Goal: Task Accomplishment & Management: Manage account settings

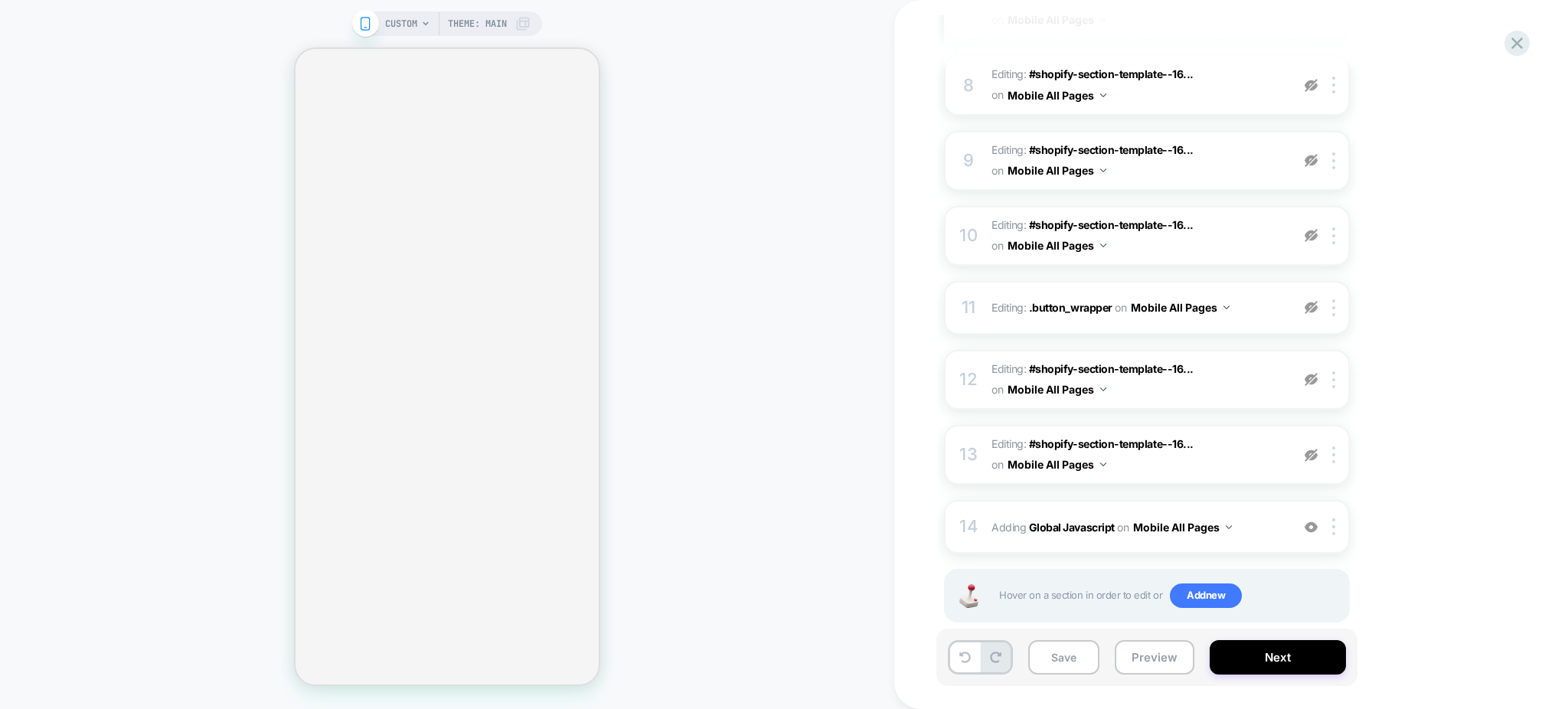
scroll to position [748, 0]
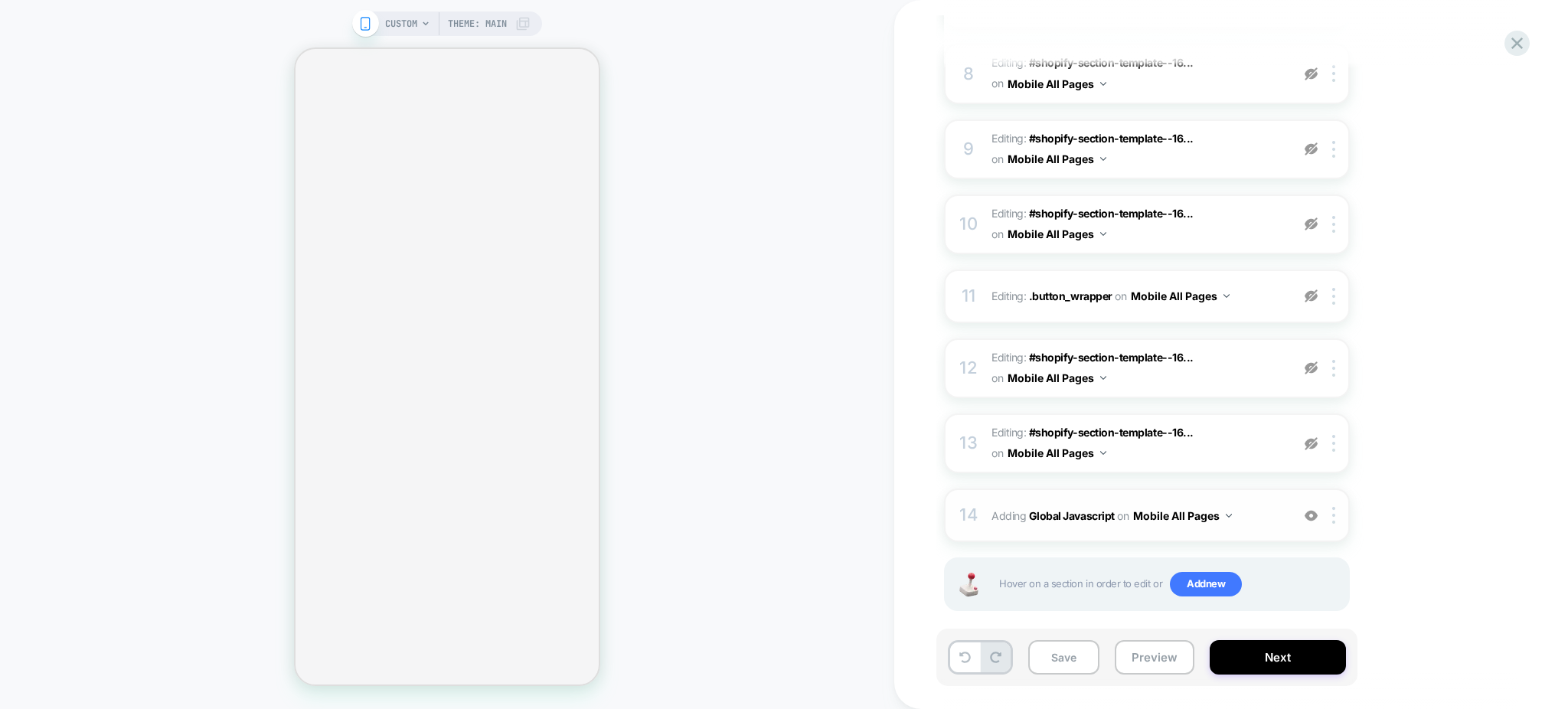
click at [1254, 505] on span "Adding Global Javascript on Mobile All Pages" at bounding box center [1137, 516] width 292 height 22
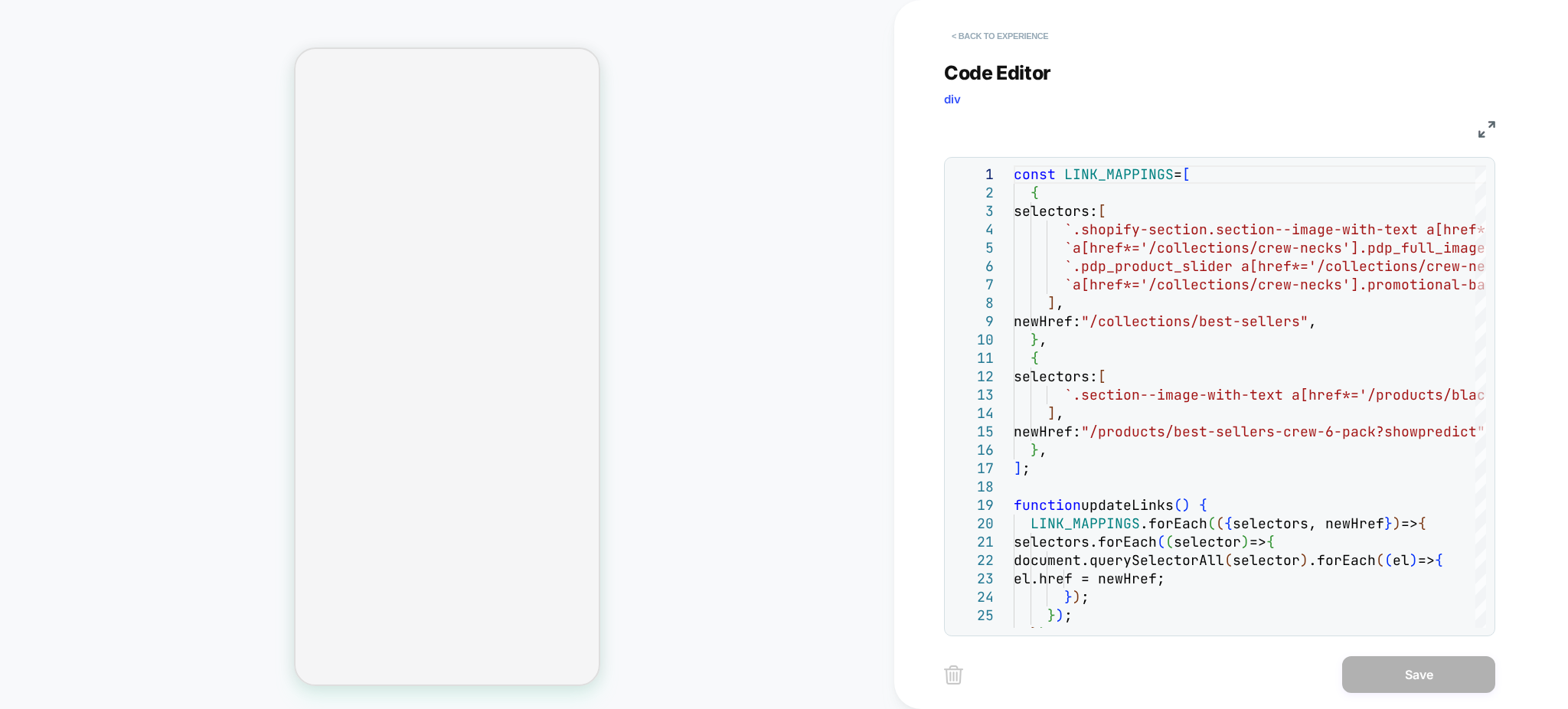
click at [1005, 36] on button "< Back to experience" at bounding box center [999, 35] width 112 height 24
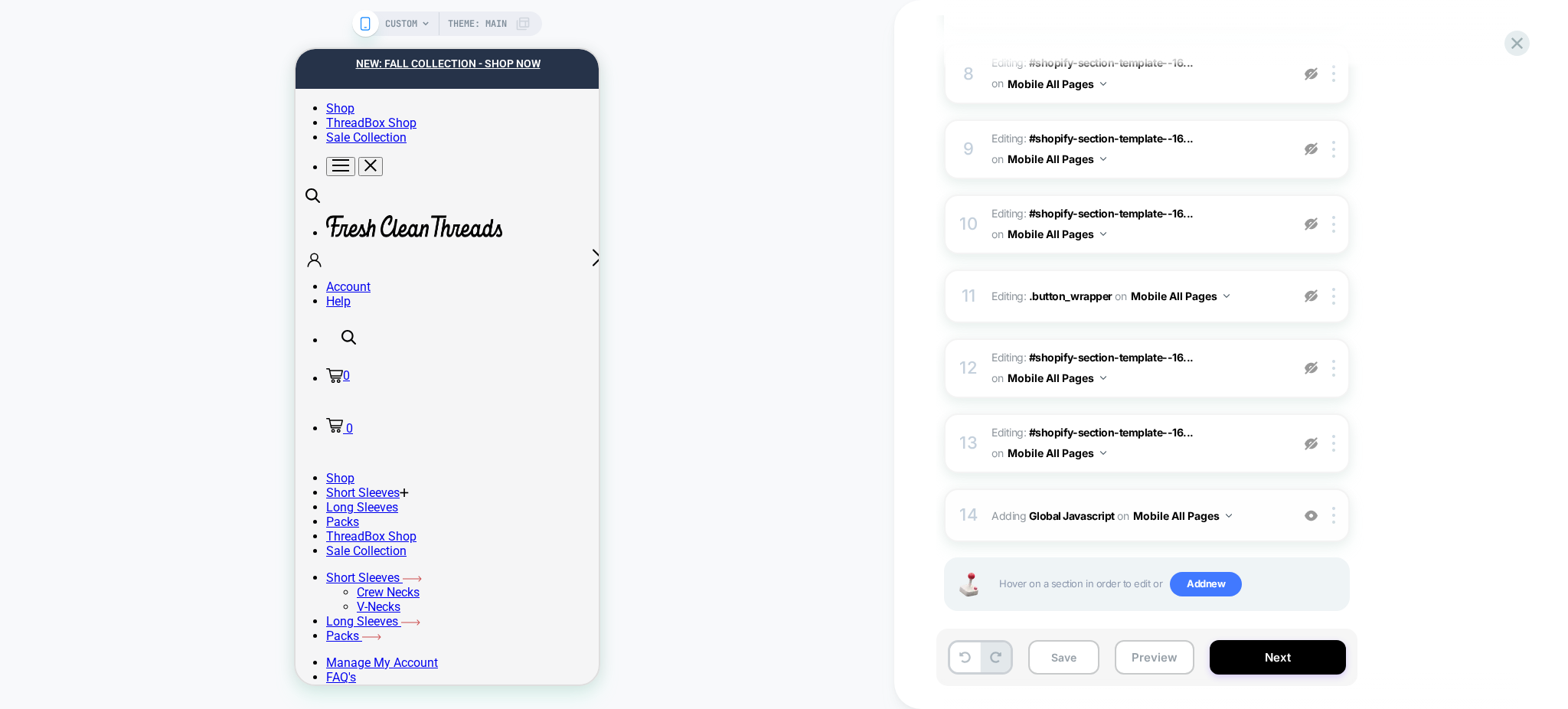
click at [1254, 488] on div "14 Adding Global Javascript on Mobile All Pages Add Before Add After Copy to De…" at bounding box center [1147, 515] width 406 height 53
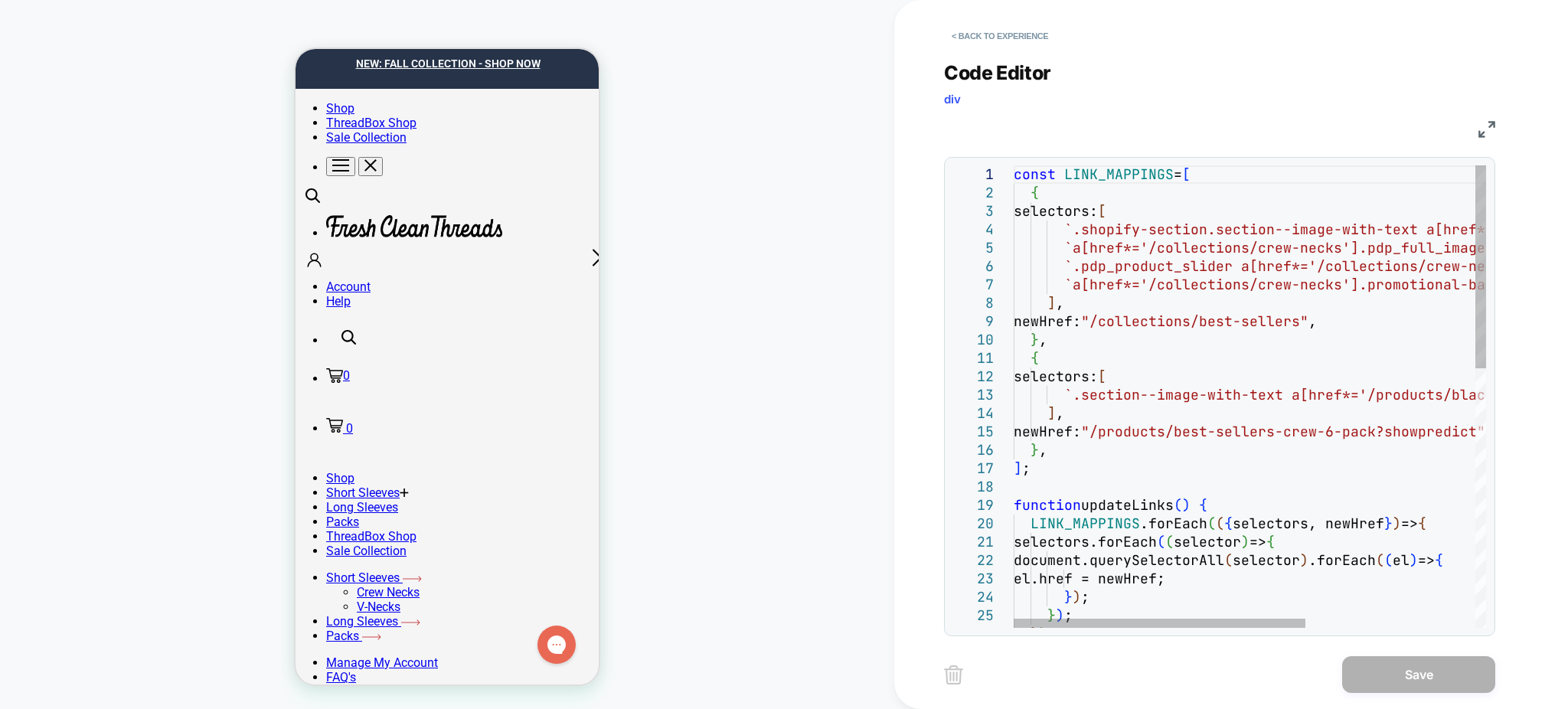
scroll to position [0, 0]
click at [1026, 42] on button "< Back to experience" at bounding box center [999, 35] width 112 height 24
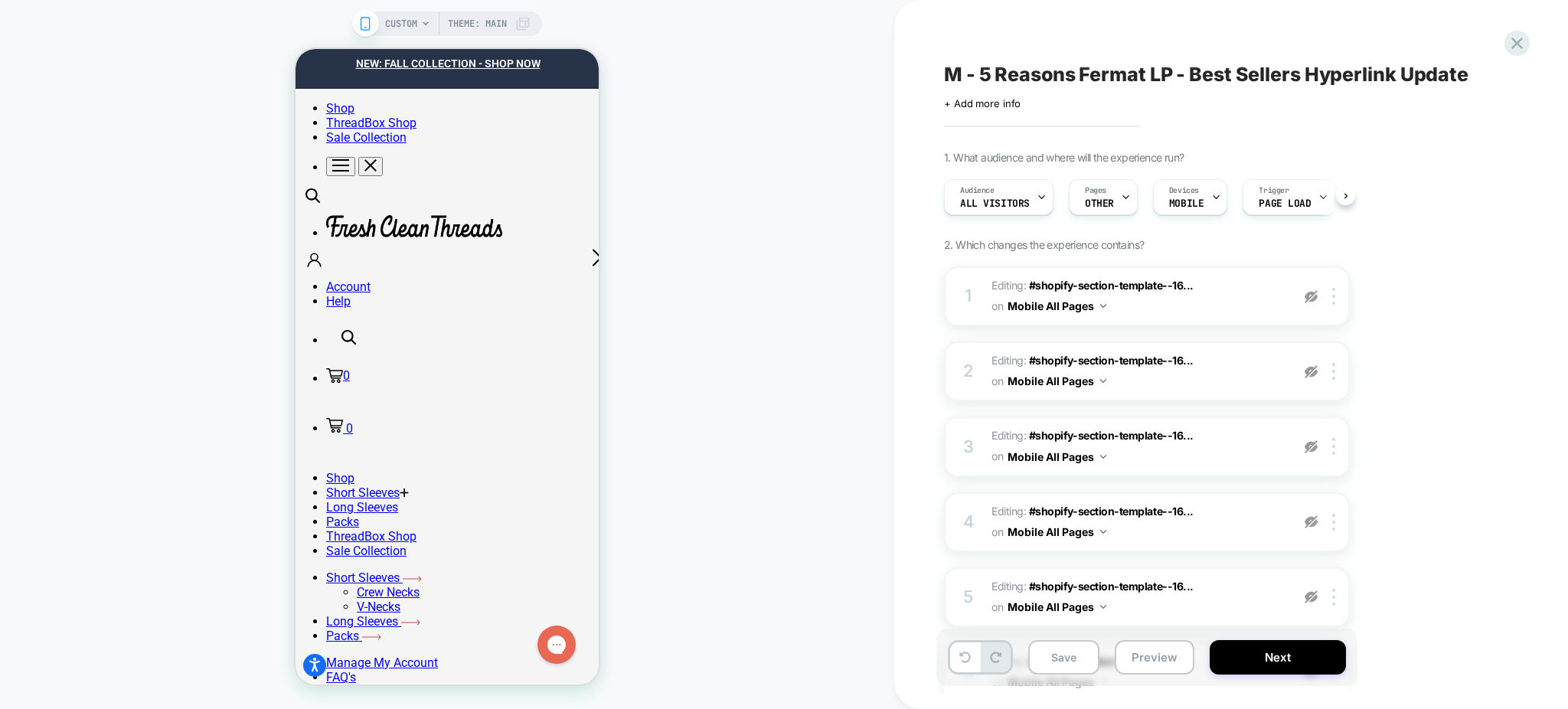
scroll to position [0, 1]
click at [1021, 90] on div "Click to edit experience details + Add more info" at bounding box center [1111, 97] width 335 height 24
click at [1021, 90] on div "Click to edit experience details + Add more info" at bounding box center [1111, 97] width 335 height 24
click at [1024, 81] on span "M - 5 Reasons Fermat LP - Best Sellers Hyperlink Update" at bounding box center [1205, 74] width 525 height 23
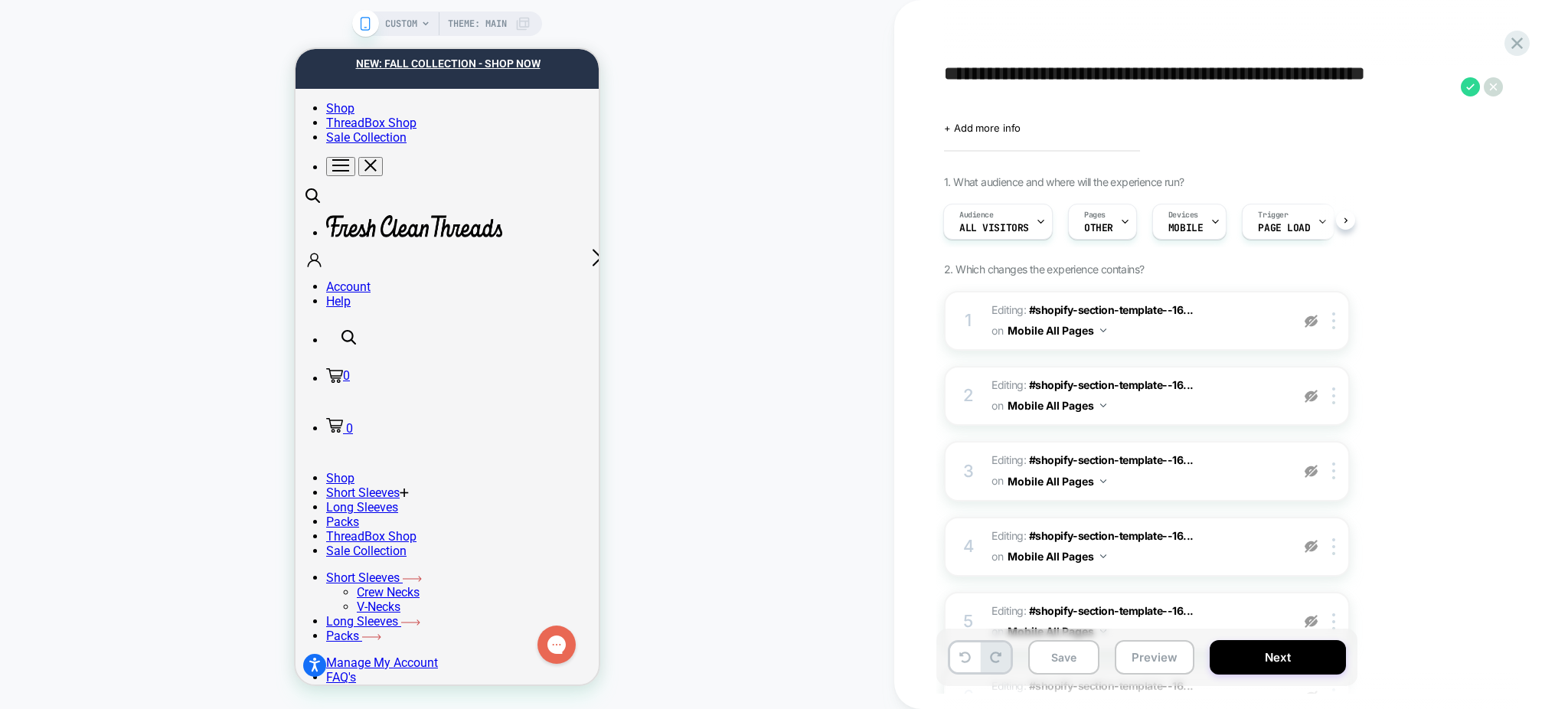
click at [1024, 81] on textarea "**********" at bounding box center [1198, 86] width 509 height 47
click at [1147, 667] on button "Preview" at bounding box center [1154, 657] width 79 height 35
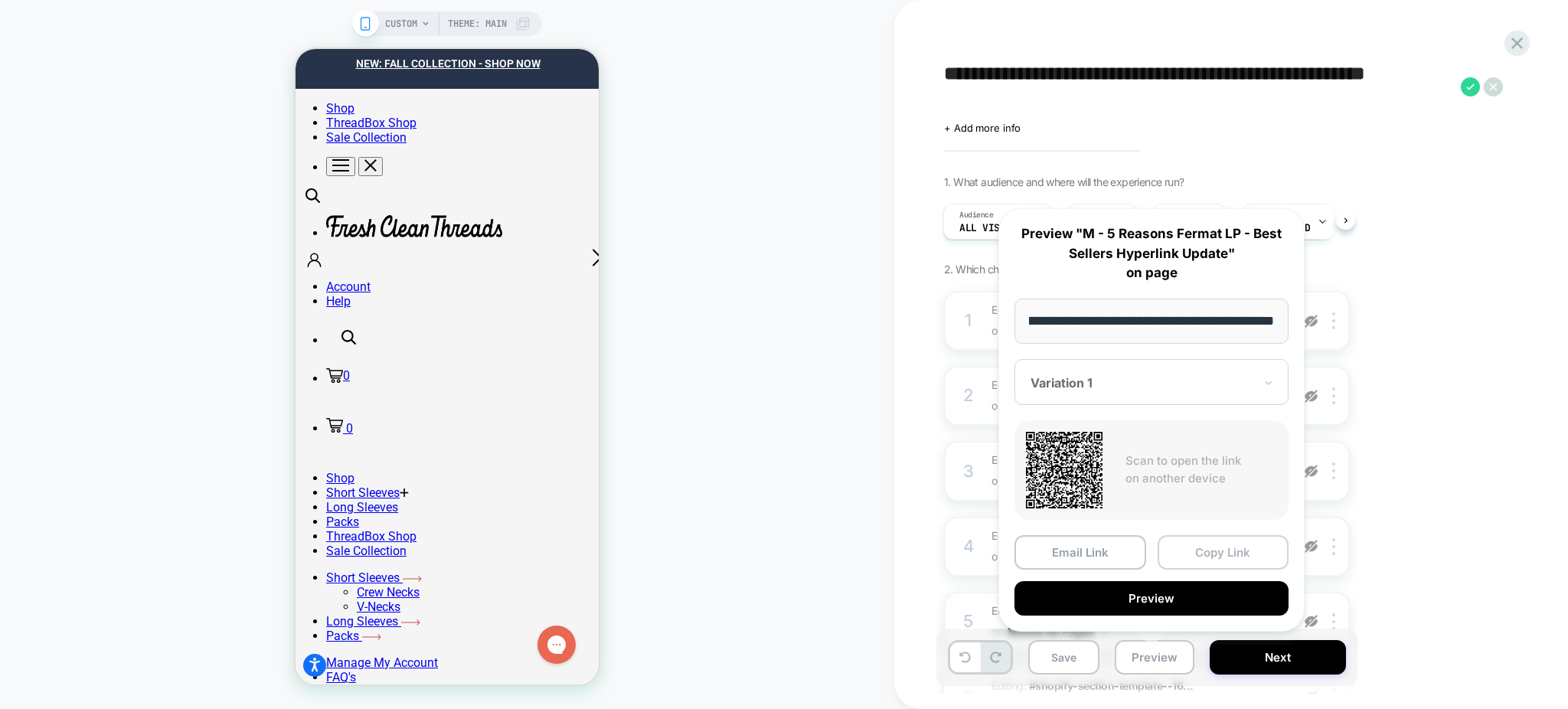
scroll to position [0, 0]
click at [1210, 561] on button "Copy Link" at bounding box center [1223, 553] width 131 height 35
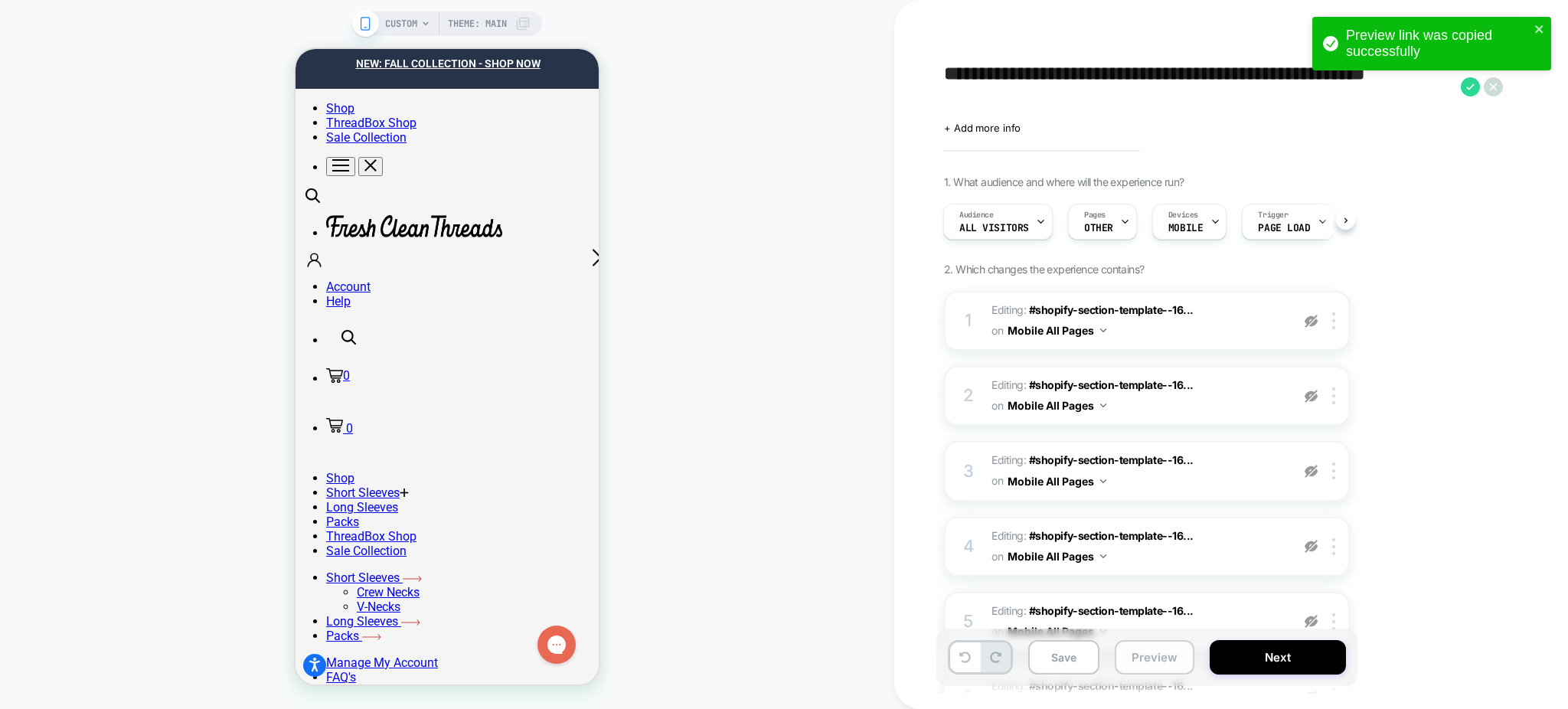
click at [1128, 664] on button "Preview" at bounding box center [1154, 657] width 79 height 35
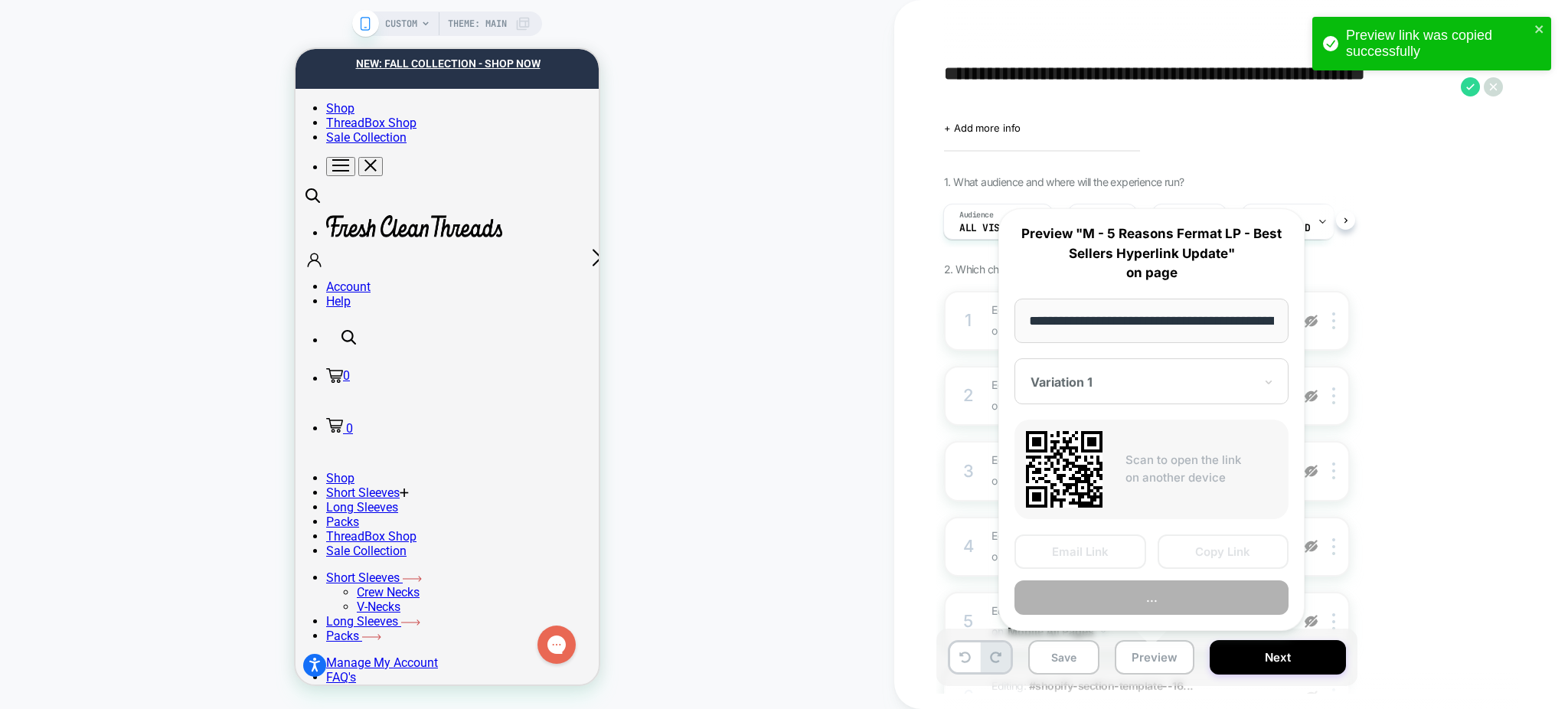
scroll to position [0, 187]
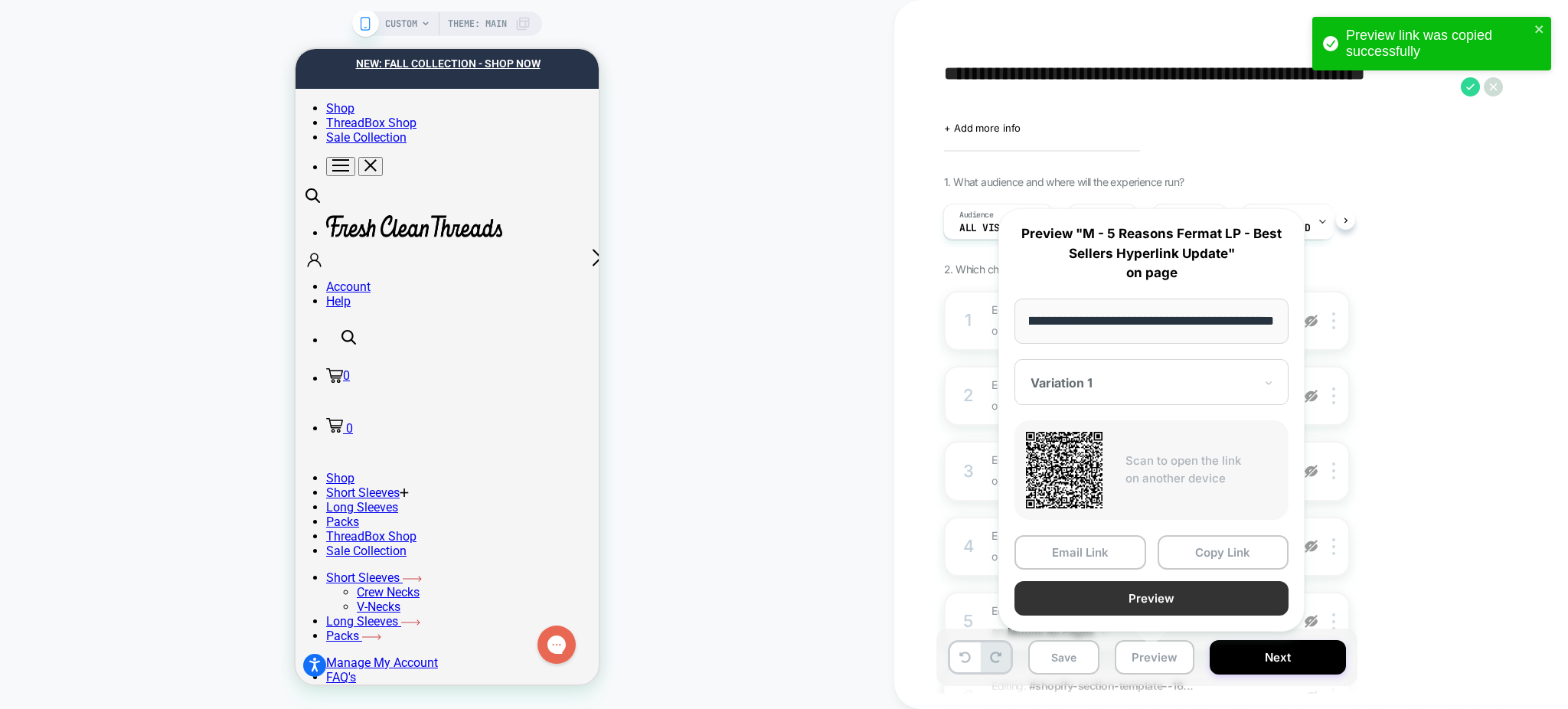
click at [1055, 598] on button "Preview" at bounding box center [1151, 598] width 274 height 35
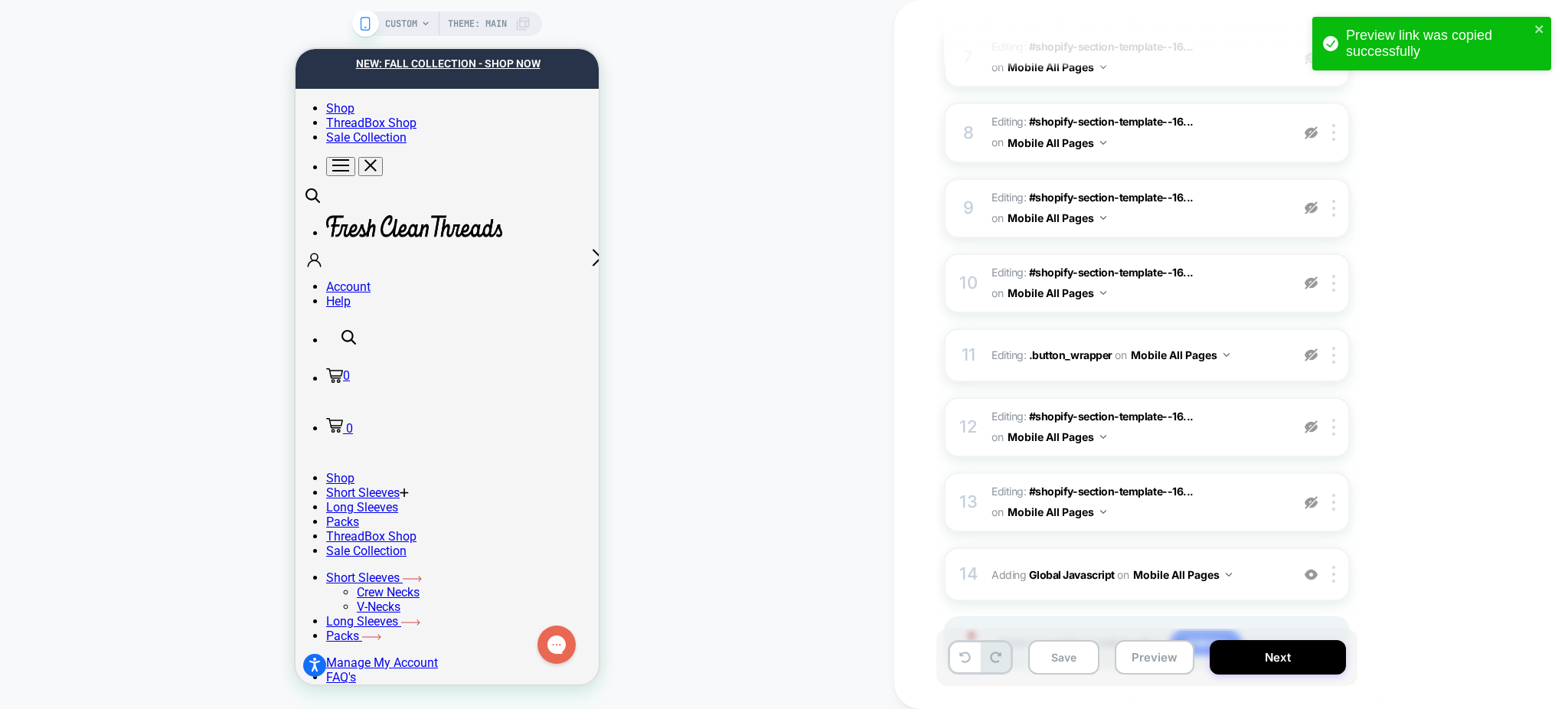
scroll to position [773, 0]
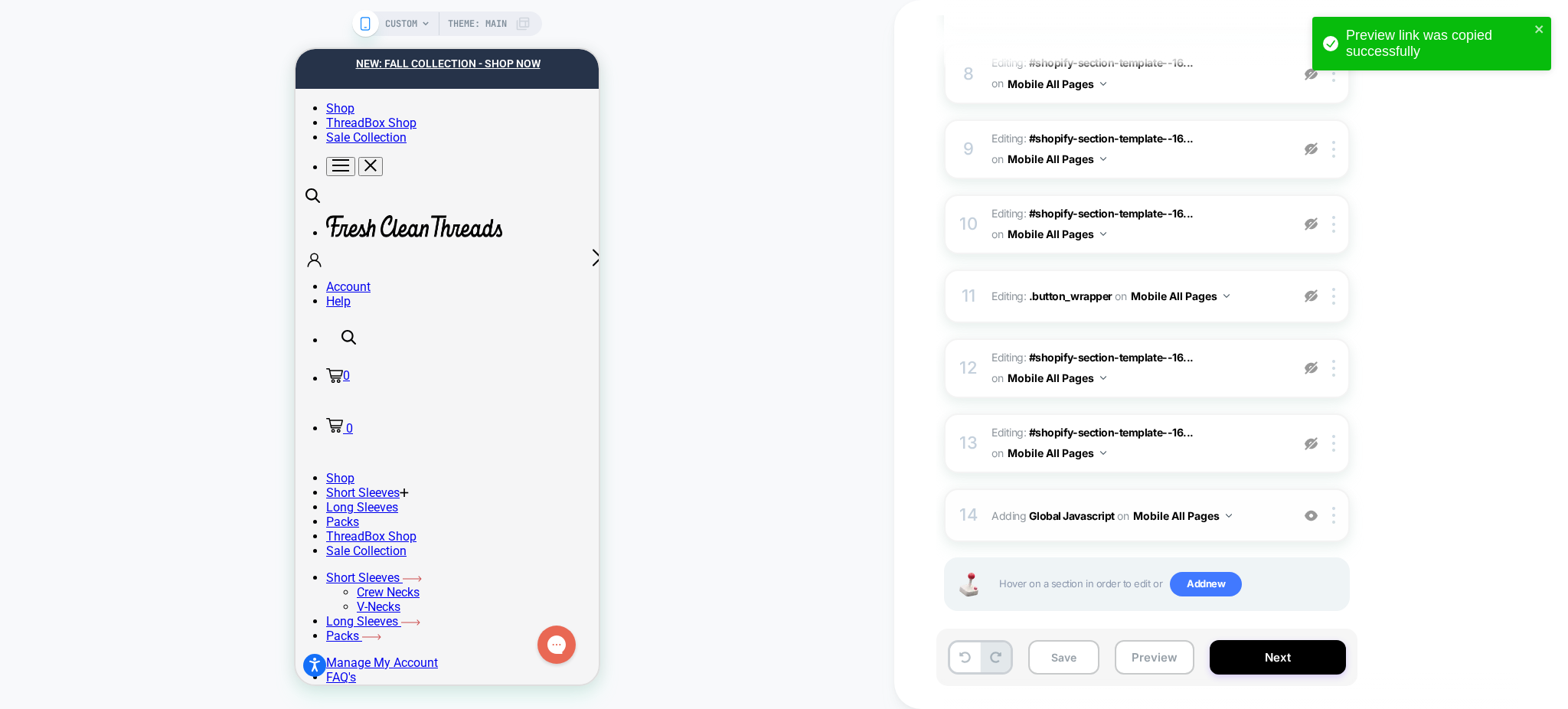
click at [1246, 507] on span "Adding Global Javascript on Mobile All Pages" at bounding box center [1137, 516] width 292 height 22
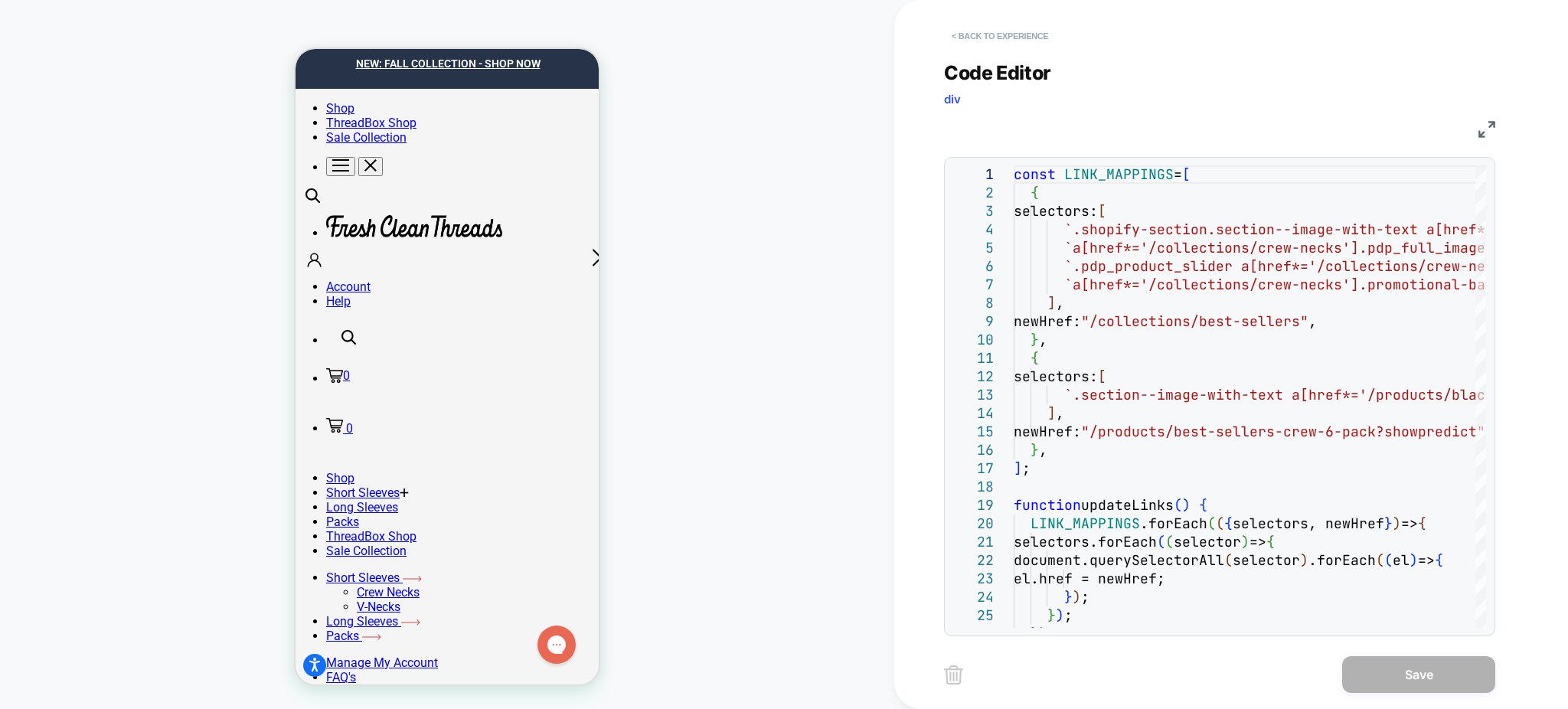
click at [1039, 29] on button "< Back to experience" at bounding box center [999, 35] width 112 height 24
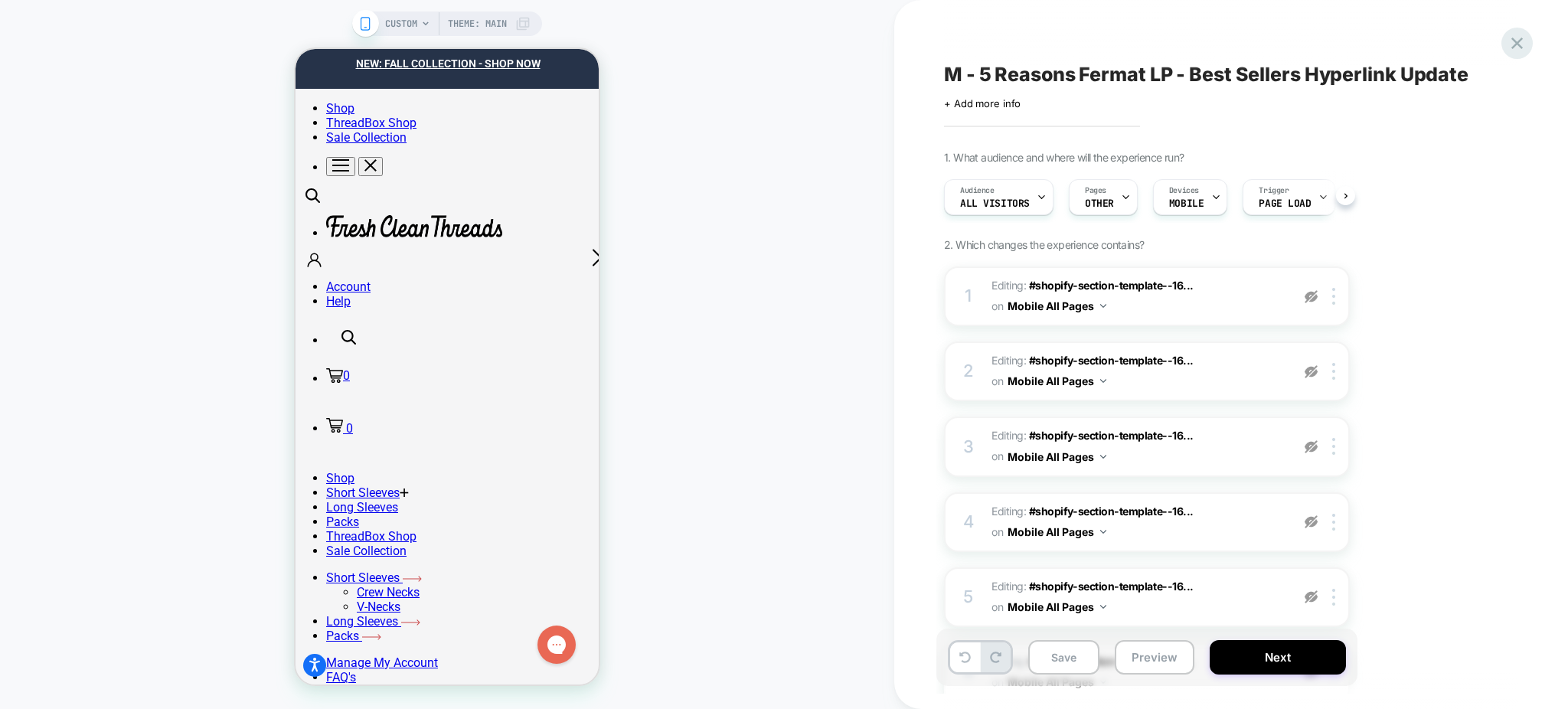
click at [1512, 54] on div at bounding box center [1517, 43] width 31 height 31
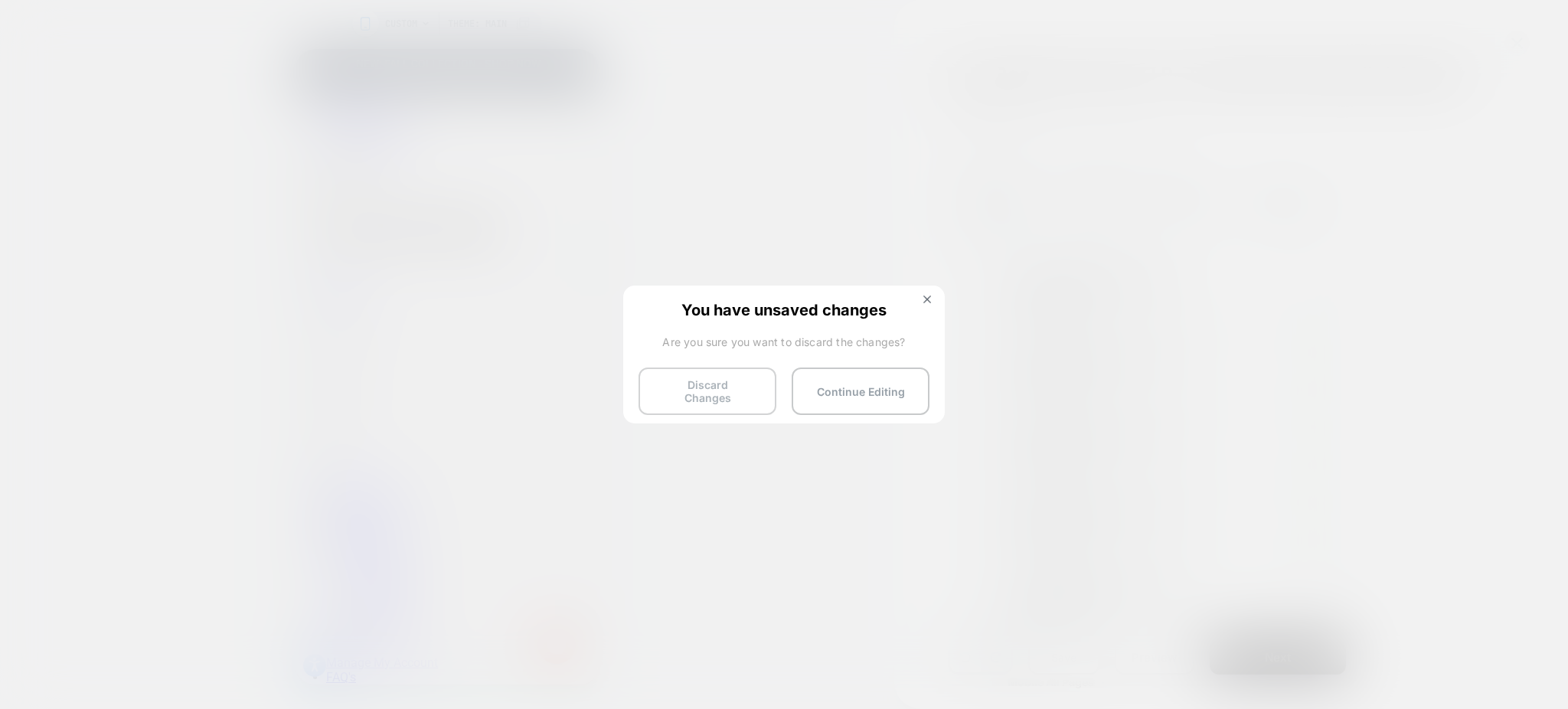
click at [702, 386] on button "Discard Changes" at bounding box center [707, 391] width 138 height 47
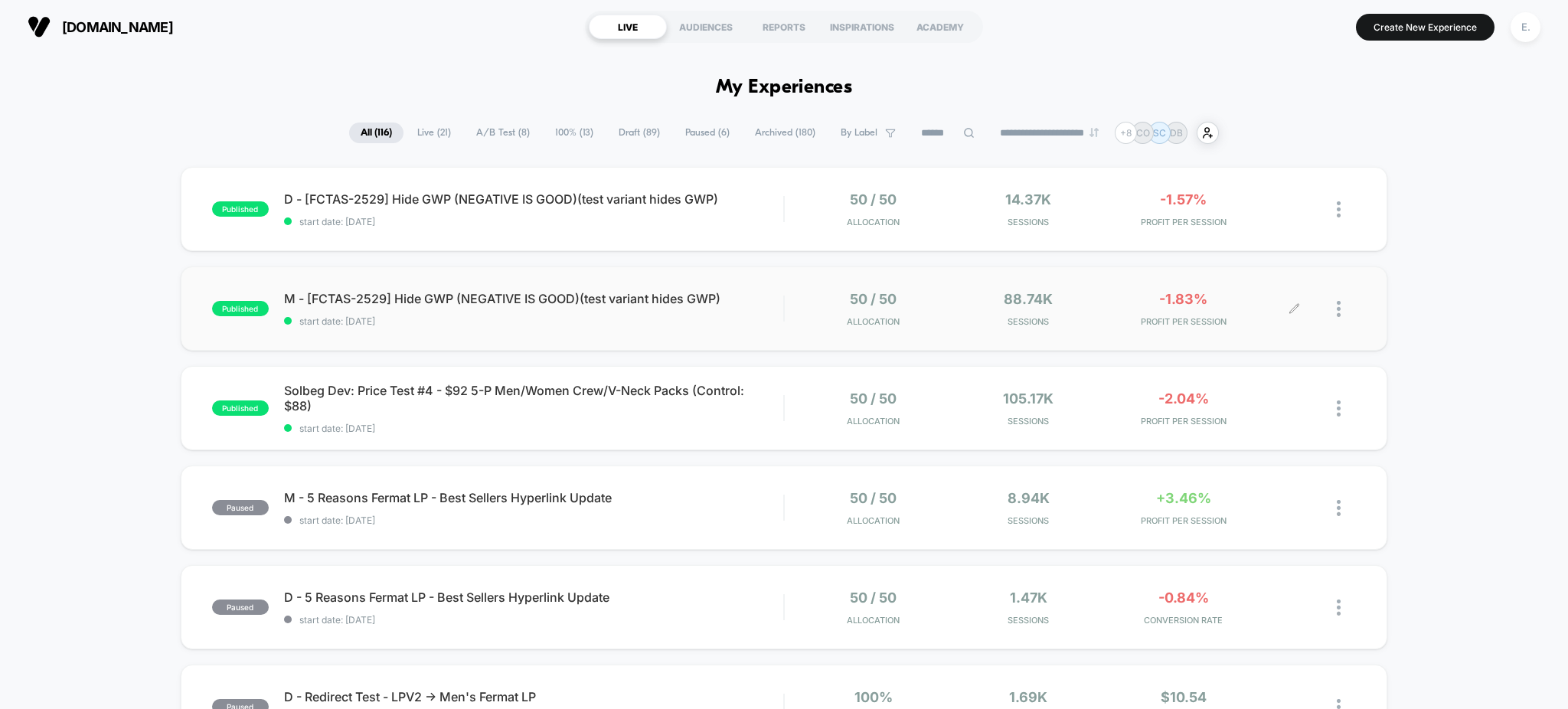
click at [797, 314] on div "50 / 50 Allocation 88.74k Sessions -1.83% PROFIT PER SESSION" at bounding box center [1070, 309] width 572 height 36
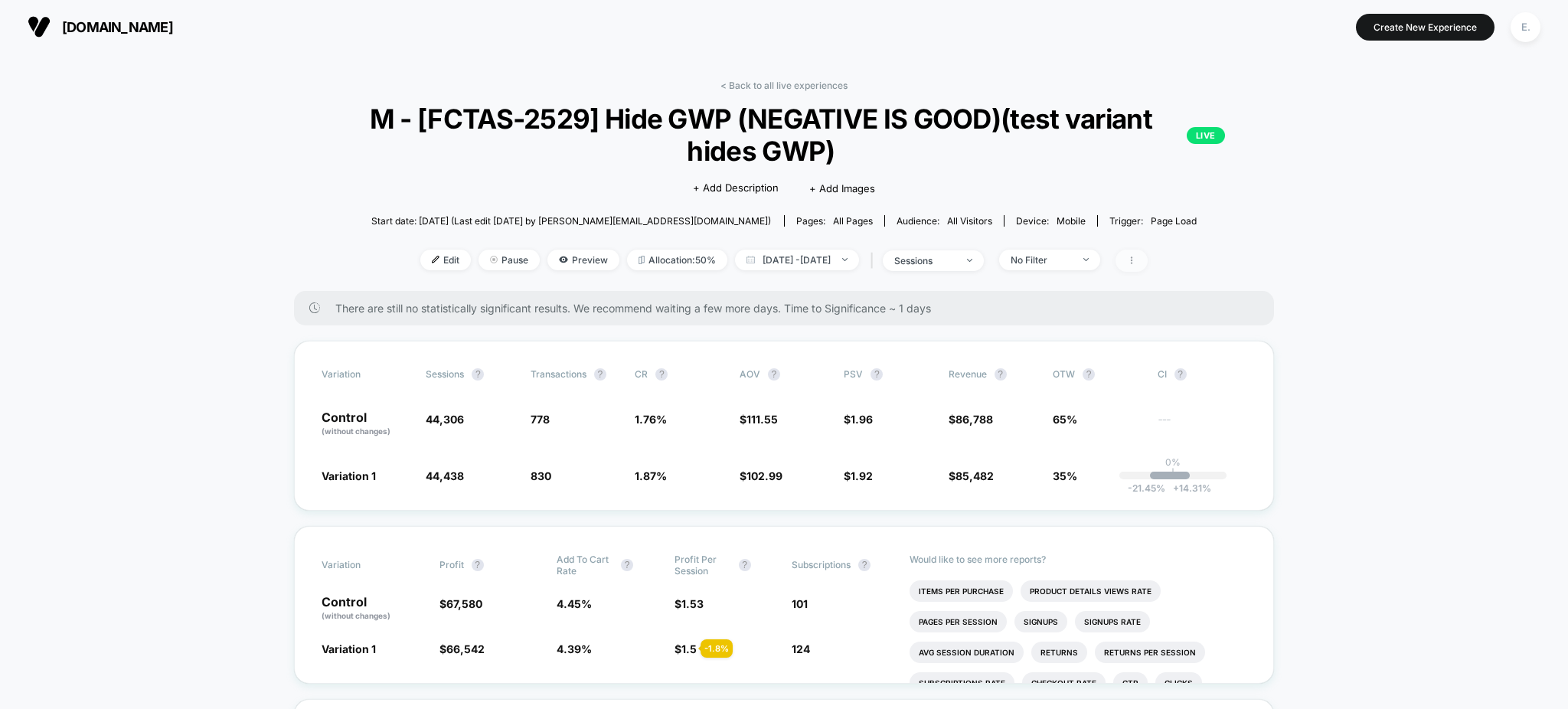
click at [1147, 258] on span at bounding box center [1132, 260] width 32 height 22
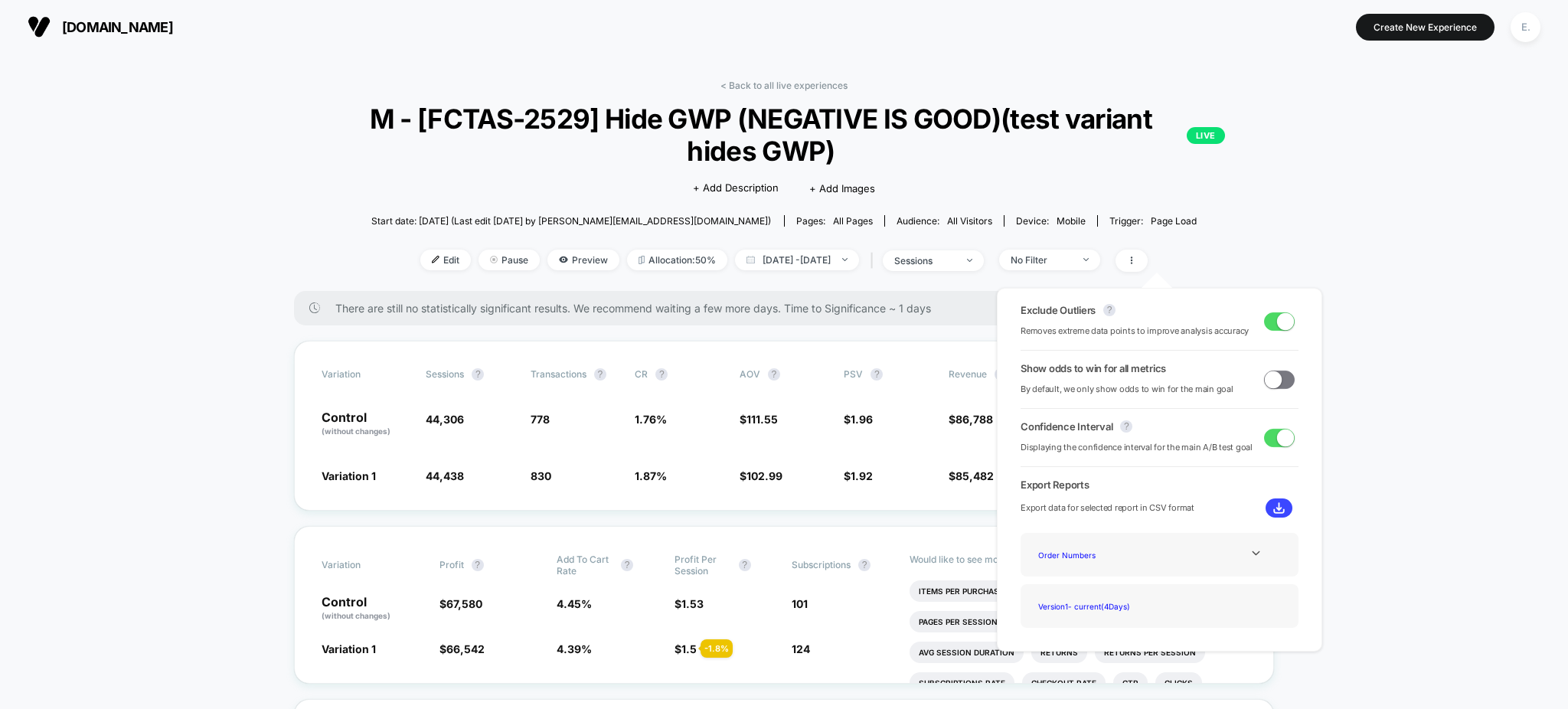
click at [1247, 559] on div "Order Numbers" at bounding box center [1159, 554] width 255 height 20
click at [1250, 555] on icon at bounding box center [1256, 553] width 12 height 12
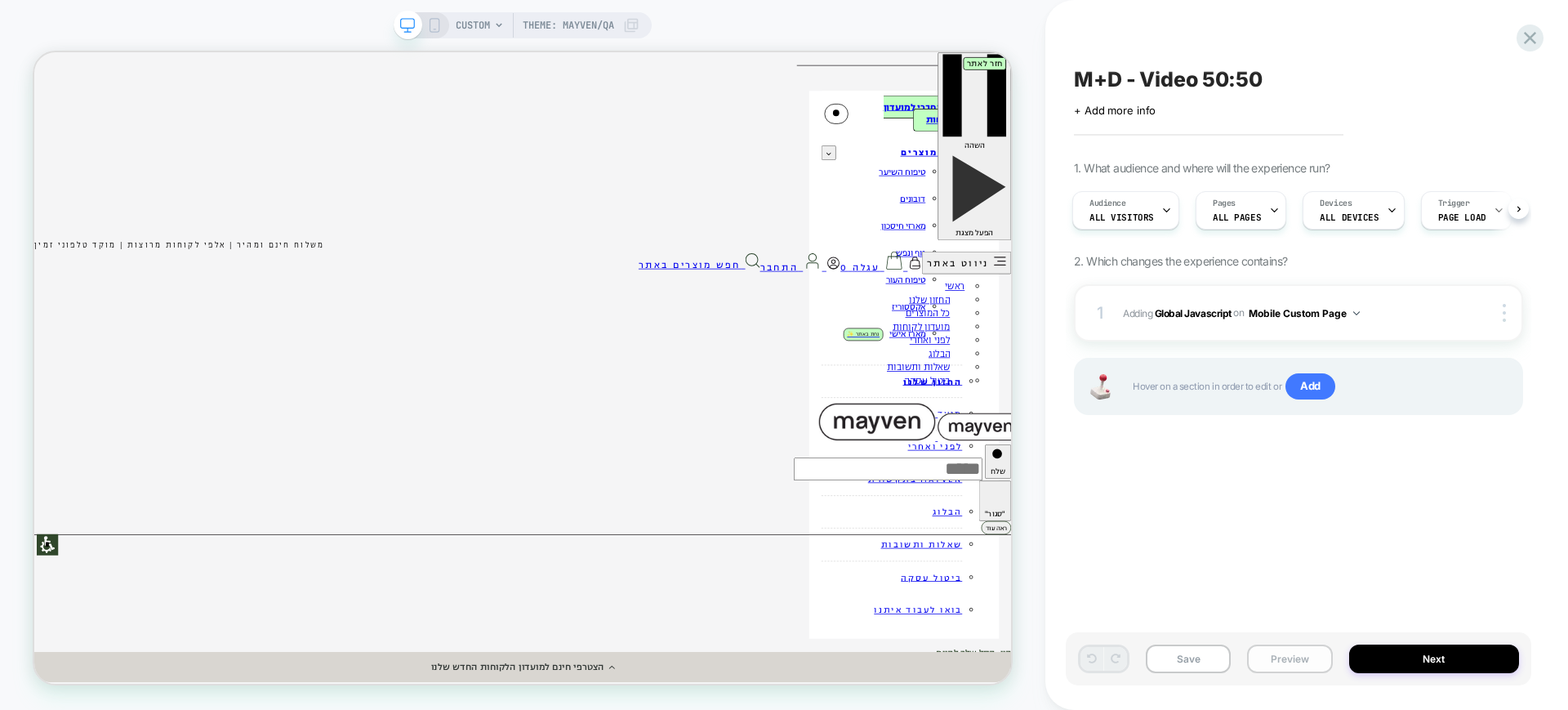
click at [1265, 654] on button "Preview" at bounding box center [1289, 659] width 85 height 29
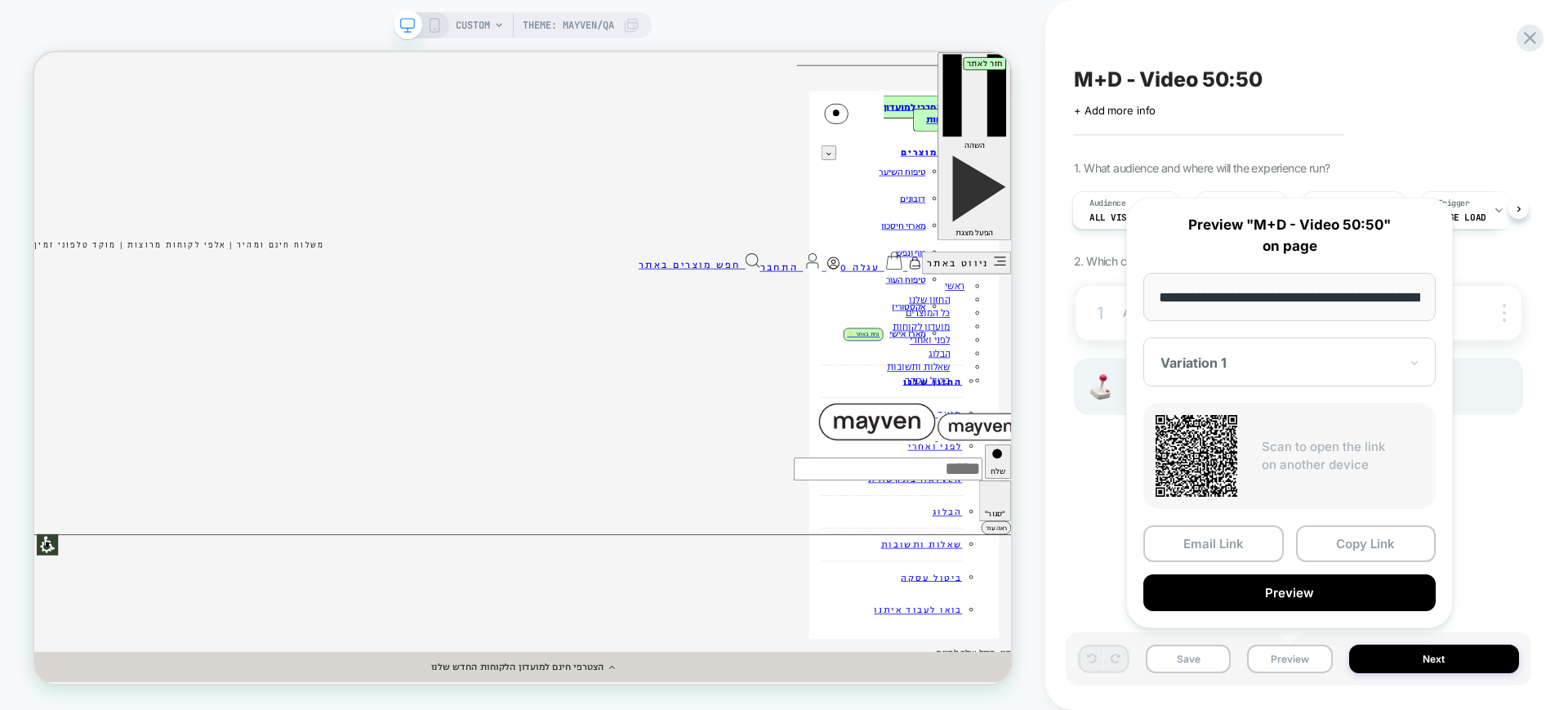
click at [1071, 528] on div "M+D - Video 50:50 Click to edit experience details + Add more info 1. What audi…" at bounding box center [1299, 354] width 466 height 677
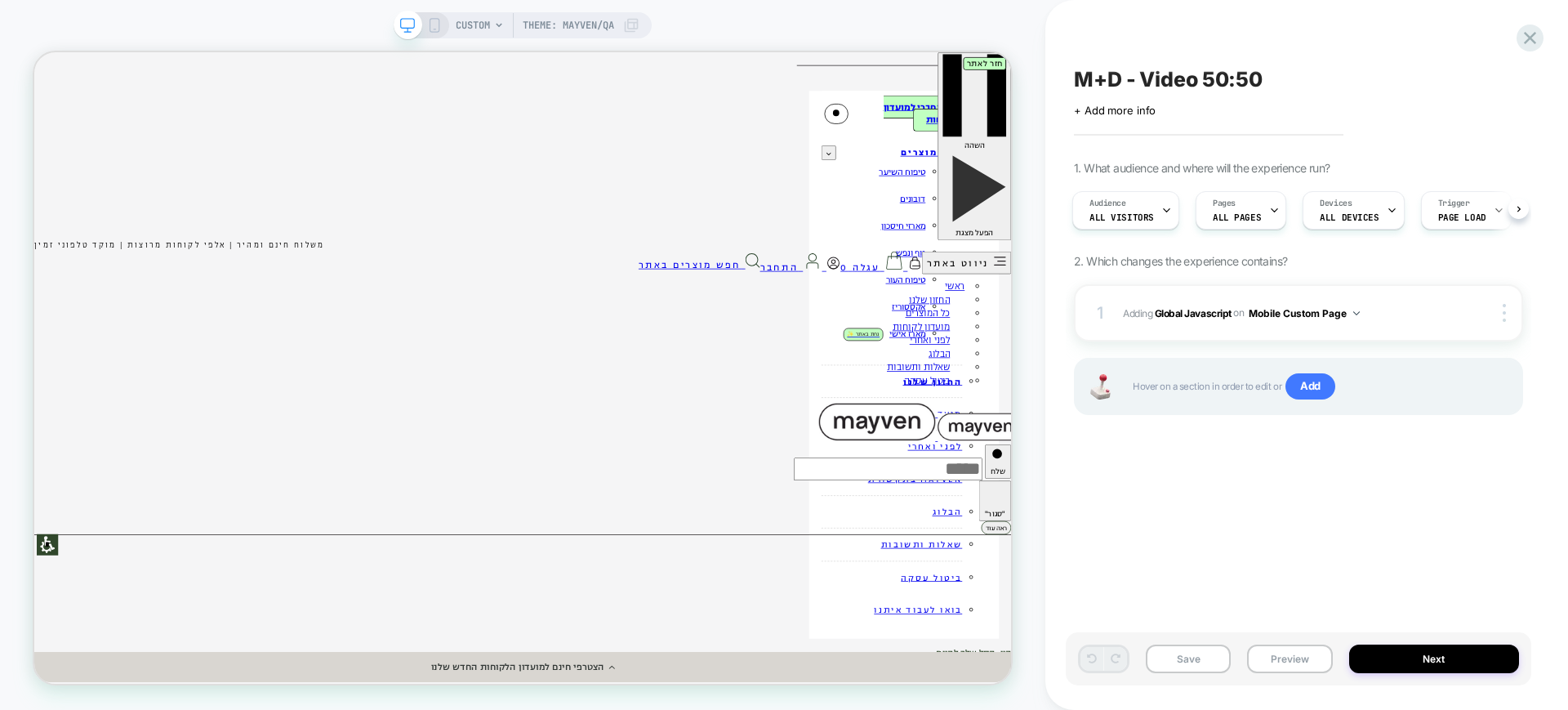
click at [435, 23] on icon at bounding box center [435, 25] width 15 height 15
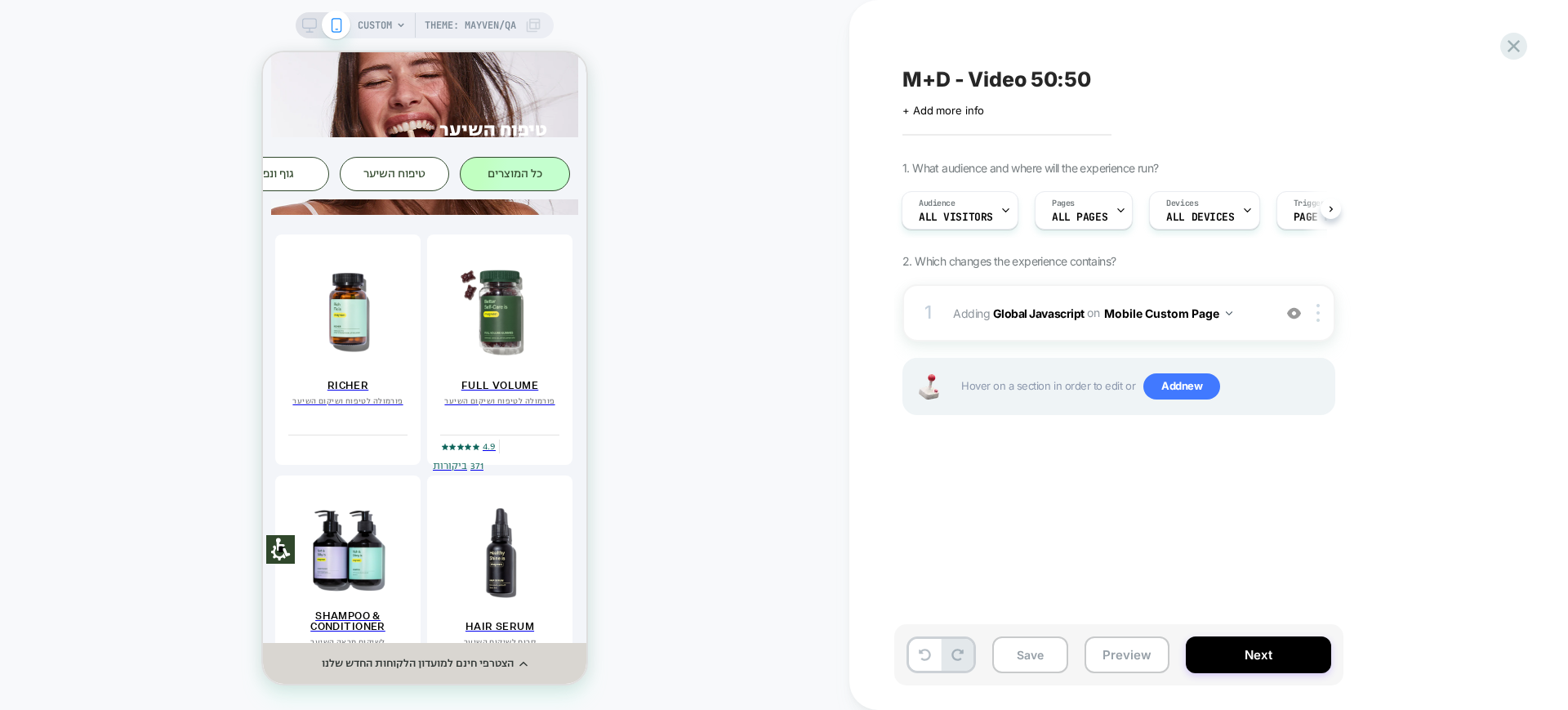
scroll to position [715, 0]
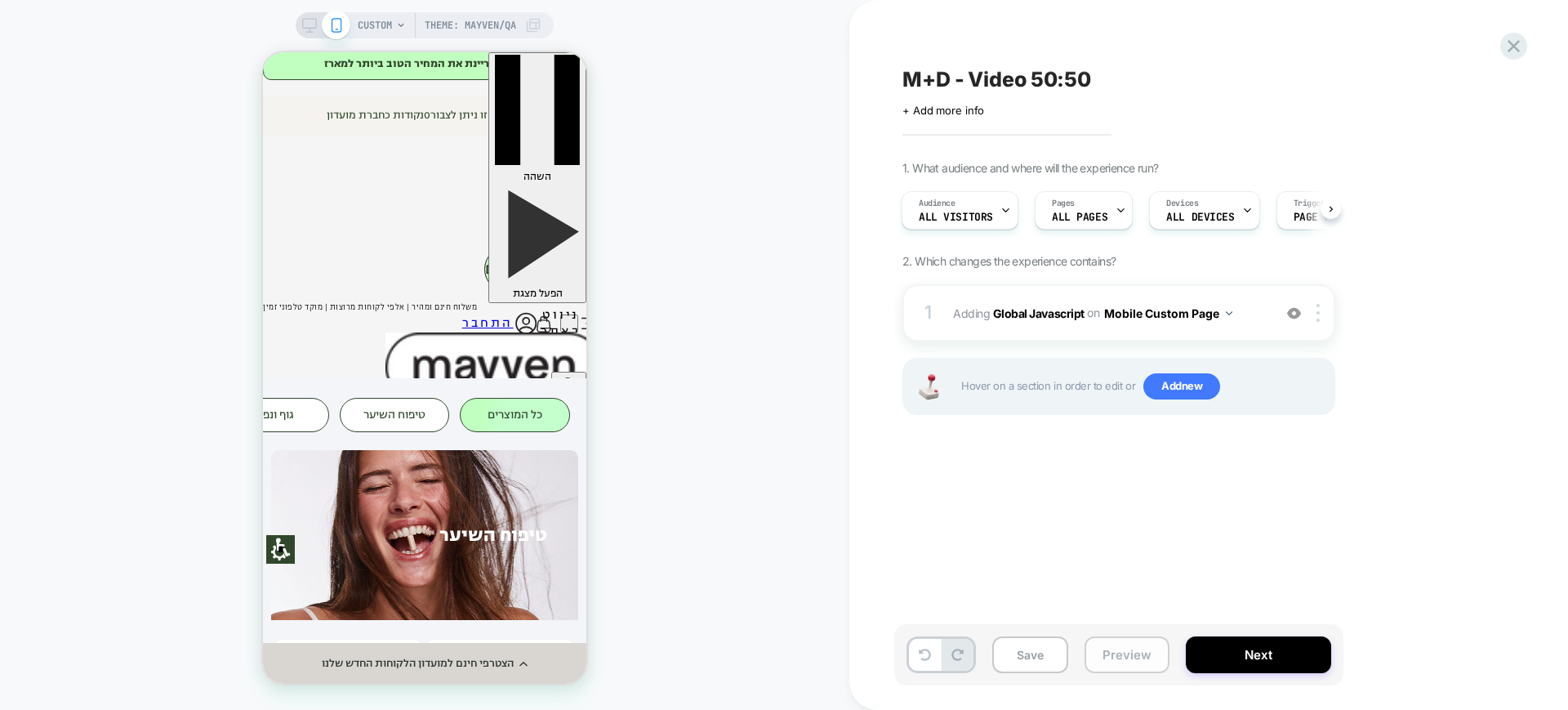
click at [1130, 659] on button "Preview" at bounding box center [1127, 655] width 85 height 37
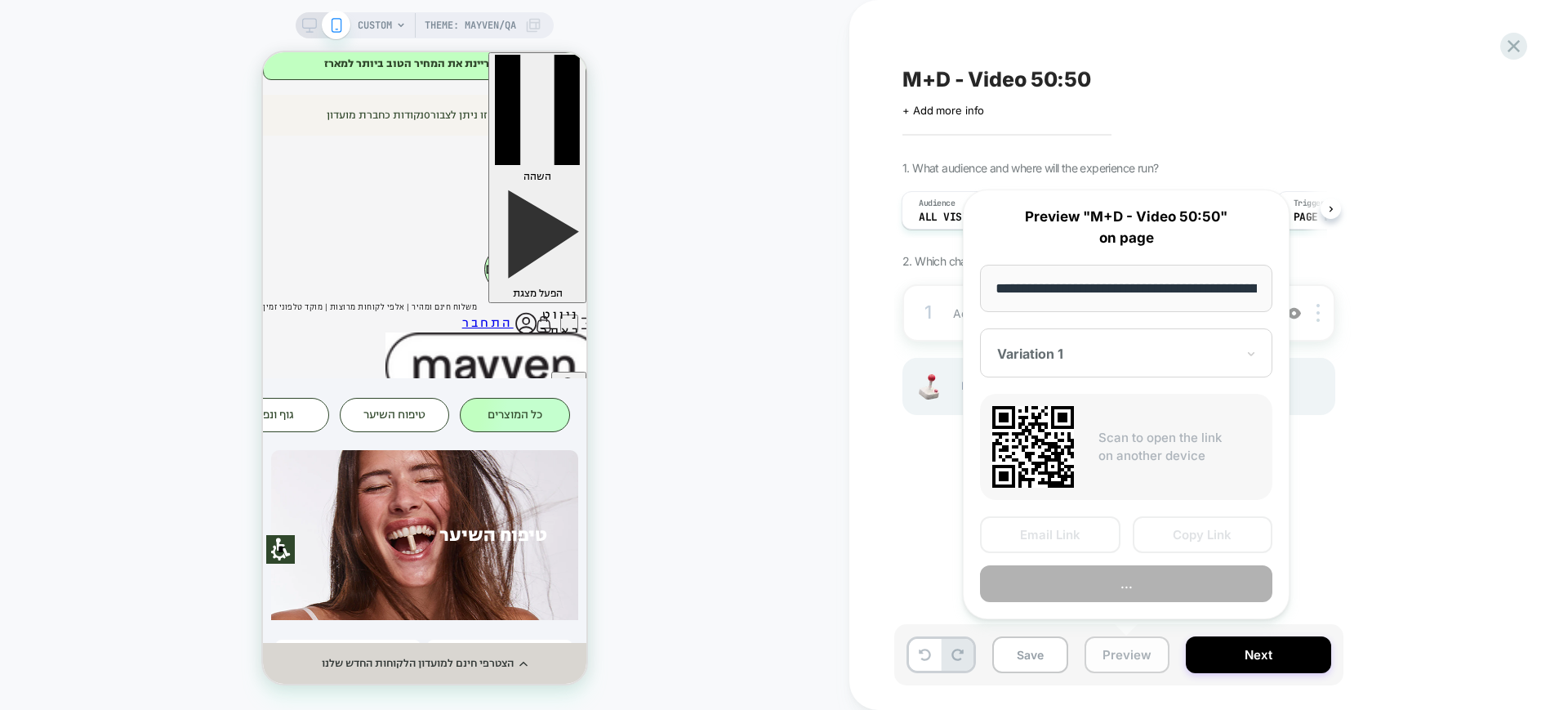
scroll to position [0, 307]
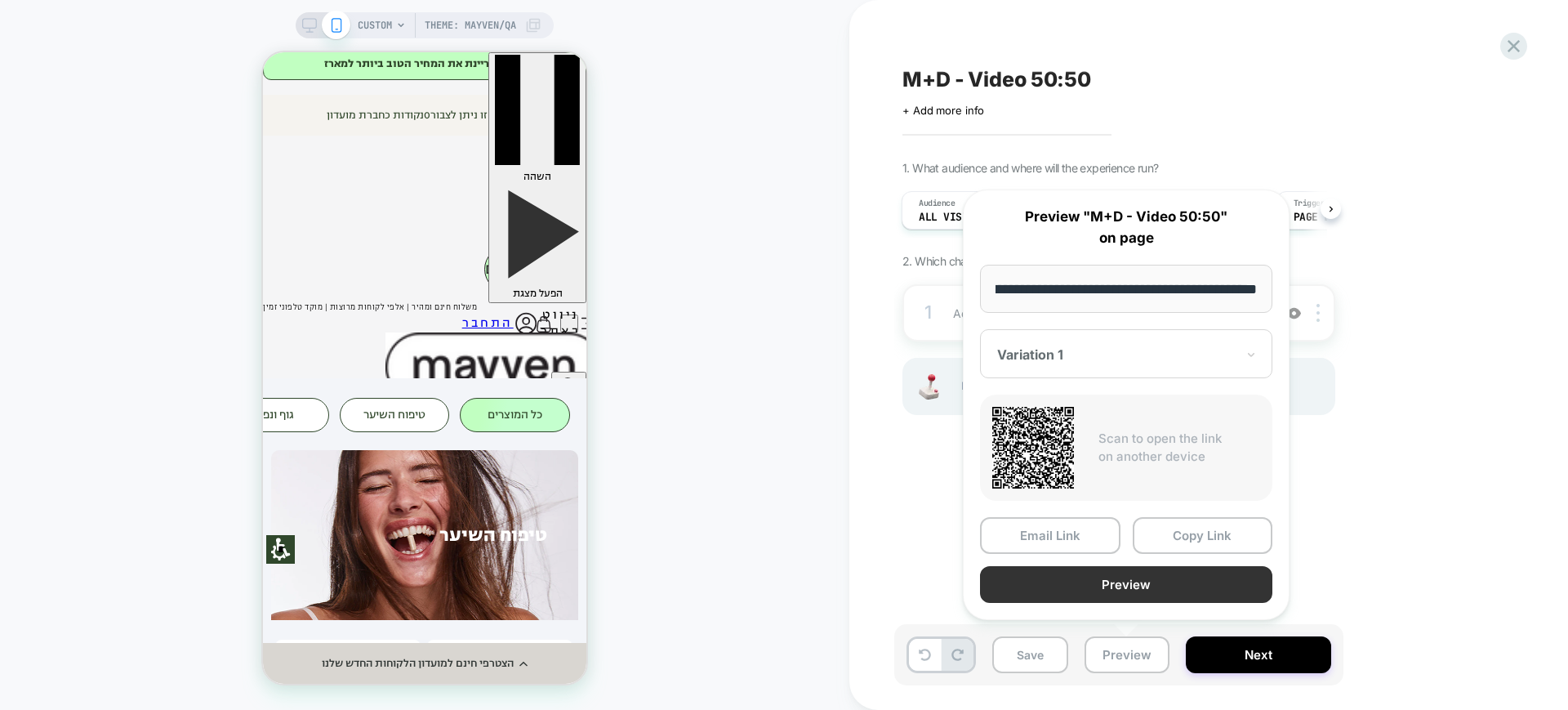
click at [1081, 587] on button "Preview" at bounding box center [1126, 585] width 293 height 37
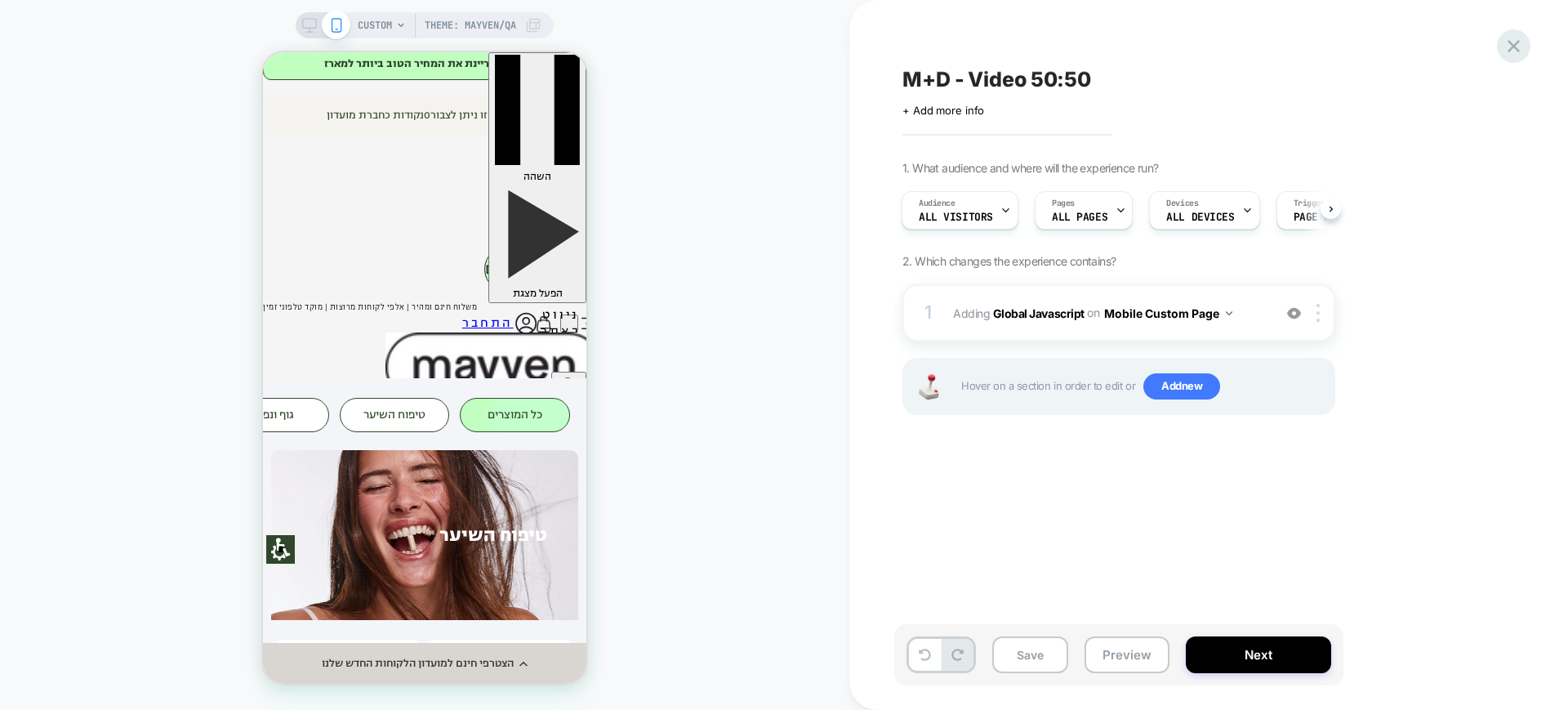
click at [1523, 44] on icon at bounding box center [1513, 46] width 22 height 22
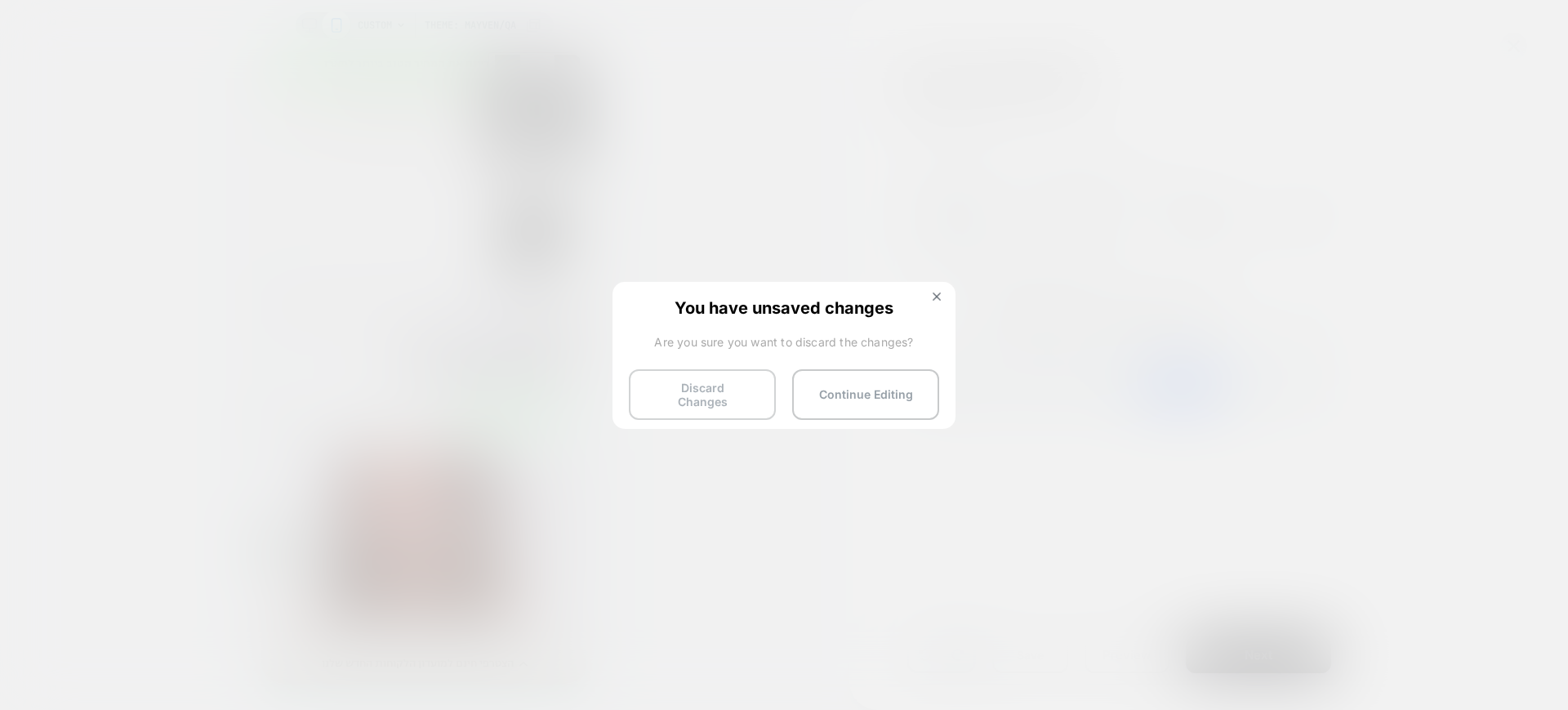
click at [703, 388] on button "Discard Changes" at bounding box center [702, 394] width 147 height 50
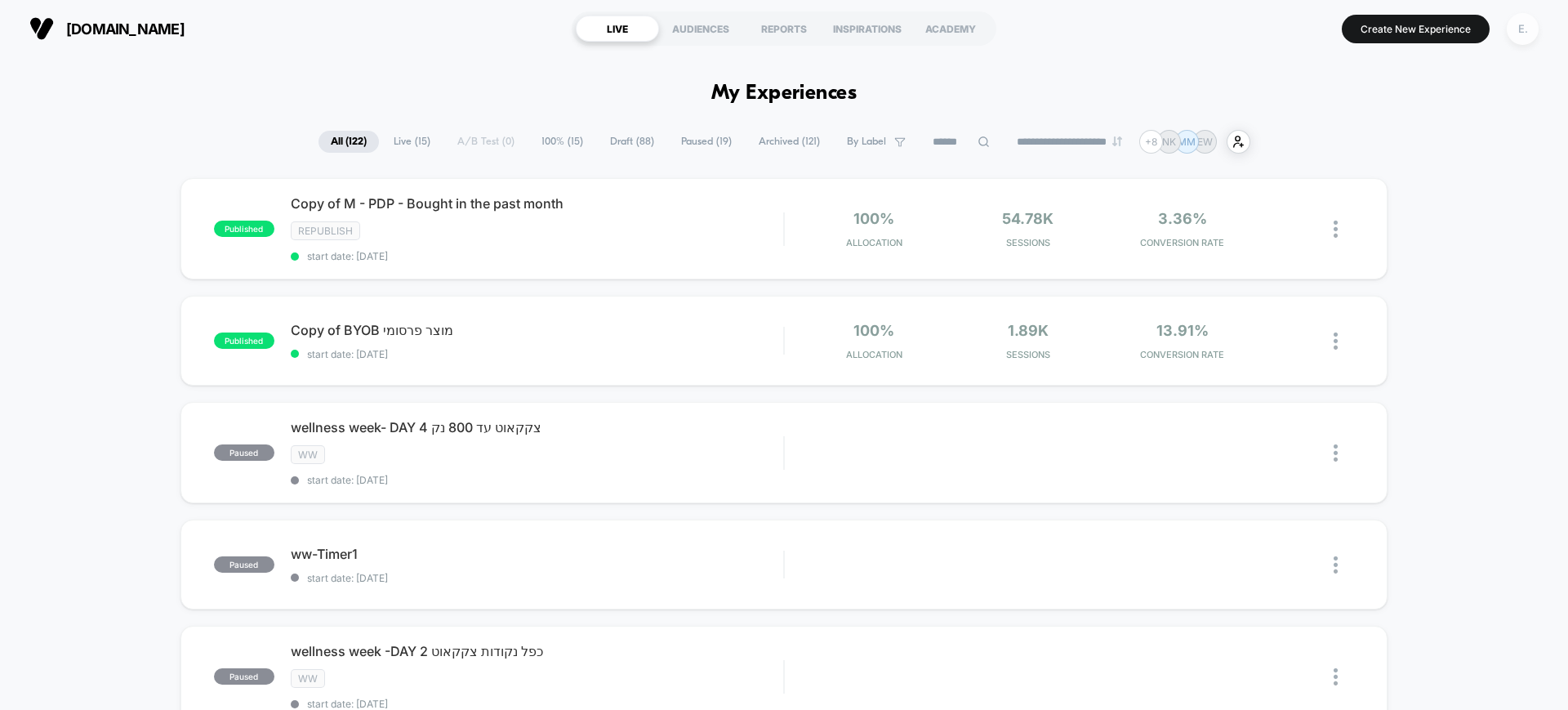
click at [1520, 34] on div "E." at bounding box center [1523, 29] width 32 height 32
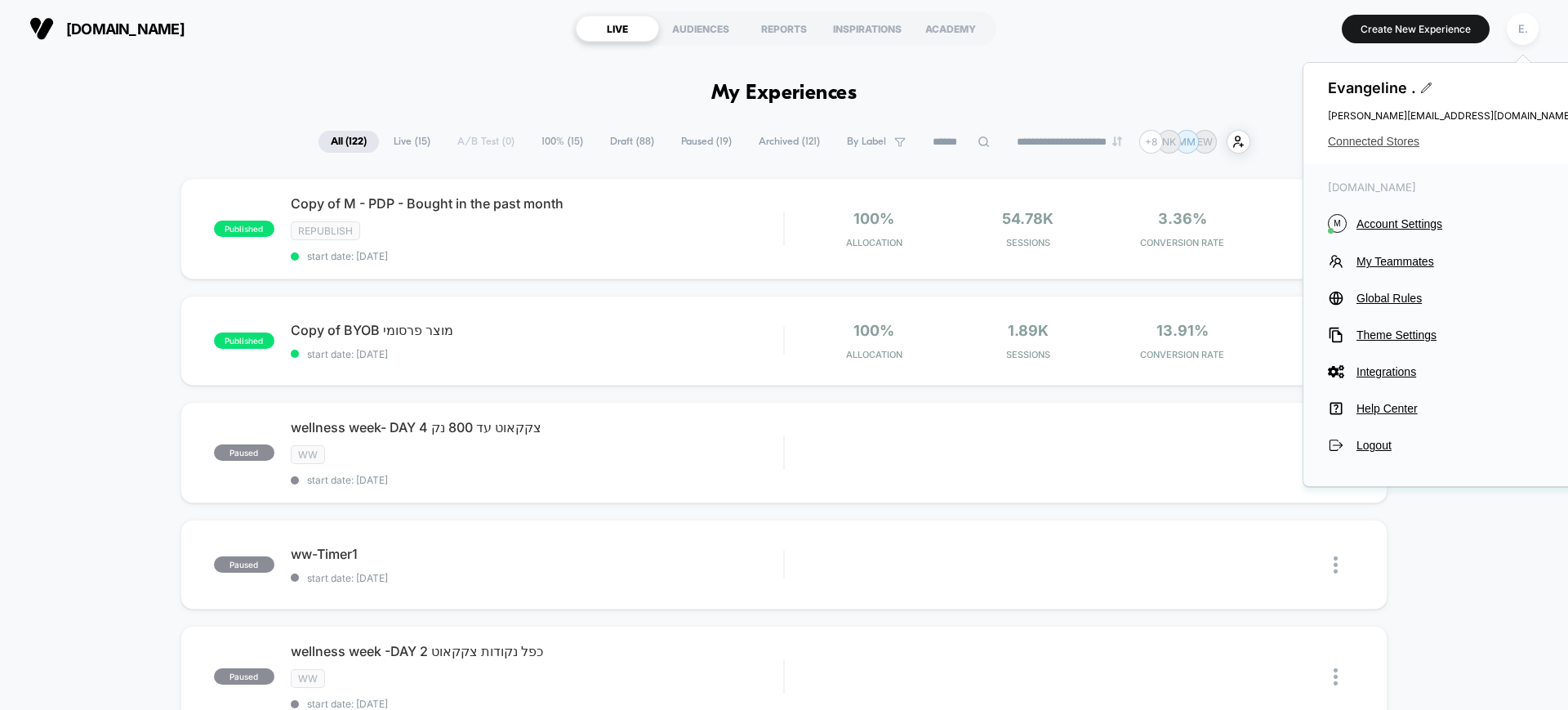
click at [1395, 139] on span "Connected Stores" at bounding box center [1451, 142] width 245 height 13
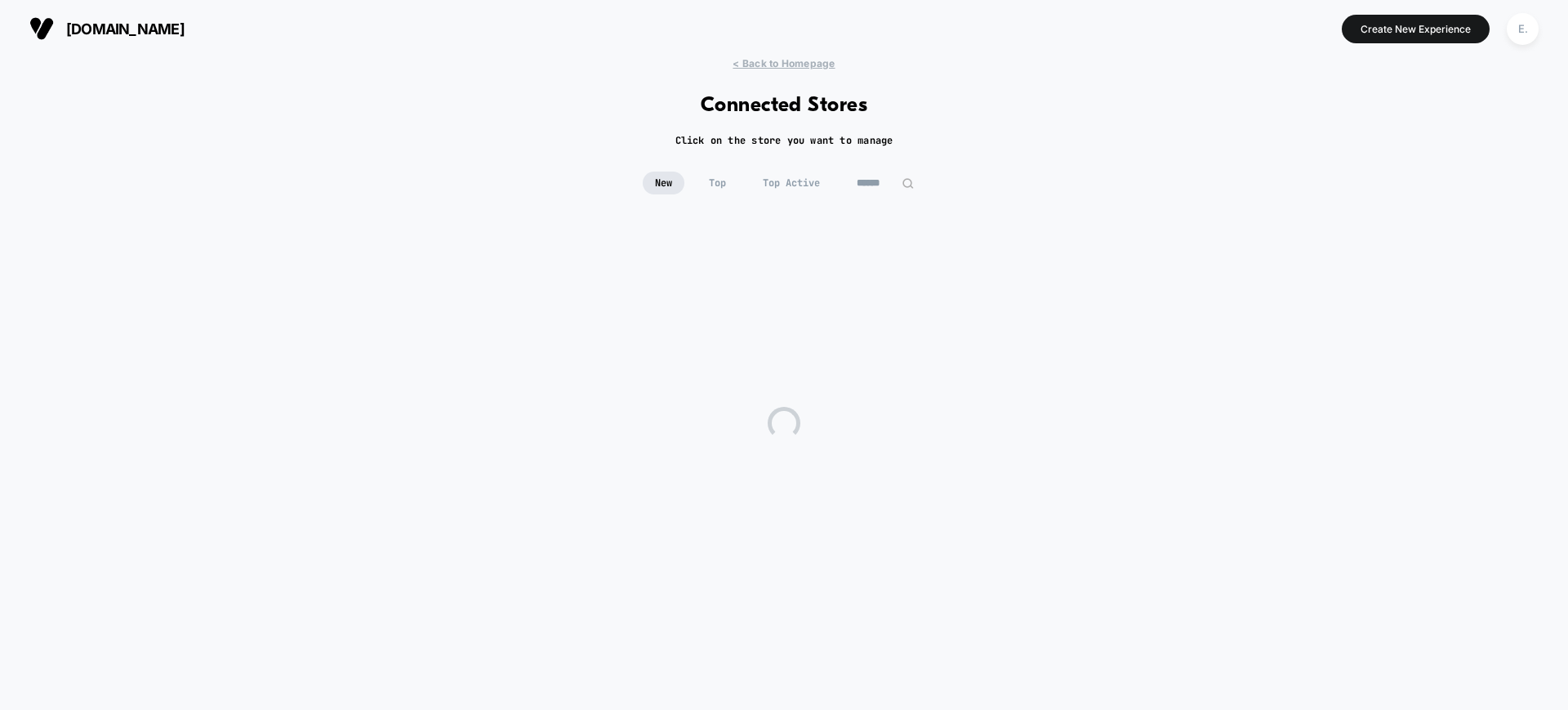
click at [869, 173] on input at bounding box center [885, 182] width 81 height 23
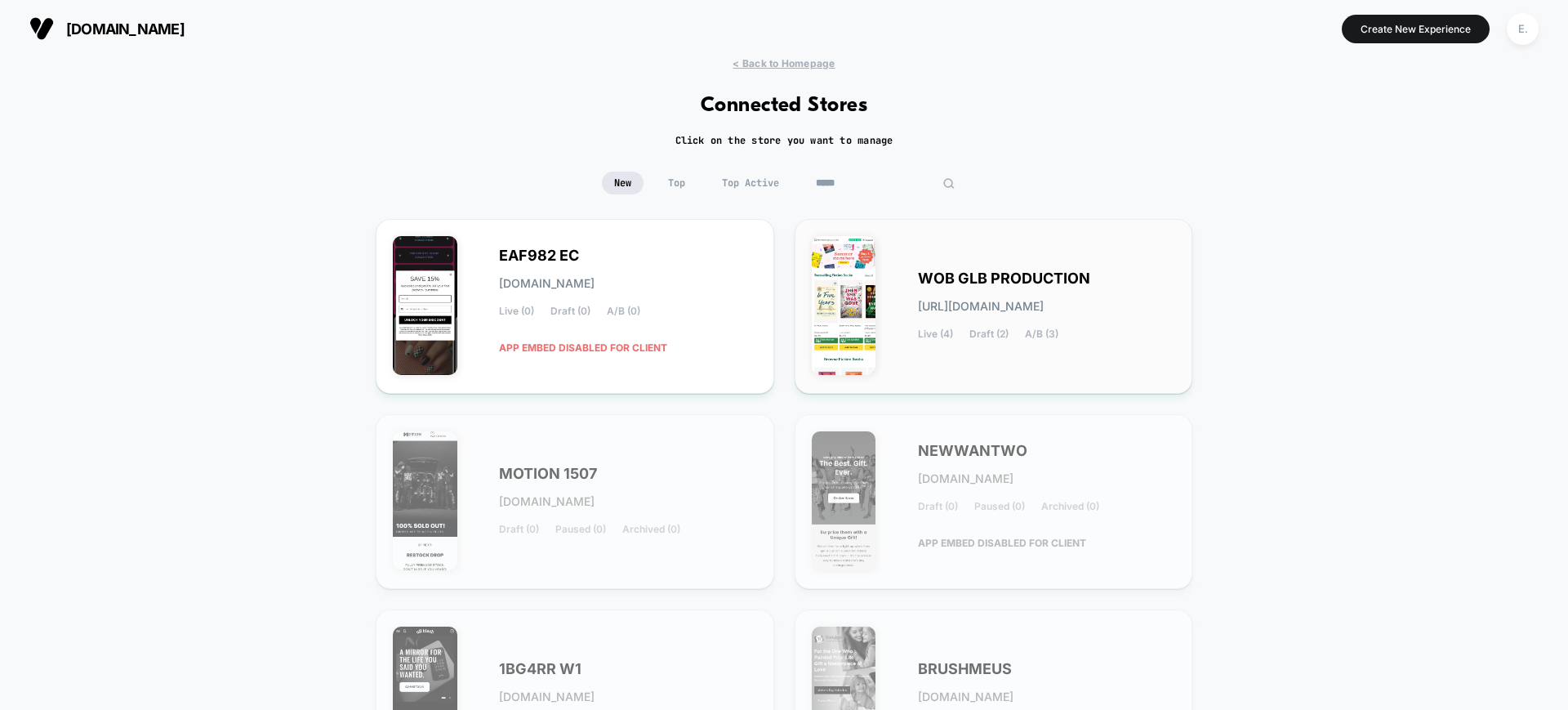
type input "*****"
click at [955, 249] on div "WOB GLB PRODUCTION wob-glb_production.myshopify.com Live (4) Draft (2) A/B (3)" at bounding box center [994, 305] width 364 height 140
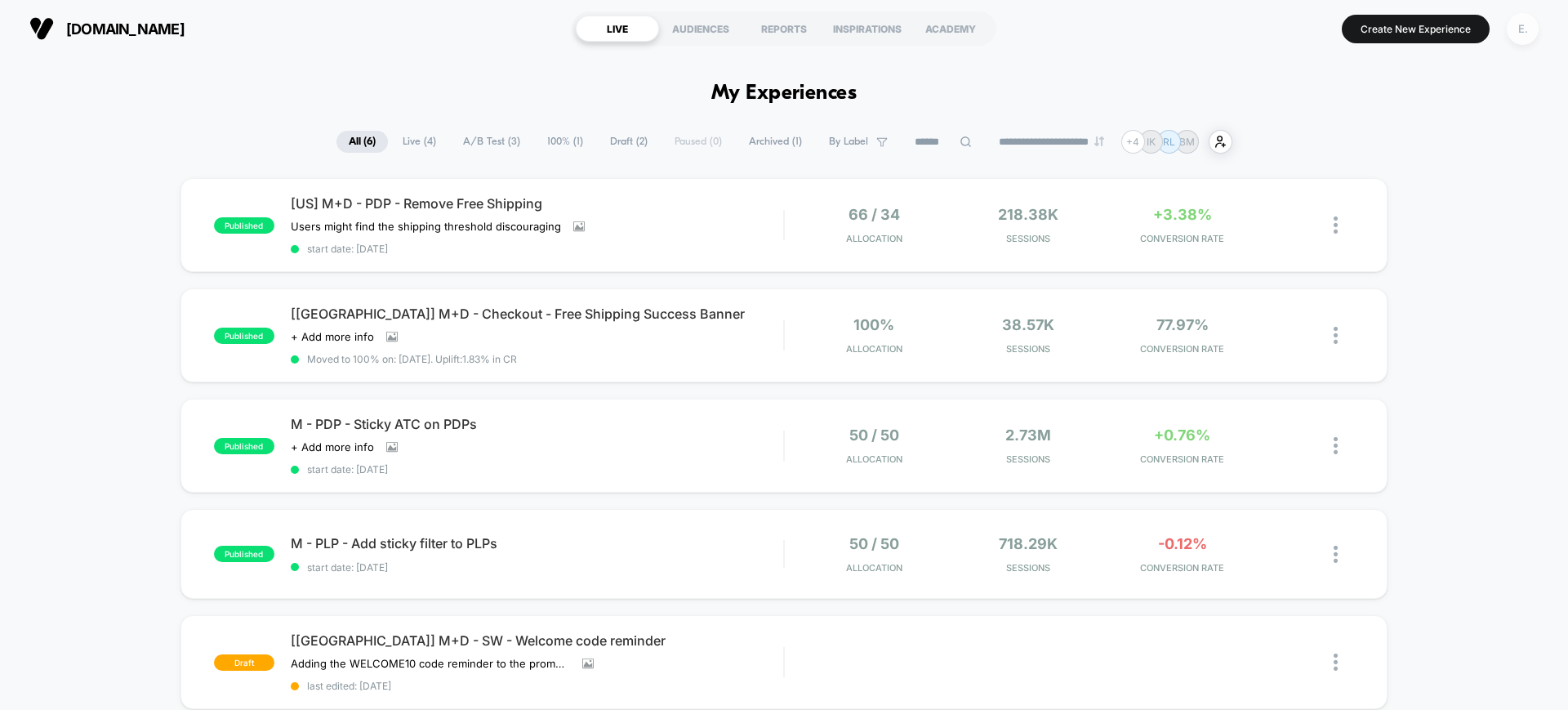
click at [1517, 39] on div "E." at bounding box center [1523, 29] width 32 height 32
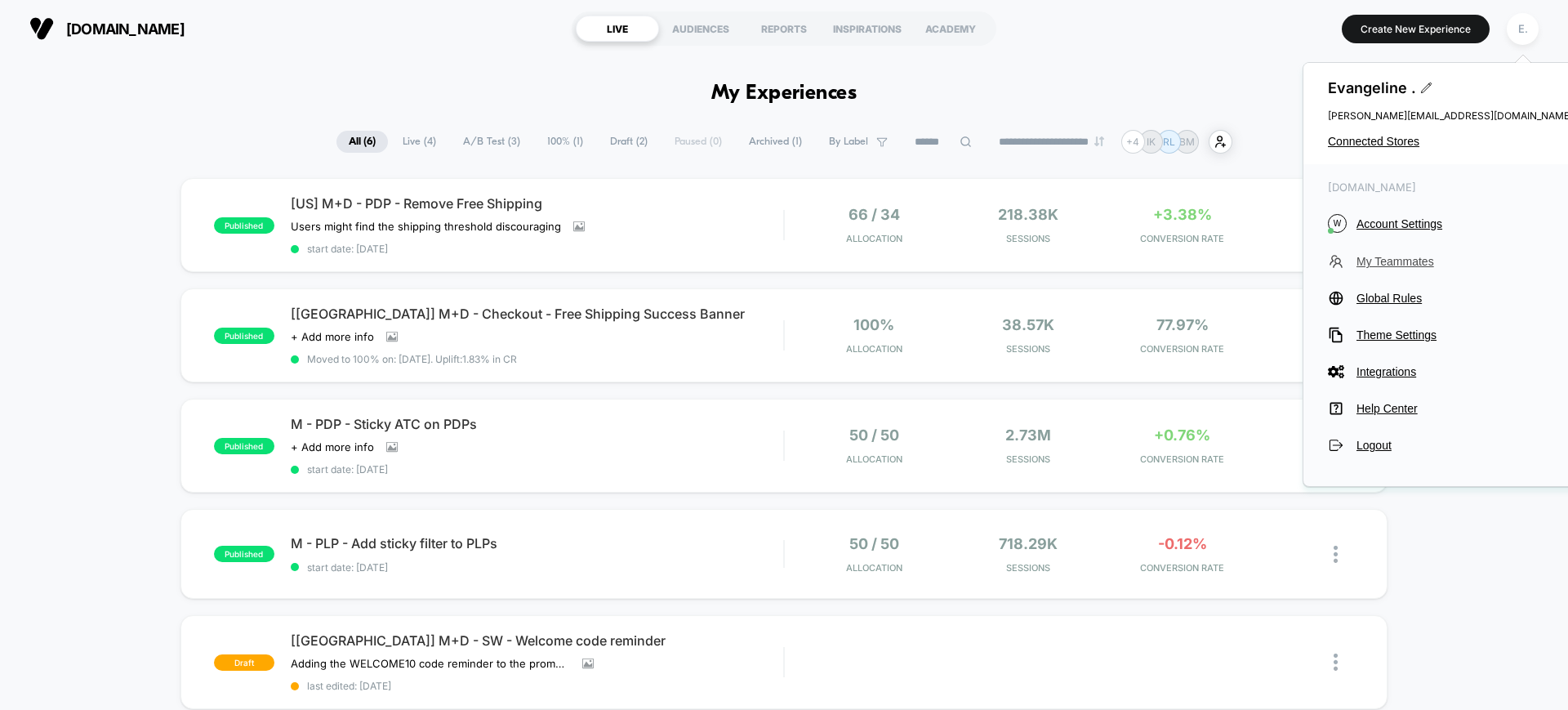
click at [1385, 260] on span "My Teammates" at bounding box center [1465, 262] width 216 height 13
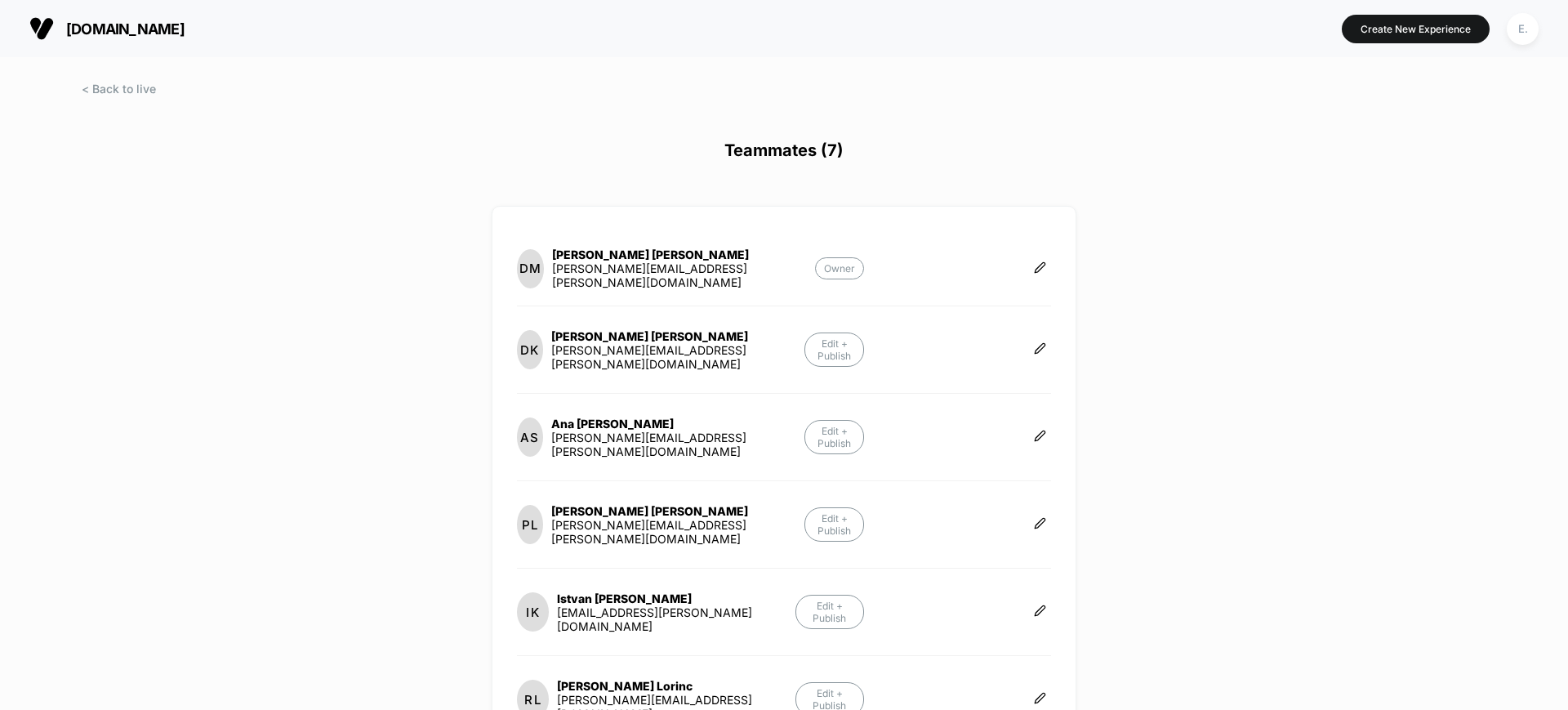
scroll to position [246, 0]
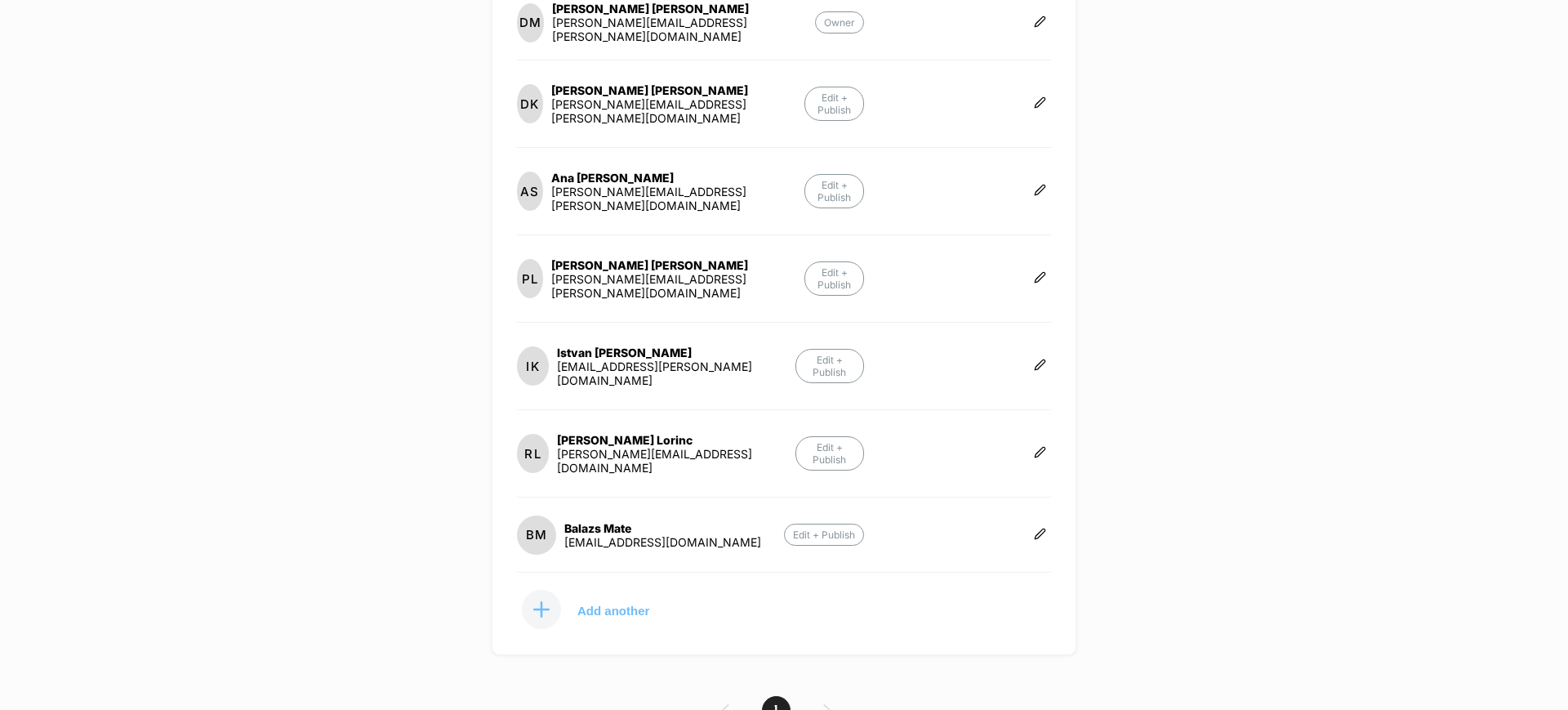
click at [542, 590] on div at bounding box center [541, 609] width 39 height 39
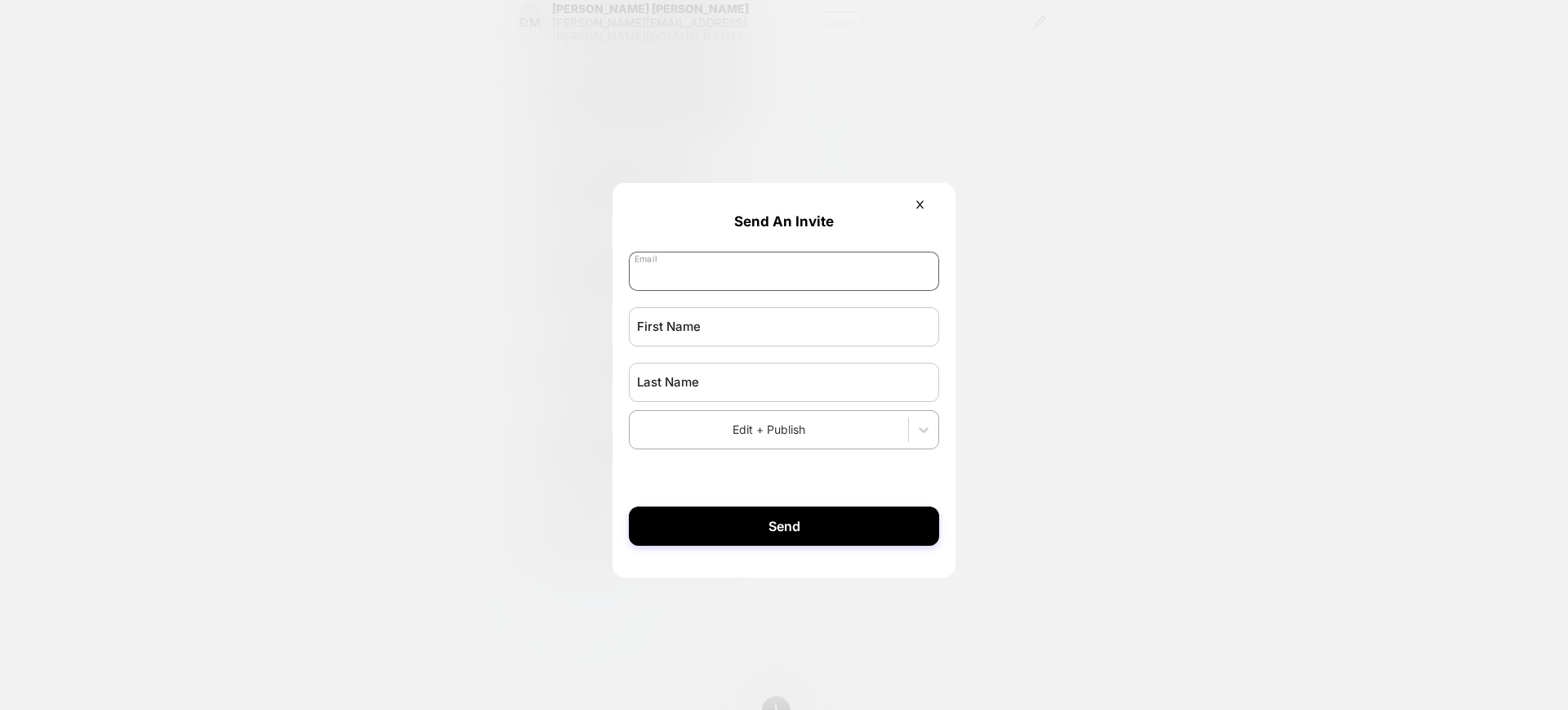
click at [722, 281] on input "email" at bounding box center [784, 271] width 310 height 39
paste input "**********"
type input "**********"
click at [735, 325] on input "text" at bounding box center [784, 326] width 310 height 39
paste input "**********"
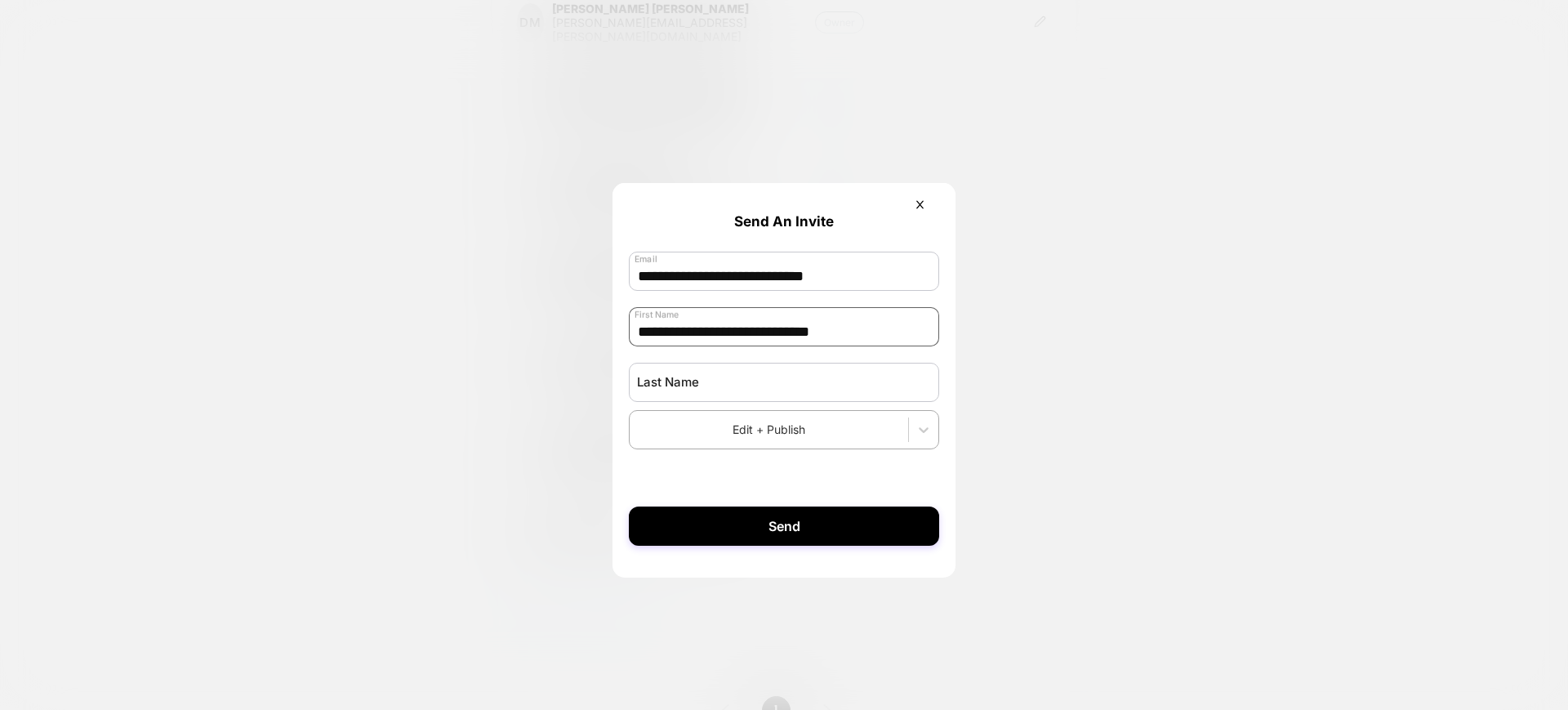
drag, startPoint x: 643, startPoint y: 328, endPoint x: 893, endPoint y: 338, distance: 250.2
click at [887, 339] on input "**********" at bounding box center [784, 326] width 310 height 39
type input "*****"
click at [803, 379] on input "text" at bounding box center [784, 382] width 310 height 39
type input "******"
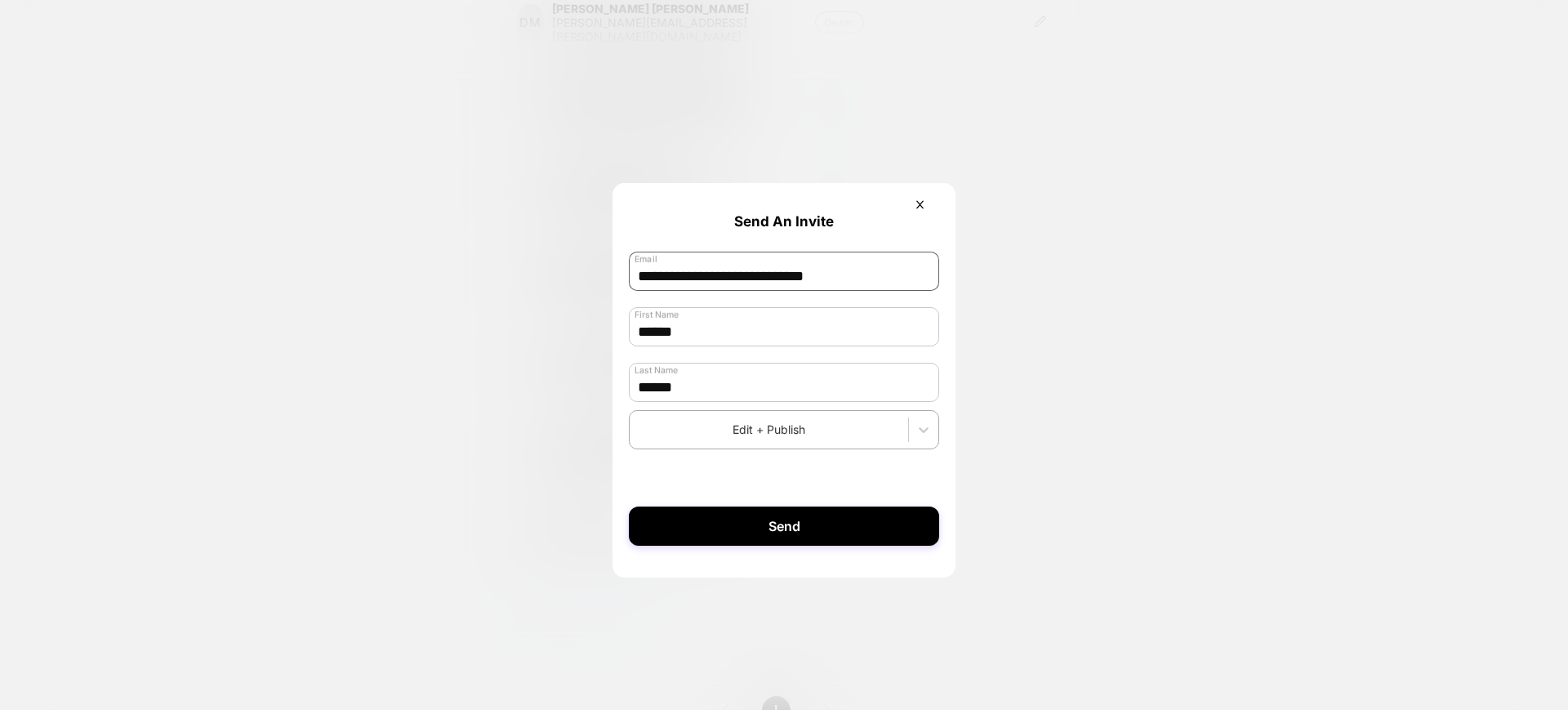
click at [643, 271] on input "**********" at bounding box center [784, 271] width 310 height 39
click at [641, 328] on input "*****" at bounding box center [784, 326] width 310 height 39
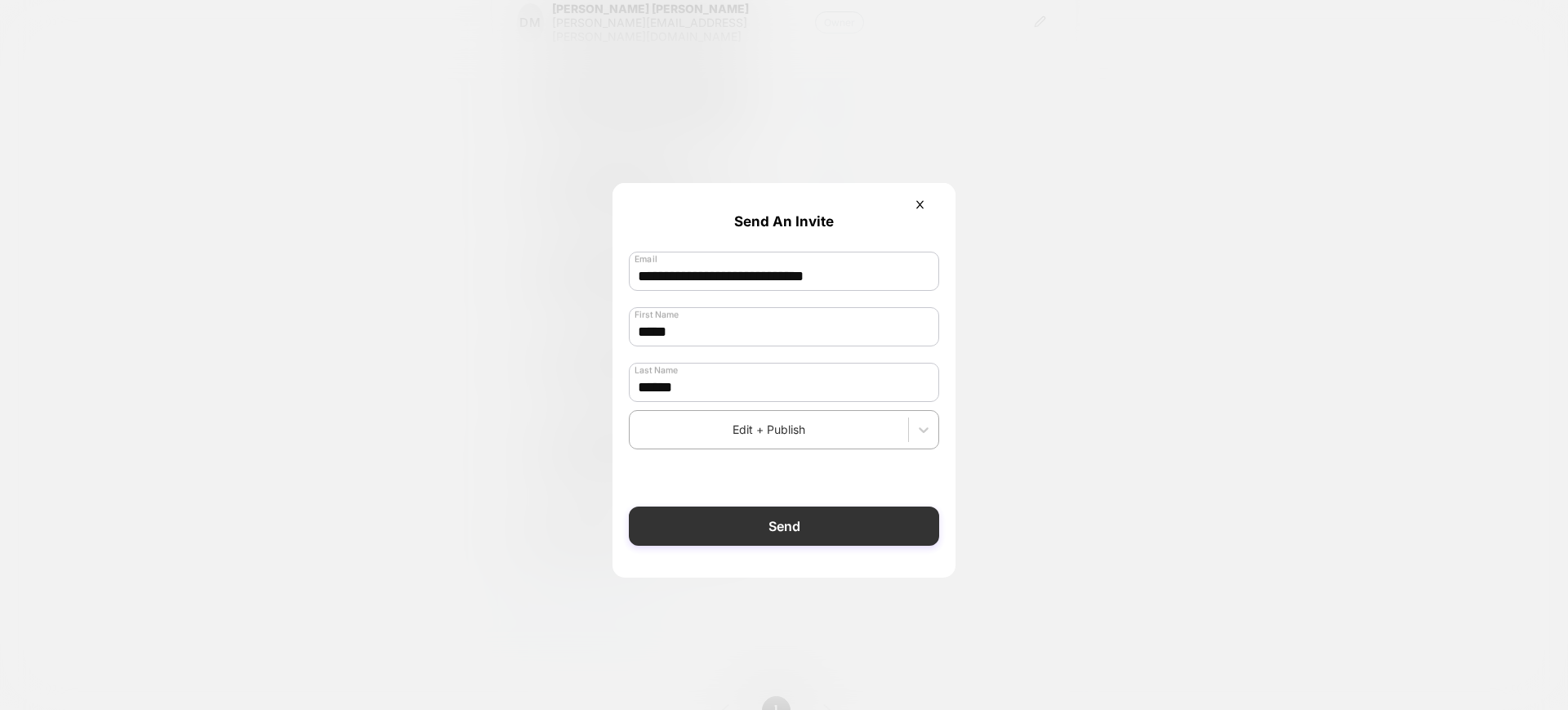
type input "*****"
click at [744, 535] on button "Send" at bounding box center [784, 526] width 310 height 39
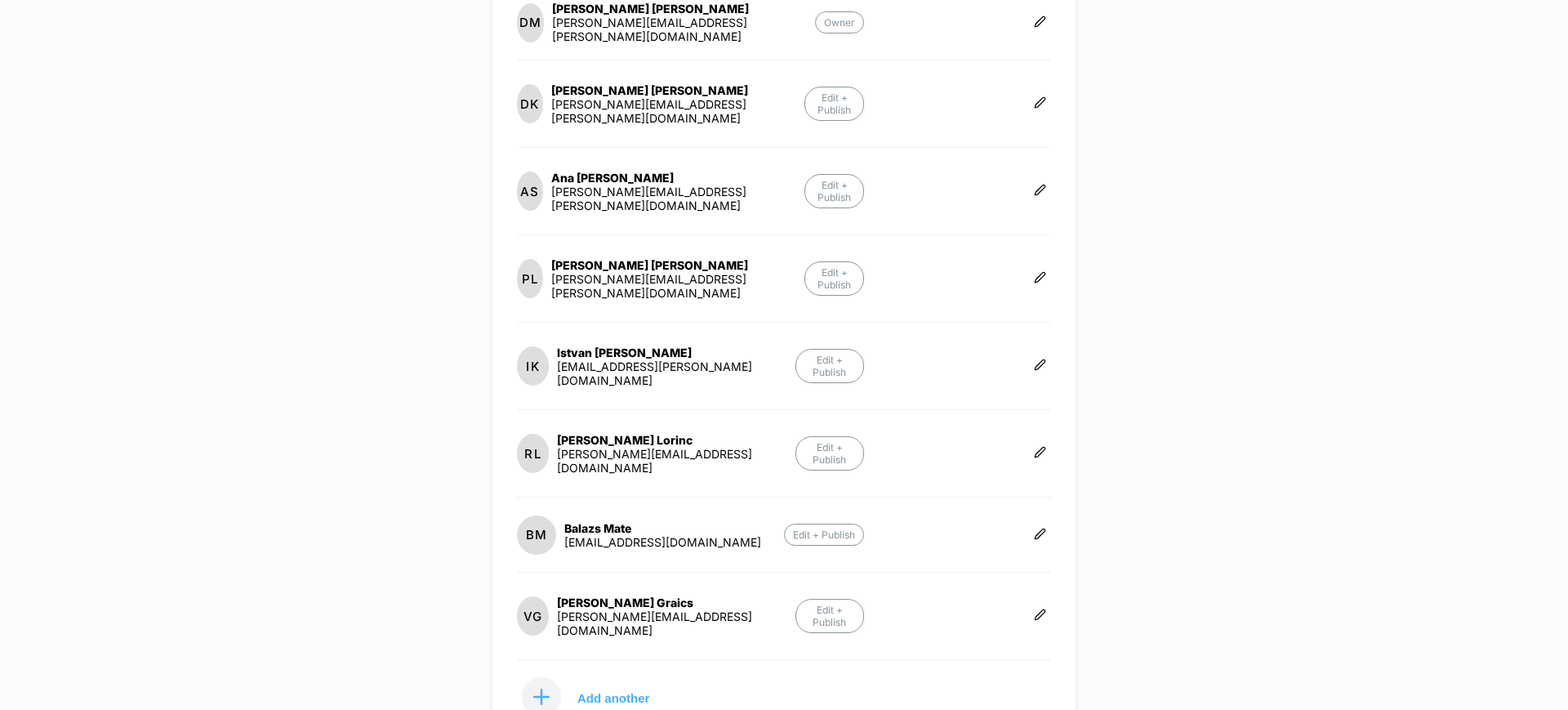
scroll to position [42, 0]
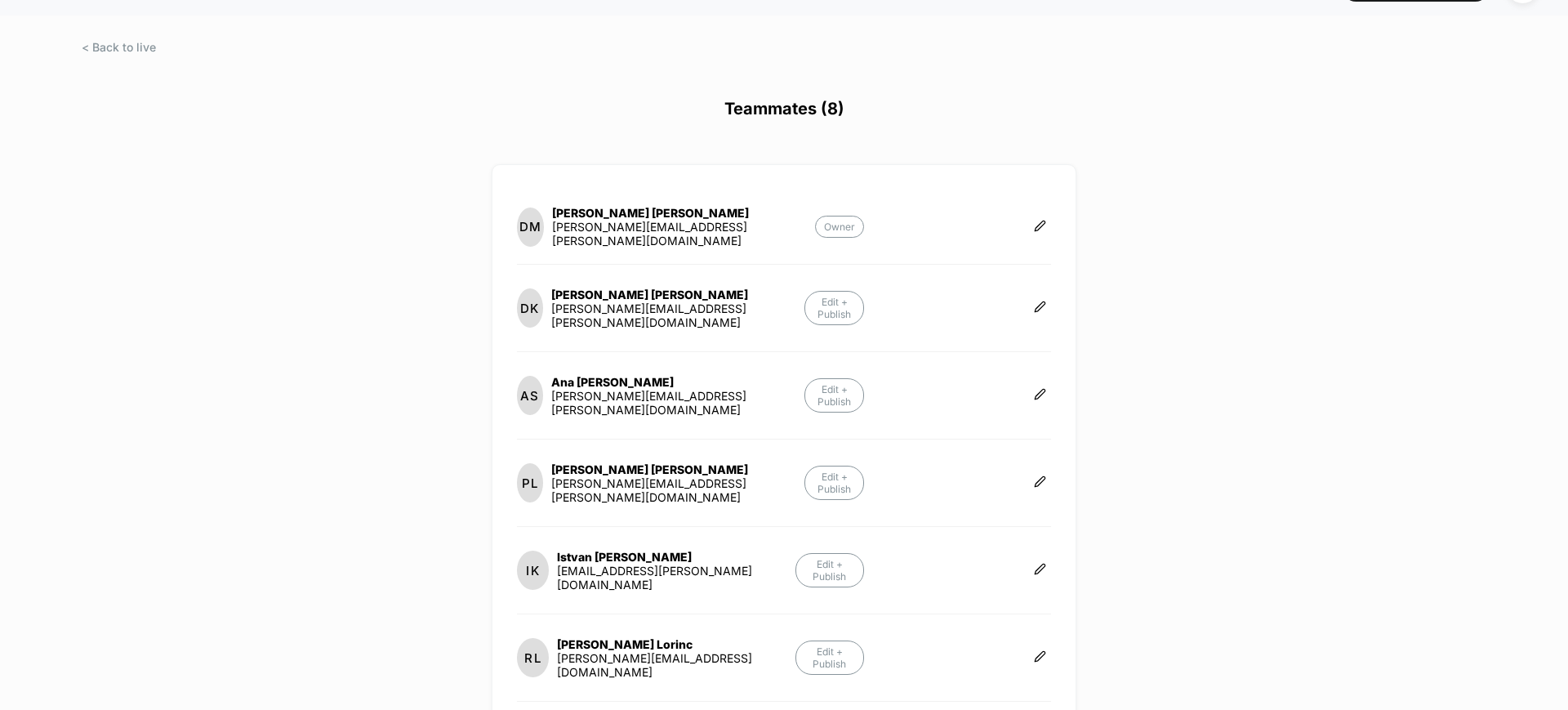
click at [156, 50] on div at bounding box center [784, 62] width 1568 height 41
click at [144, 43] on span at bounding box center [118, 47] width 75 height 14
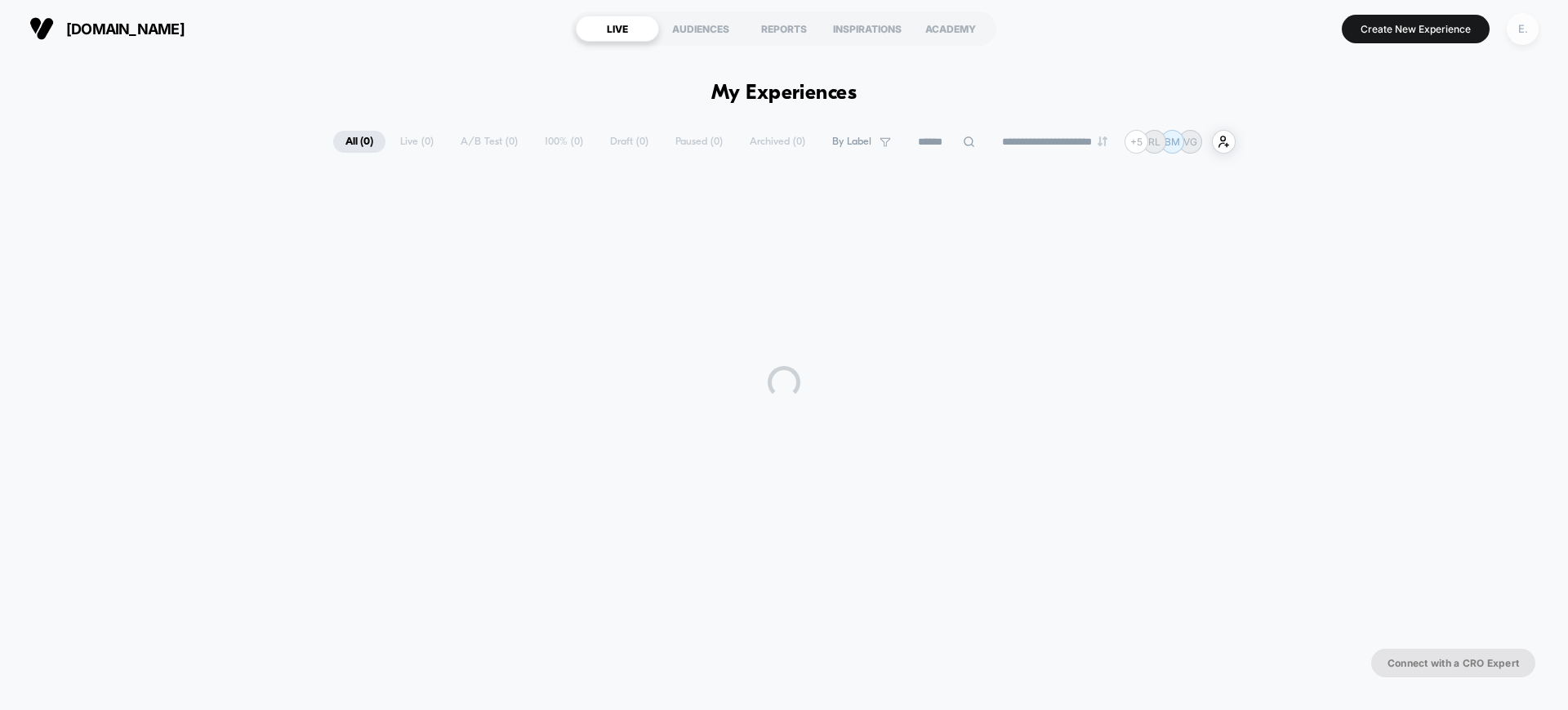
click at [1520, 22] on div "E." at bounding box center [1523, 29] width 32 height 32
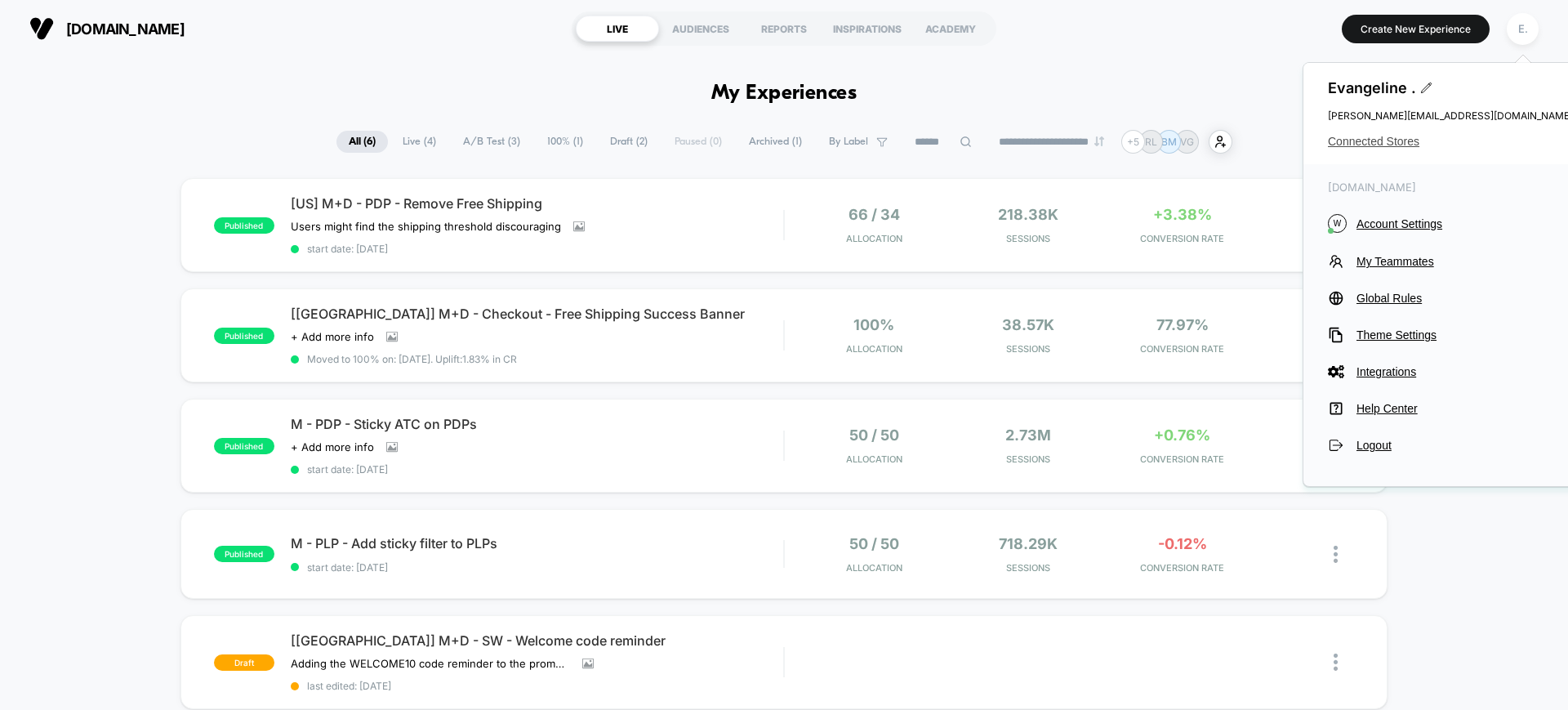
click at [1350, 141] on span "Connected Stores" at bounding box center [1451, 142] width 245 height 13
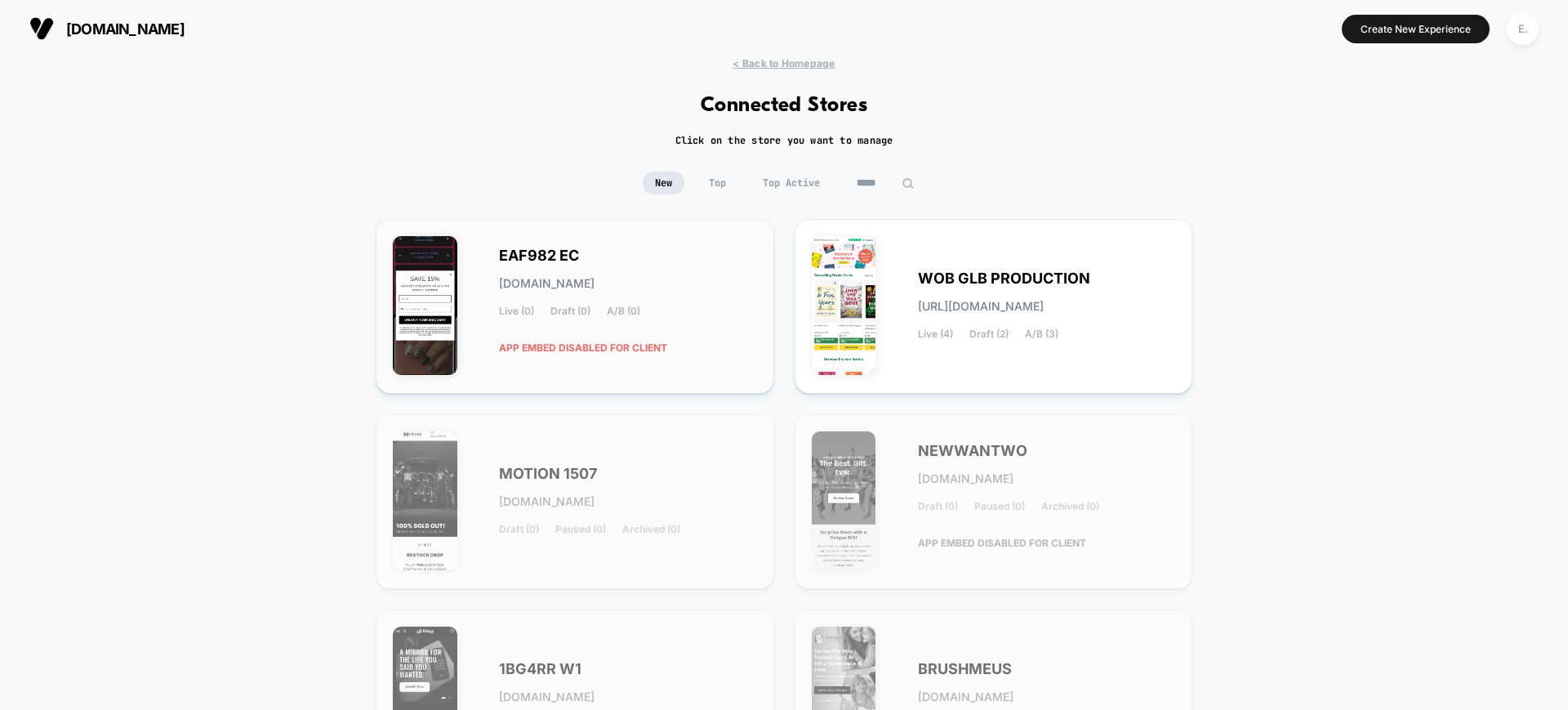
click at [666, 270] on div "EAF982 EC eaf982-ec.myshopify.com Live (0) Draft (0) A/B (0) APP EMBED DISABLED…" at bounding box center [628, 305] width 258 height 112
click at [1521, 27] on div "E." at bounding box center [1523, 29] width 32 height 32
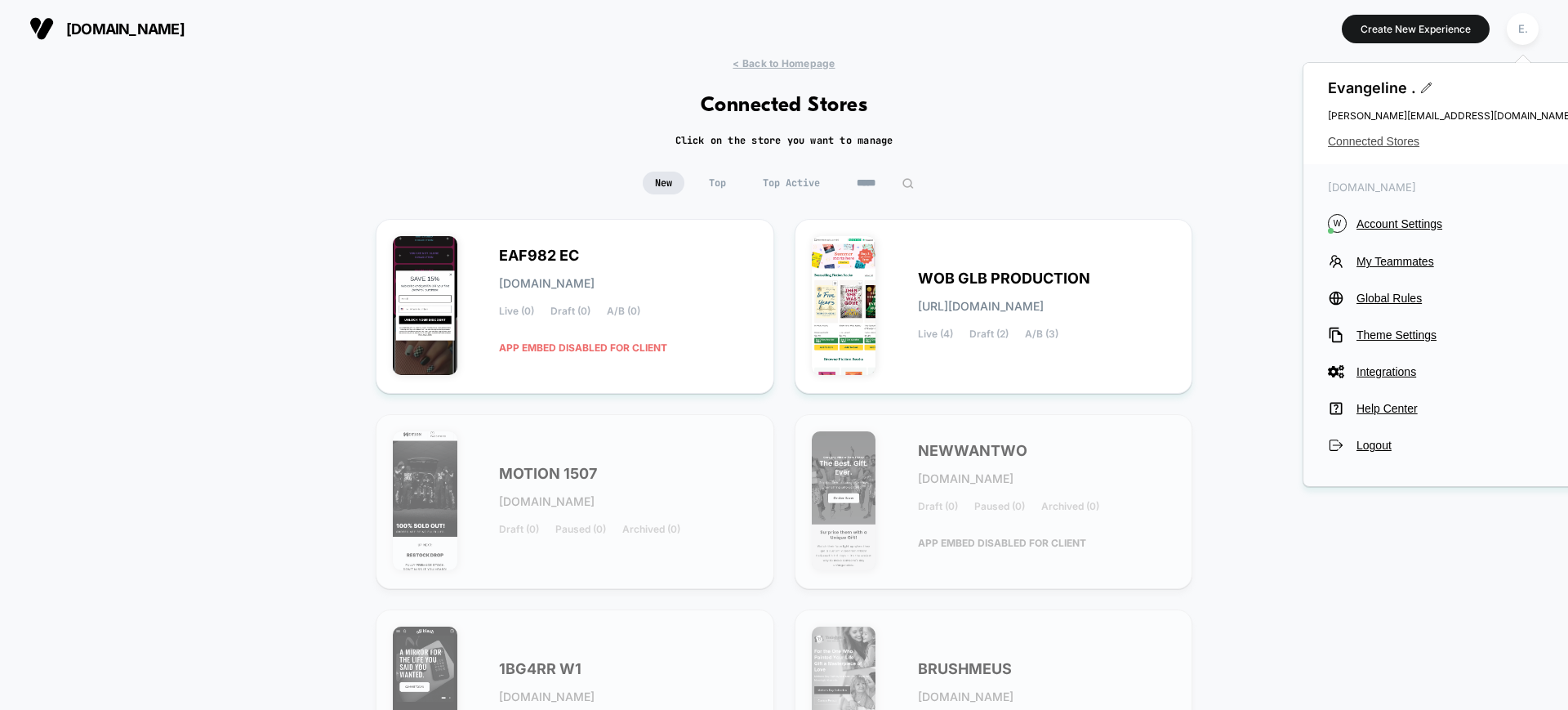
click at [1395, 135] on span "Connected Stores" at bounding box center [1451, 142] width 245 height 13
drag, startPoint x: 1387, startPoint y: 219, endPoint x: 1133, endPoint y: 220, distance: 254.0
click at [1133, 220] on body "worldofbooks.com Create New Experience E. worldofbooks.com < Back to Homepage C…" at bounding box center [784, 355] width 1568 height 710
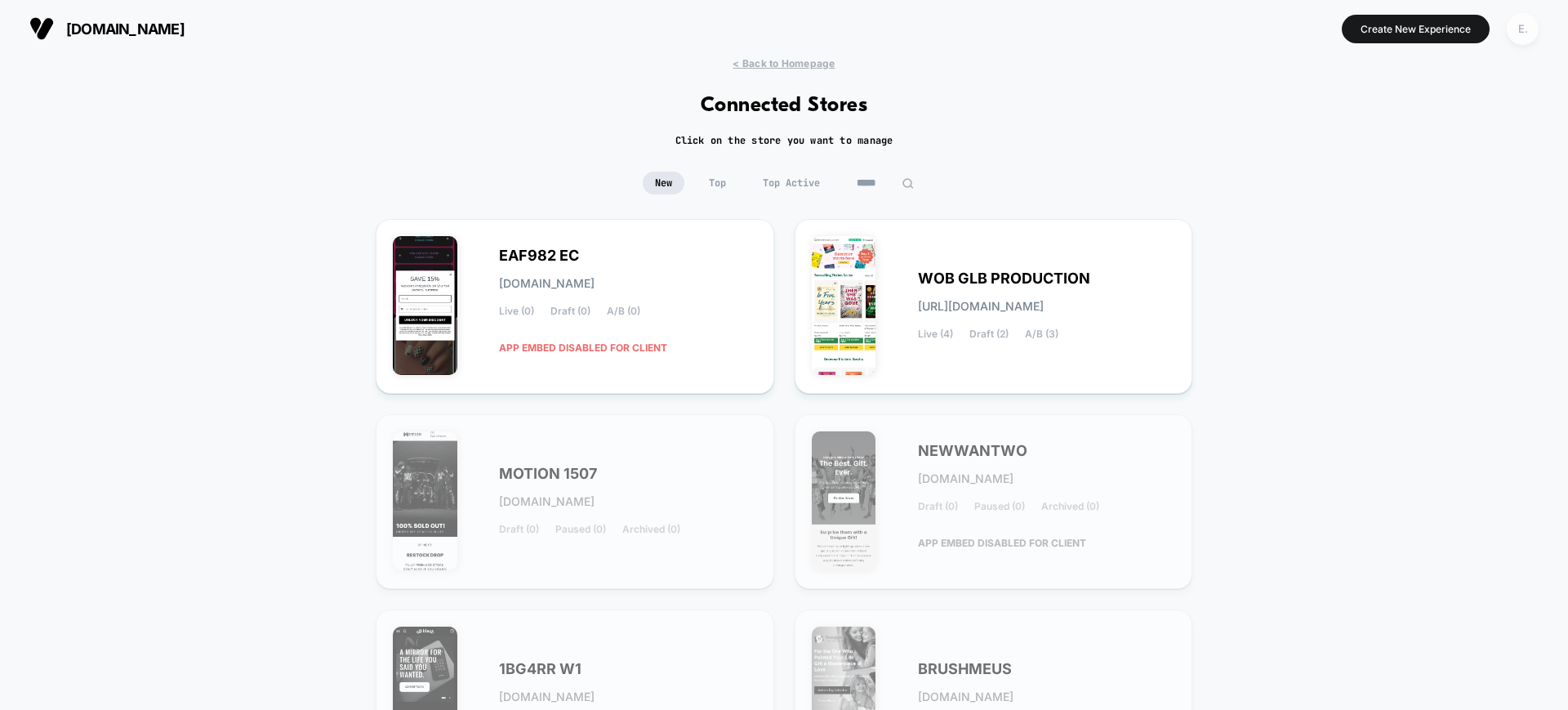
click at [1538, 23] on button "E." at bounding box center [1523, 29] width 42 height 34
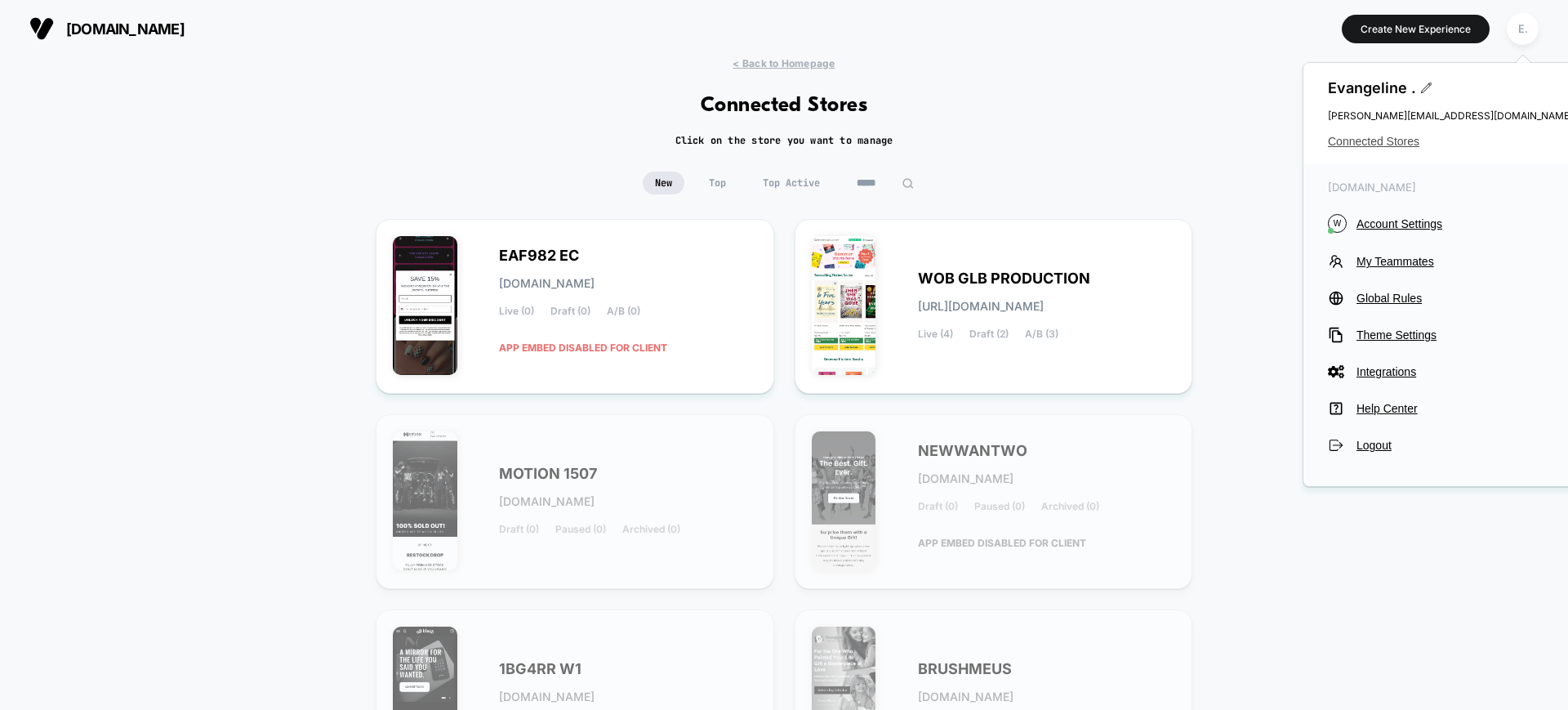
click at [1398, 139] on span "Connected Stores" at bounding box center [1451, 142] width 245 height 13
click at [867, 177] on input "*****" at bounding box center [885, 182] width 81 height 23
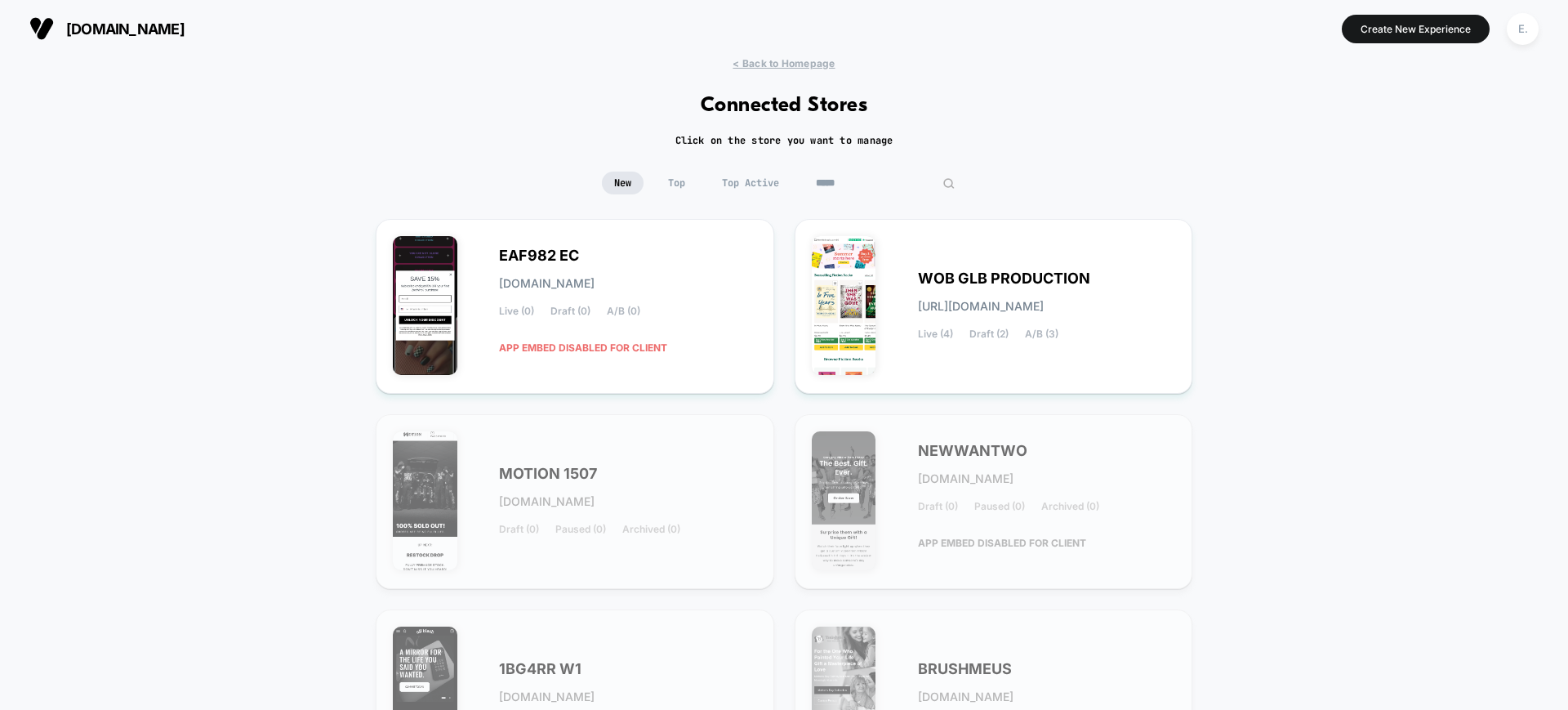
click at [874, 187] on input "*****" at bounding box center [885, 182] width 164 height 23
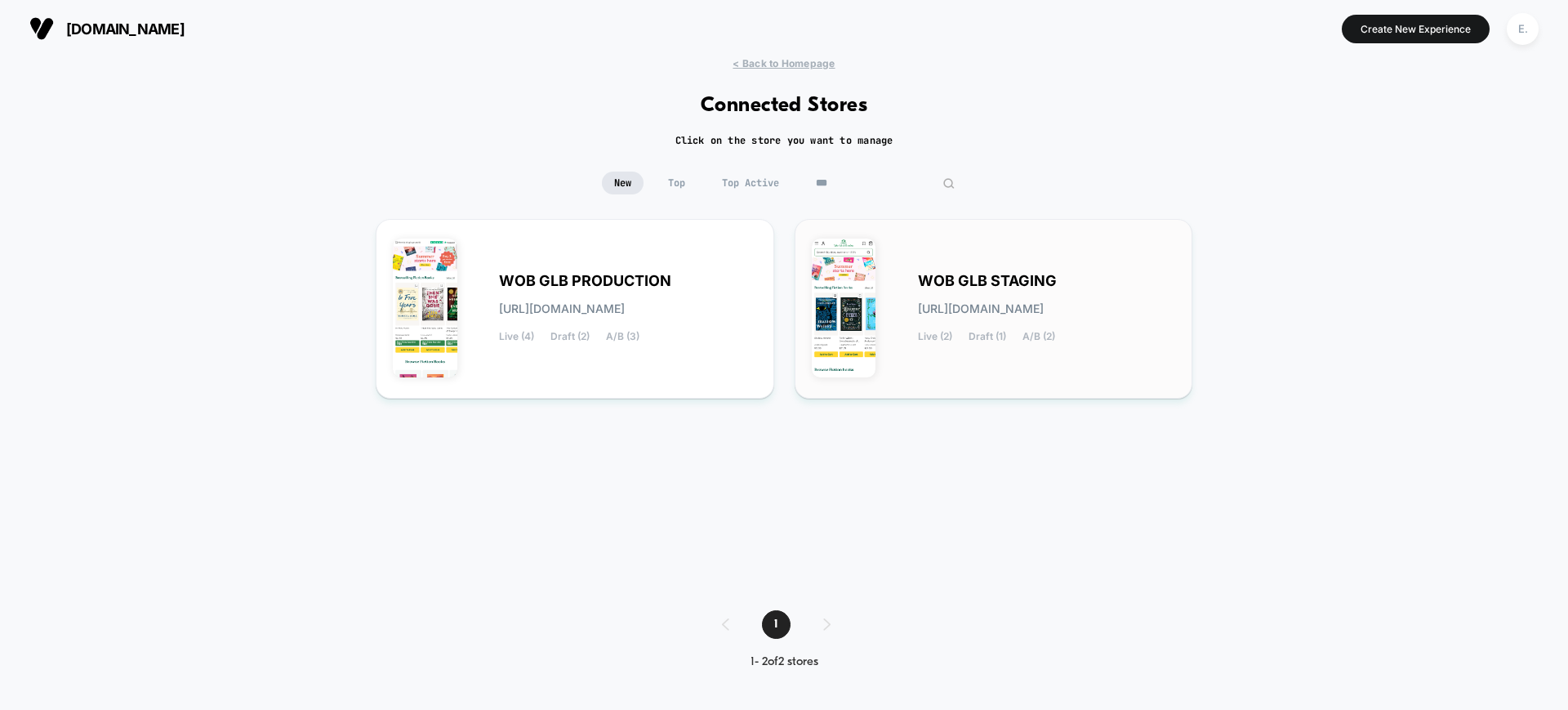
type input "***"
click at [923, 229] on div "WOB GLB STAGING wob-glb_staging.myshopify.com Live (2) Draft (1) A/B (2)" at bounding box center [993, 309] width 399 height 180
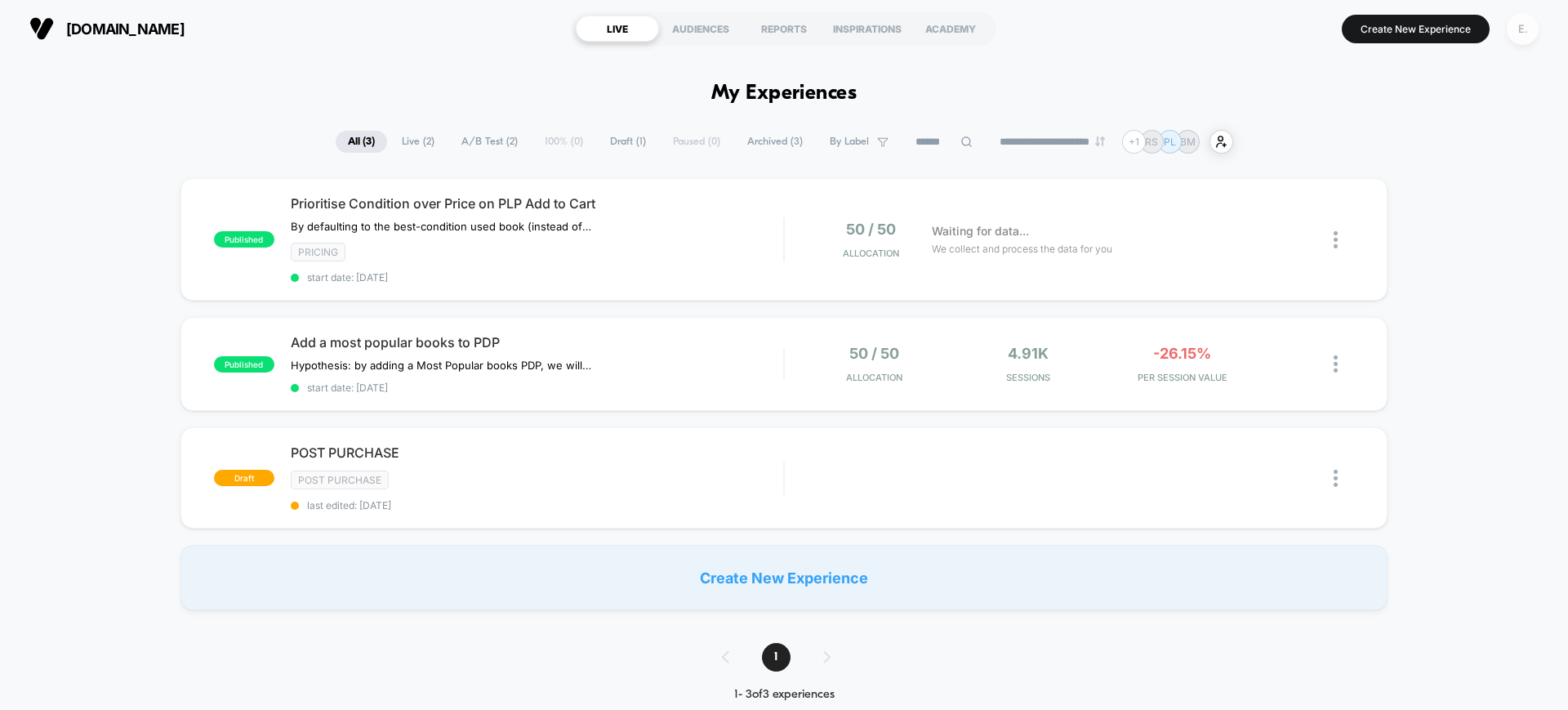
click at [1527, 23] on div "E." at bounding box center [1523, 29] width 32 height 32
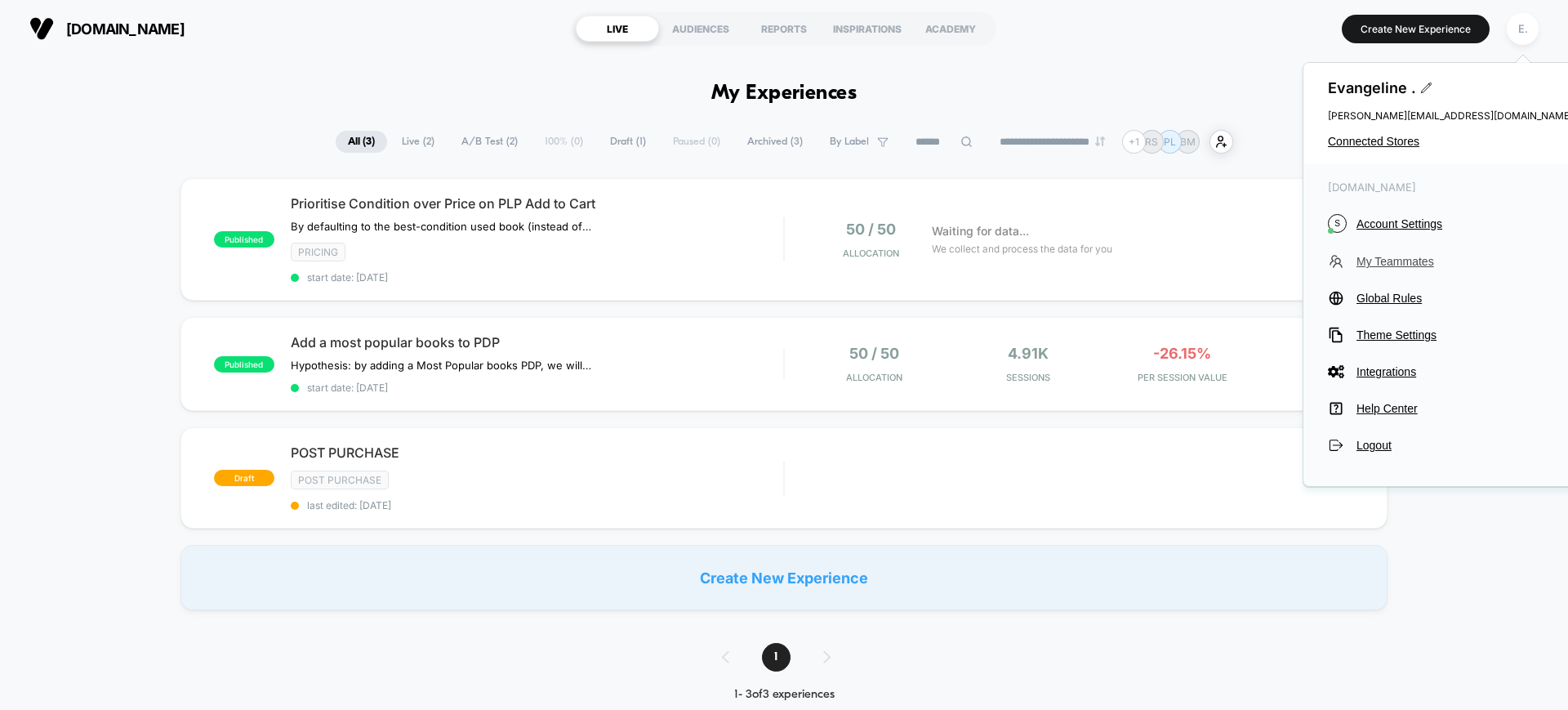
click at [1392, 264] on span "My Teammates" at bounding box center [1465, 262] width 216 height 13
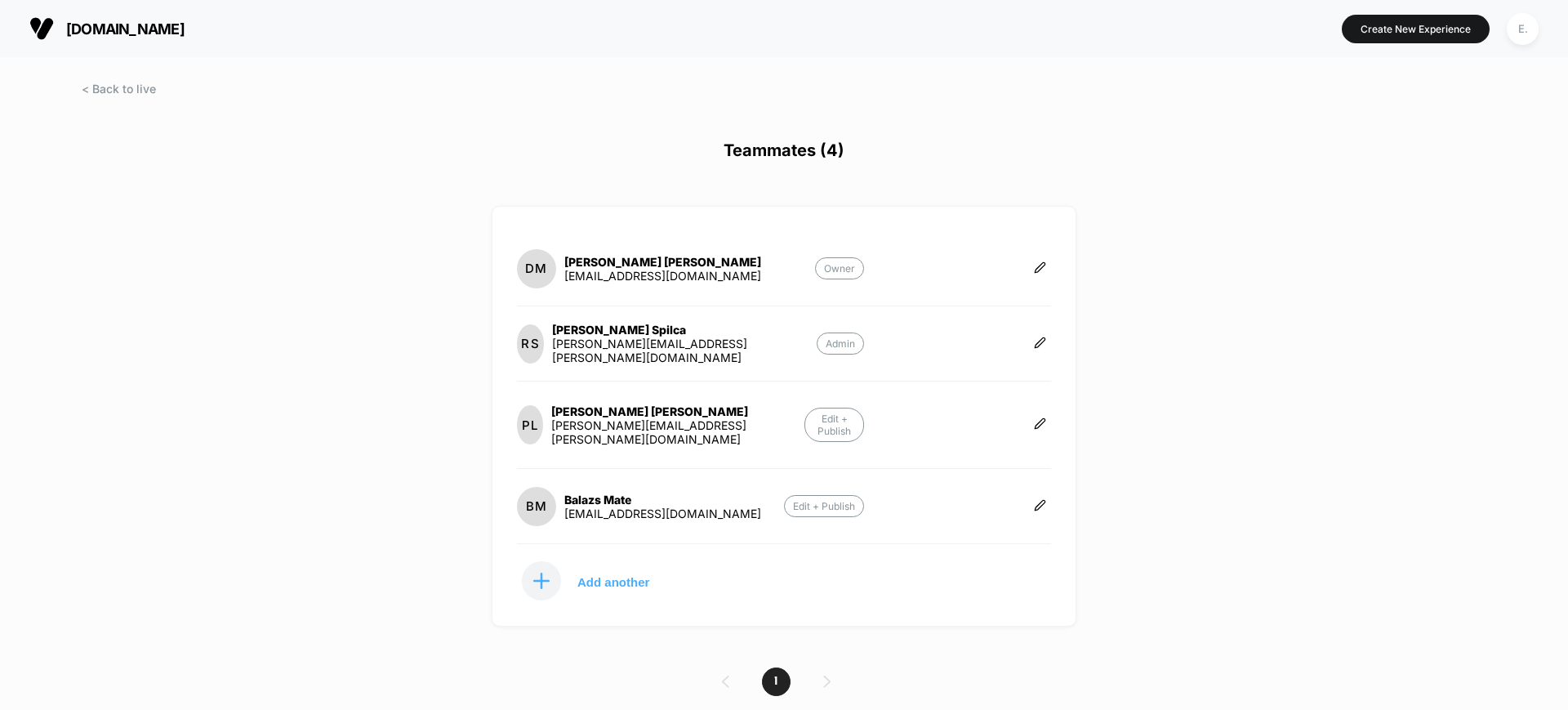
scroll to position [20, 0]
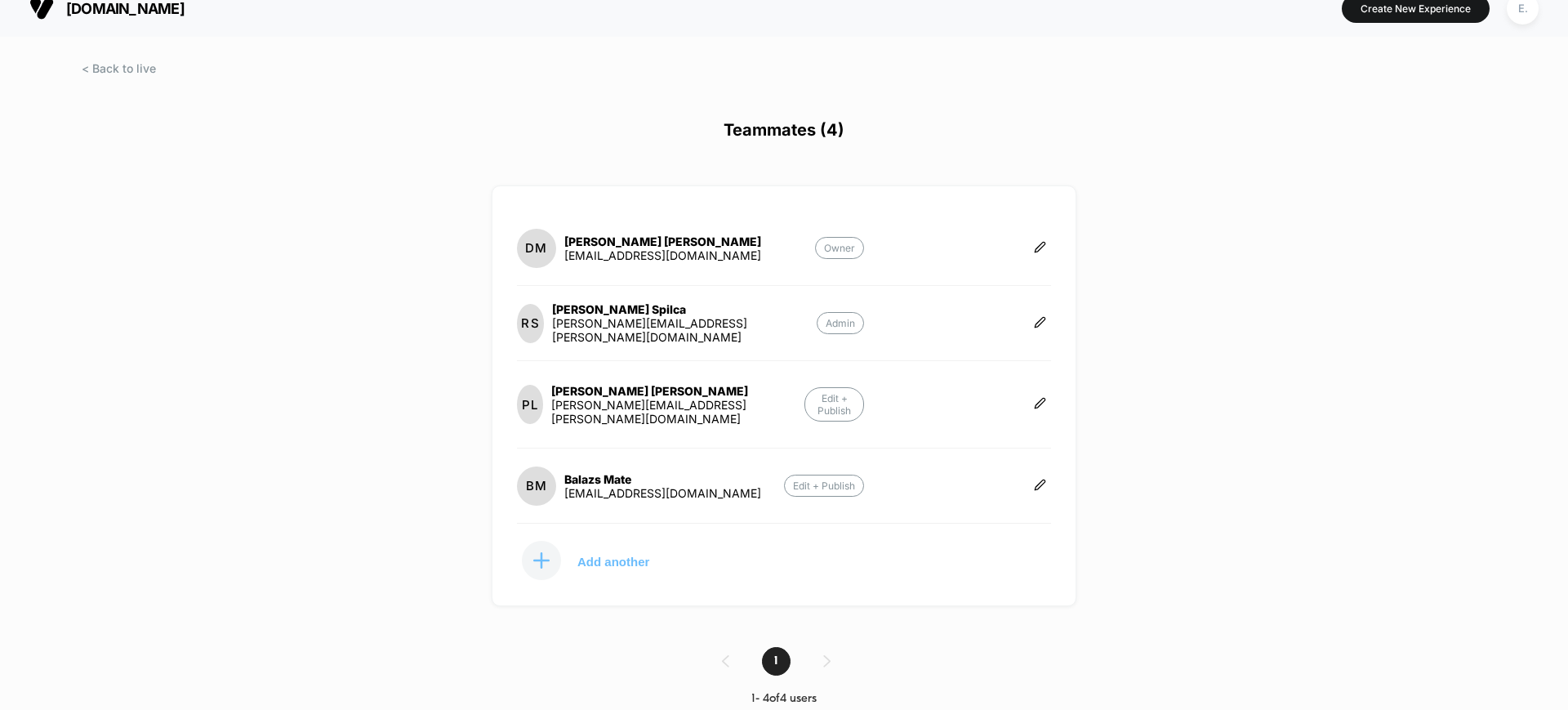
click at [589, 557] on button "Add another" at bounding box center [598, 561] width 164 height 41
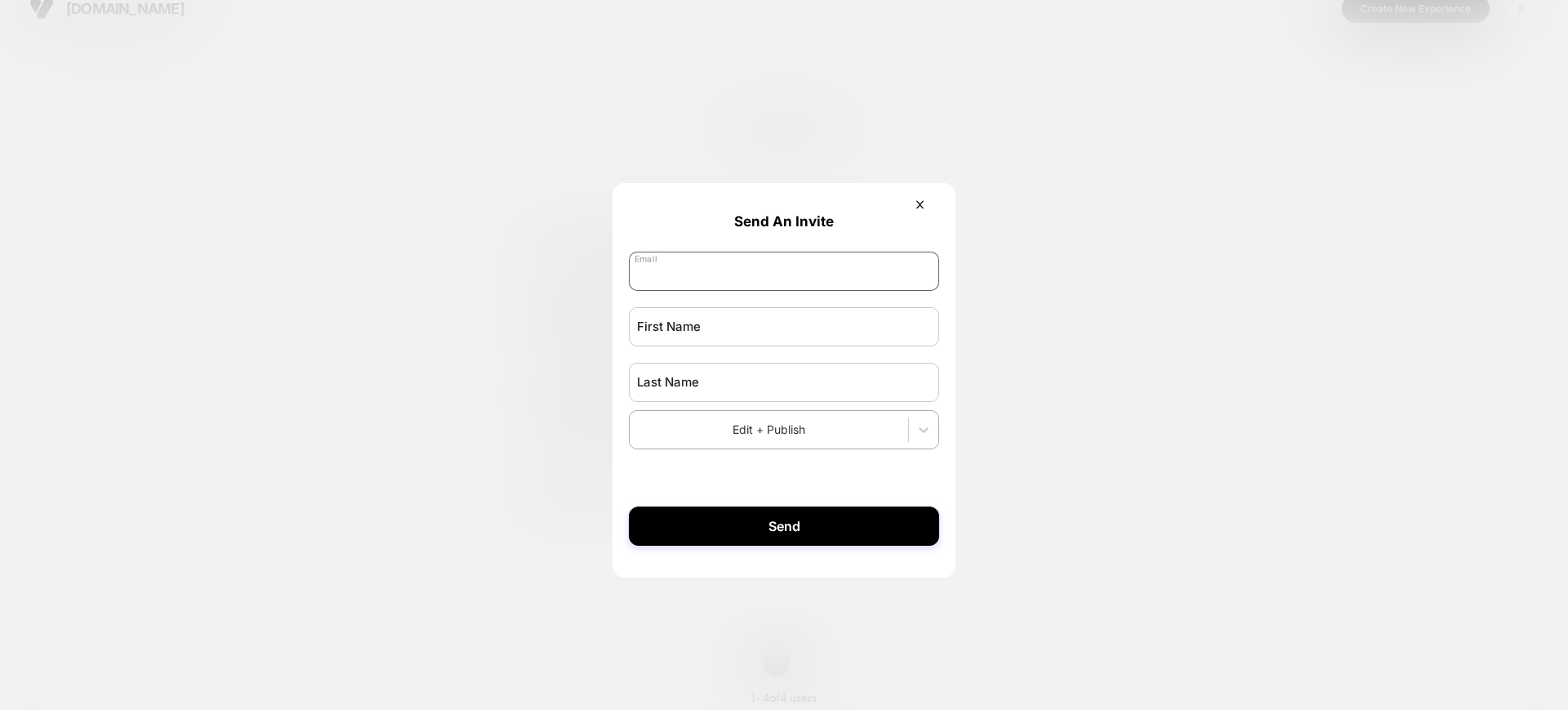
click at [681, 269] on input "email" at bounding box center [784, 271] width 310 height 39
paste input "**********"
click at [647, 280] on input "**********" at bounding box center [784, 271] width 310 height 39
type input "**********"
click at [670, 337] on input "text" at bounding box center [784, 326] width 310 height 39
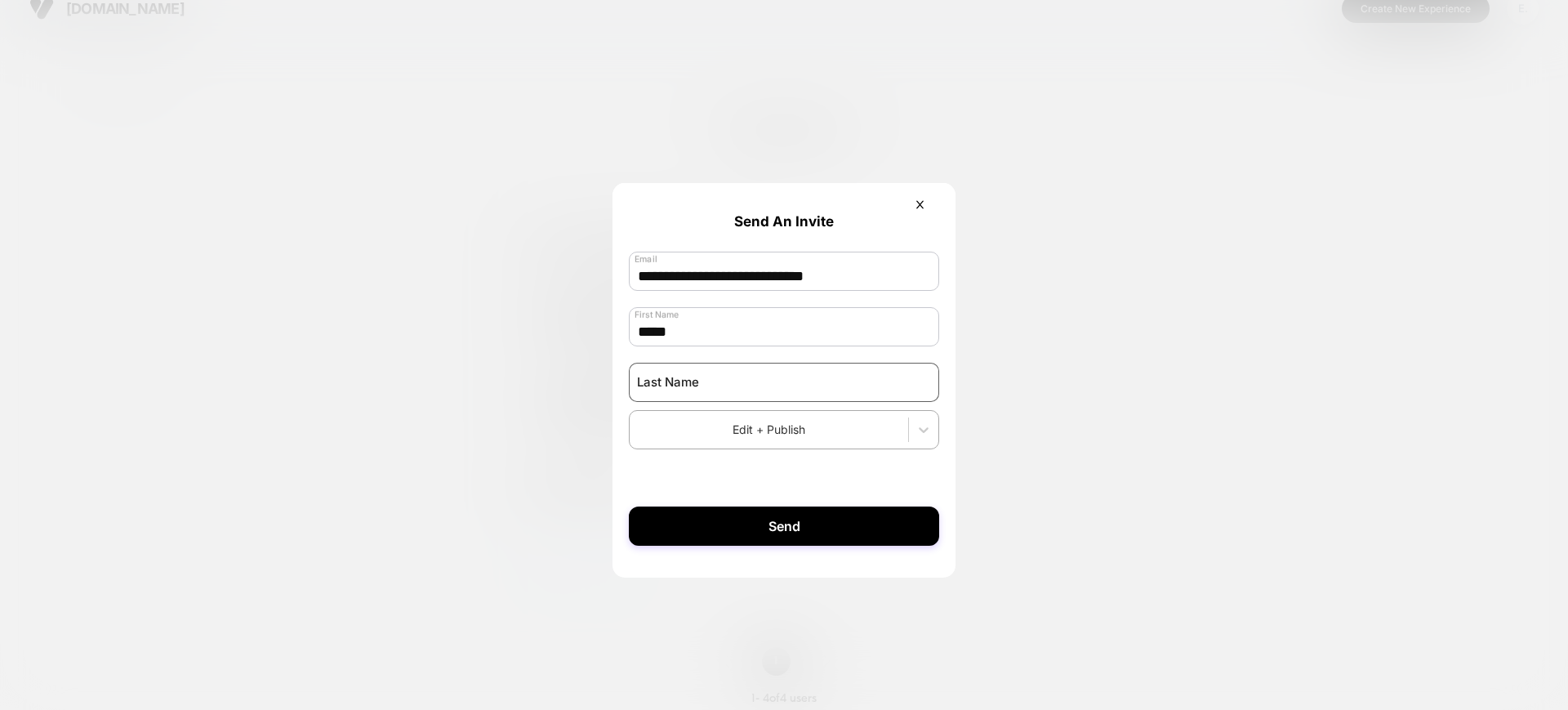
type input "*****"
click at [694, 371] on input "text" at bounding box center [784, 382] width 310 height 39
type input "******"
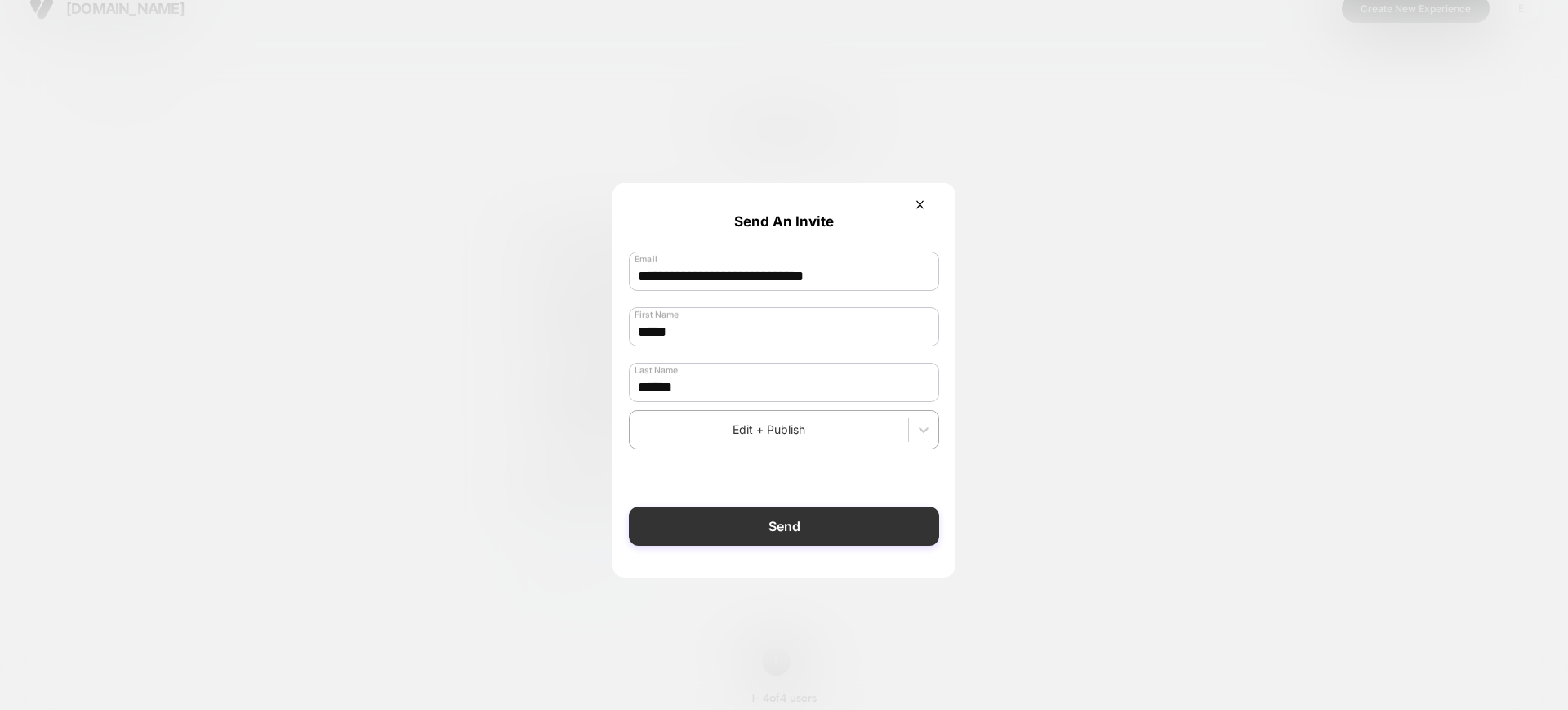
click at [741, 541] on button "Send" at bounding box center [784, 526] width 310 height 39
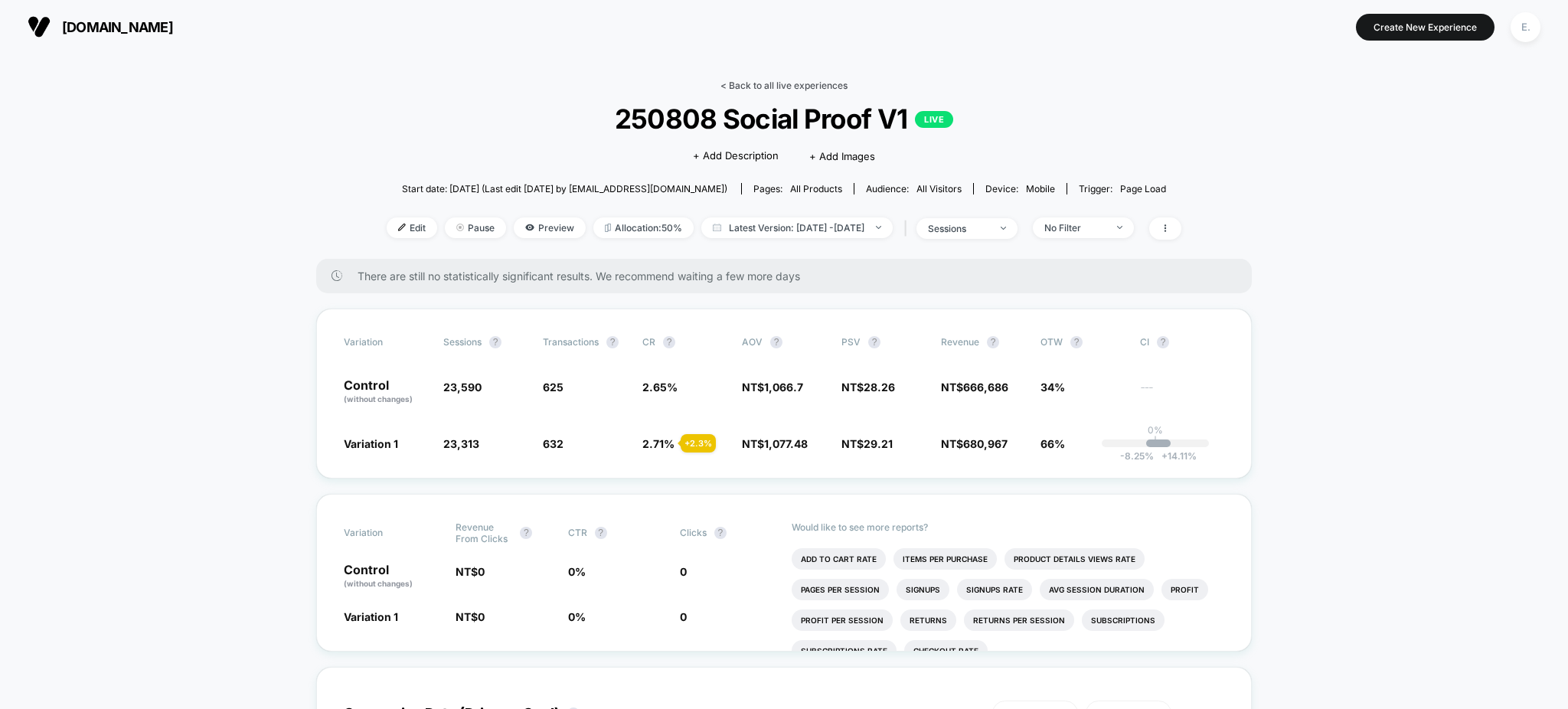
click at [806, 89] on link "< Back to all live experiences" at bounding box center [784, 85] width 127 height 12
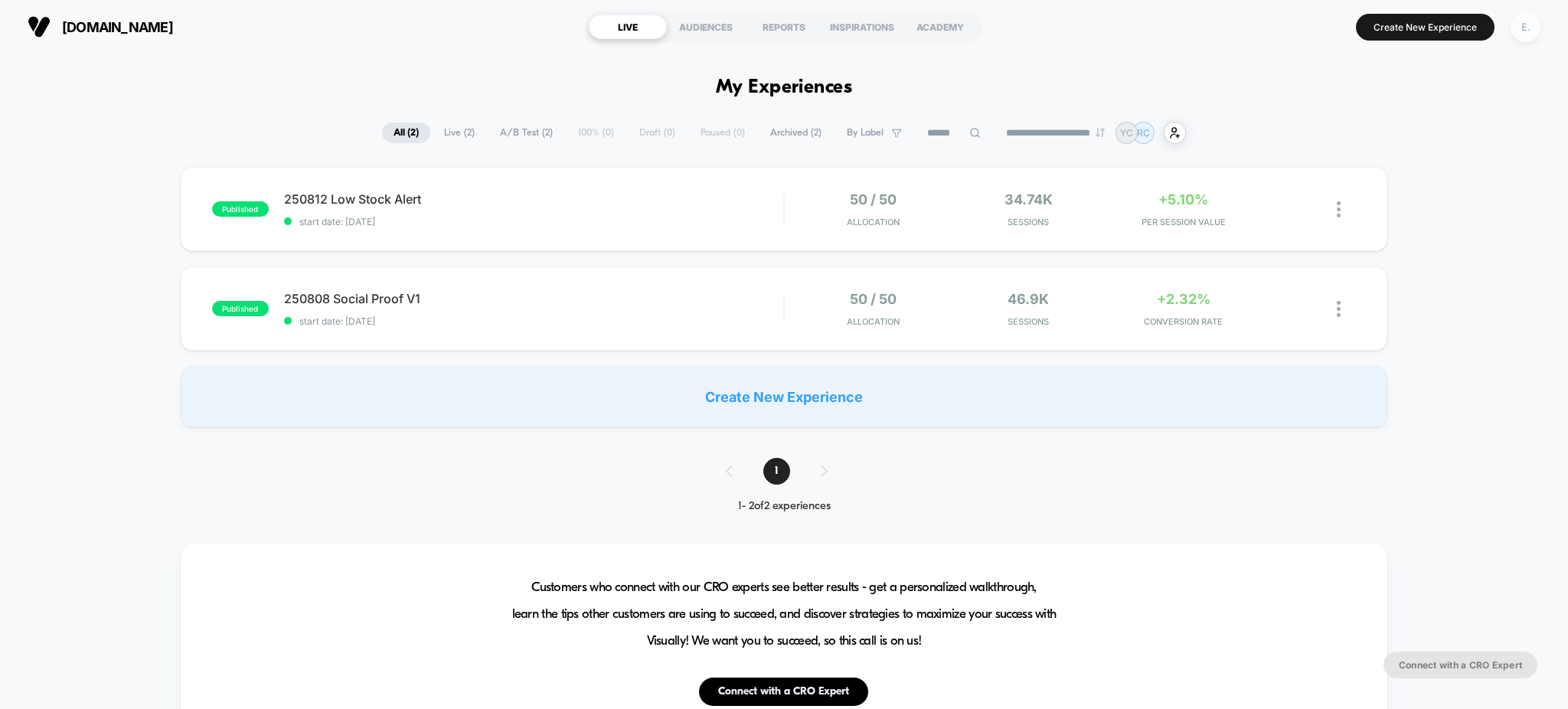
click at [1529, 22] on div "E." at bounding box center [1526, 28] width 30 height 30
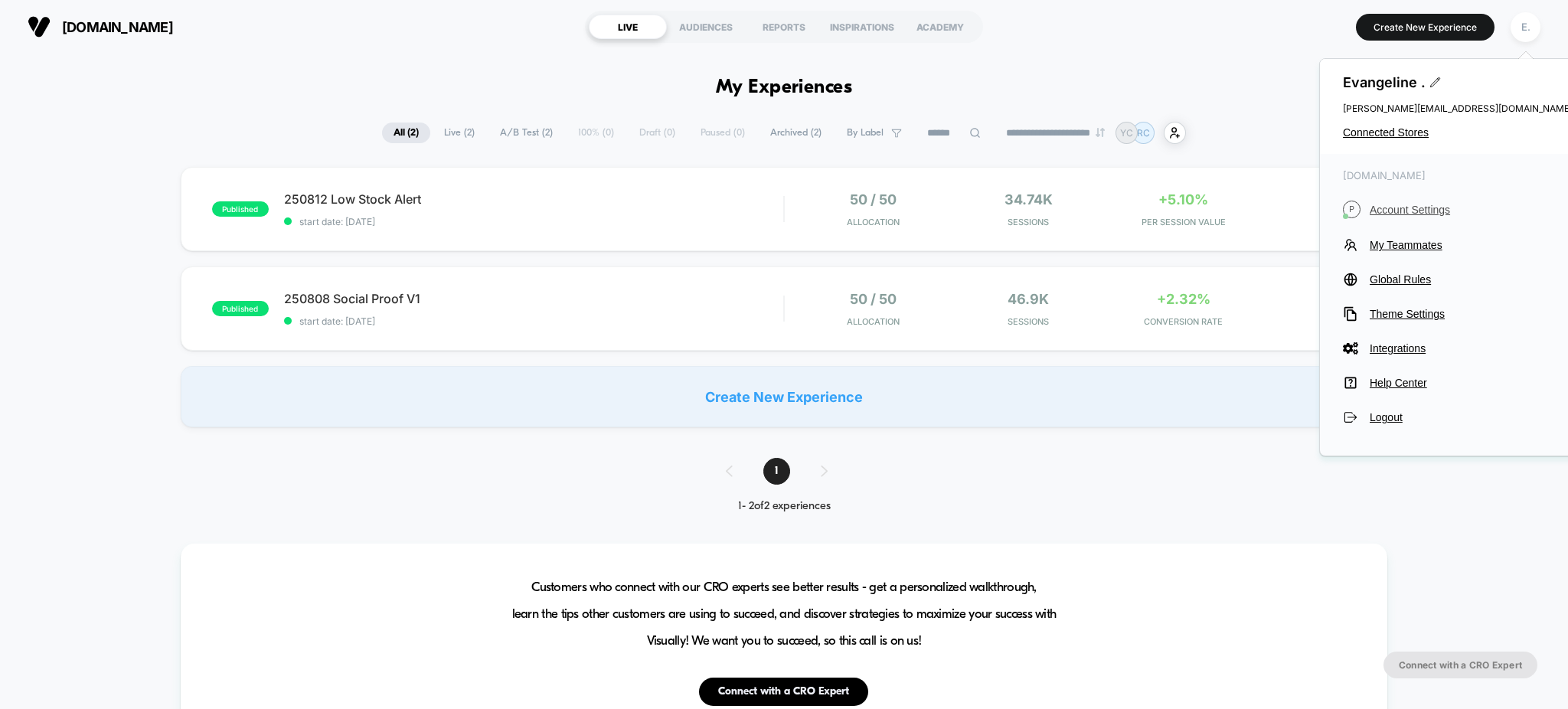
click at [1415, 208] on span "Account Settings" at bounding box center [1471, 210] width 203 height 13
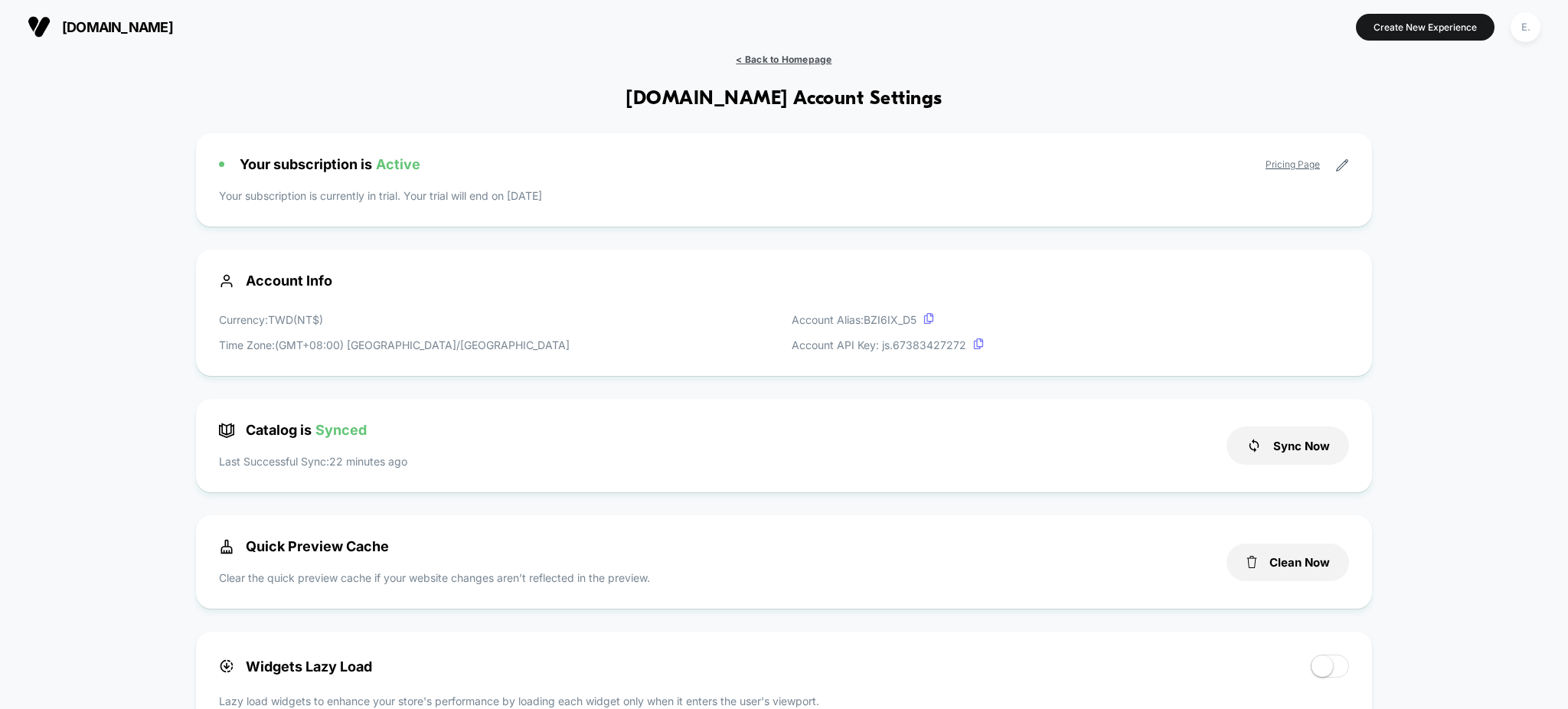
click at [830, 62] on span "< Back to Homepage" at bounding box center [784, 59] width 96 height 12
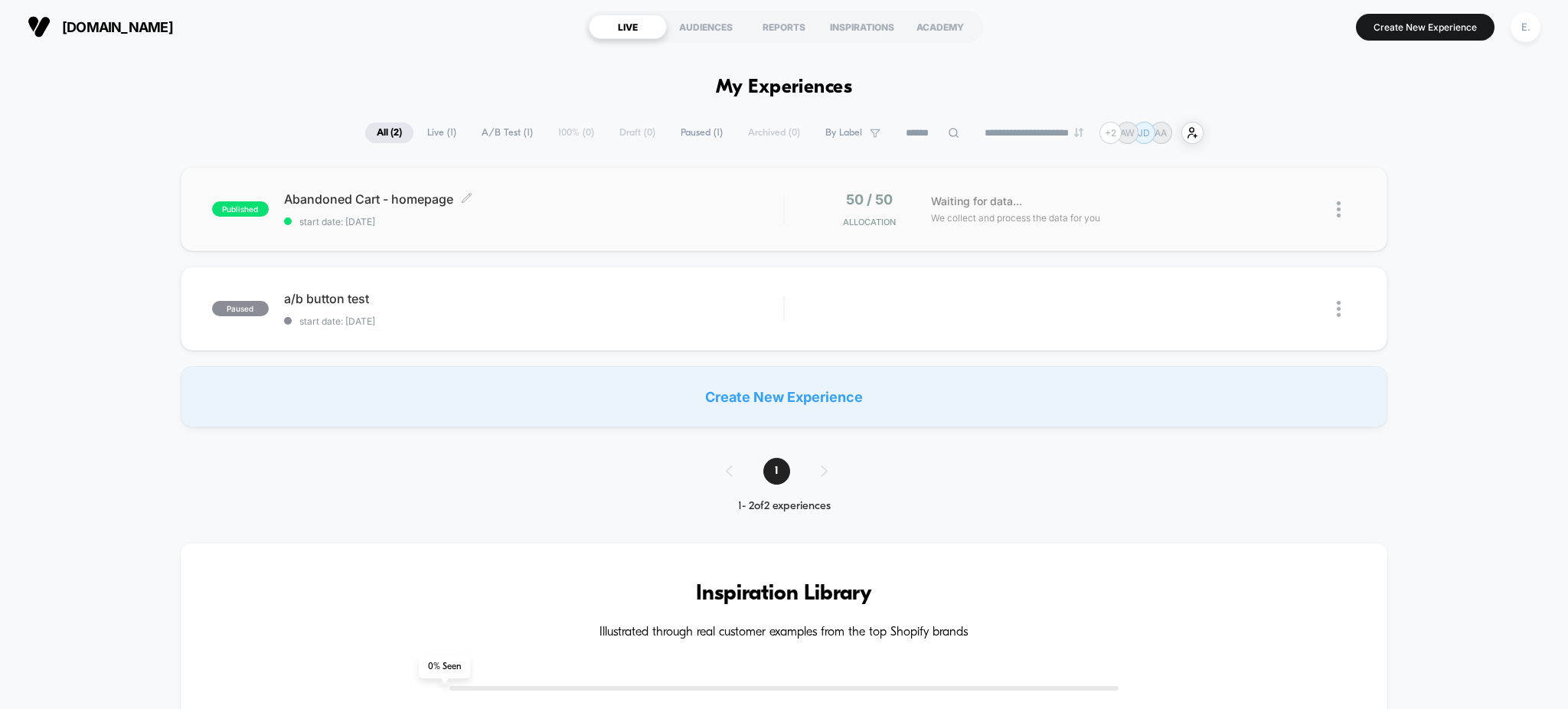
click at [581, 212] on div "Abandoned Cart - homepage Click to edit experience details Click to edit experi…" at bounding box center [534, 209] width 500 height 36
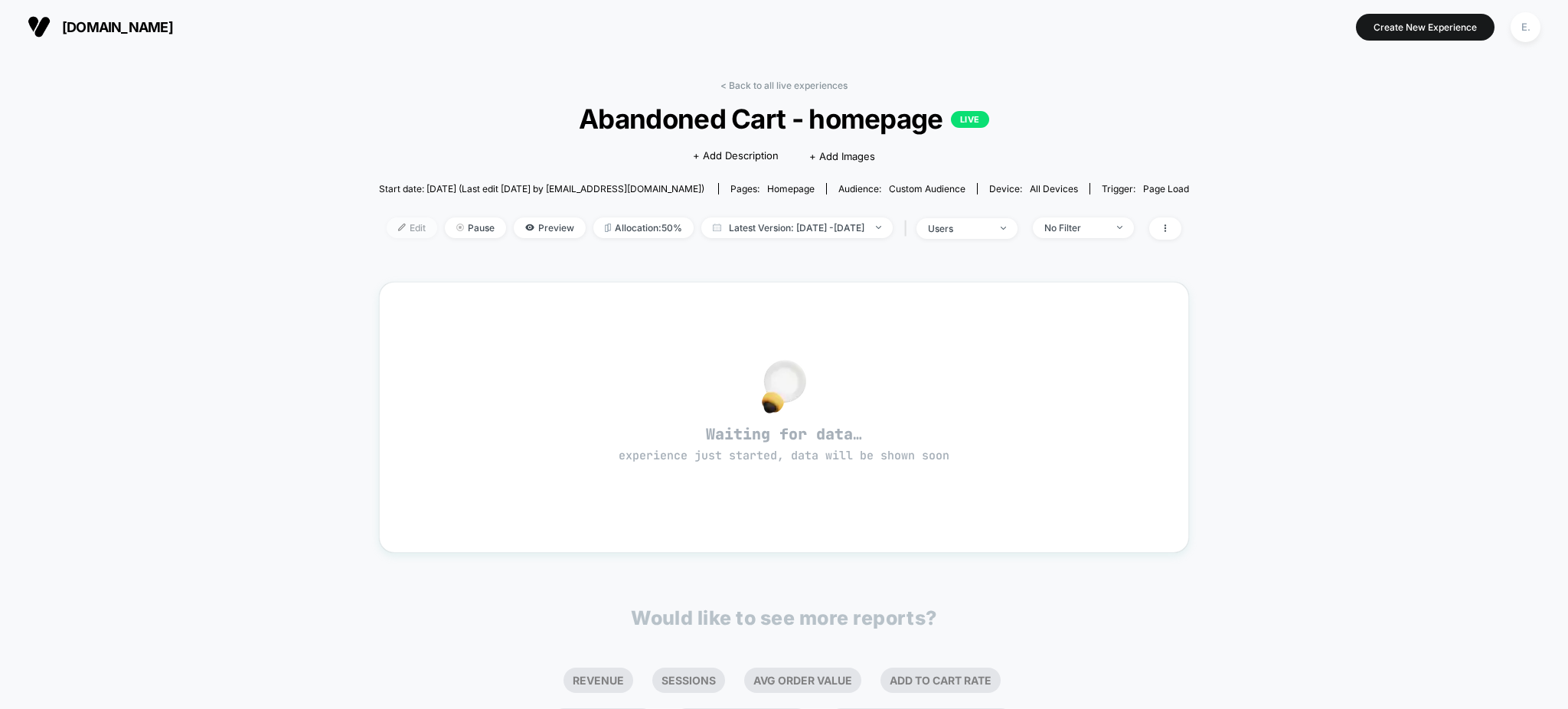
click at [389, 229] on span "Edit" at bounding box center [412, 227] width 50 height 20
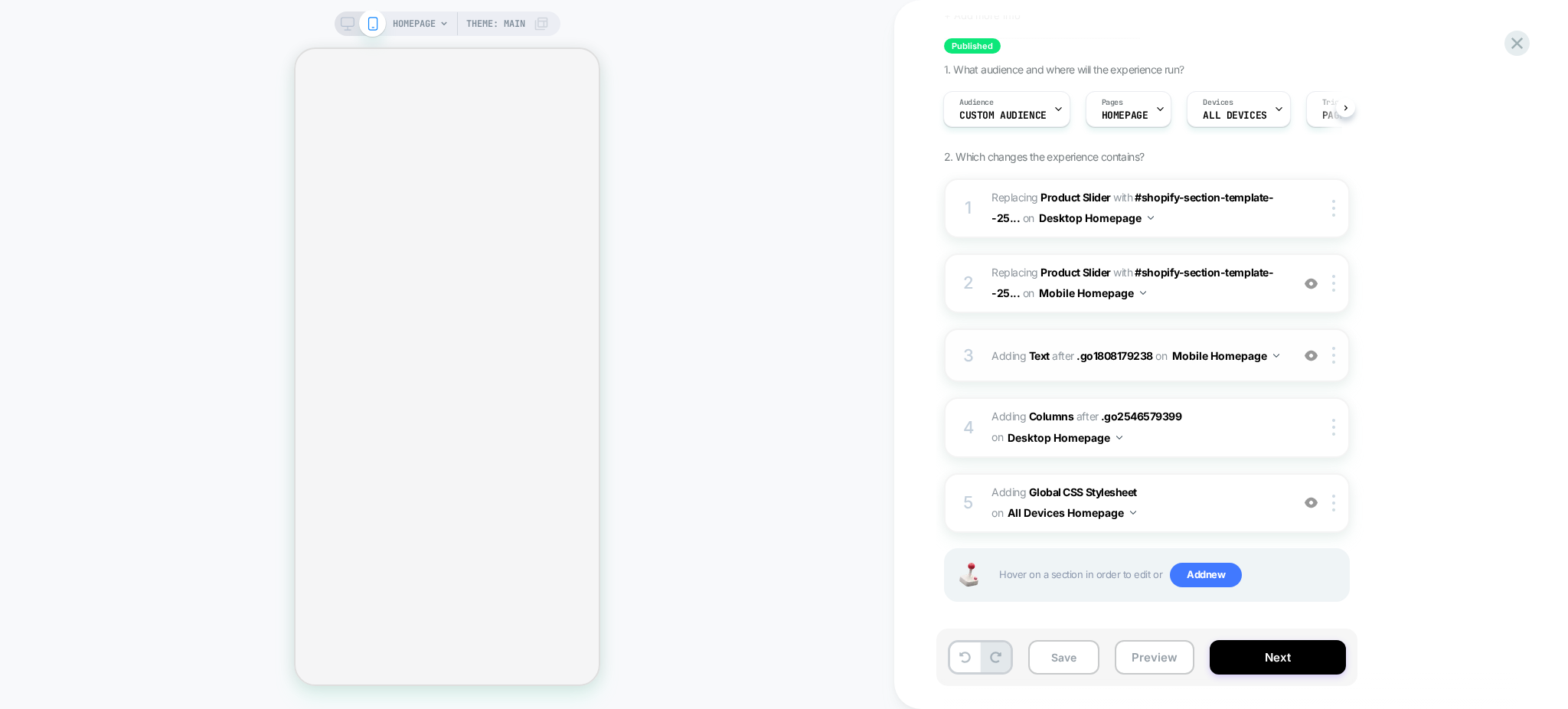
scroll to position [90, 0]
click at [1196, 491] on span "Adding Global CSS Stylesheet on All Devices Homepage" at bounding box center [1137, 501] width 292 height 42
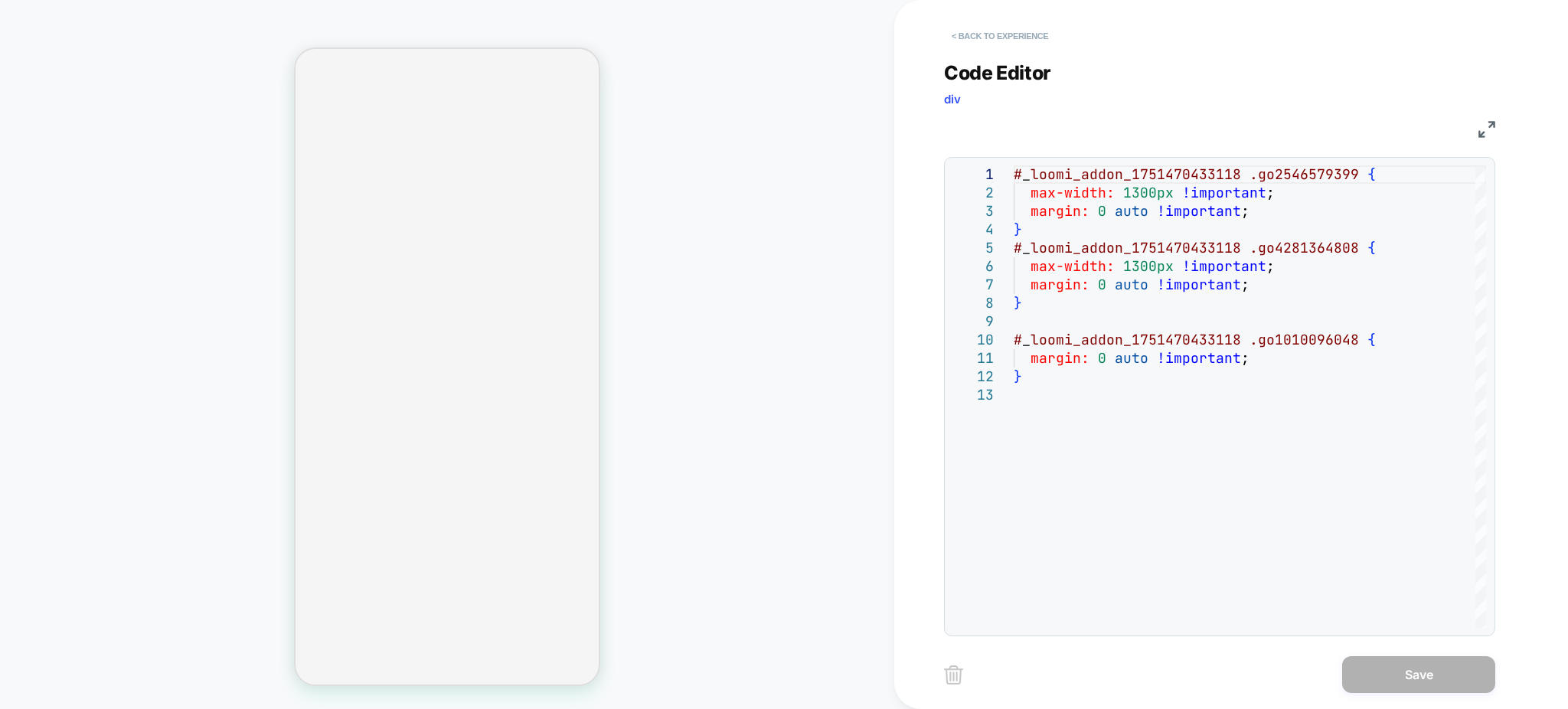
click at [984, 31] on button "< Back to experience" at bounding box center [999, 35] width 112 height 24
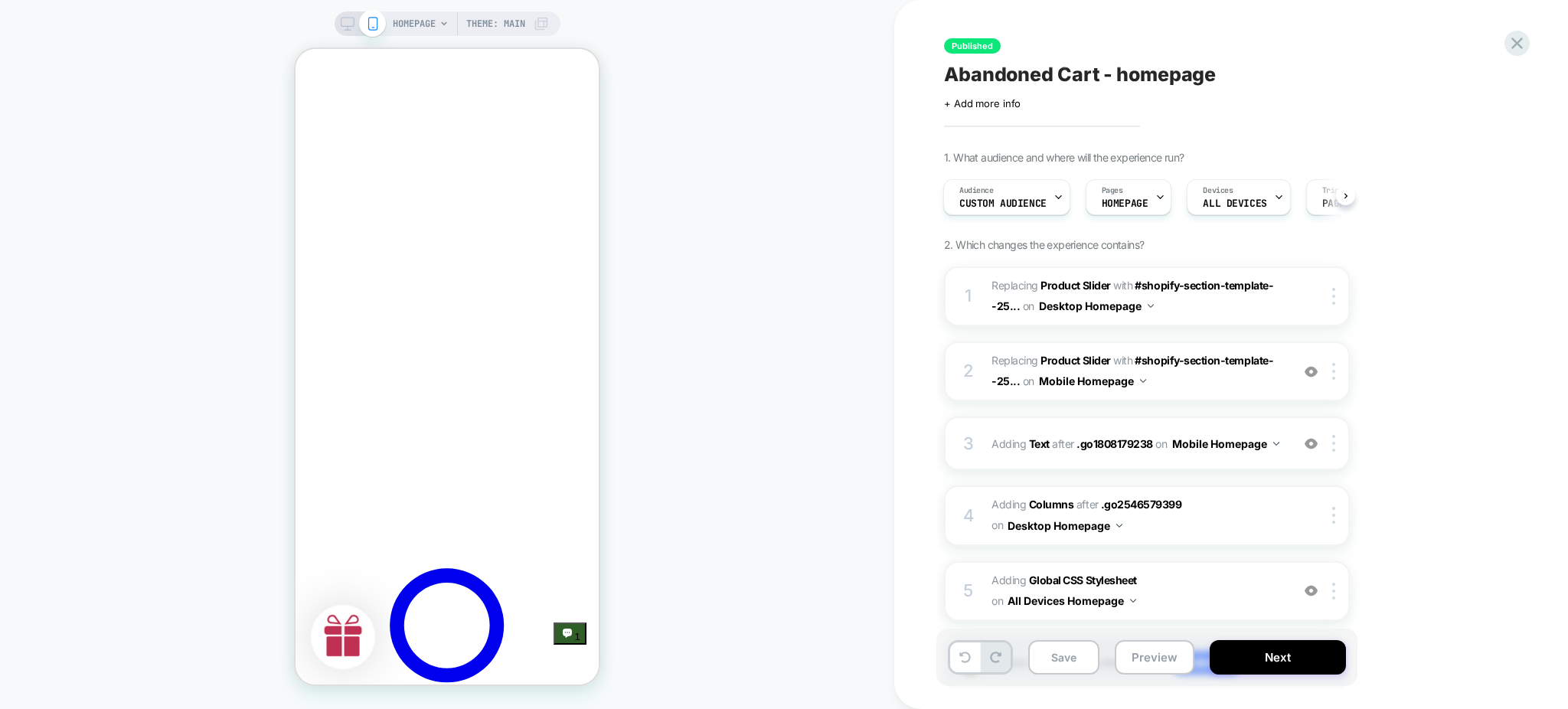
scroll to position [509, 0]
click at [1315, 584] on img at bounding box center [1311, 590] width 13 height 13
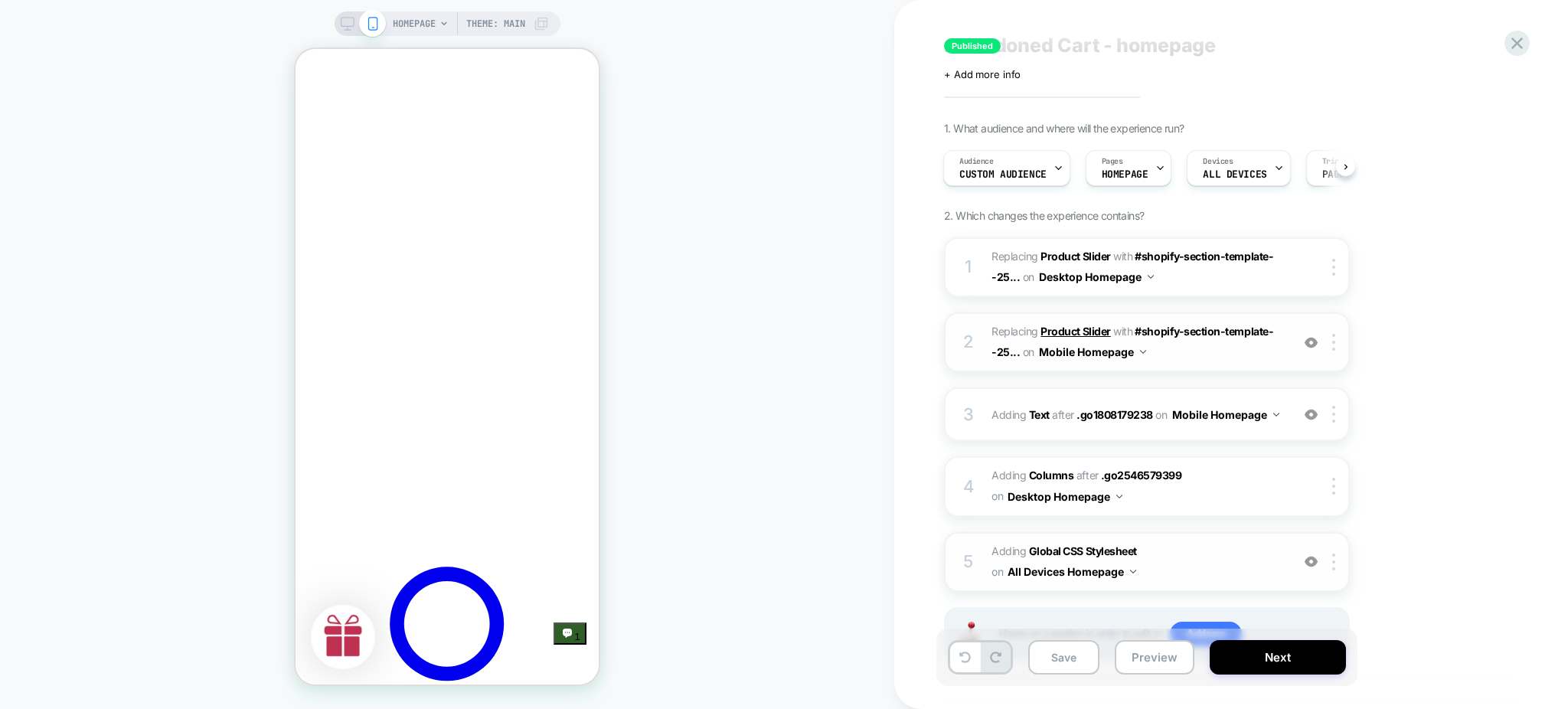
scroll to position [0, 0]
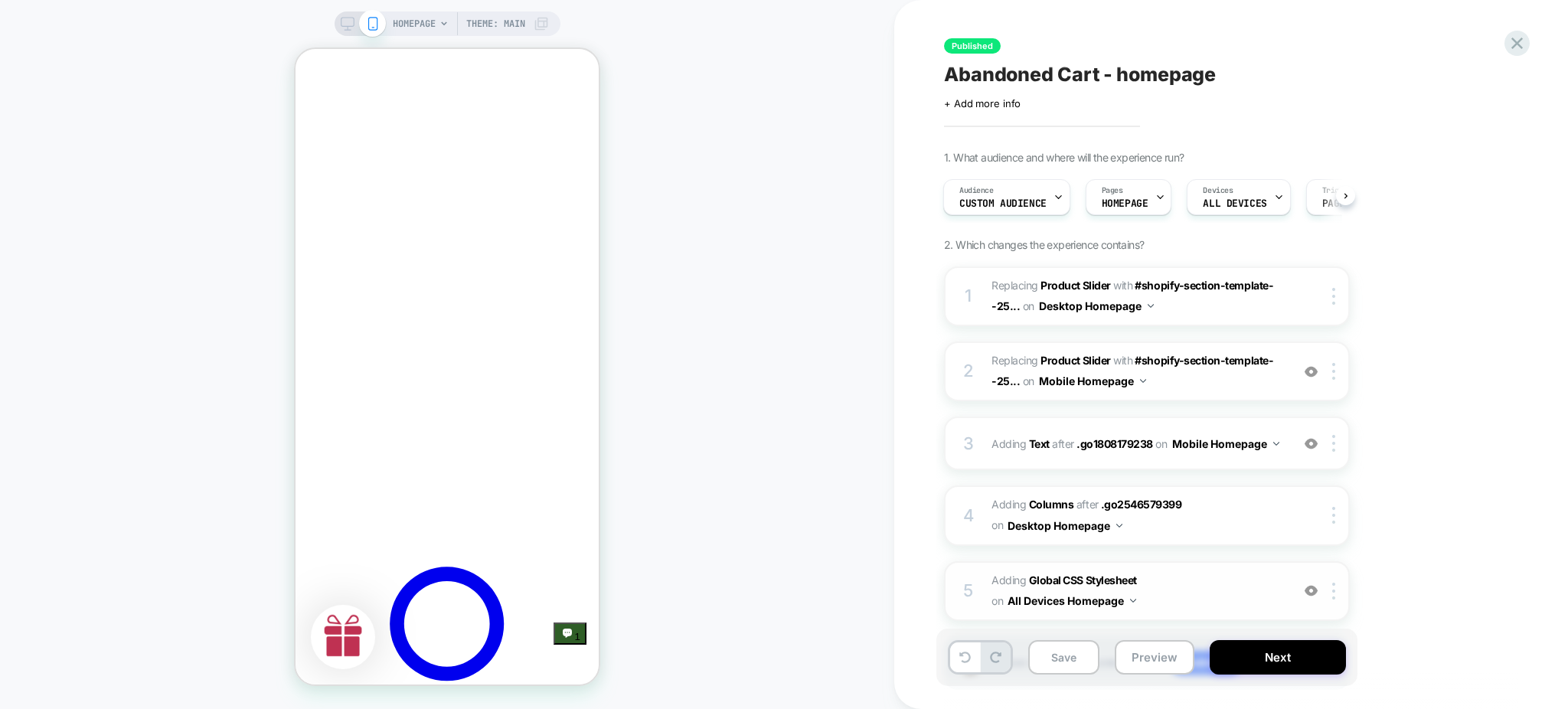
click at [1025, 59] on div "Published Abandoned Cart - homepage Click to edit experience details + Add more…" at bounding box center [1224, 354] width 574 height 678
click at [1028, 76] on span "Abandoned Cart - homepage" at bounding box center [1080, 74] width 272 height 23
click at [1028, 76] on textarea "**********" at bounding box center [1013, 75] width 139 height 24
click at [1028, 76] on textarea "**********" at bounding box center [1116, 75] width 344 height 24
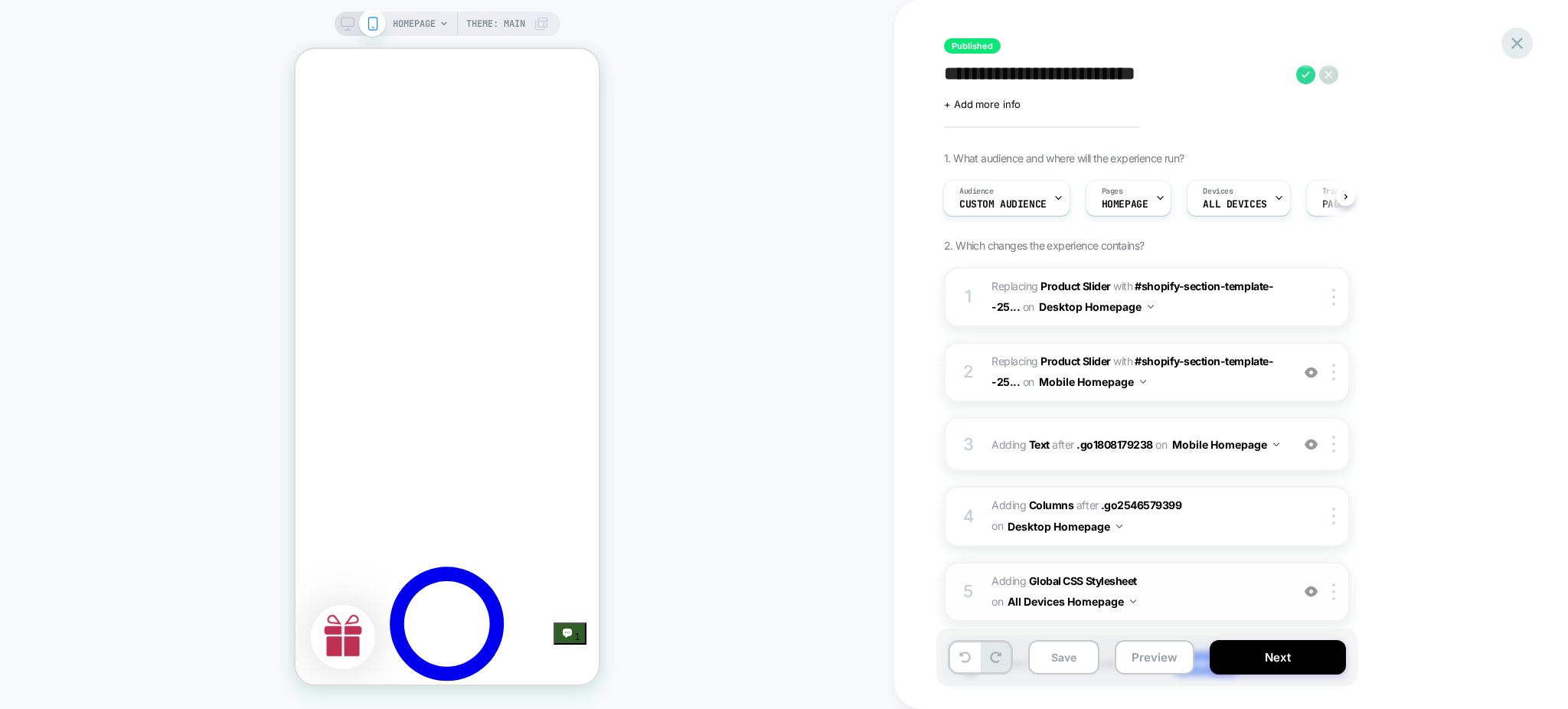
click at [1525, 42] on icon at bounding box center [1517, 43] width 20 height 20
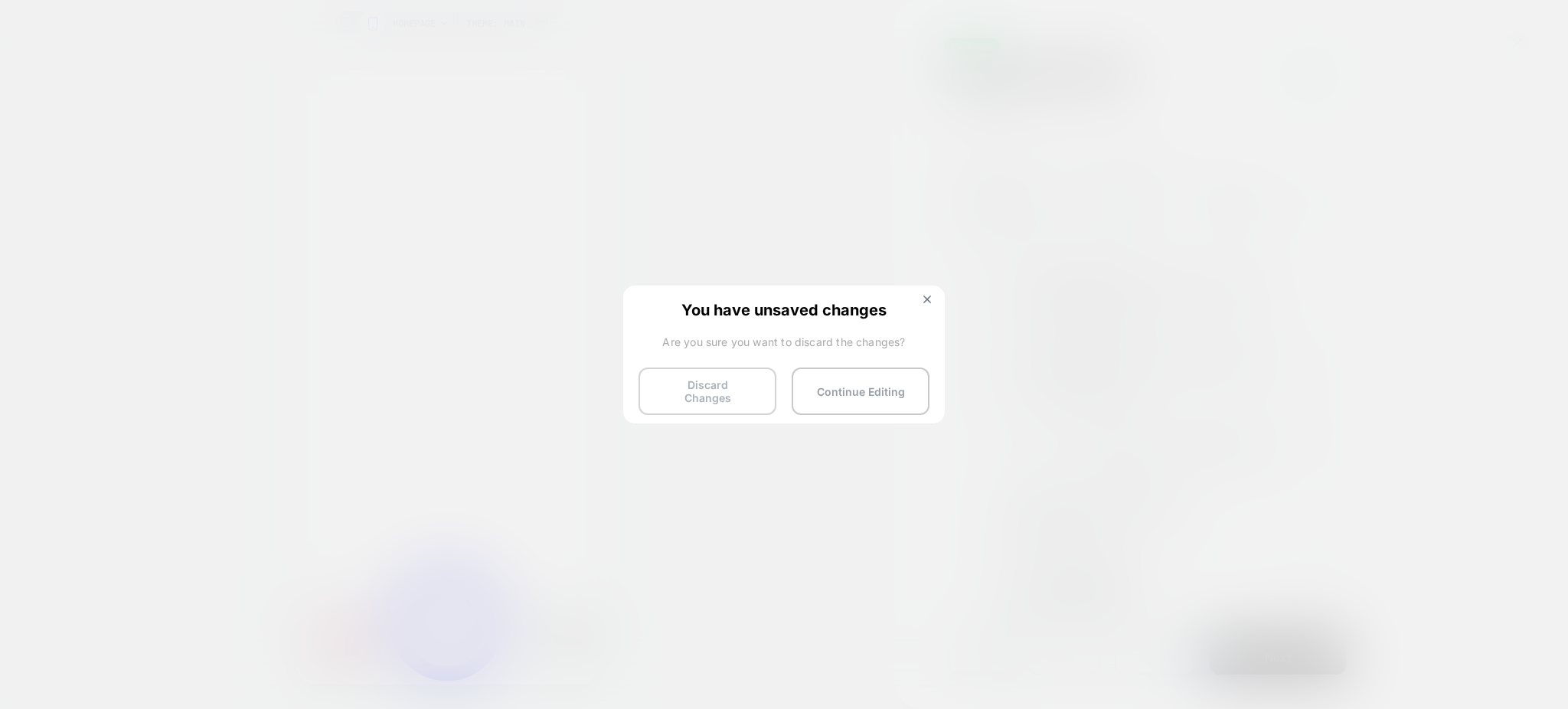
click at [727, 386] on button "Discard Changes" at bounding box center [707, 391] width 138 height 47
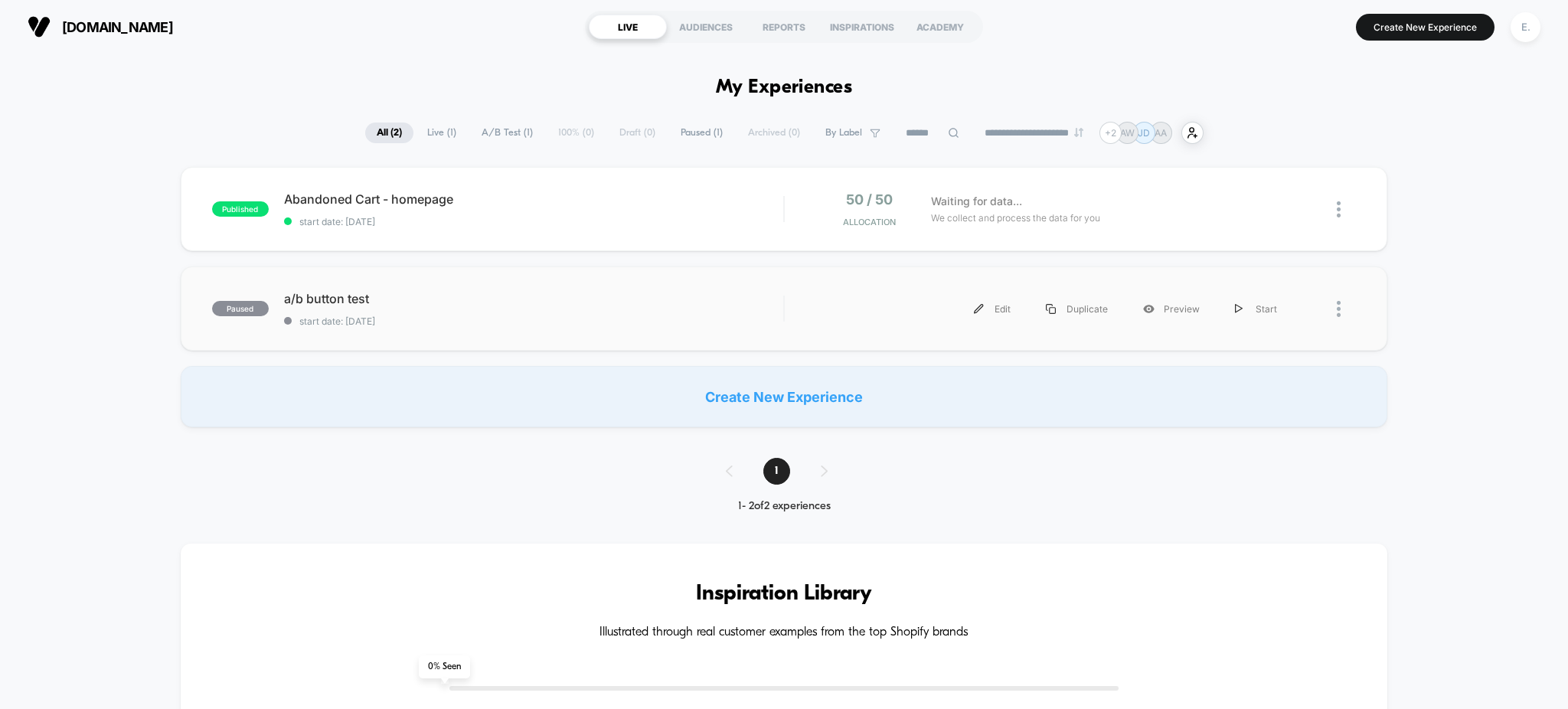
click at [613, 303] on span "a/b button test" at bounding box center [534, 298] width 500 height 15
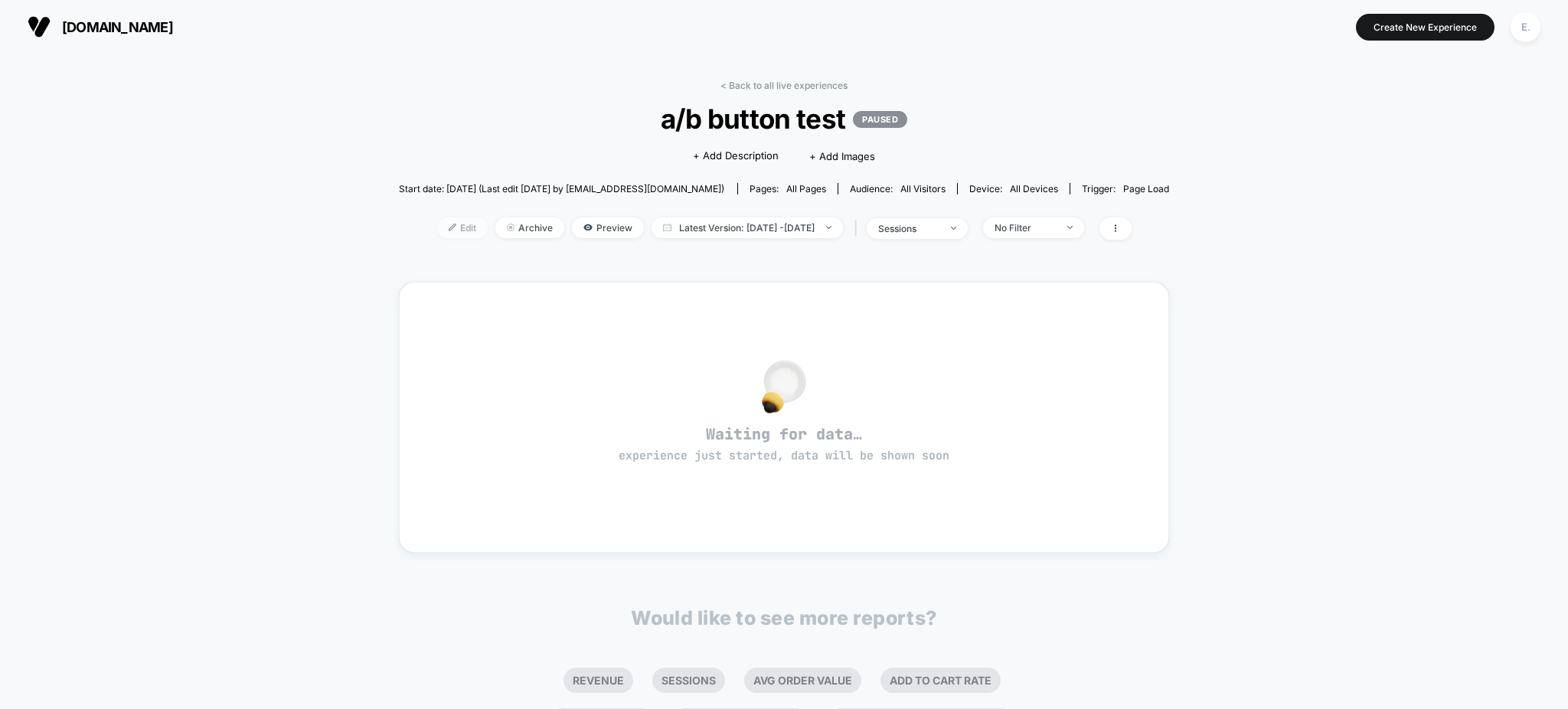
click at [447, 220] on span "Edit" at bounding box center [462, 227] width 50 height 20
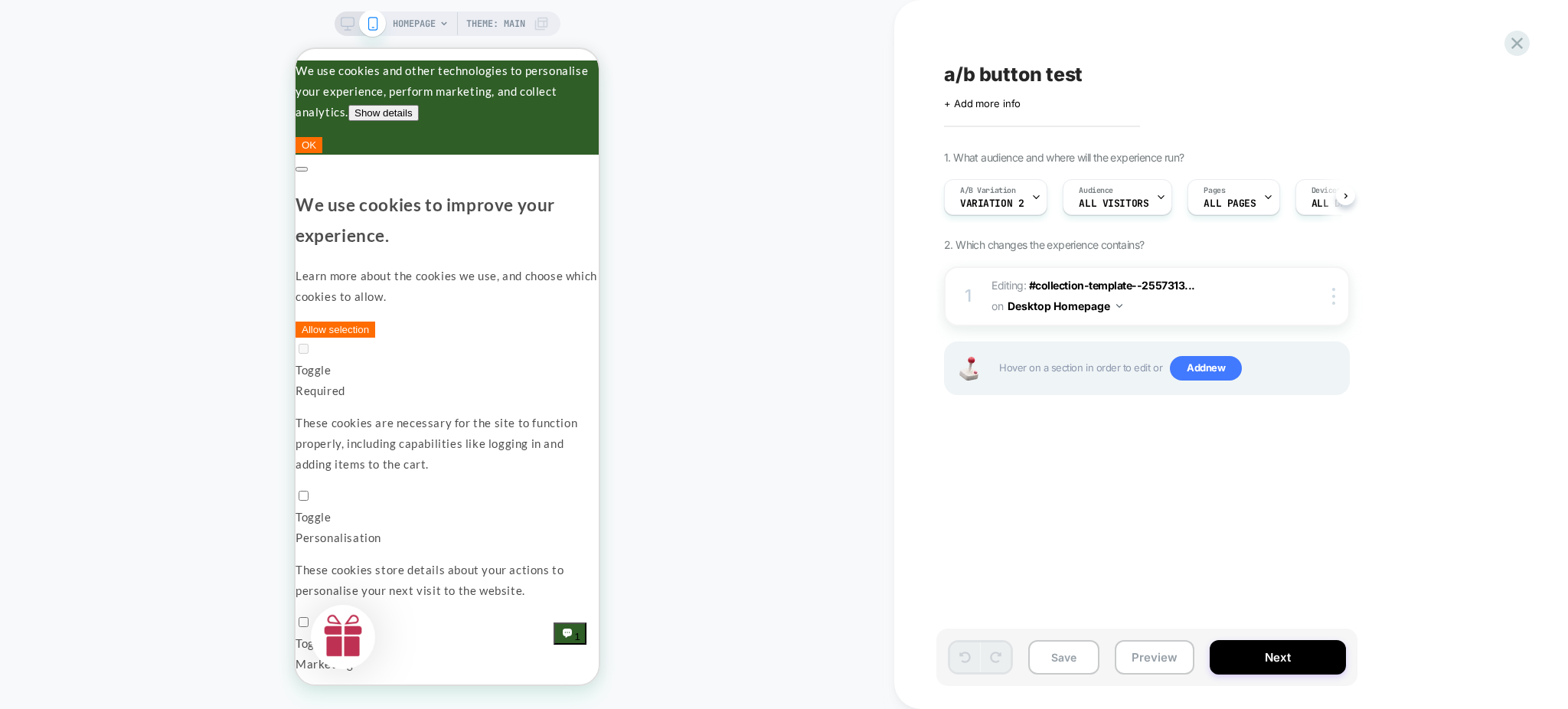
scroll to position [0, 1]
click at [1522, 49] on icon at bounding box center [1517, 43] width 20 height 20
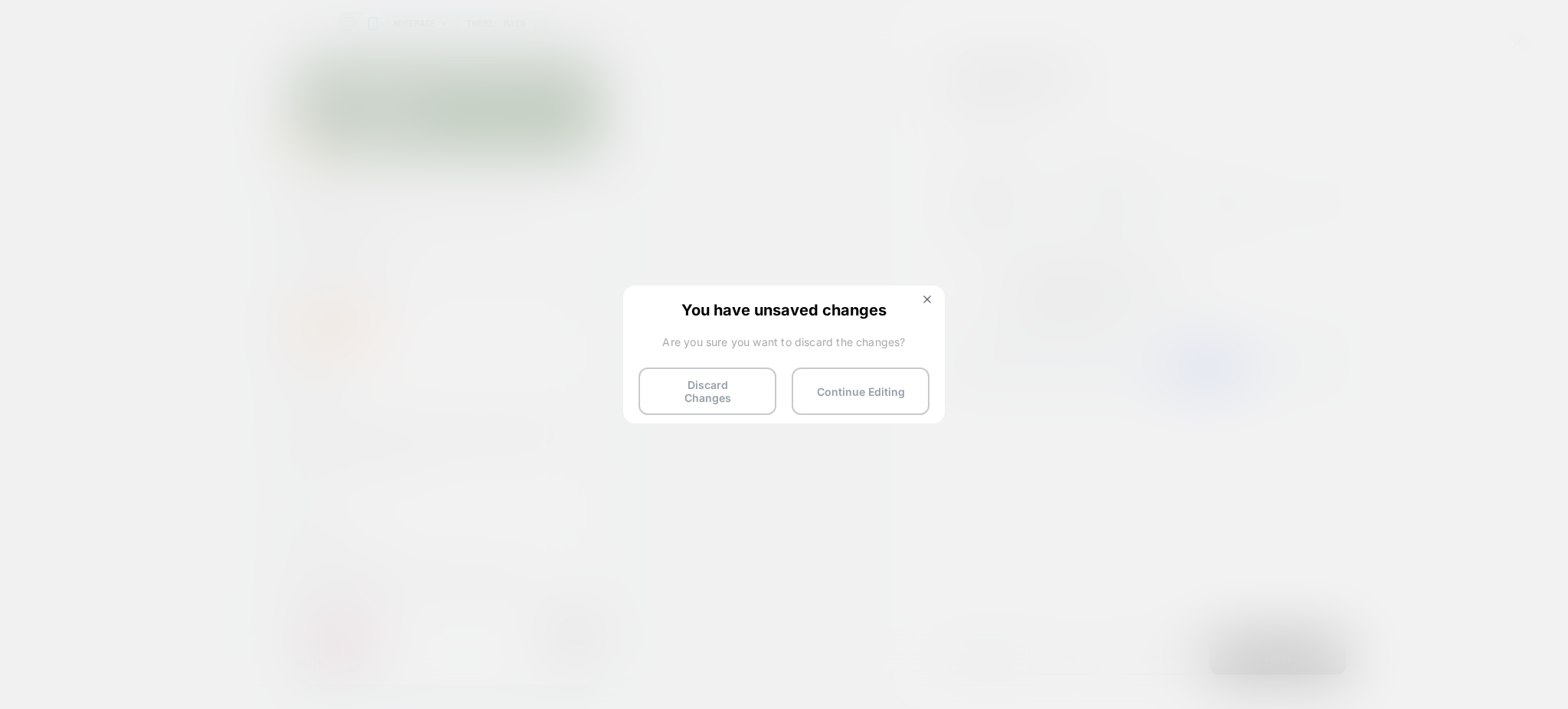
click at [720, 393] on button "Discard Changes" at bounding box center [707, 391] width 138 height 47
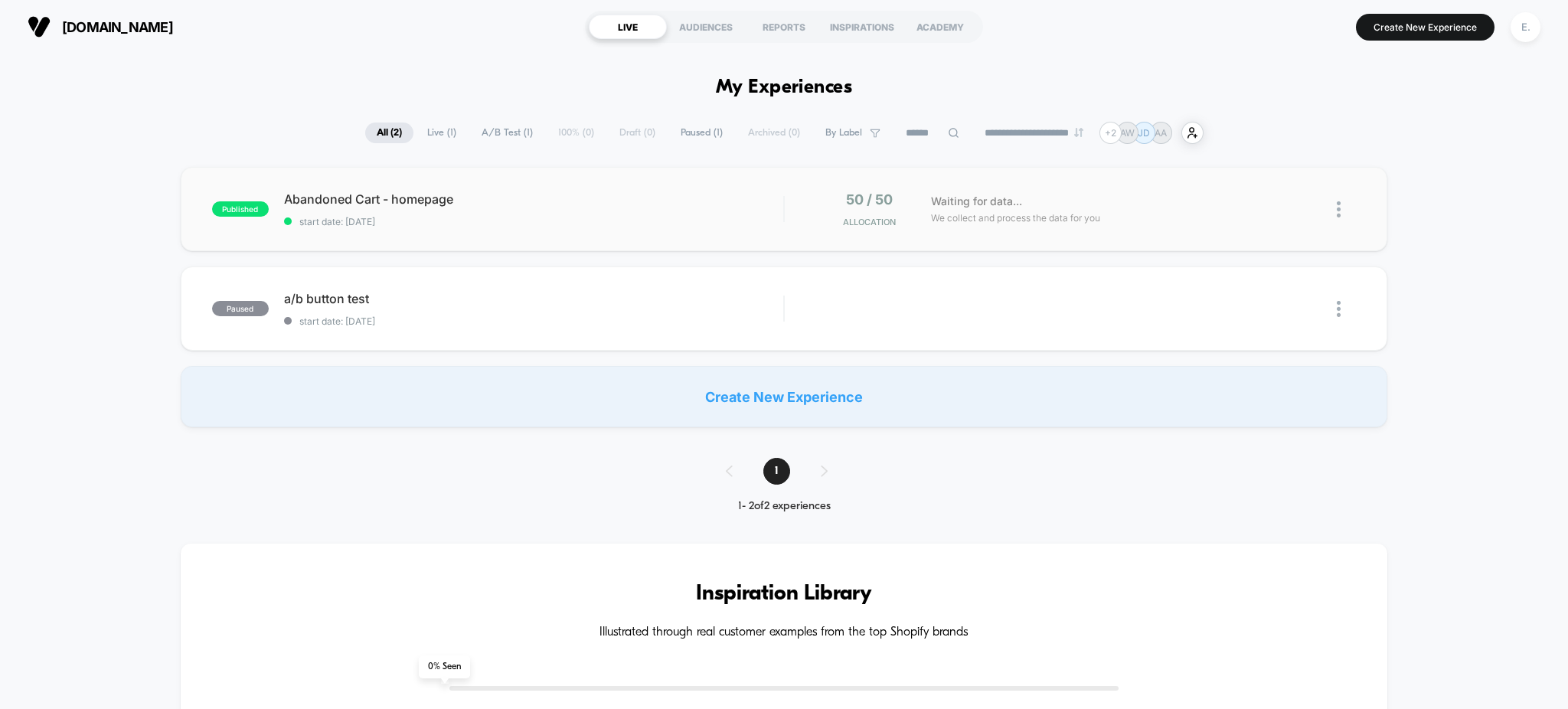
click at [678, 234] on div "published Abandoned Cart - homepage start date: 8/15/2025 50 / 50 Allocation Wa…" at bounding box center [784, 208] width 1207 height 84
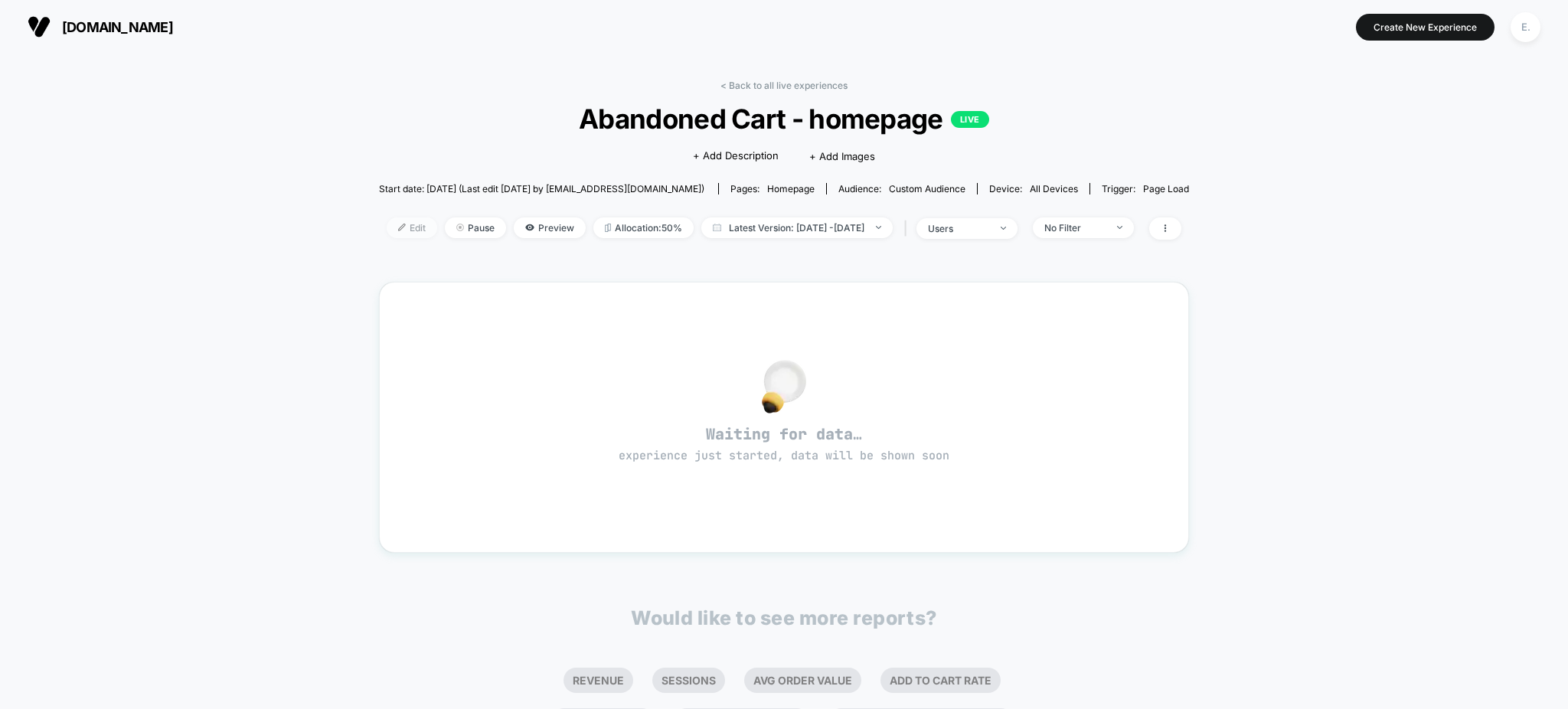
click at [389, 229] on span "Edit" at bounding box center [412, 227] width 50 height 20
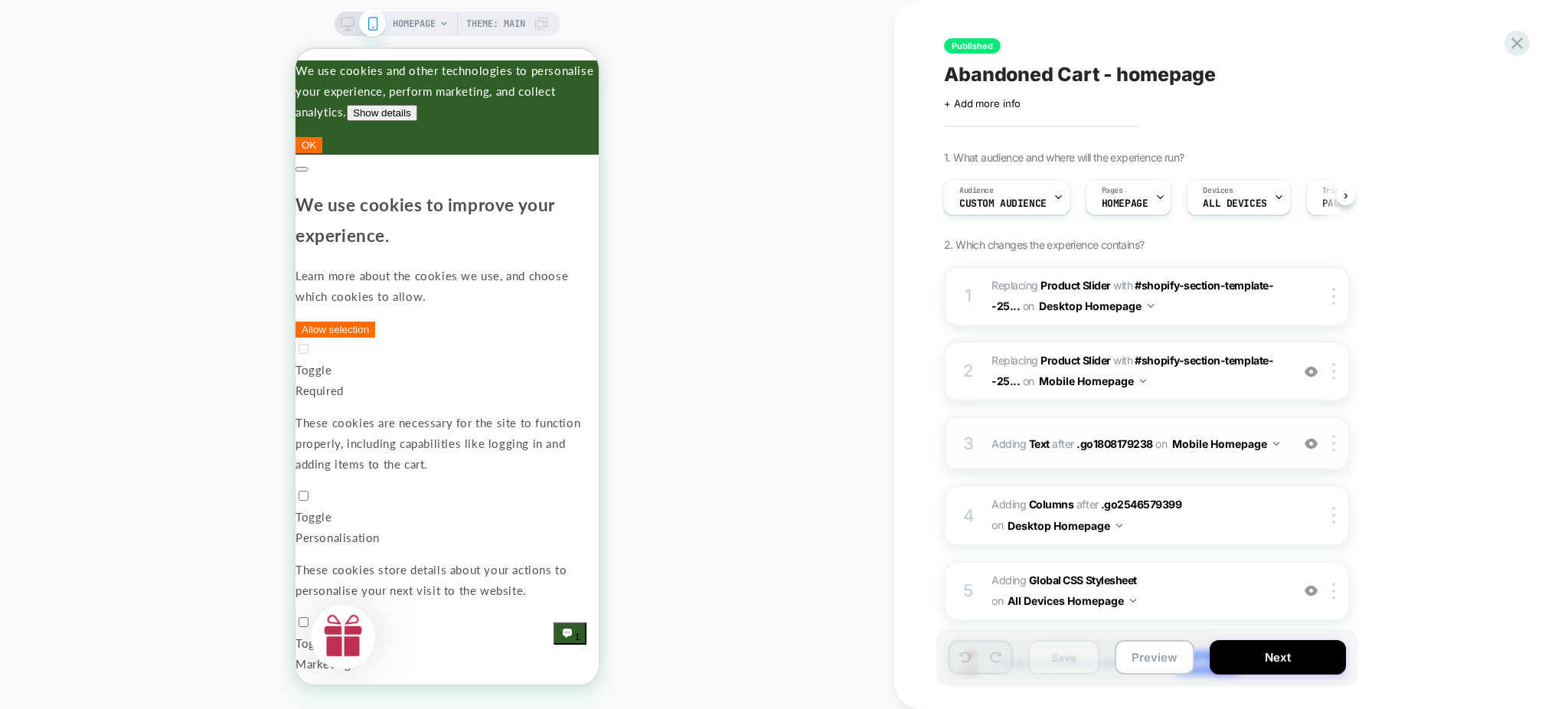
click at [1309, 446] on img at bounding box center [1311, 443] width 13 height 13
click at [1311, 365] on img at bounding box center [1311, 371] width 13 height 13
click at [1314, 435] on div at bounding box center [1311, 443] width 25 height 17
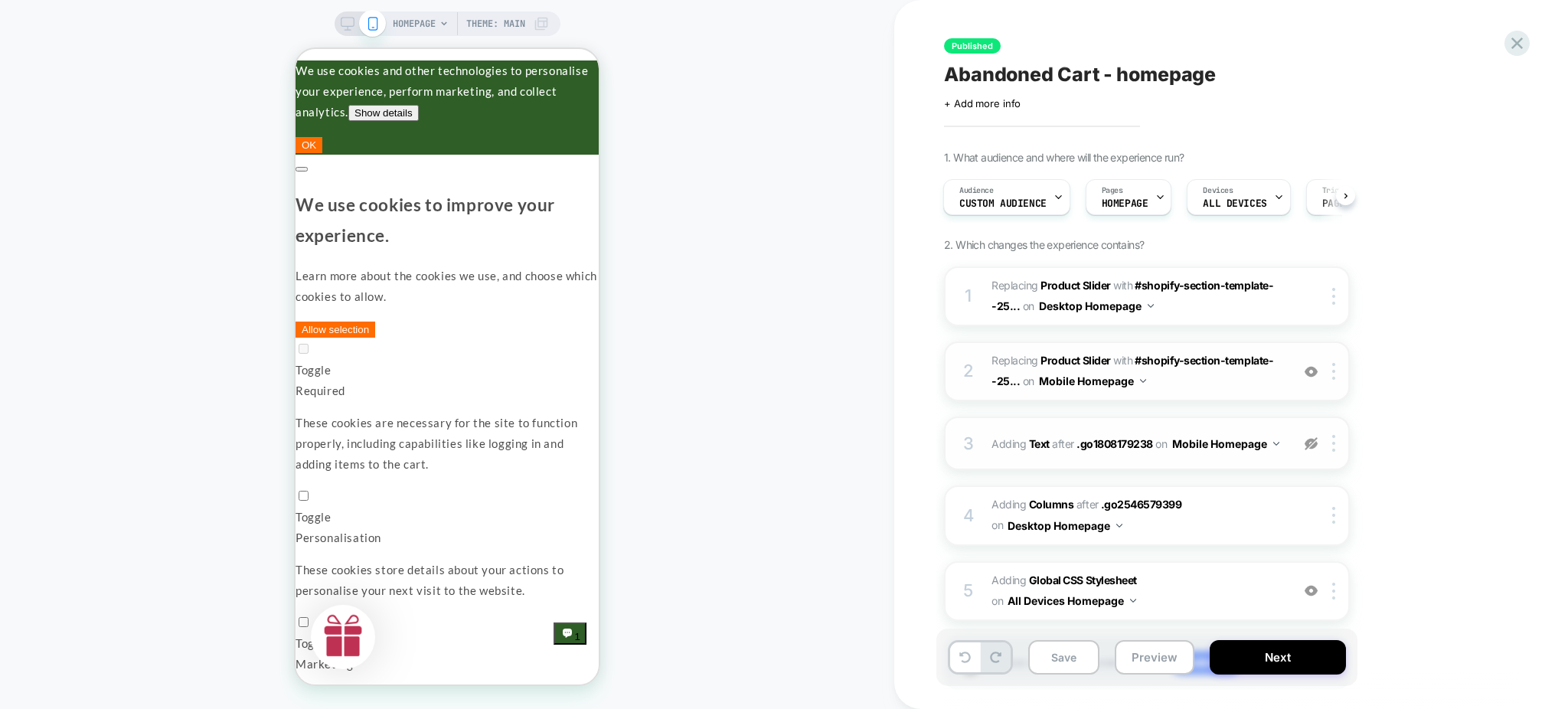
click at [1314, 435] on div at bounding box center [1311, 443] width 25 height 17
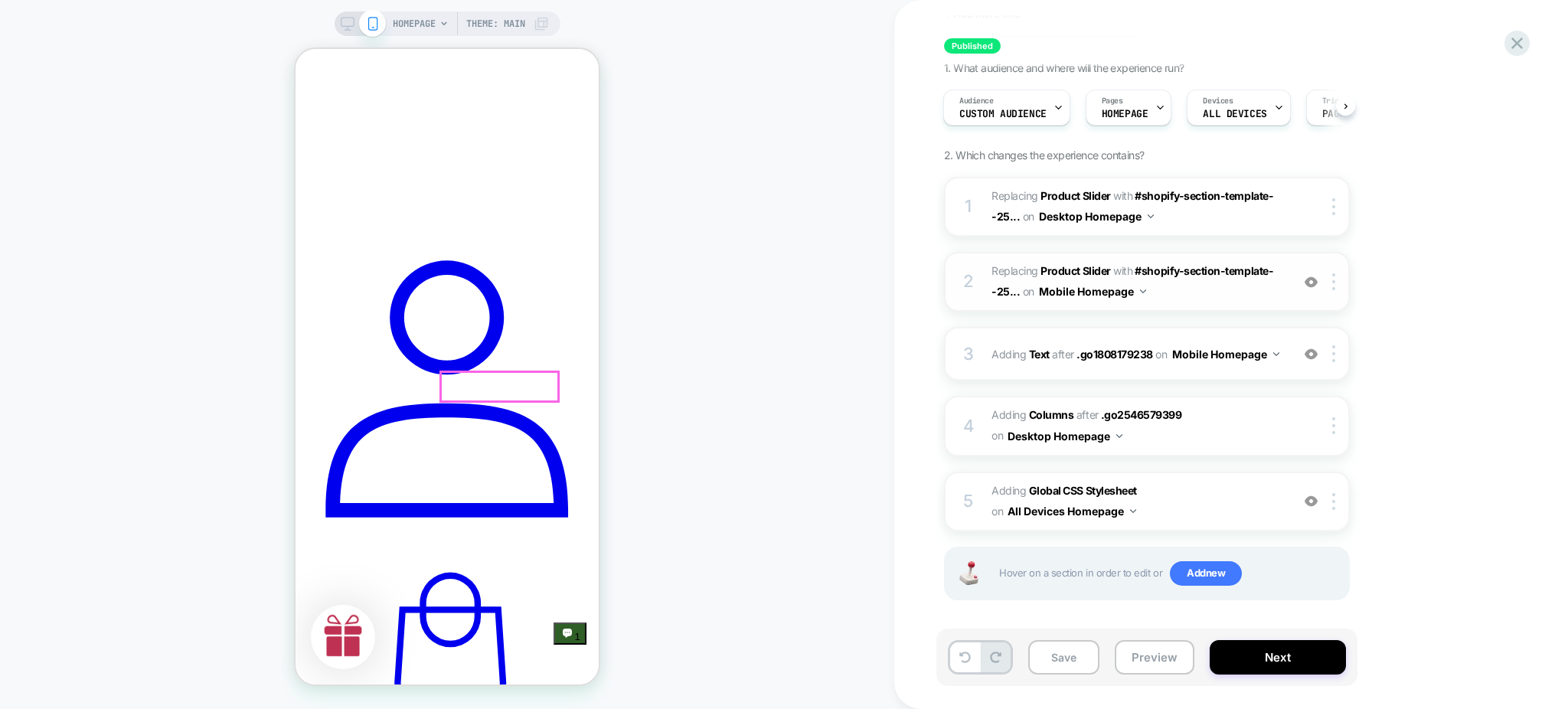
scroll to position [612, 0]
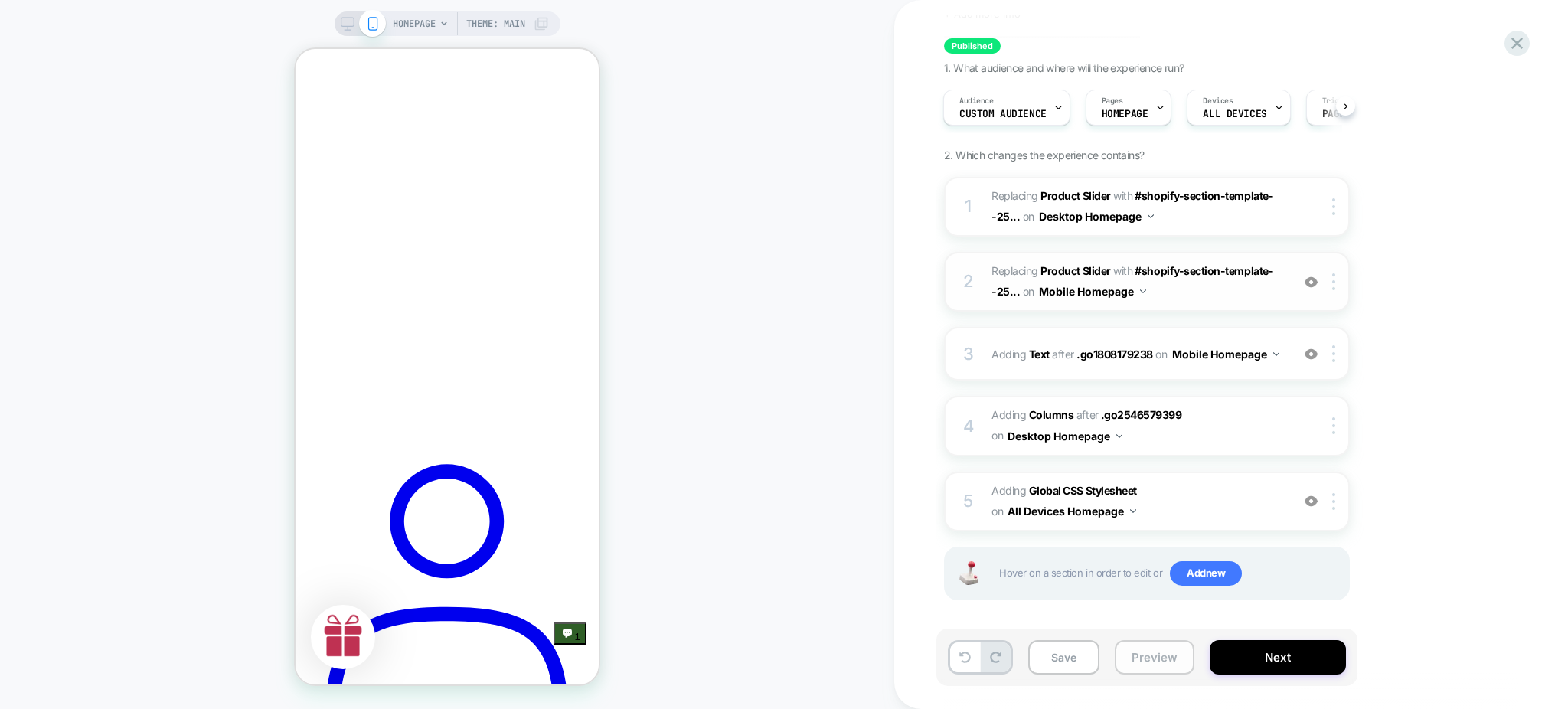
click at [1143, 654] on button "Preview" at bounding box center [1154, 657] width 79 height 35
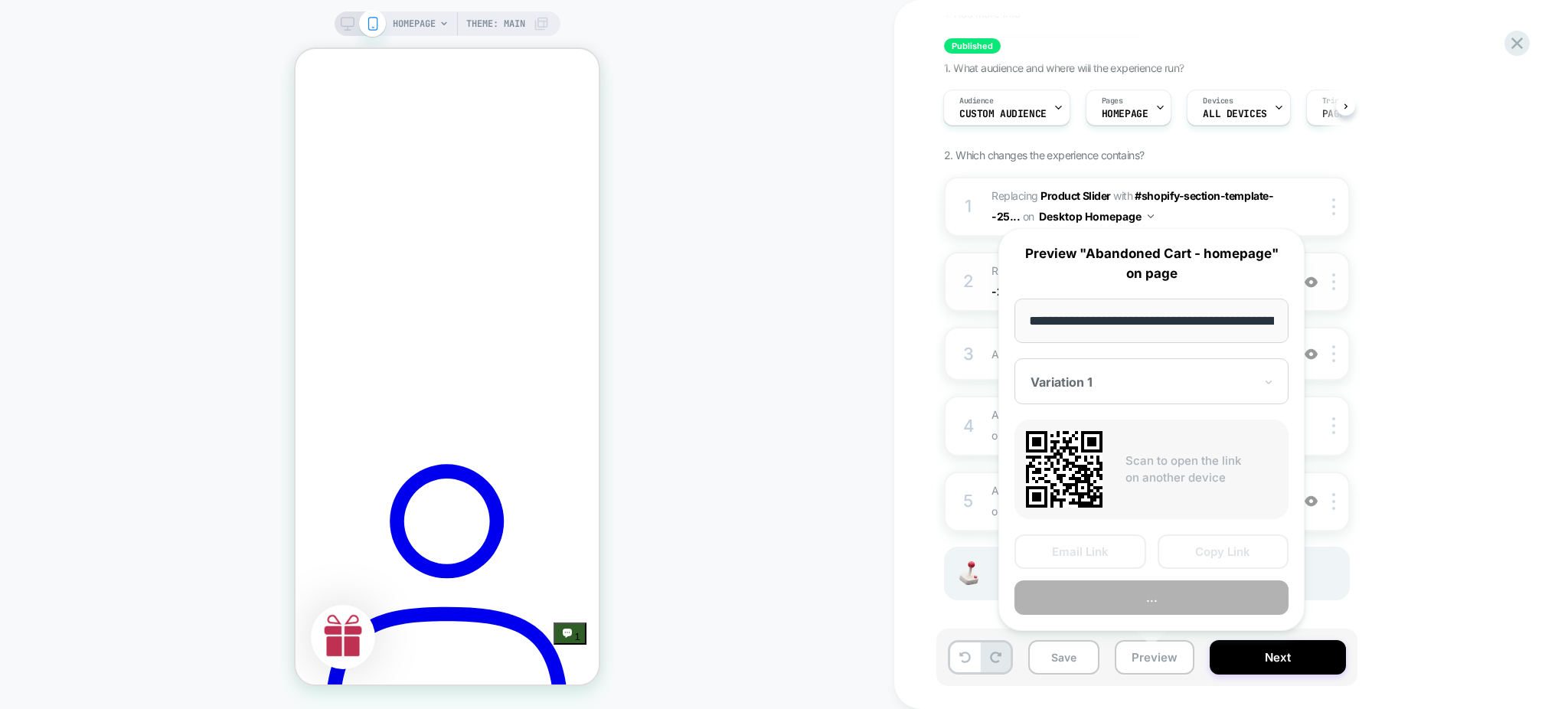
scroll to position [0, 81]
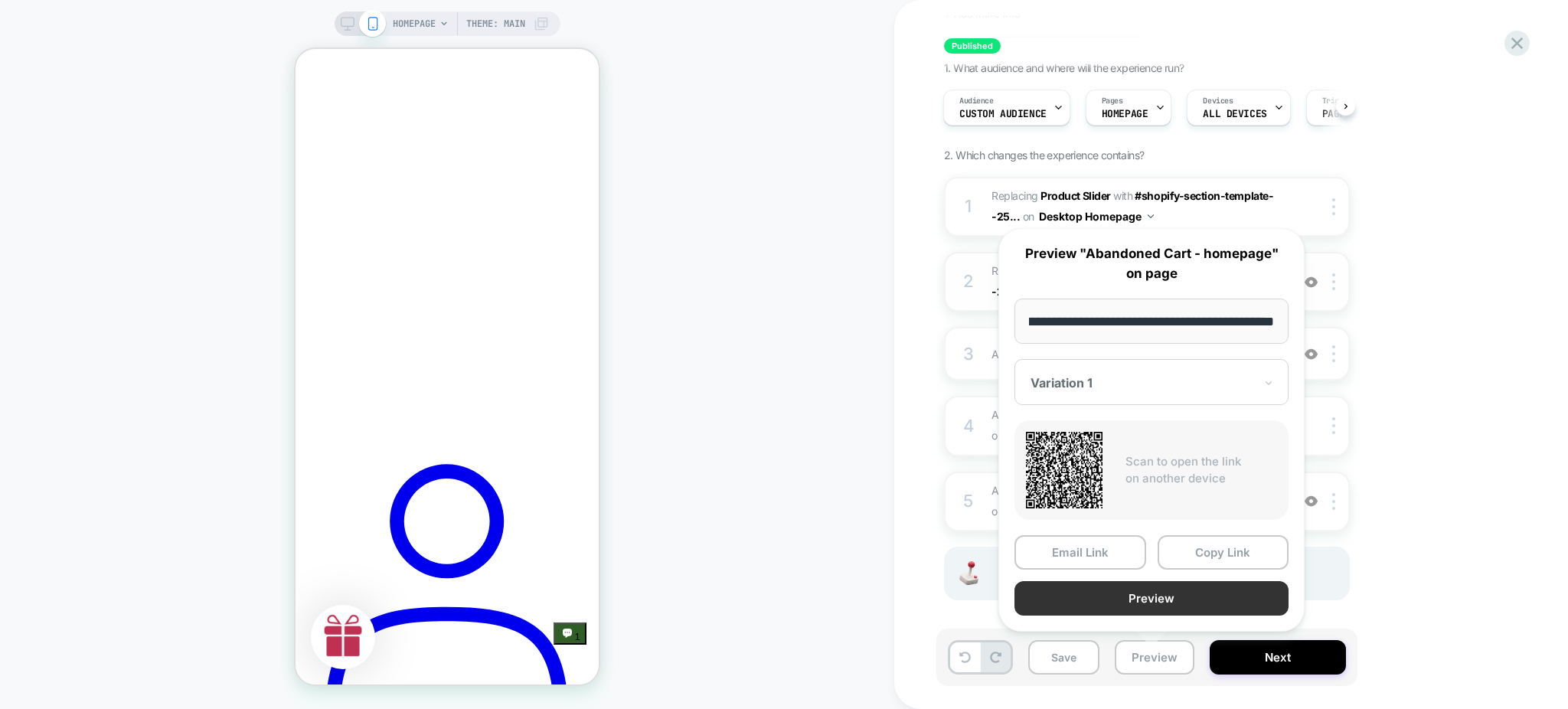
click at [1110, 597] on button "Preview" at bounding box center [1151, 598] width 274 height 35
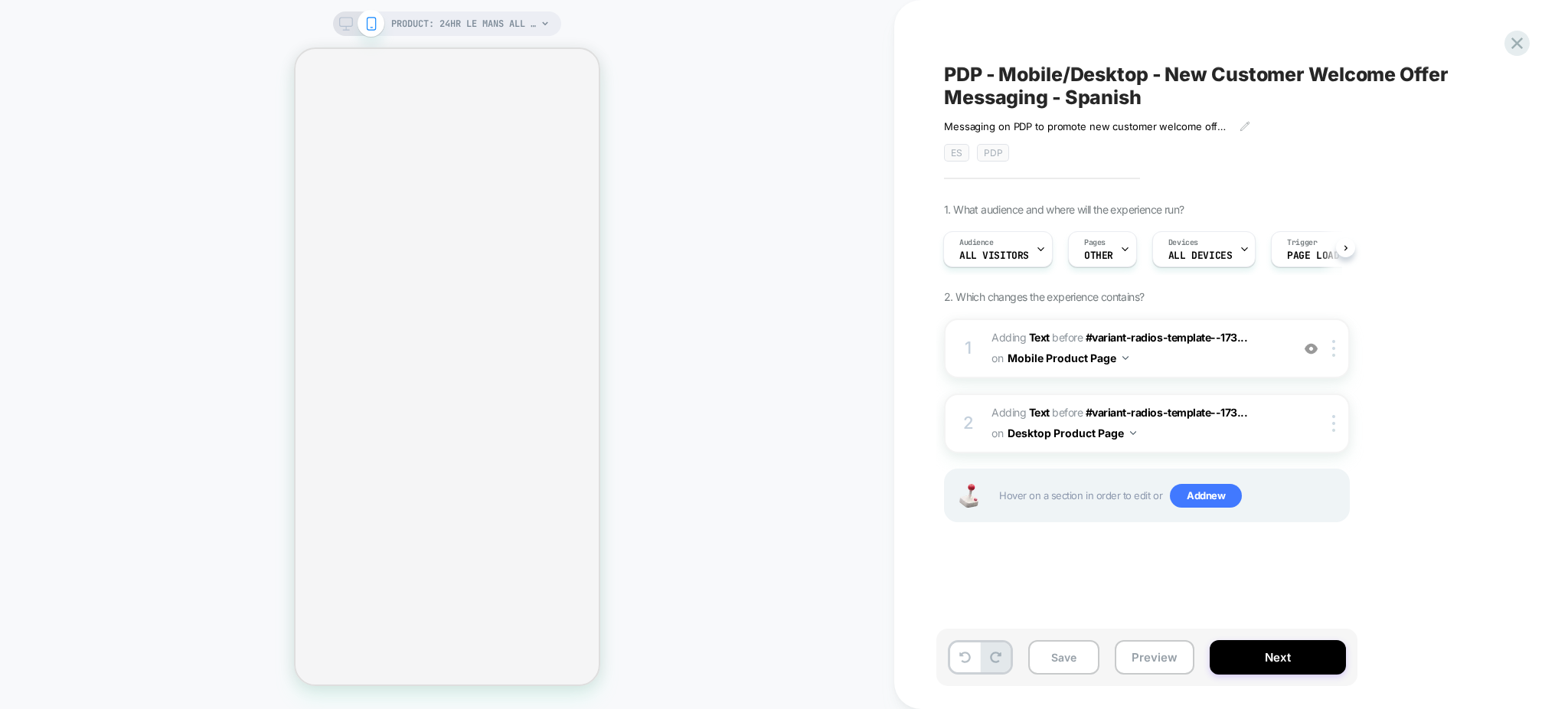
scroll to position [0, 2]
click at [1173, 655] on button "Preview" at bounding box center [1154, 657] width 79 height 35
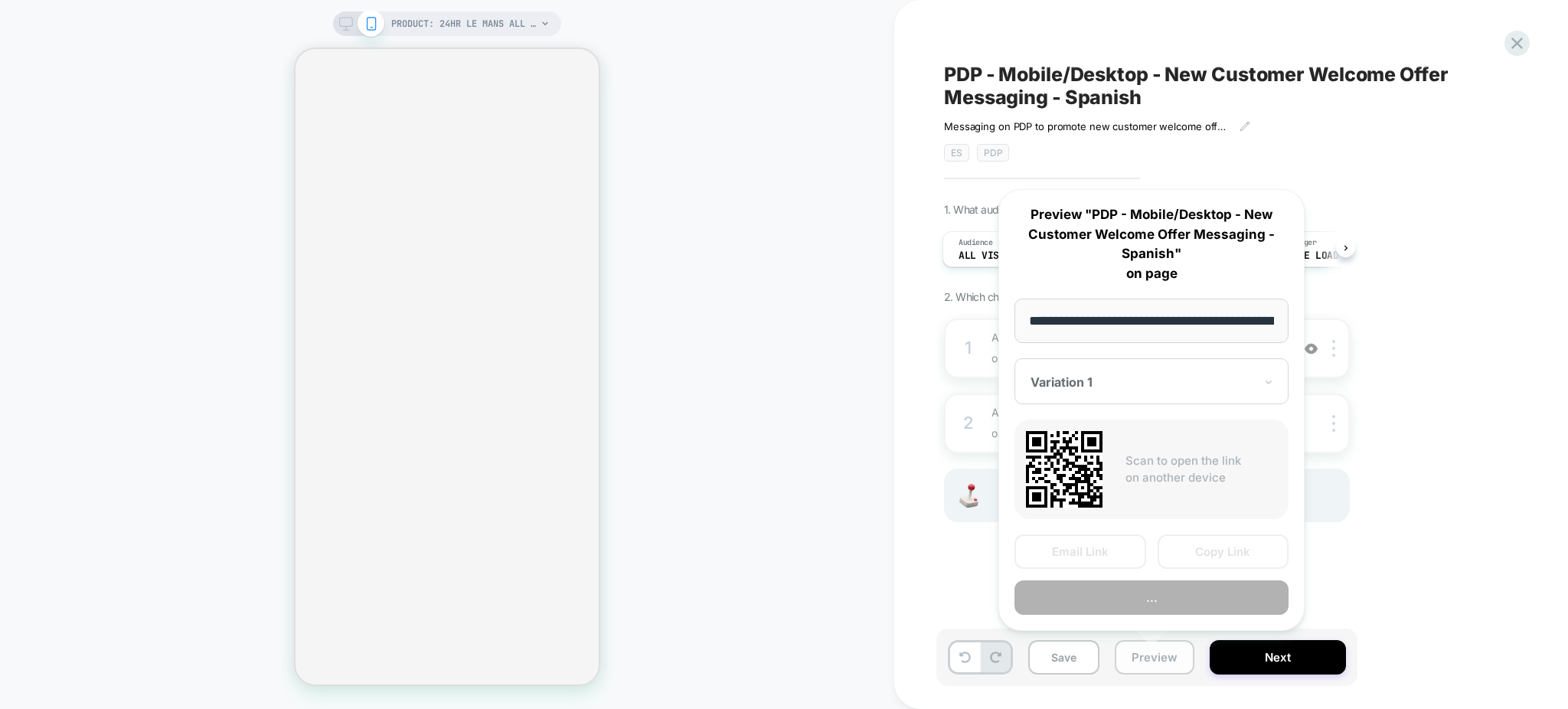
scroll to position [0, 502]
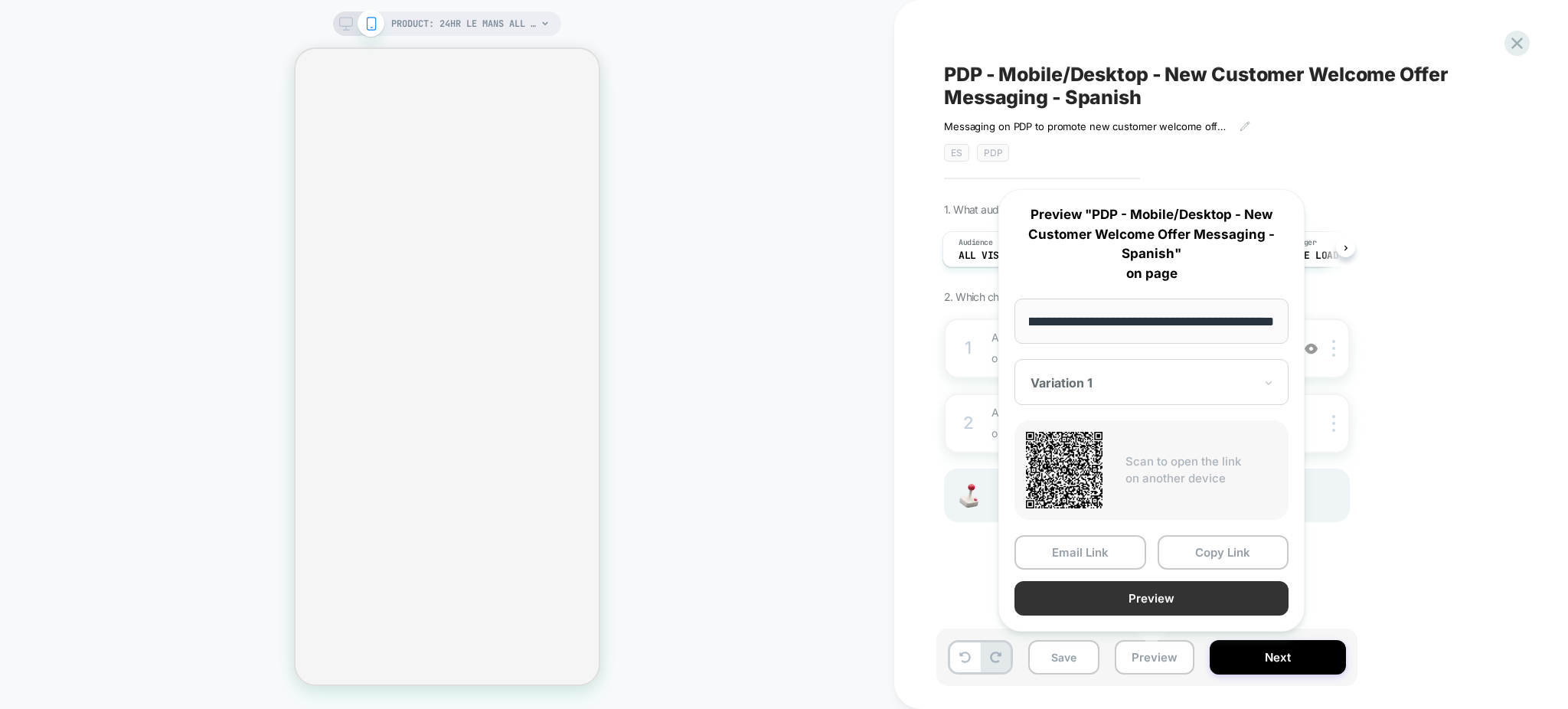
click at [1135, 603] on button "Preview" at bounding box center [1151, 598] width 274 height 35
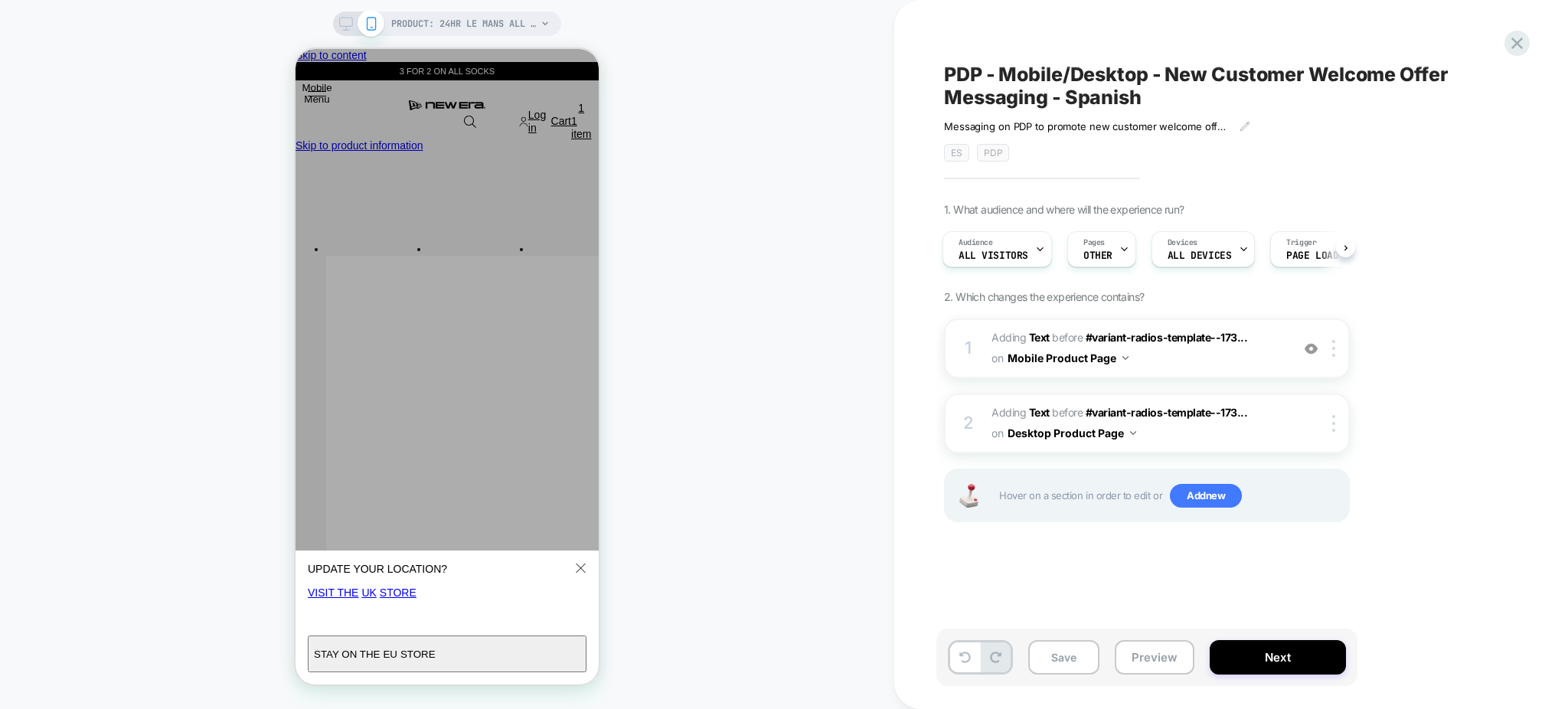
scroll to position [0, 0]
click at [1133, 101] on span "PDP - Mobile/Desktop - New Customer Welcome Offer Messaging - Spanish" at bounding box center [1223, 86] width 559 height 46
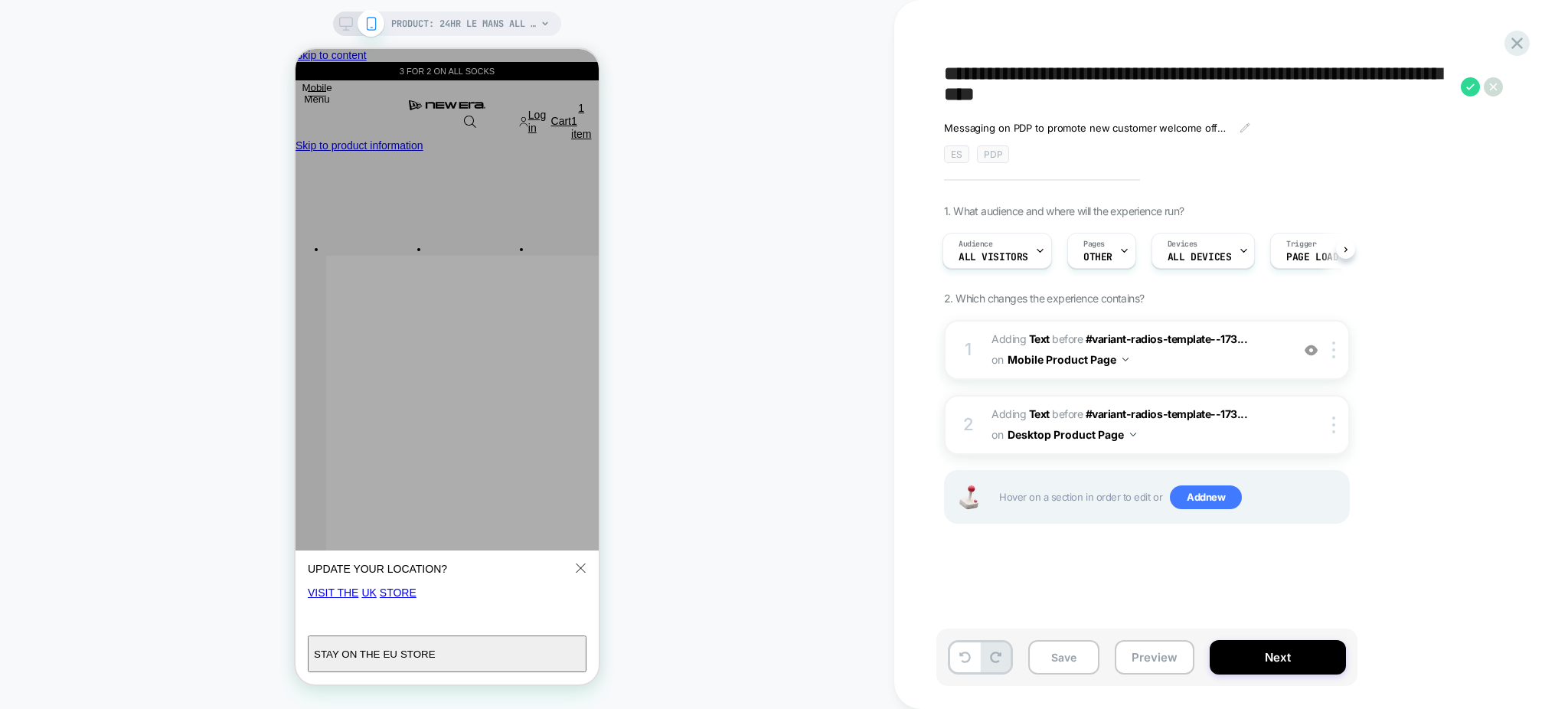
click at [1133, 101] on textarea "**********" at bounding box center [1198, 86] width 509 height 47
click at [1525, 49] on icon at bounding box center [1517, 43] width 20 height 20
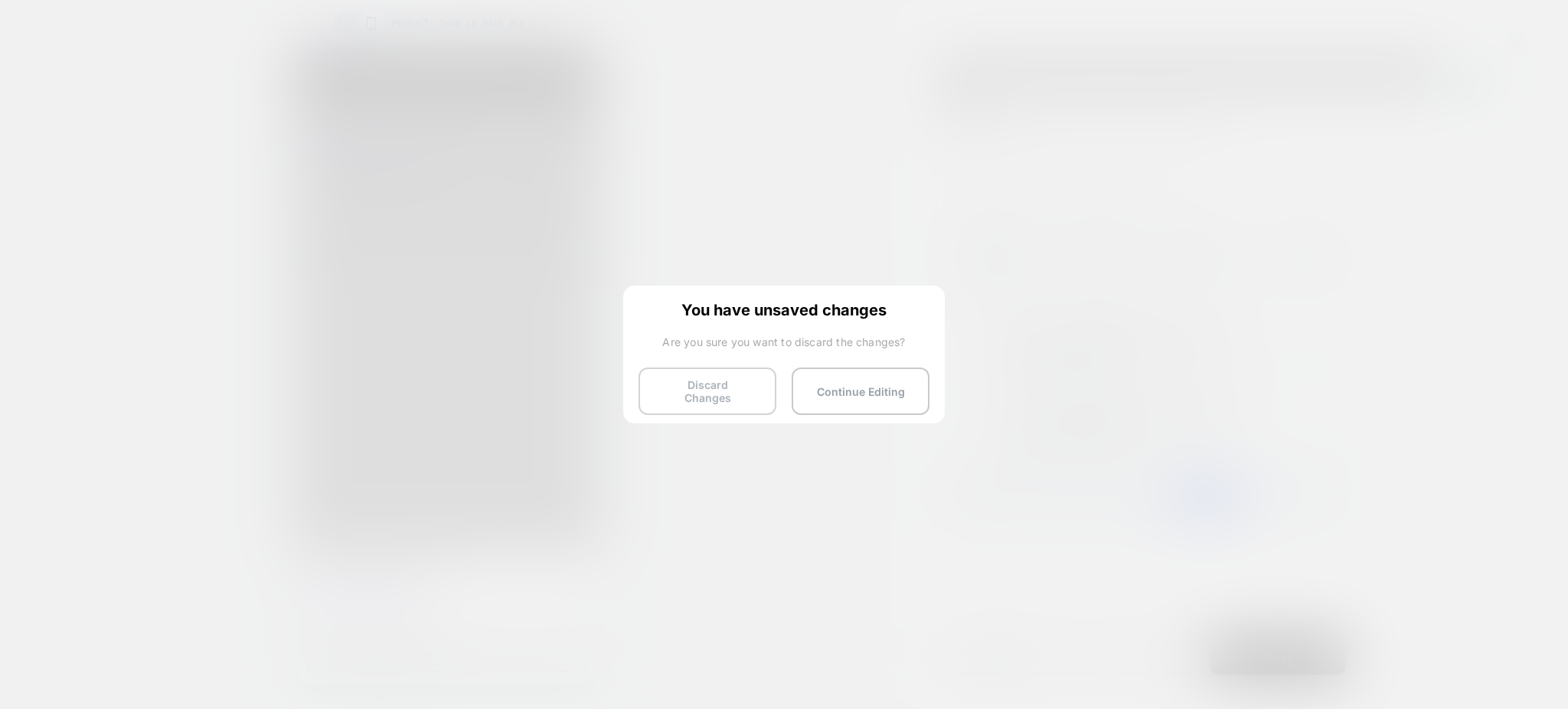
click at [690, 375] on button "Discard Changes" at bounding box center [707, 391] width 138 height 47
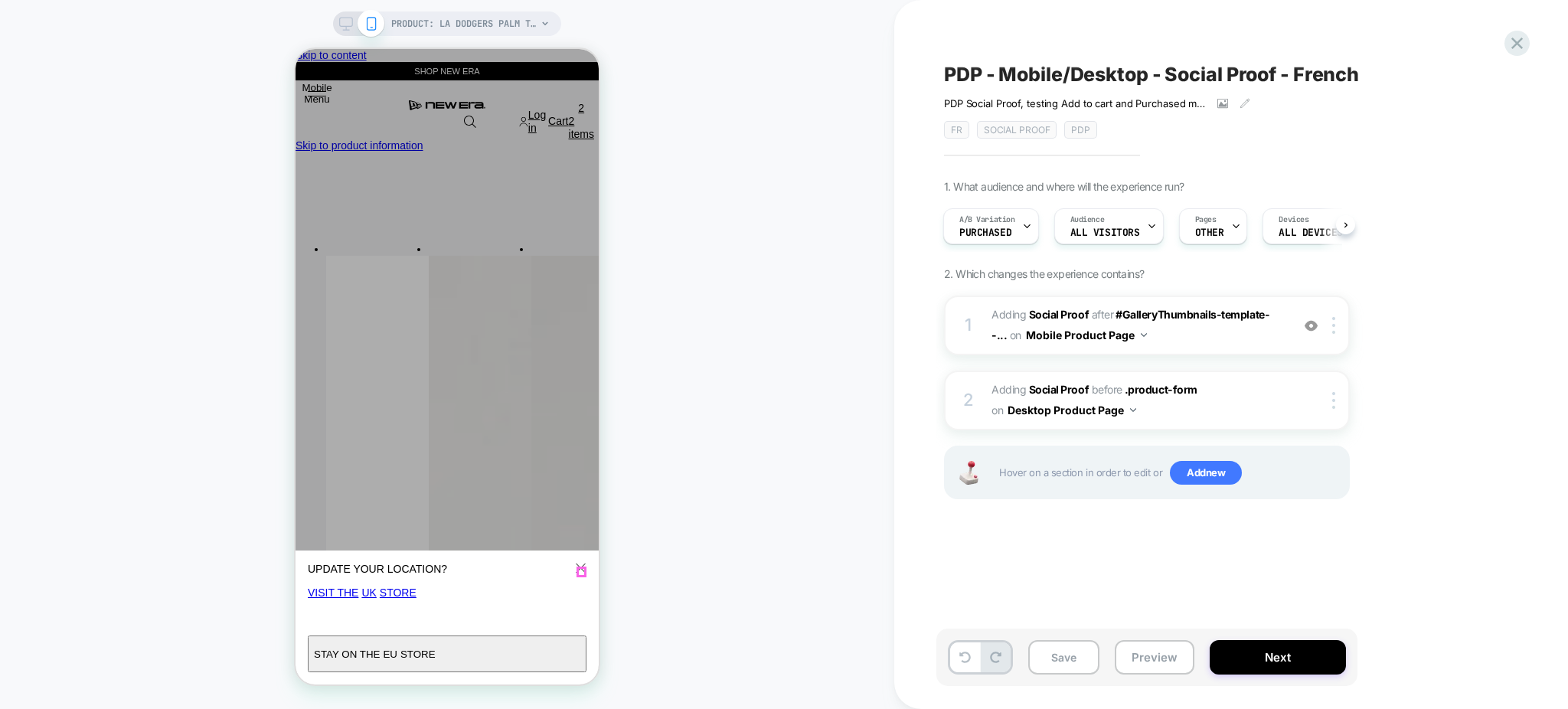
click at [577, 569] on icon "Close" at bounding box center [580, 568] width 10 height 11
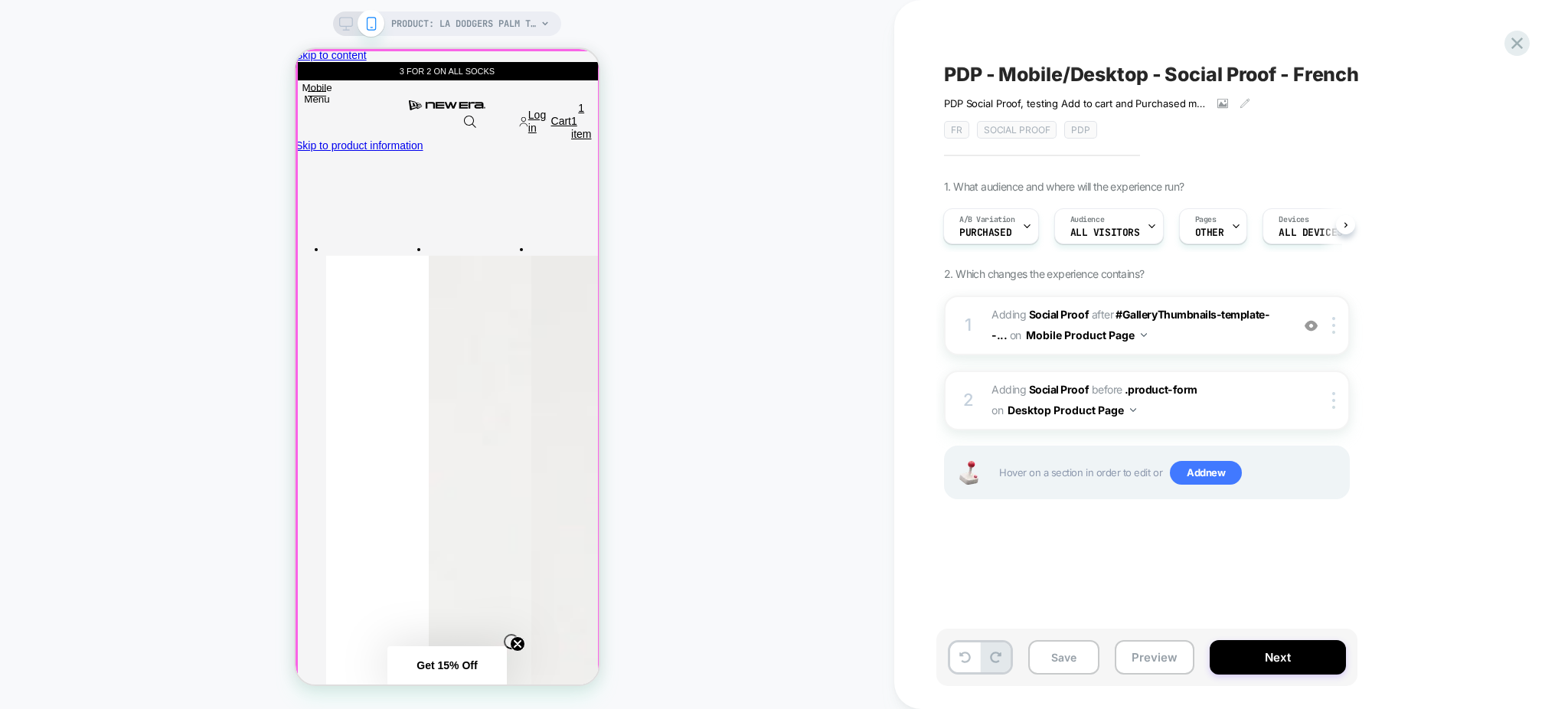
scroll to position [306, 0]
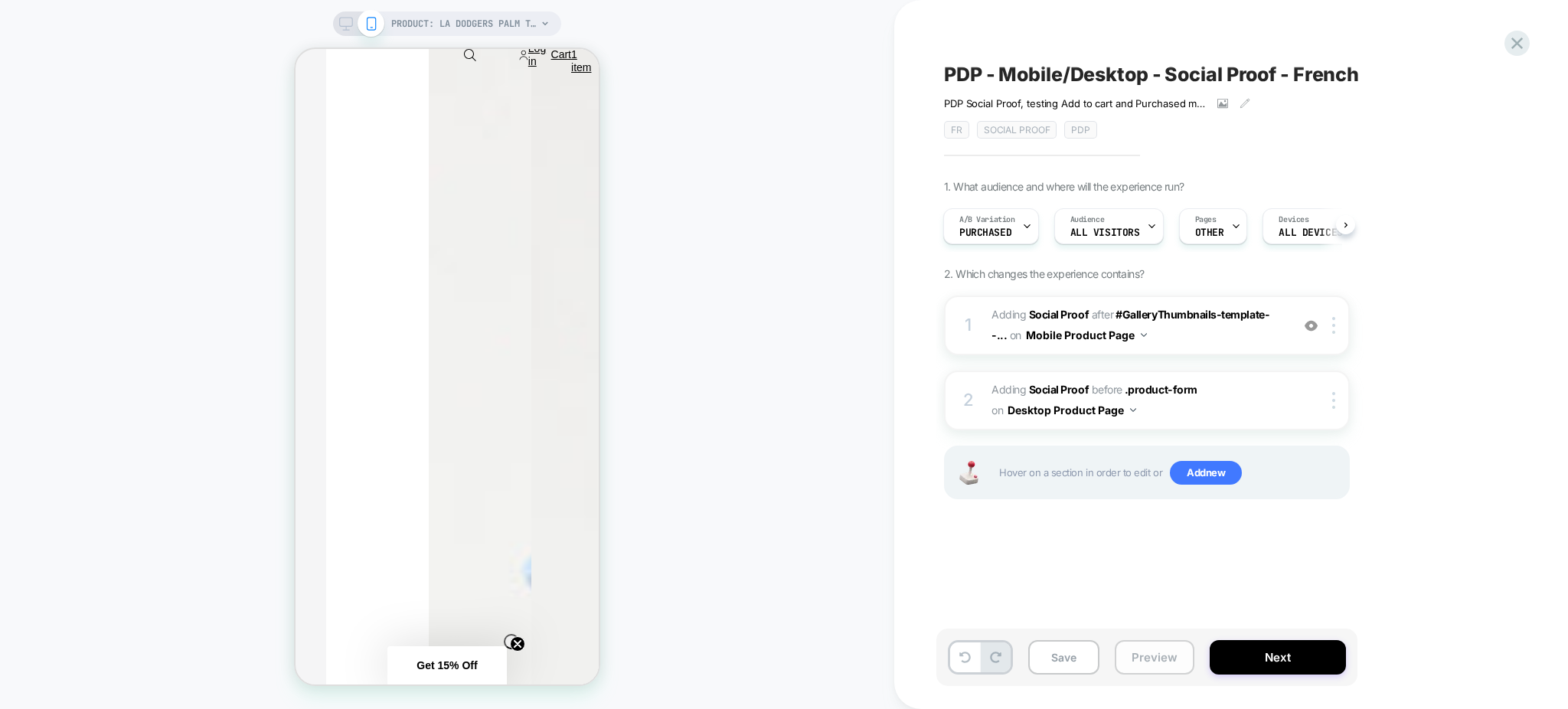
click at [1164, 667] on button "Preview" at bounding box center [1154, 657] width 79 height 35
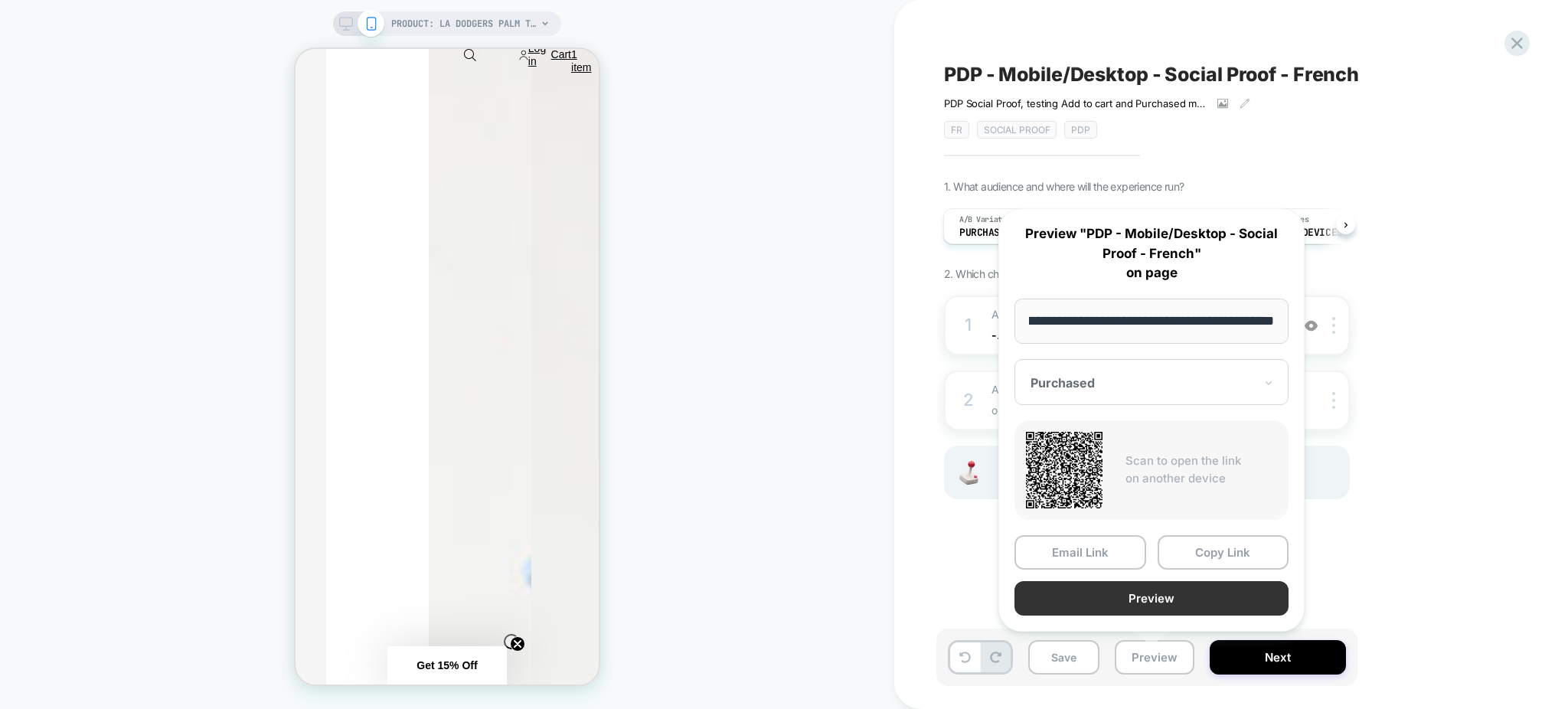
scroll to position [0, 0]
click at [1120, 601] on button "Preview" at bounding box center [1151, 598] width 274 height 35
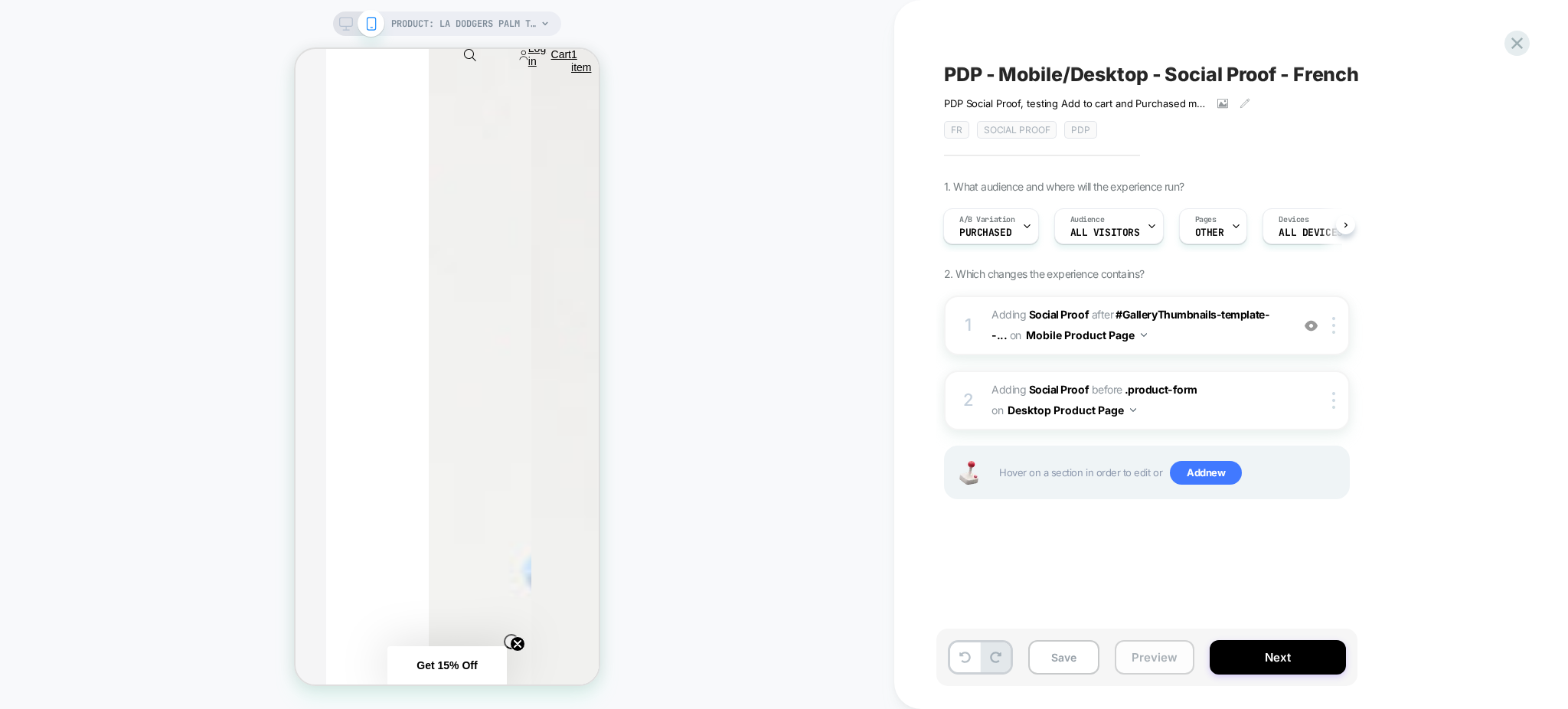
click at [1154, 667] on button "Preview" at bounding box center [1154, 657] width 79 height 35
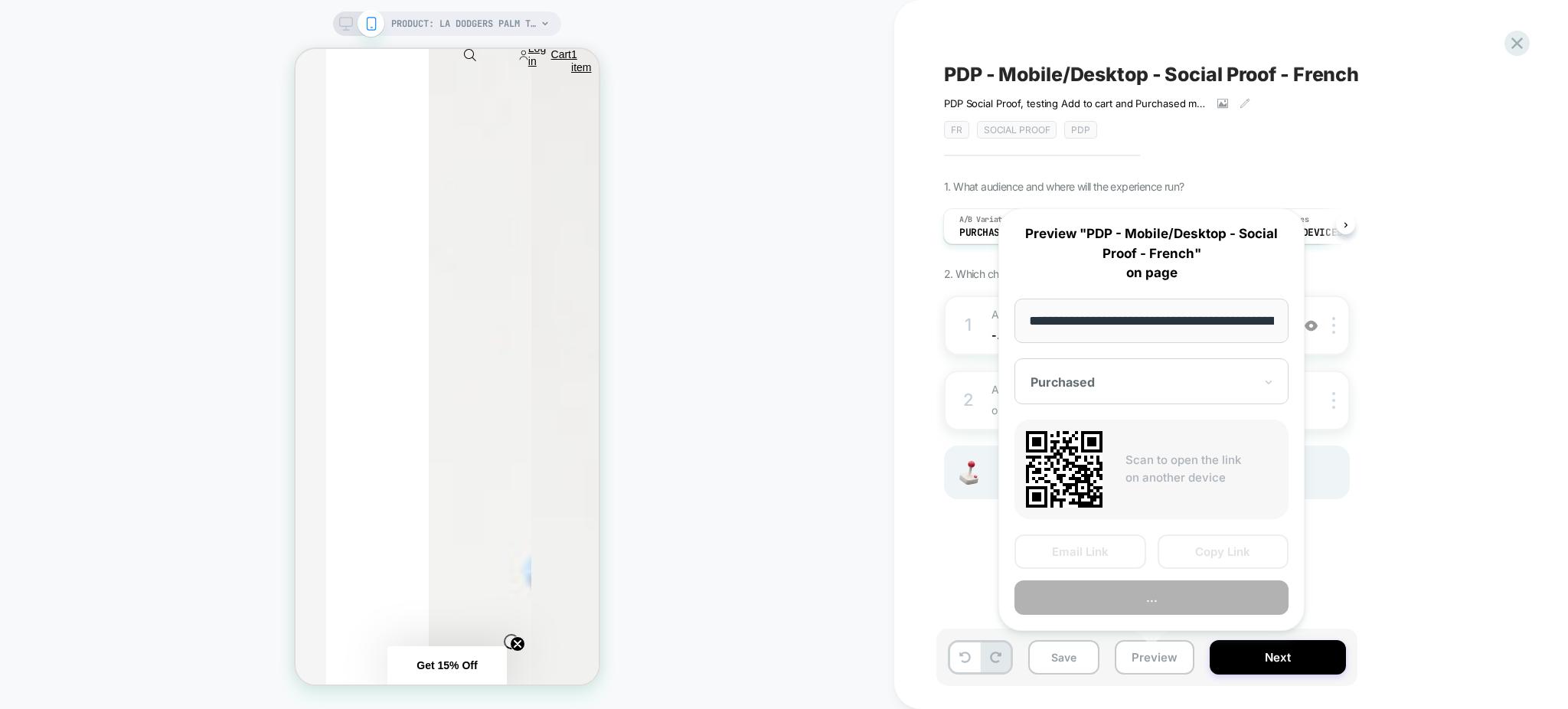
scroll to position [0, 398]
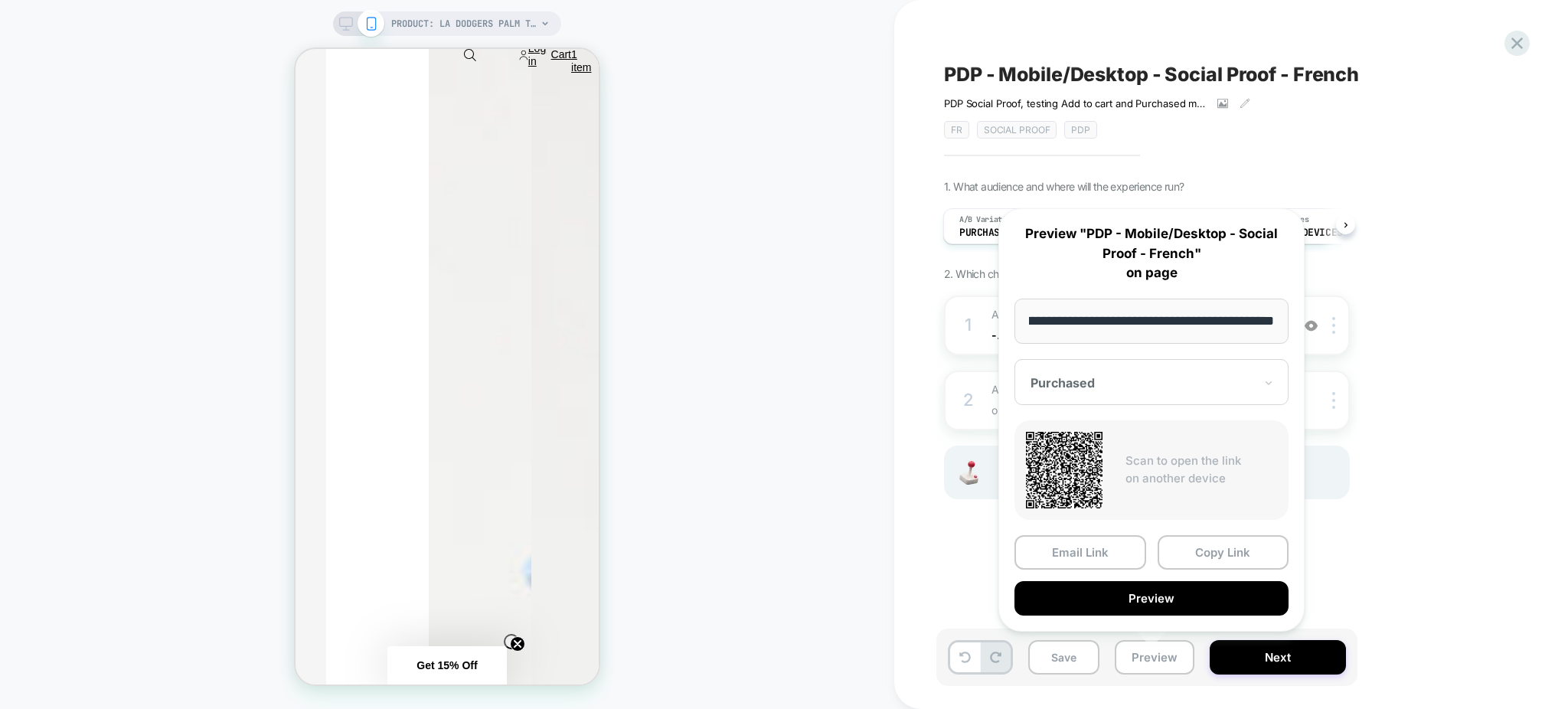
click at [1213, 546] on button "Copy Link" at bounding box center [1223, 553] width 131 height 35
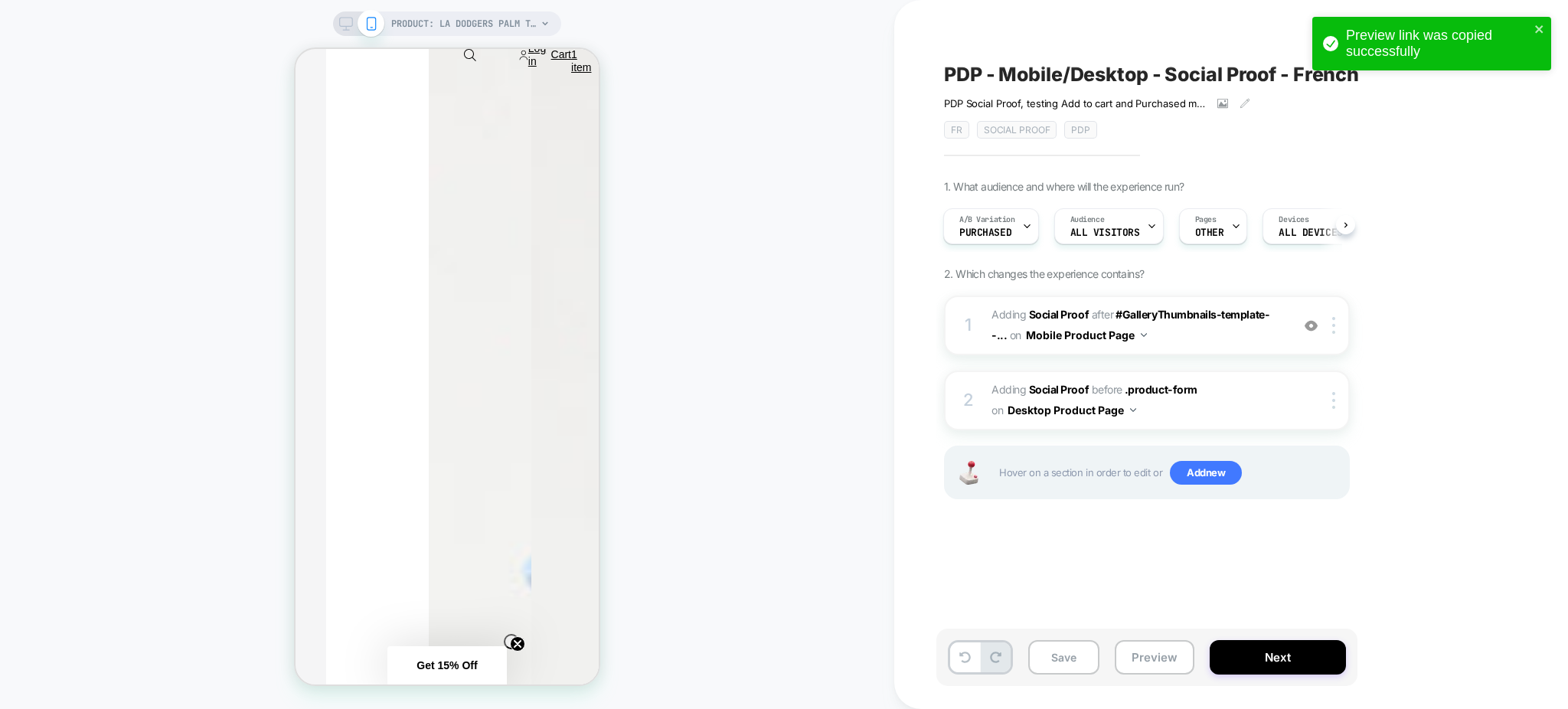
click at [1533, 28] on div "Preview link was copied successfully" at bounding box center [1426, 43] width 216 height 42
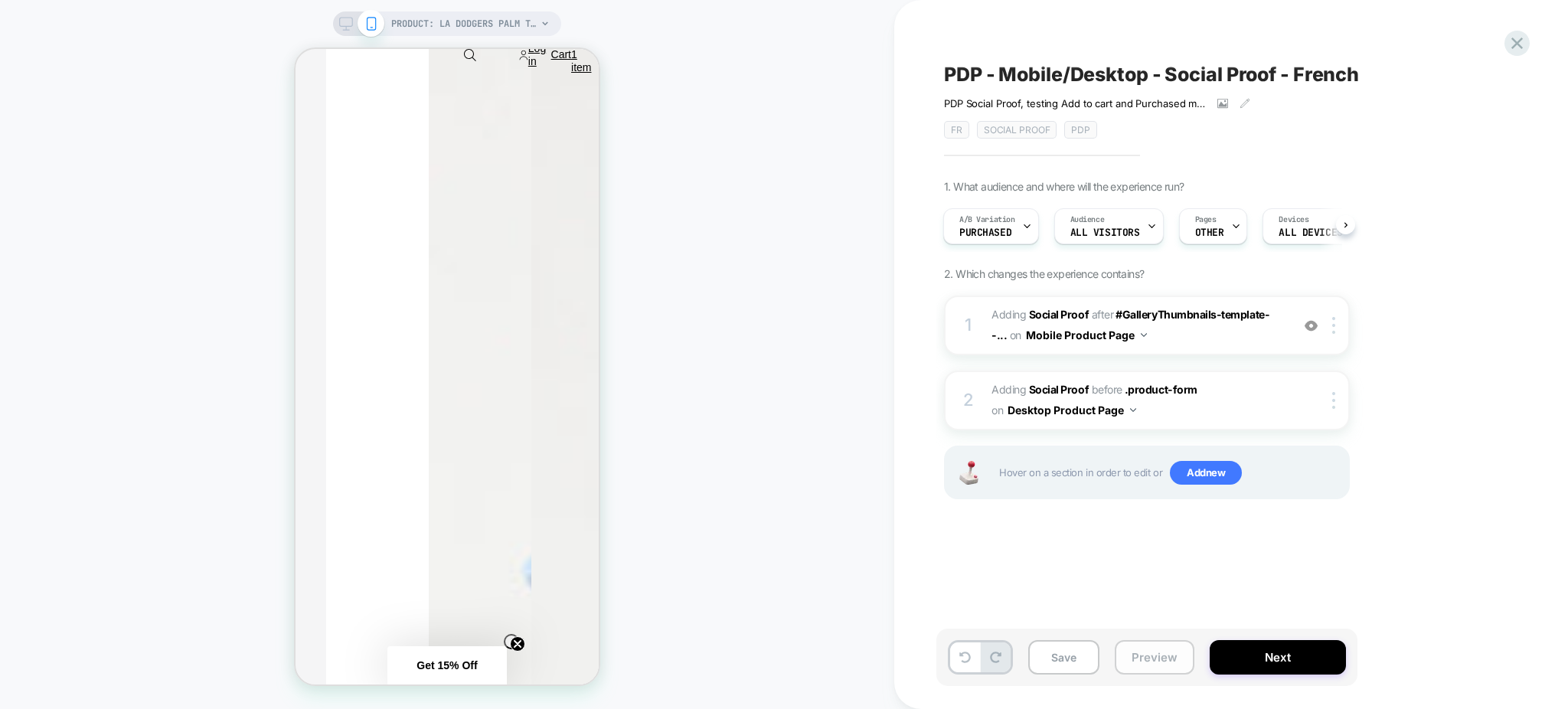
click at [1149, 667] on button "Preview" at bounding box center [1154, 657] width 79 height 35
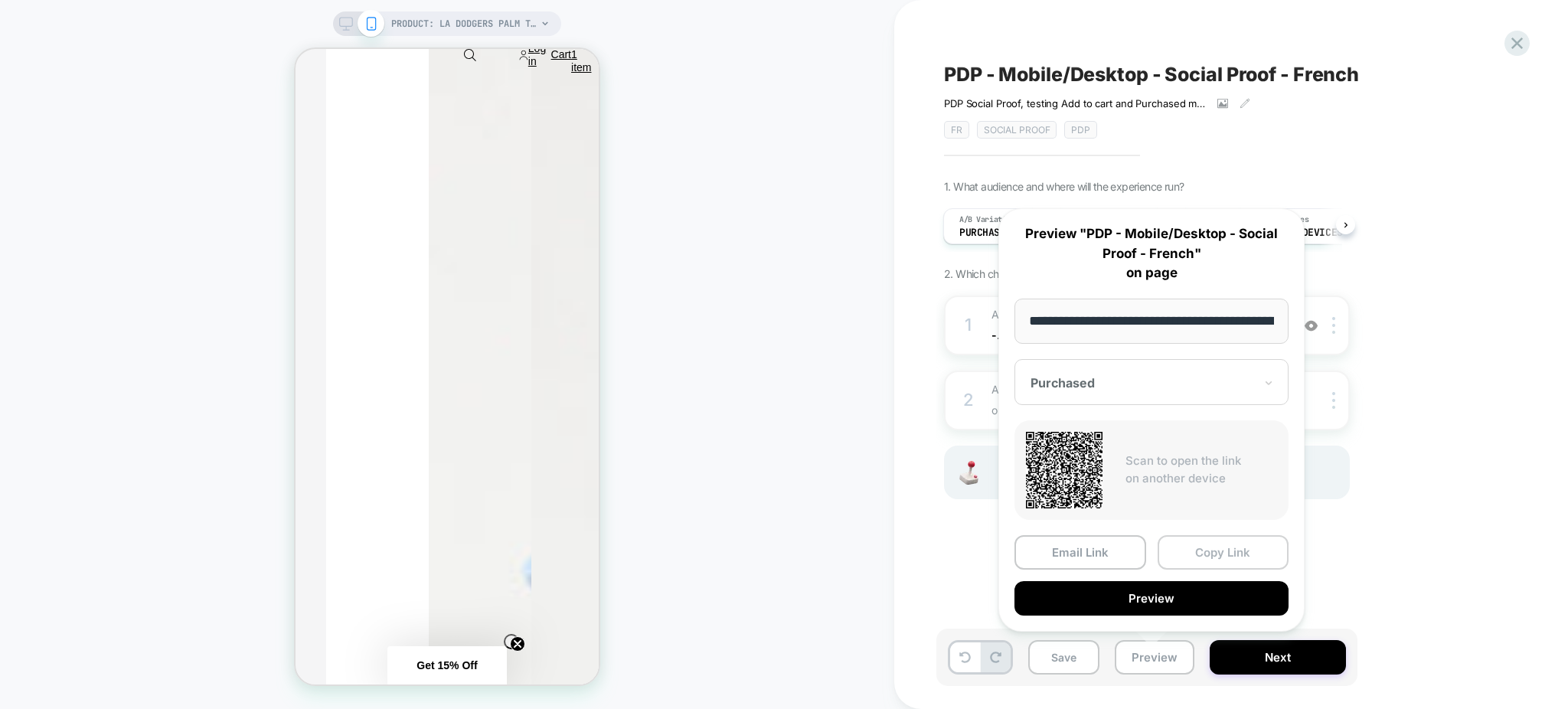
click at [1199, 553] on button "Copy Link" at bounding box center [1223, 553] width 131 height 35
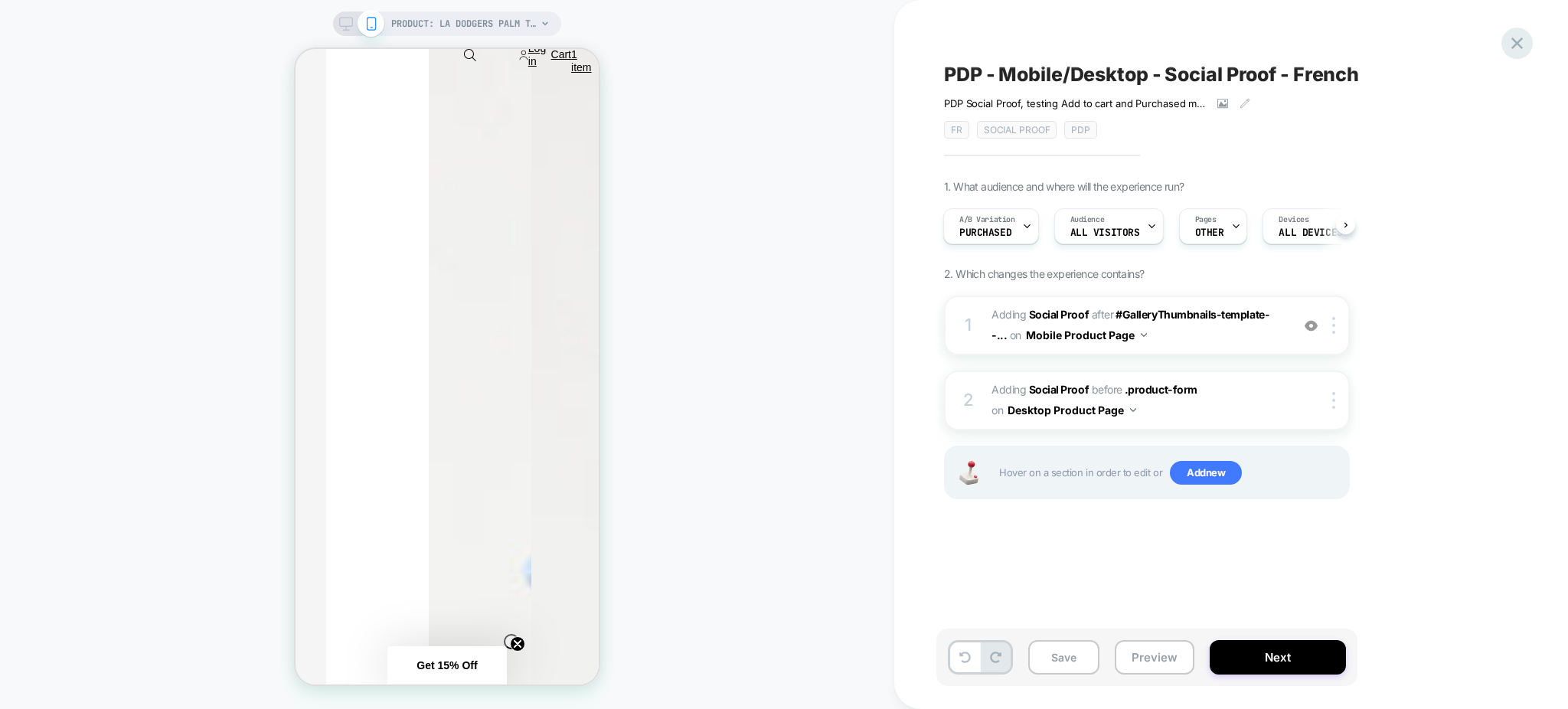
click at [1521, 41] on icon at bounding box center [1517, 43] width 12 height 12
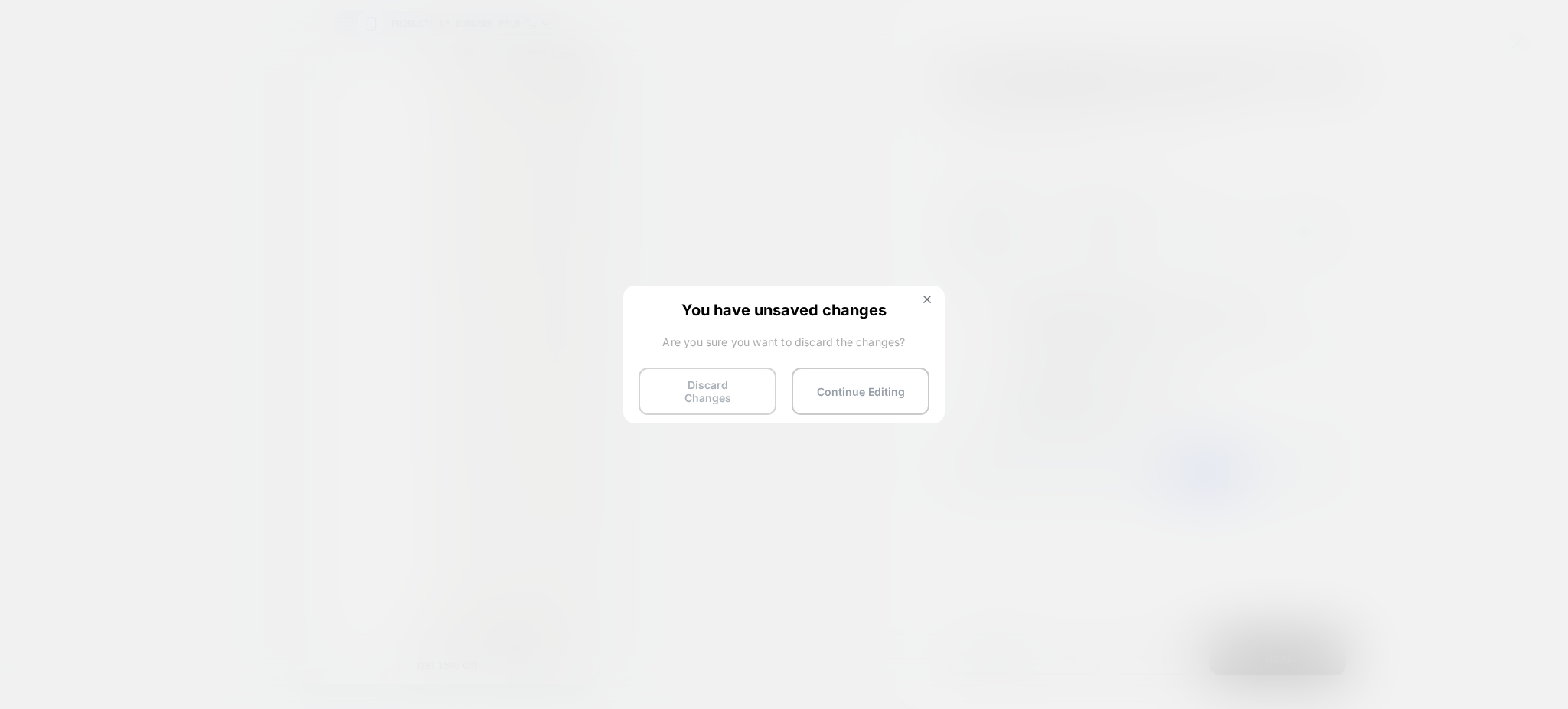
click at [725, 380] on button "Discard Changes" at bounding box center [707, 391] width 138 height 47
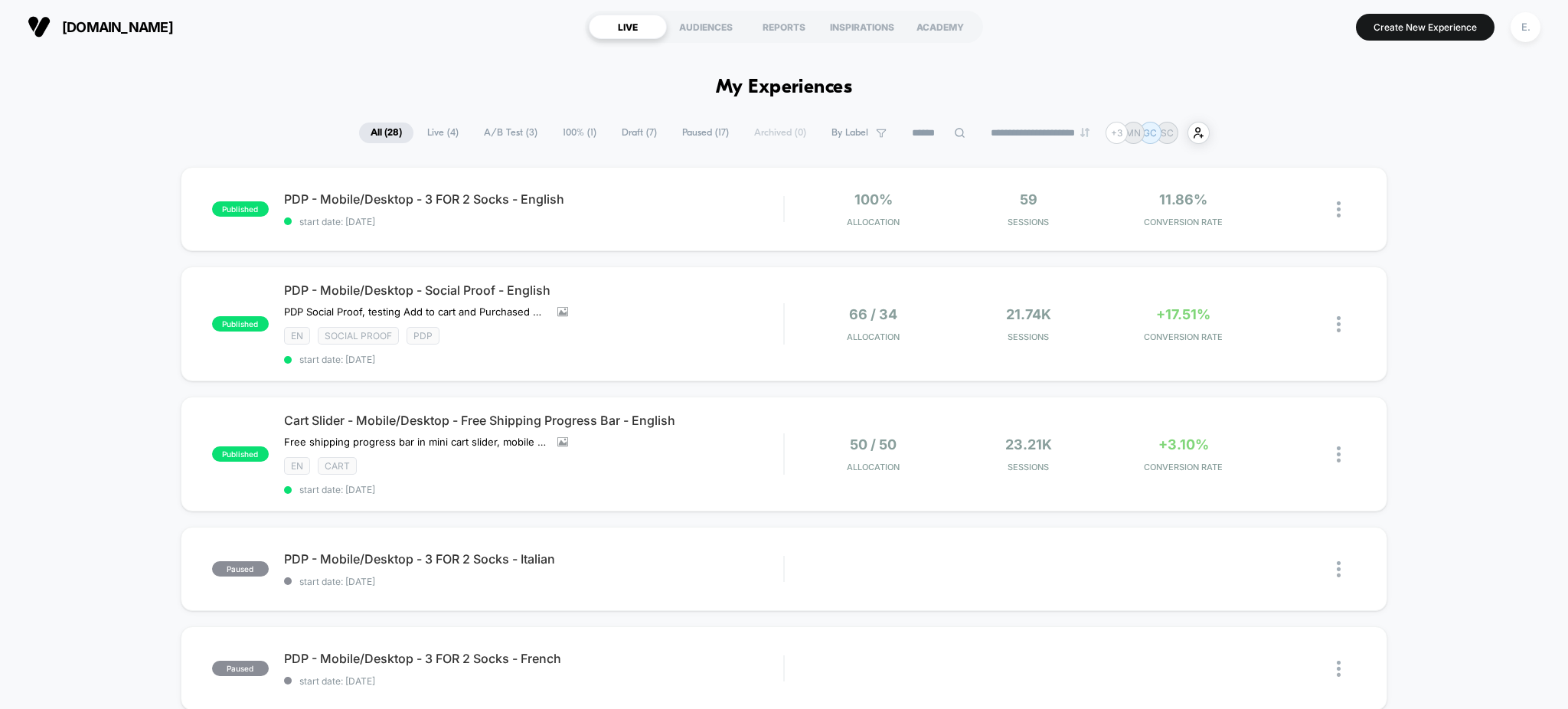
click at [931, 138] on input at bounding box center [938, 133] width 76 height 18
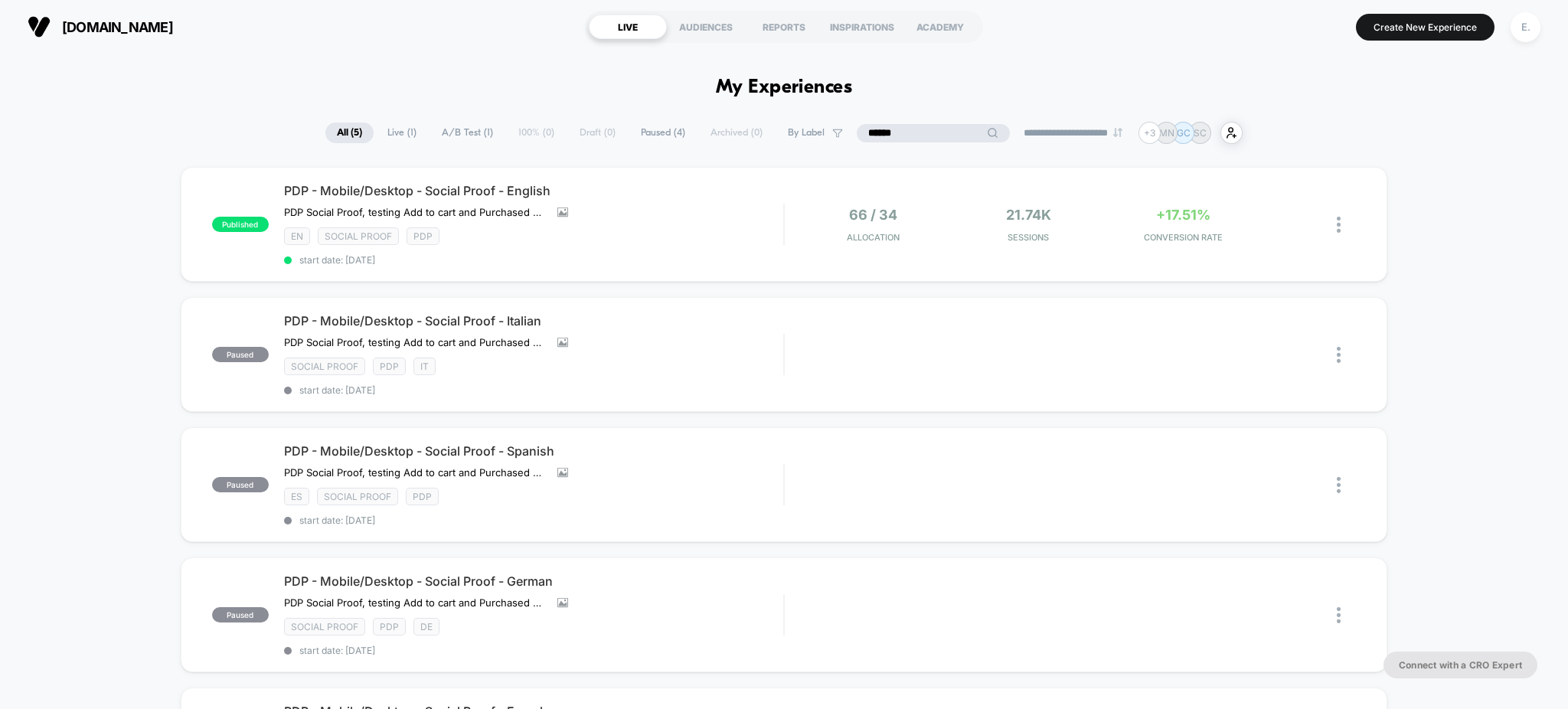
type input "******"
click at [725, 349] on div "PDP - Mobile/Desktop - Social Proof - Italian PDP Social Proof, testing Add to …" at bounding box center [534, 354] width 500 height 83
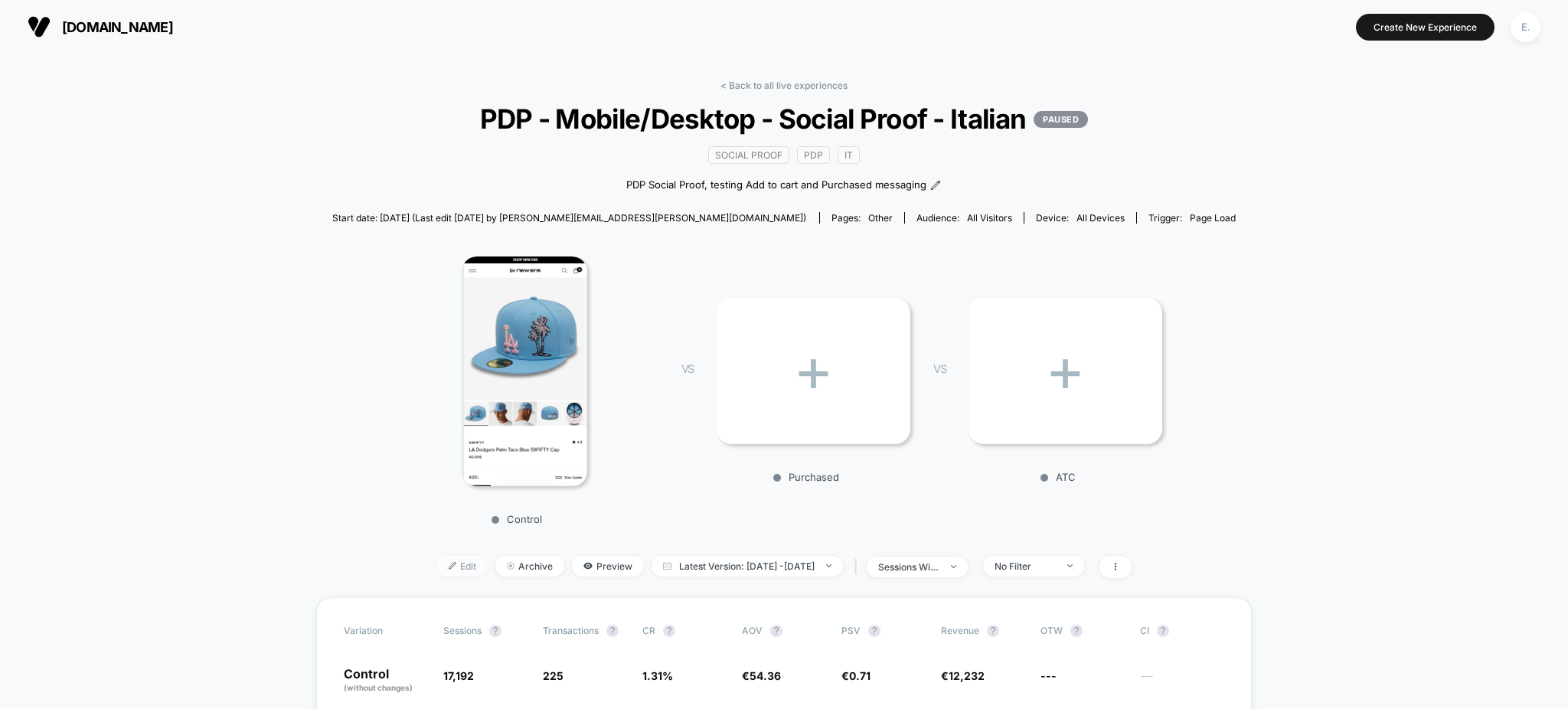
click at [451, 567] on span "Edit" at bounding box center [462, 566] width 50 height 20
click at [573, 560] on span "Preview" at bounding box center [608, 566] width 72 height 20
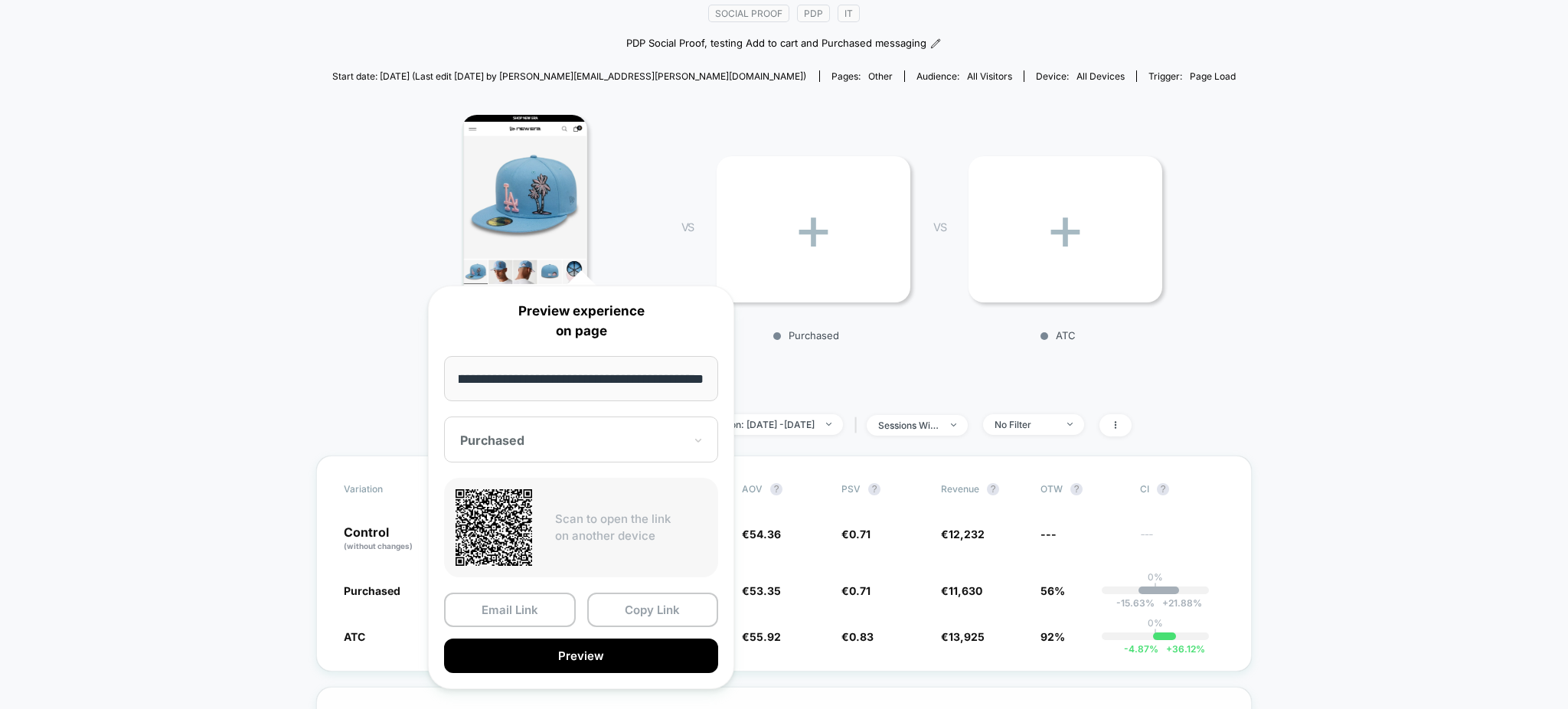
scroll to position [306, 0]
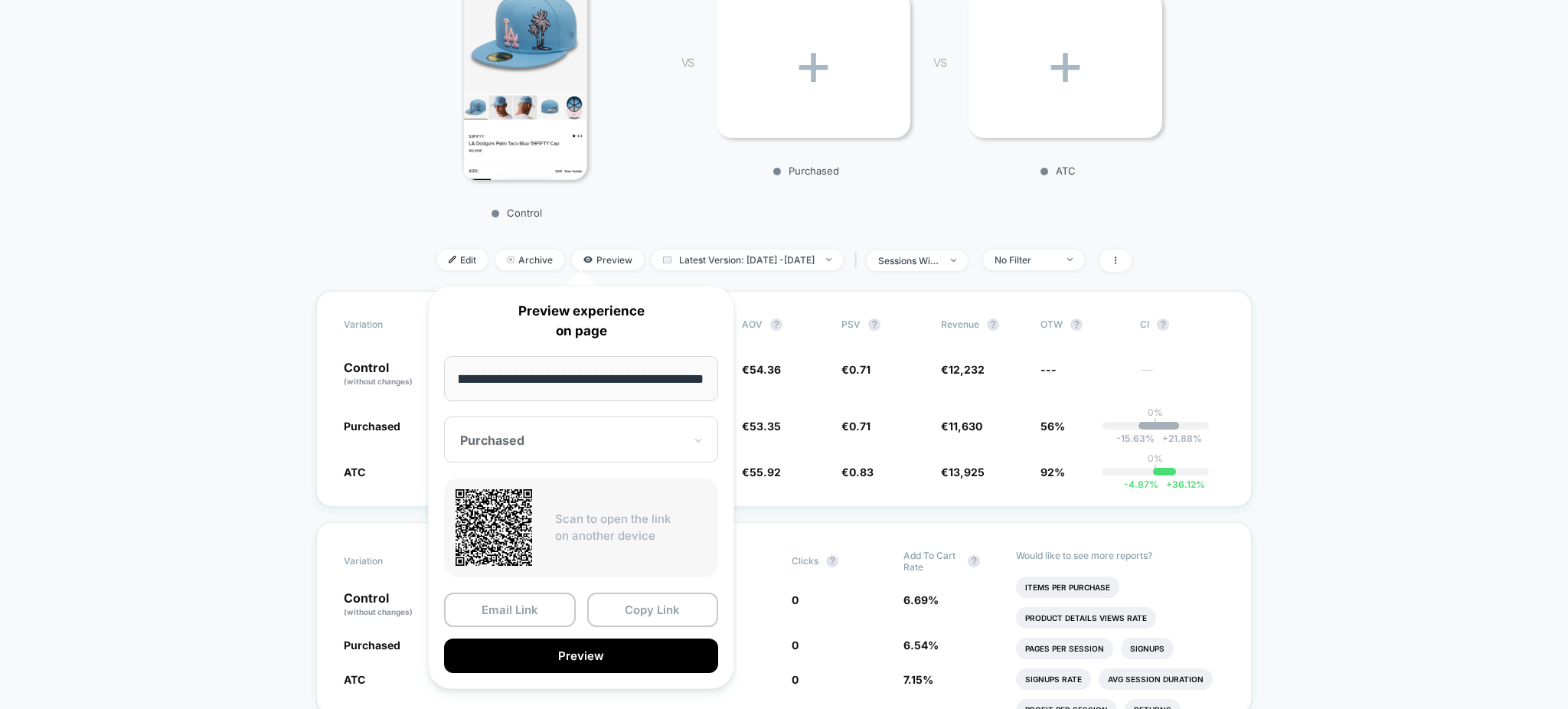
click at [642, 442] on div at bounding box center [572, 439] width 223 height 15
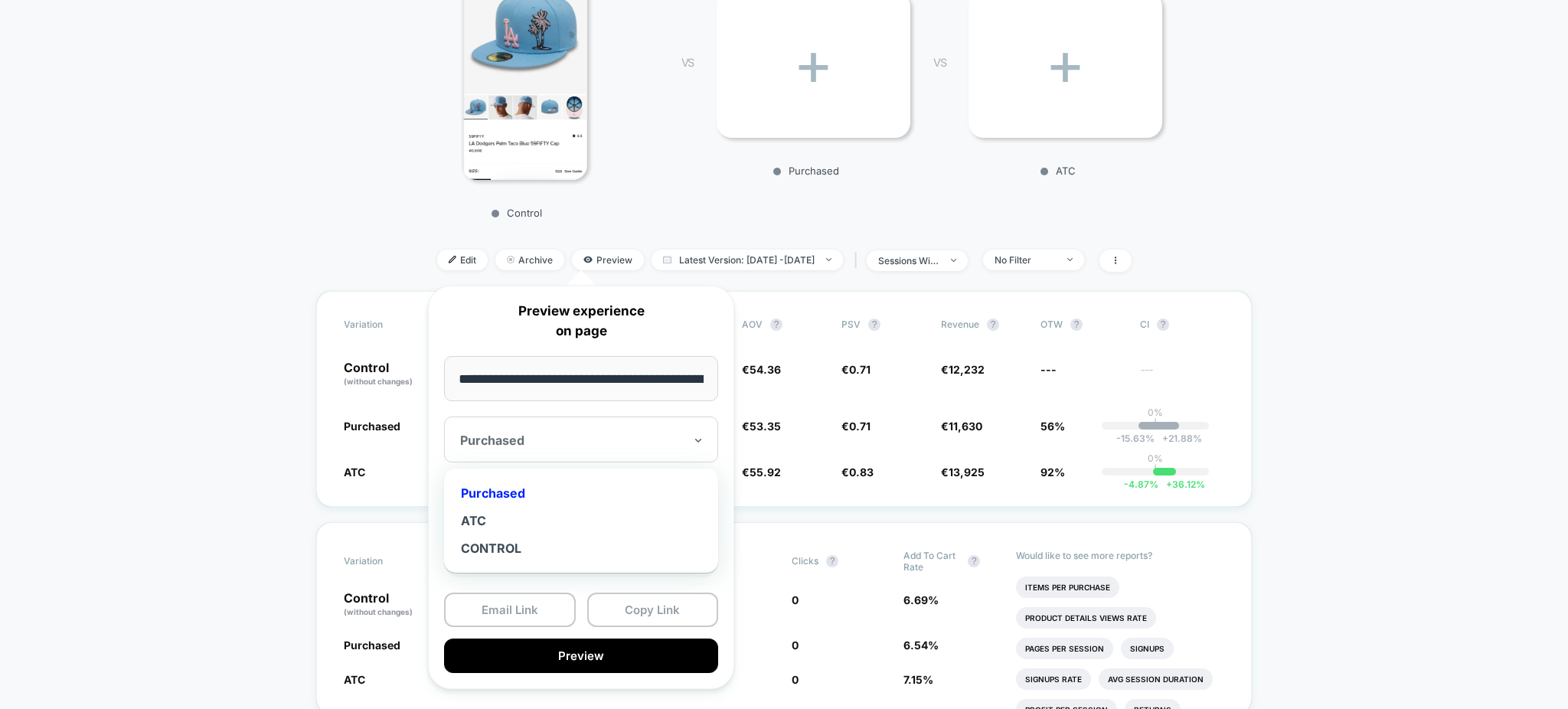
click at [642, 442] on div at bounding box center [572, 439] width 223 height 15
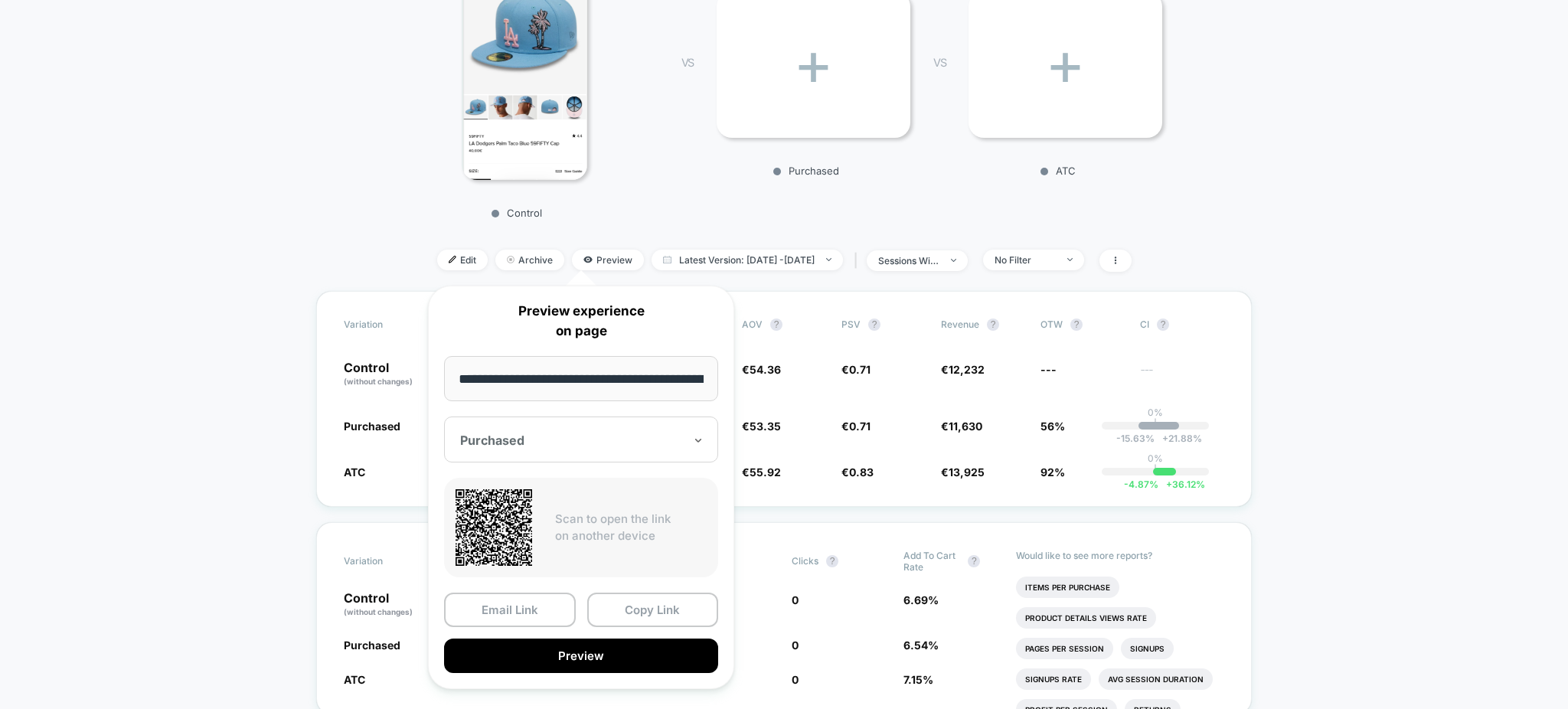
click at [642, 444] on div at bounding box center [572, 439] width 223 height 15
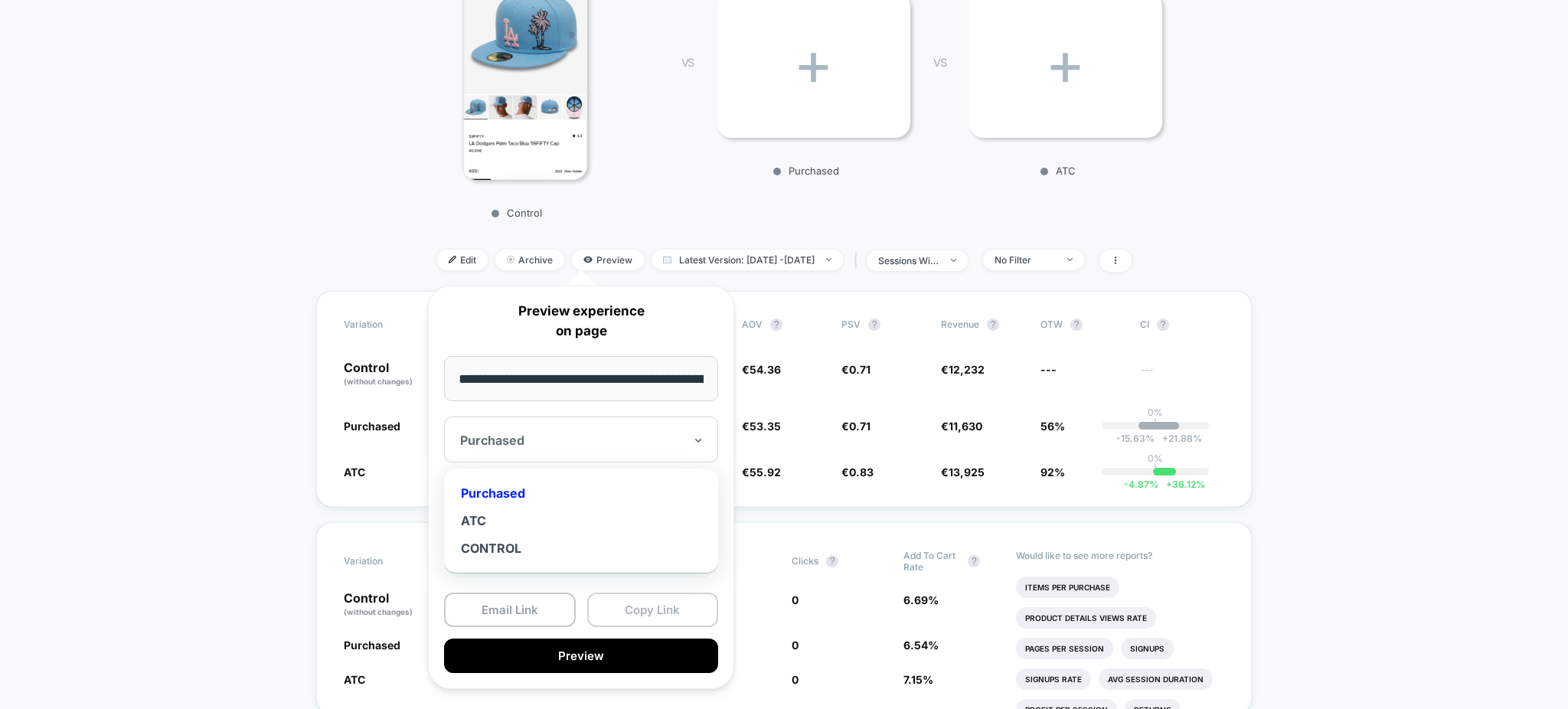
click at [668, 610] on button "Copy Link" at bounding box center [653, 610] width 131 height 35
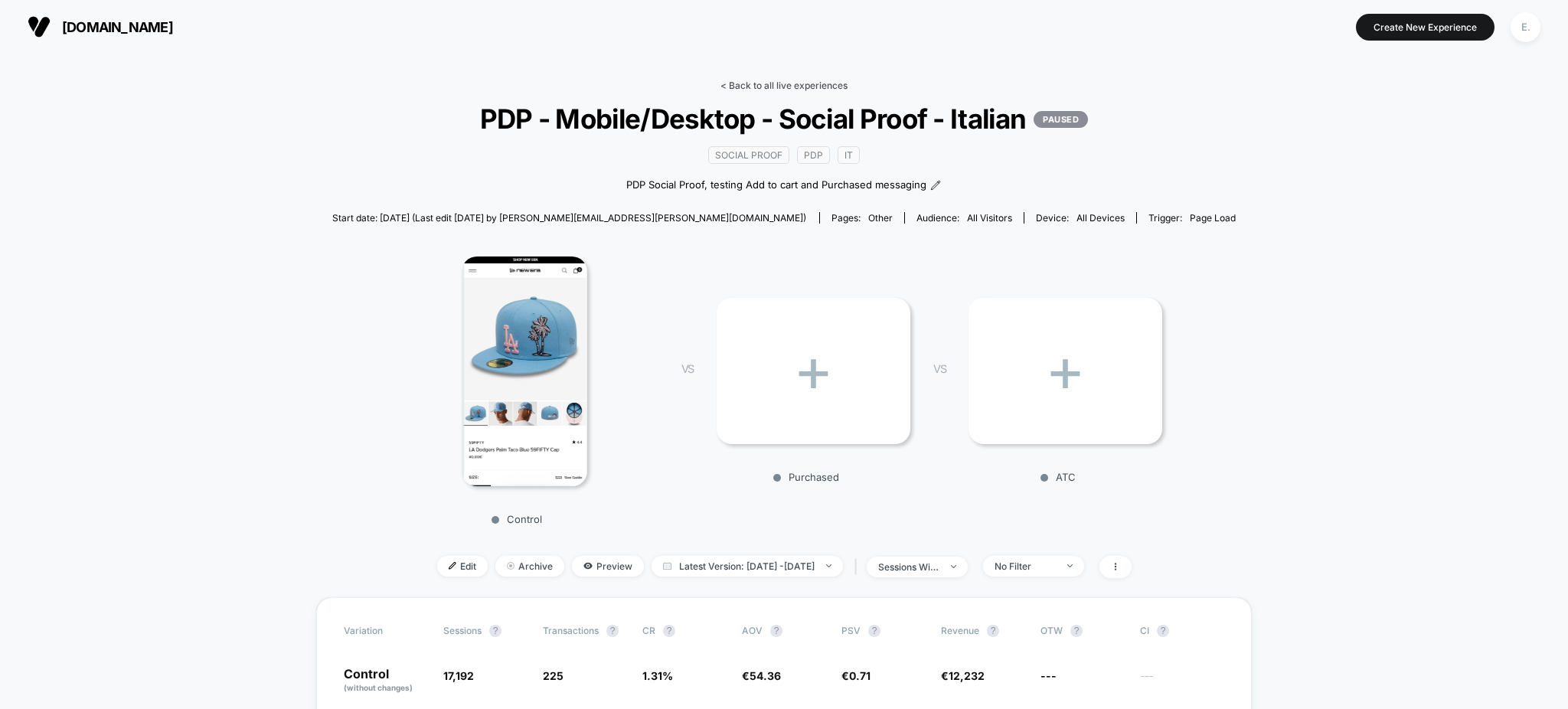
click at [768, 90] on link "< Back to all live experiences" at bounding box center [784, 85] width 127 height 12
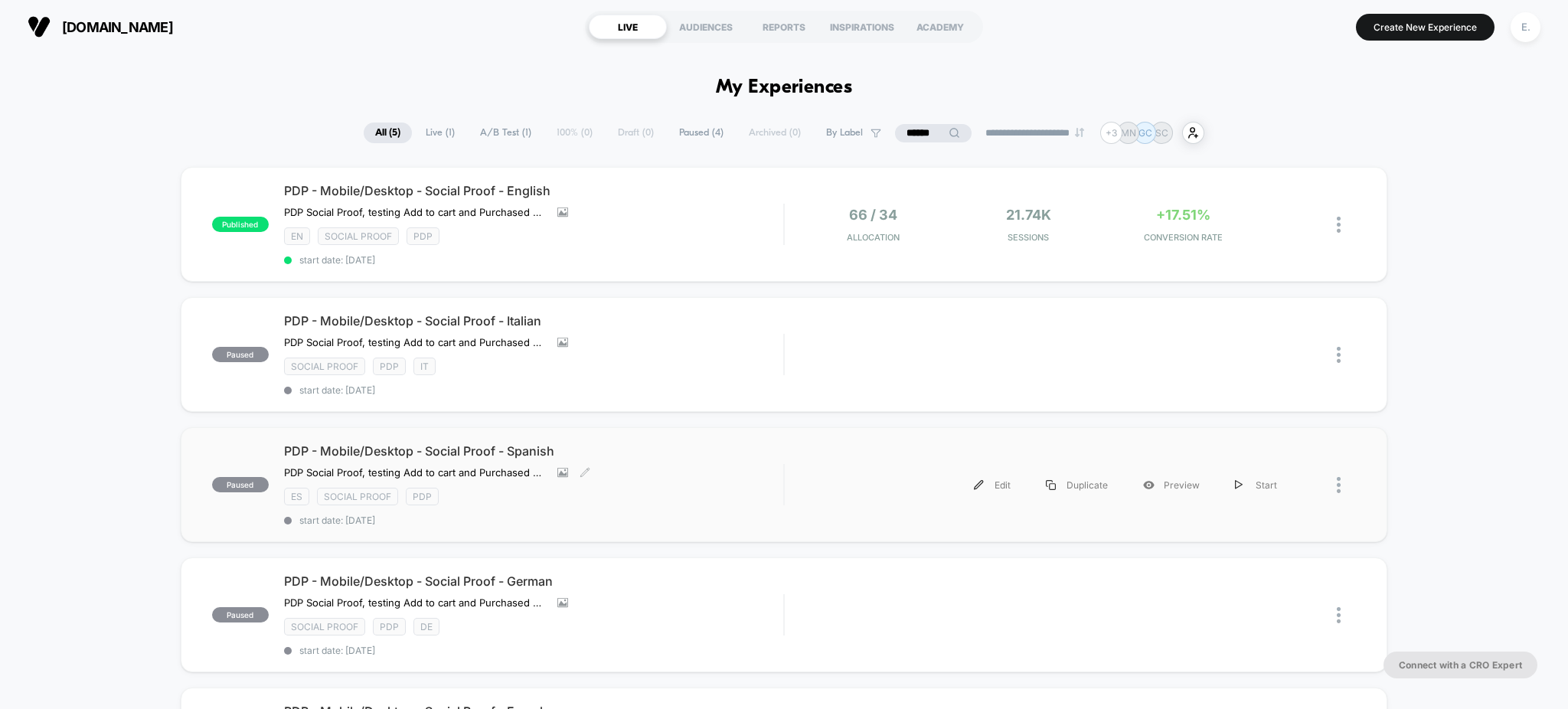
click at [650, 500] on div "ES SOCIAL PROOF PDP" at bounding box center [534, 496] width 500 height 17
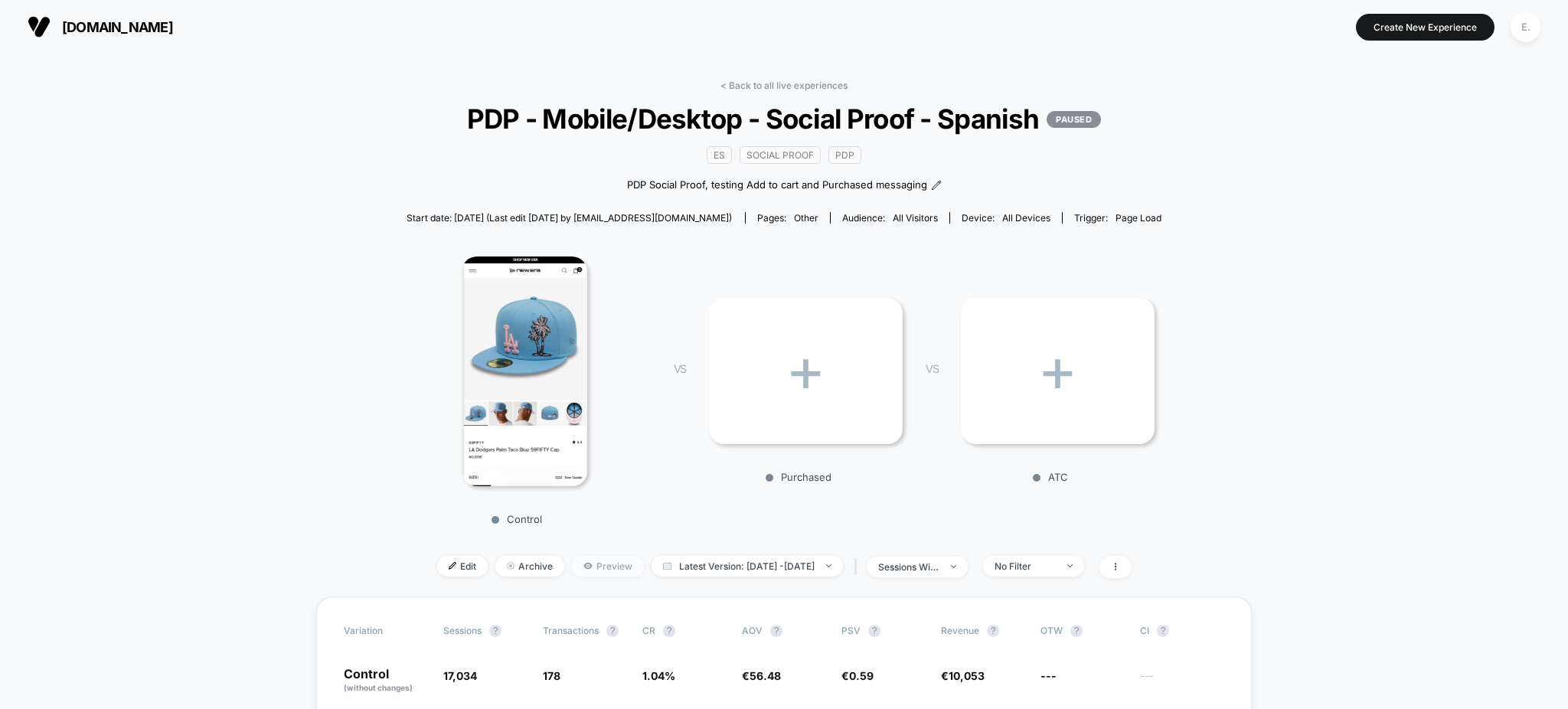
click at [583, 563] on span "Preview" at bounding box center [608, 566] width 72 height 20
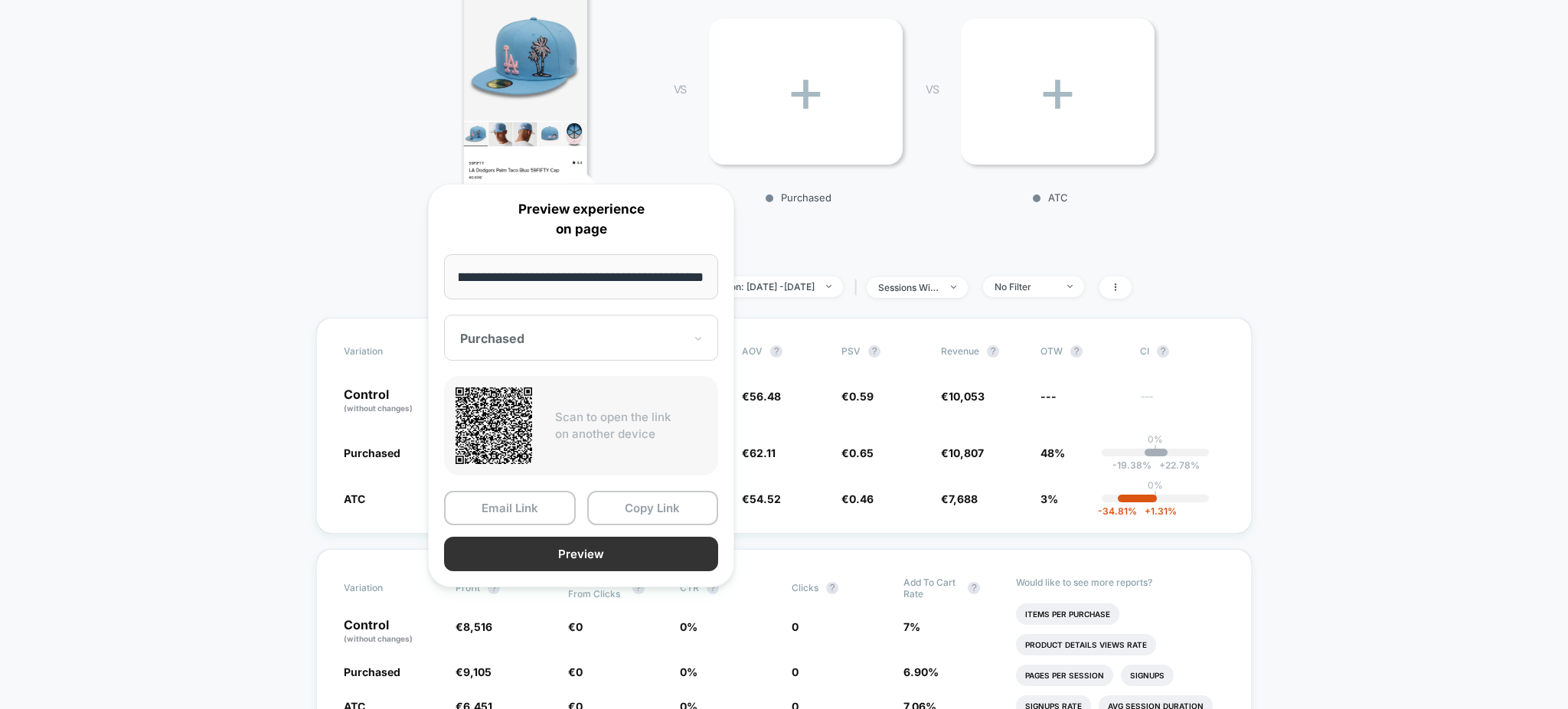
scroll to position [408, 0]
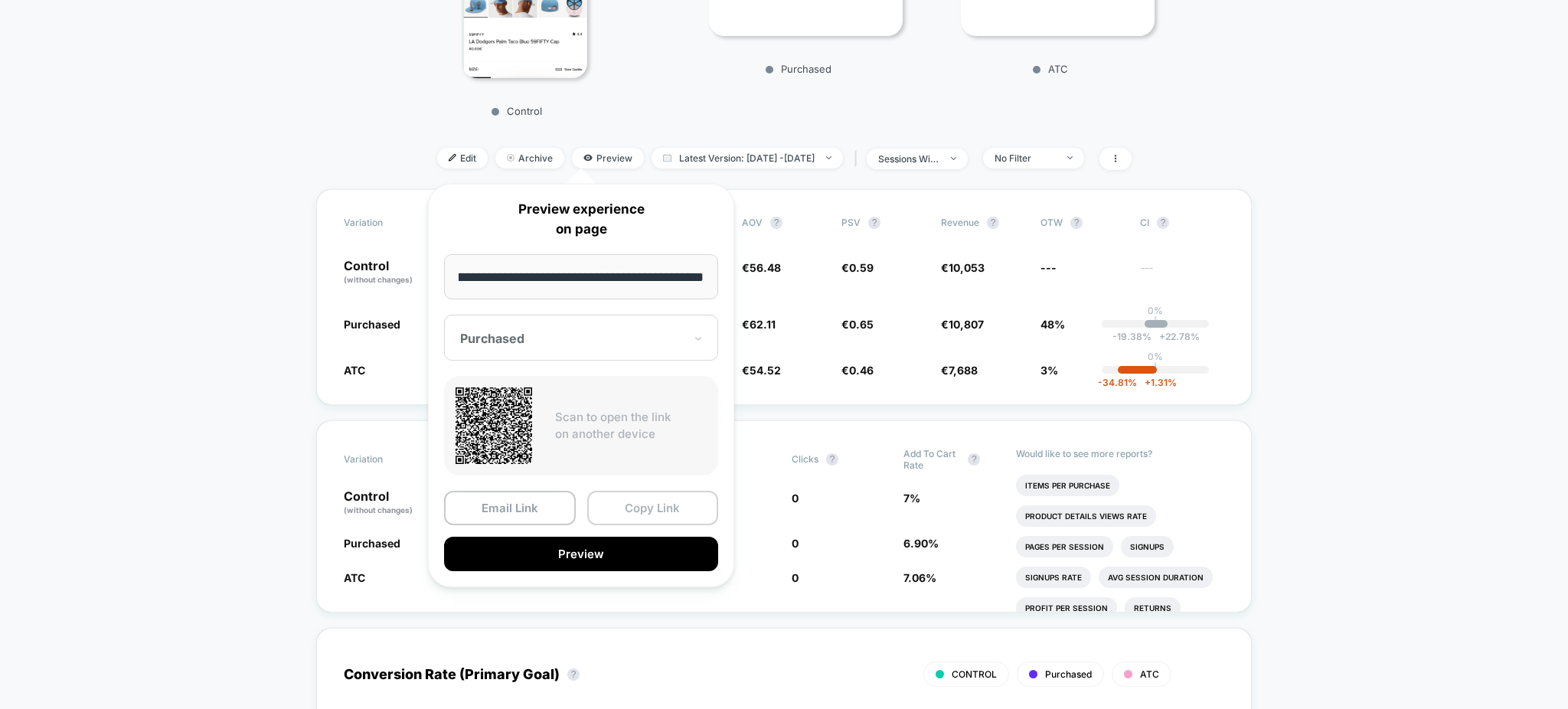
click at [668, 498] on button "Copy Link" at bounding box center [653, 508] width 131 height 35
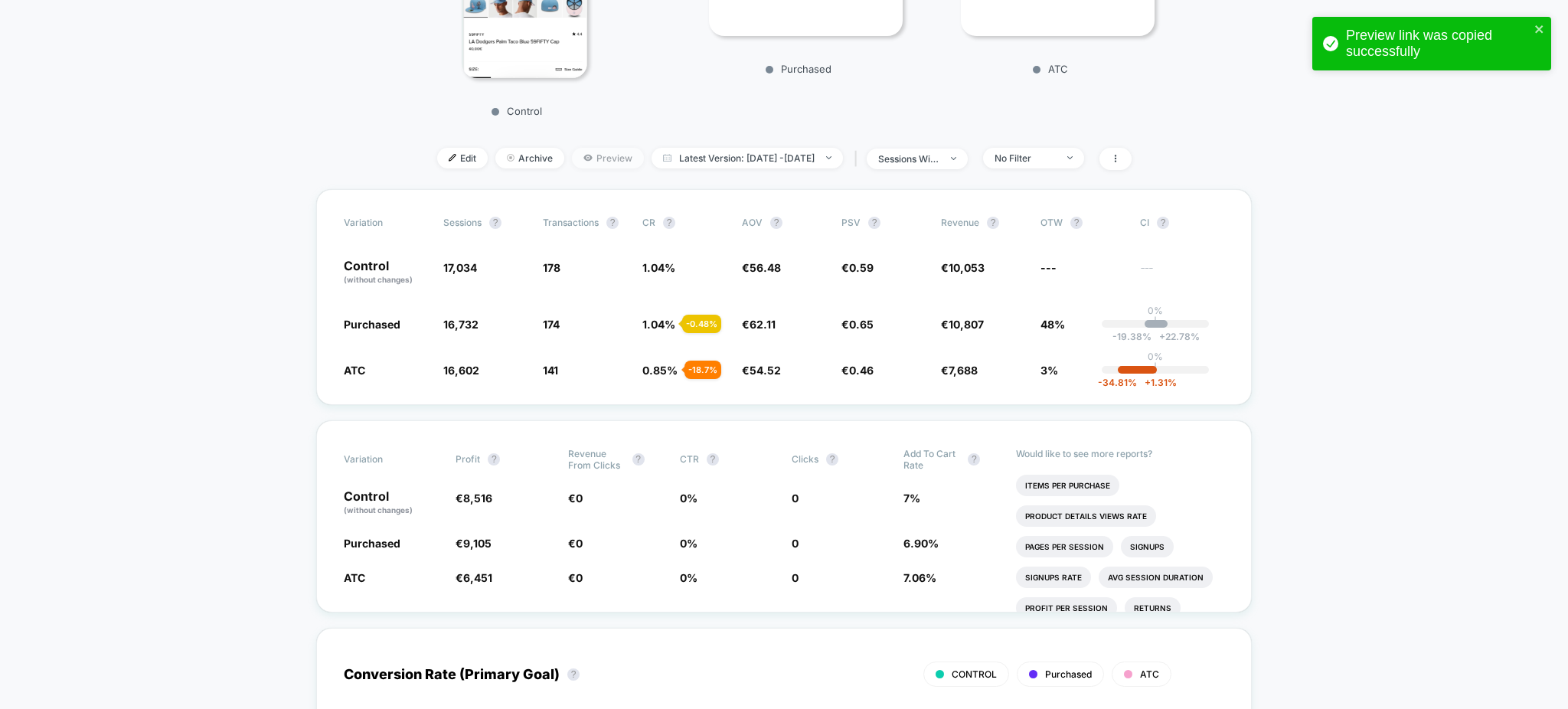
click at [580, 166] on span "Preview" at bounding box center [608, 158] width 72 height 20
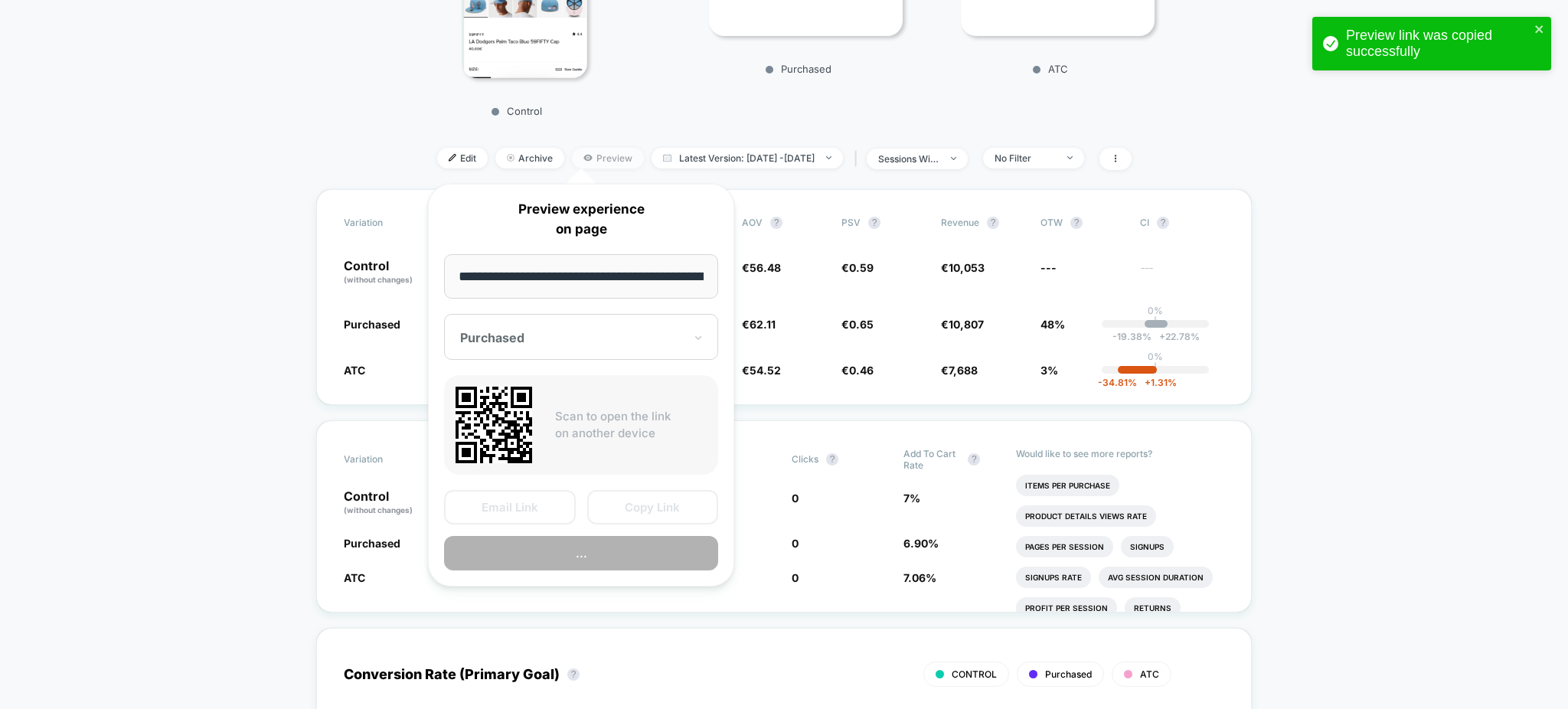
scroll to position [0, 449]
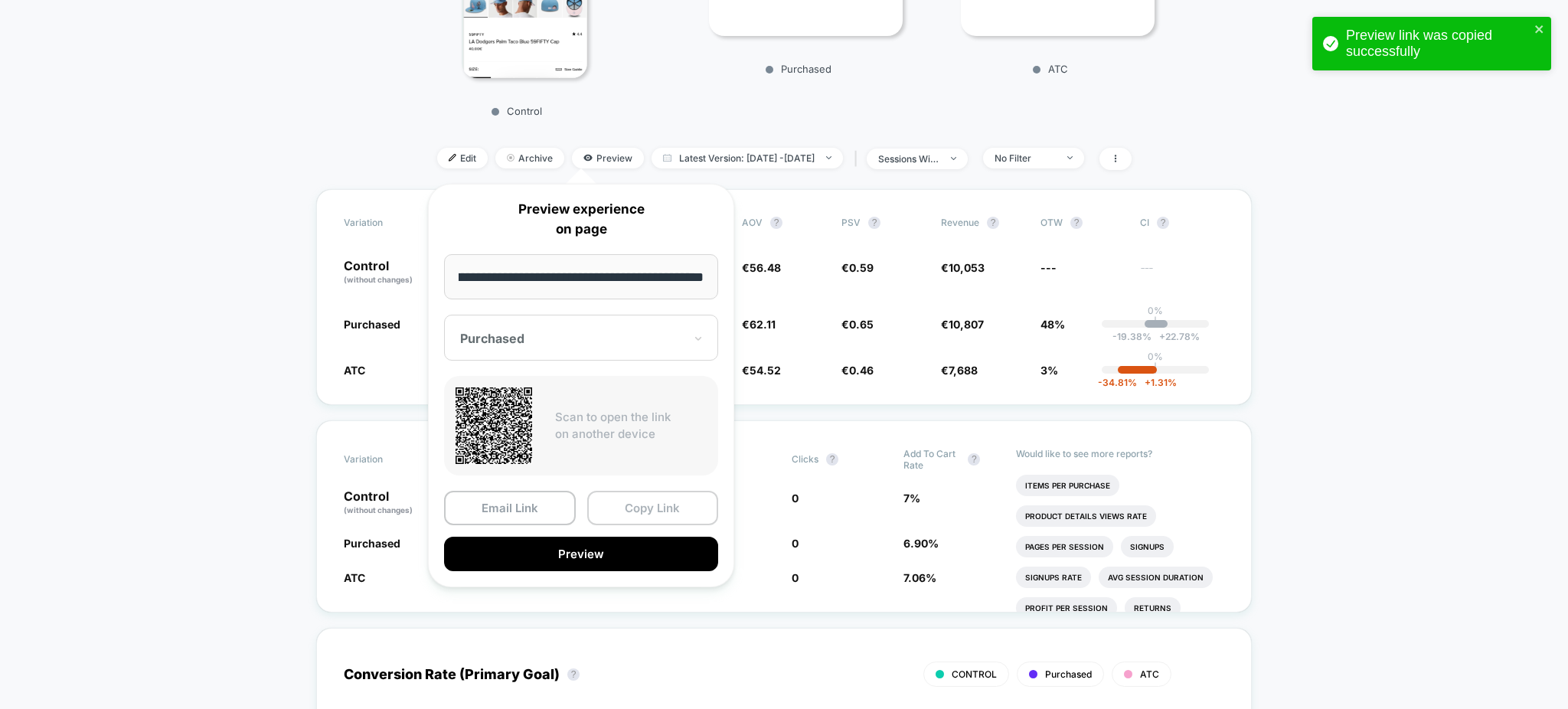
click at [659, 512] on button "Copy Link" at bounding box center [653, 508] width 131 height 35
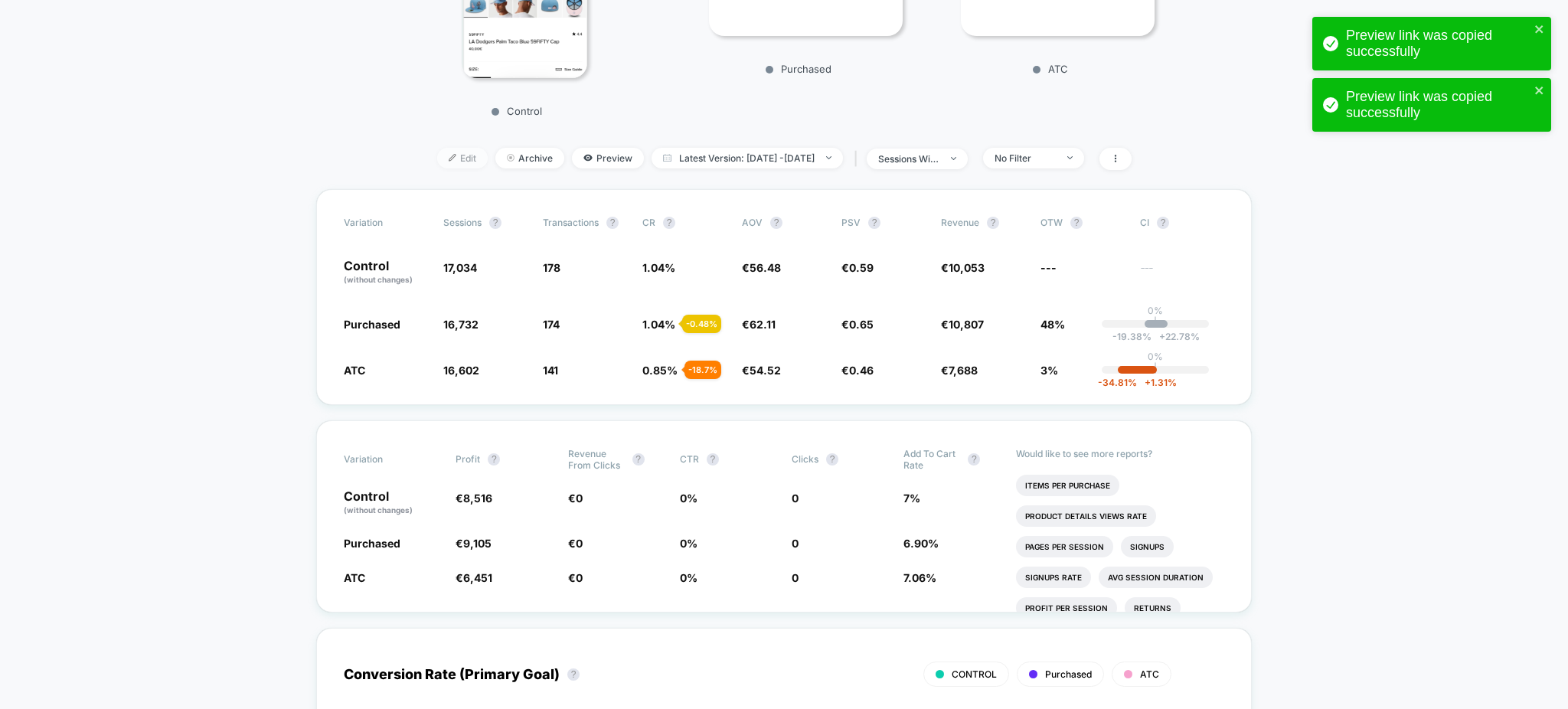
click at [442, 162] on span "Edit" at bounding box center [462, 158] width 50 height 20
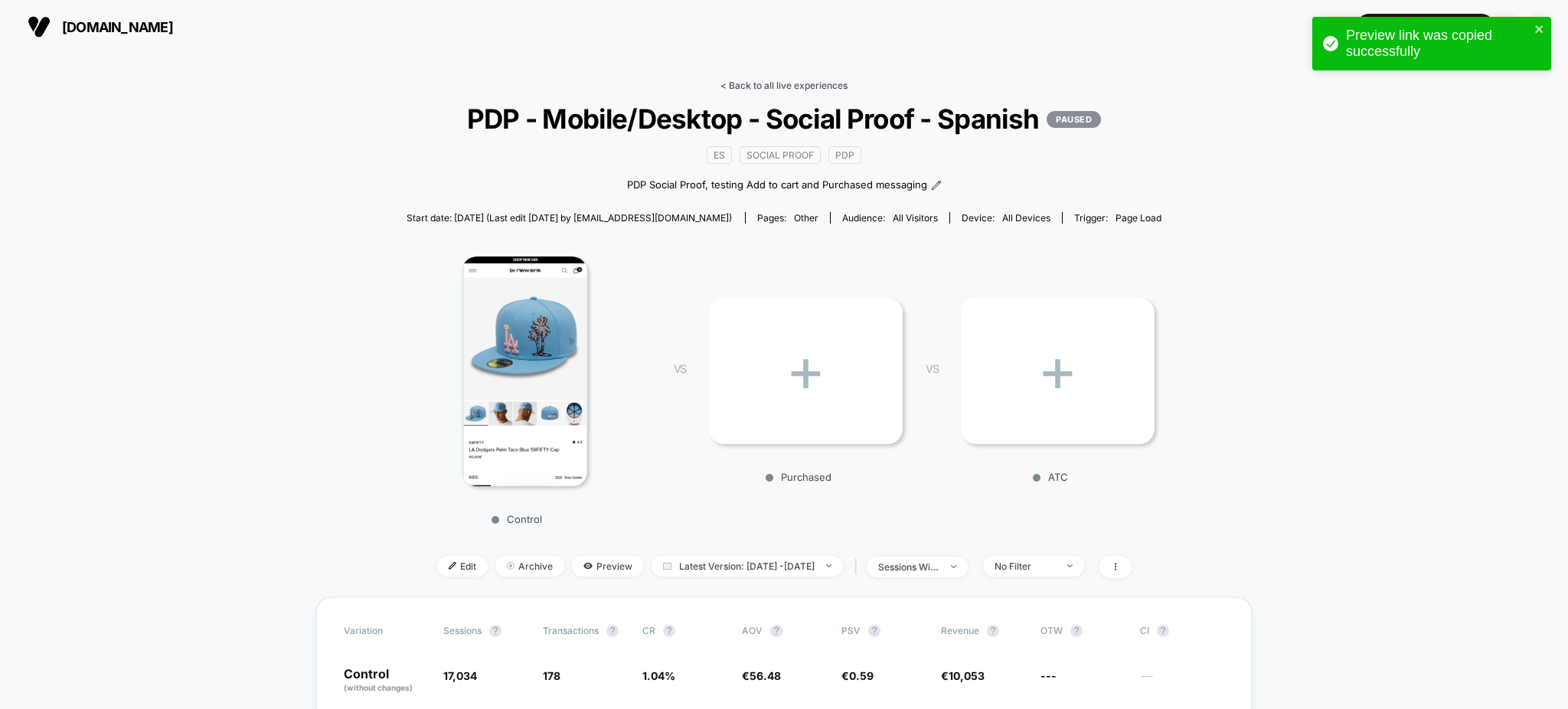
click at [795, 85] on link "< Back to all live experiences" at bounding box center [784, 85] width 127 height 12
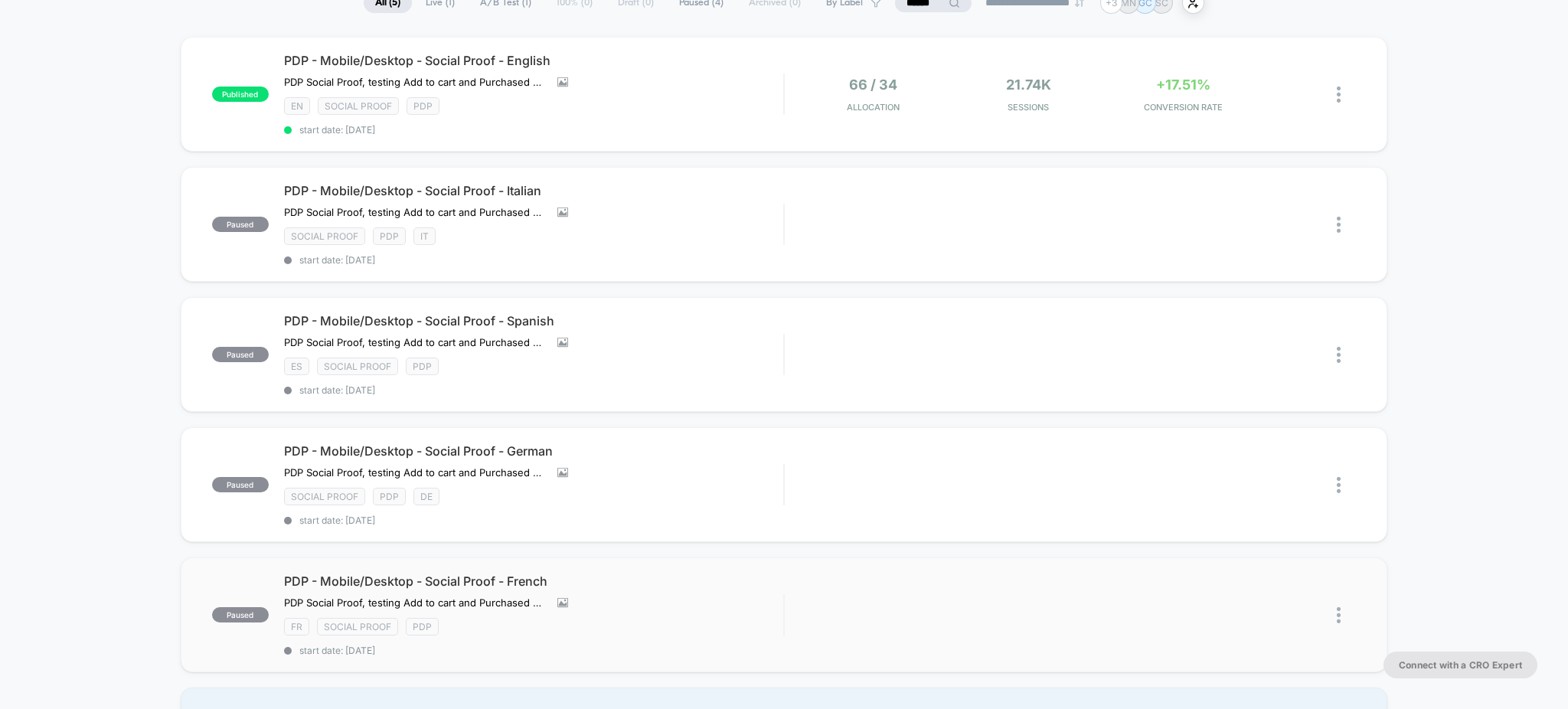
scroll to position [306, 0]
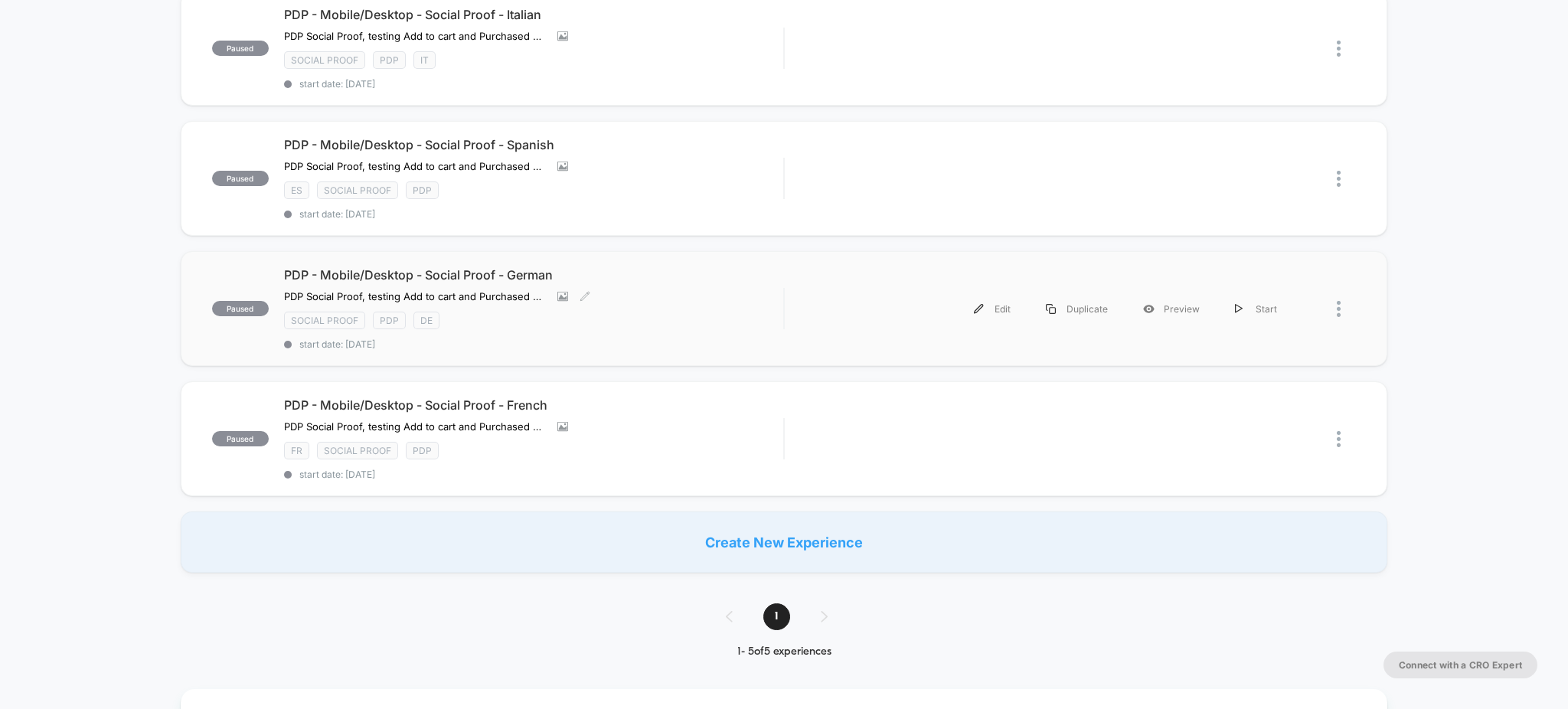
click at [711, 281] on span "PDP - Mobile/Desktop - Social Proof - German" at bounding box center [534, 274] width 500 height 15
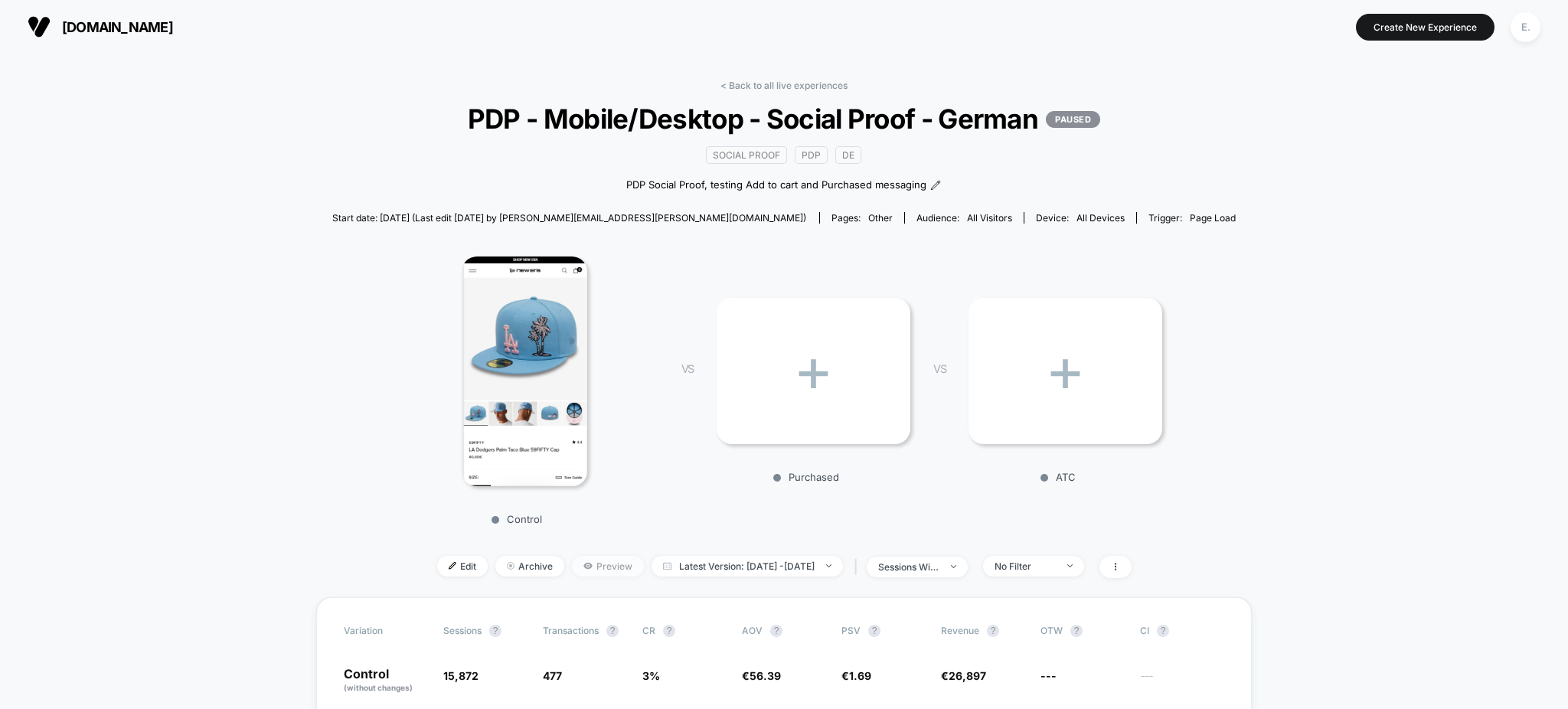
click at [581, 569] on span "Preview" at bounding box center [608, 566] width 72 height 20
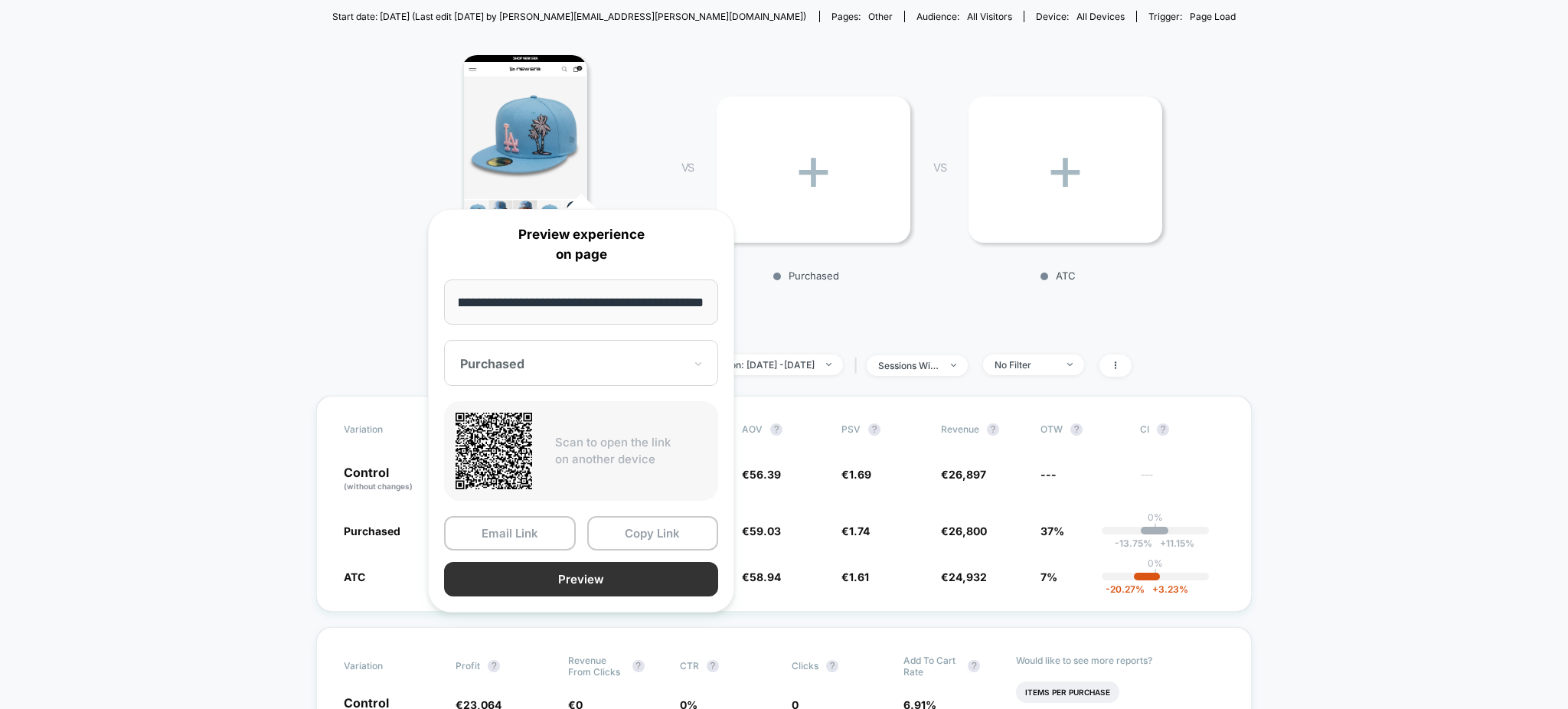
scroll to position [408, 0]
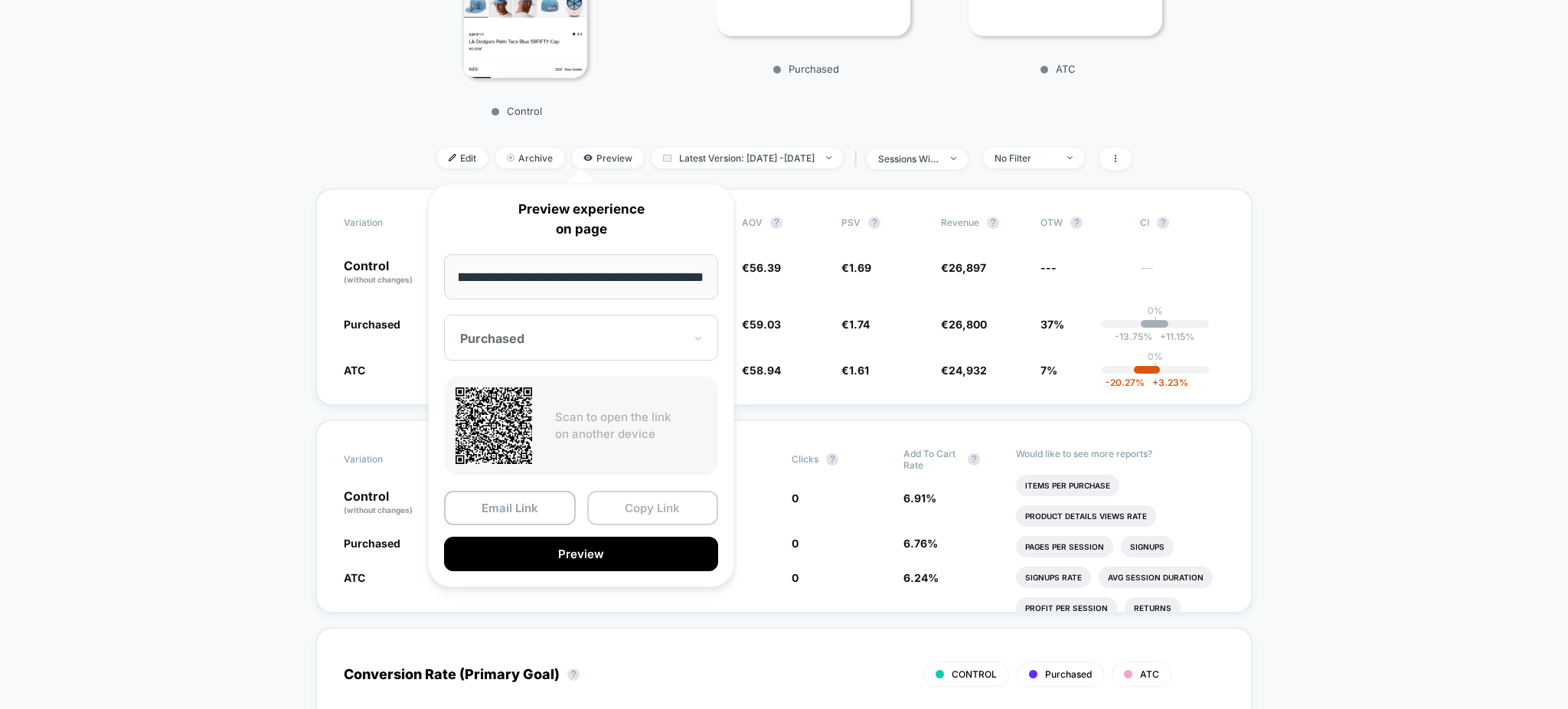
click at [644, 508] on button "Copy Link" at bounding box center [653, 508] width 131 height 35
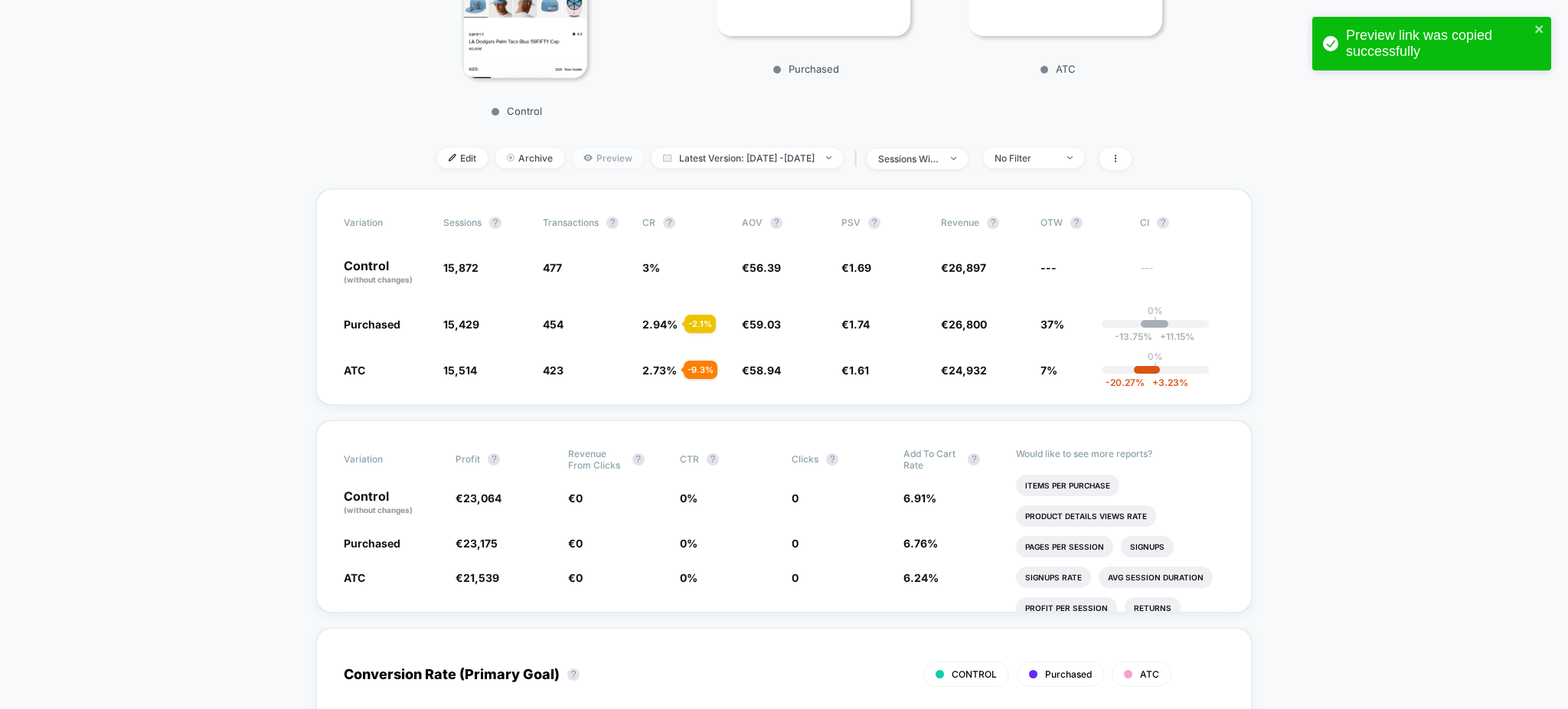
click at [572, 159] on span "Preview" at bounding box center [608, 158] width 72 height 20
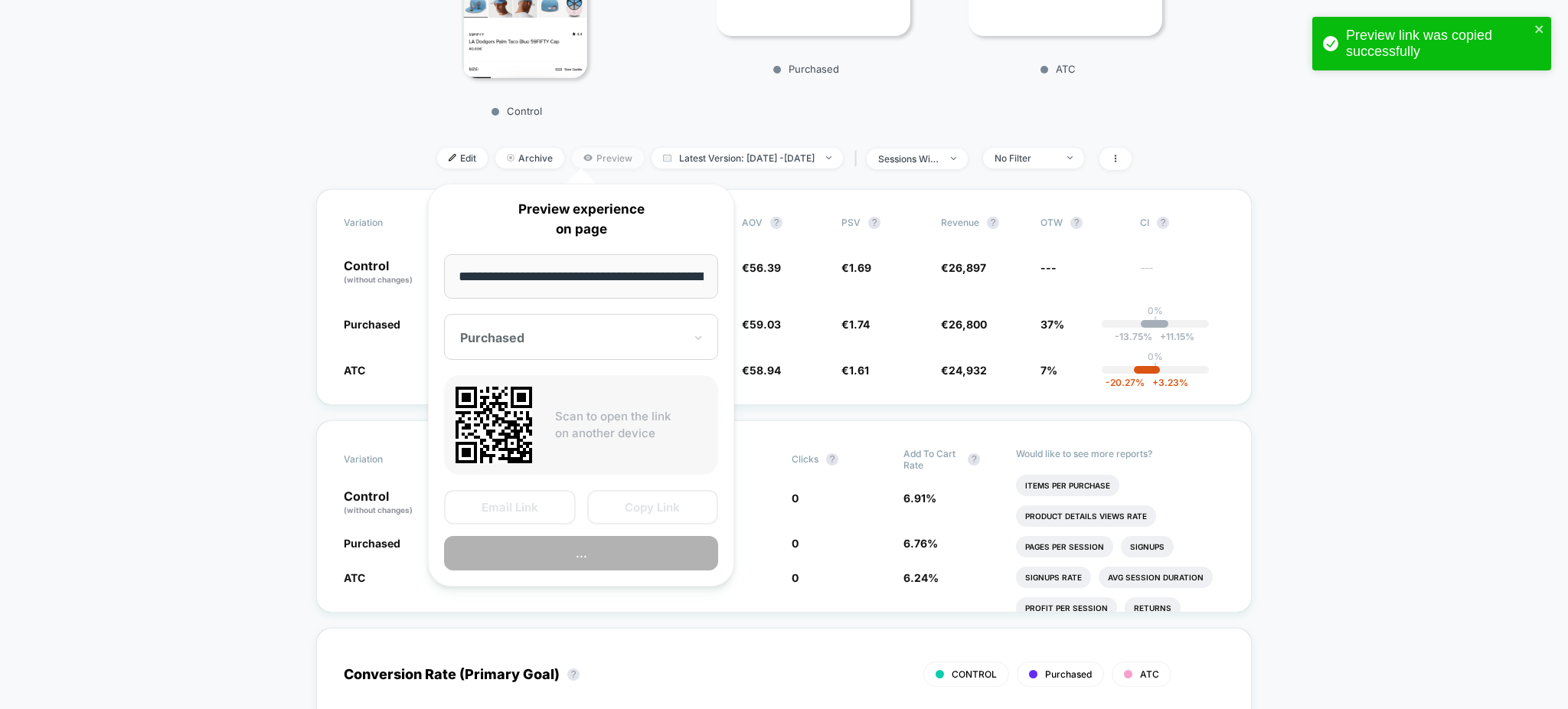
scroll to position [0, 271]
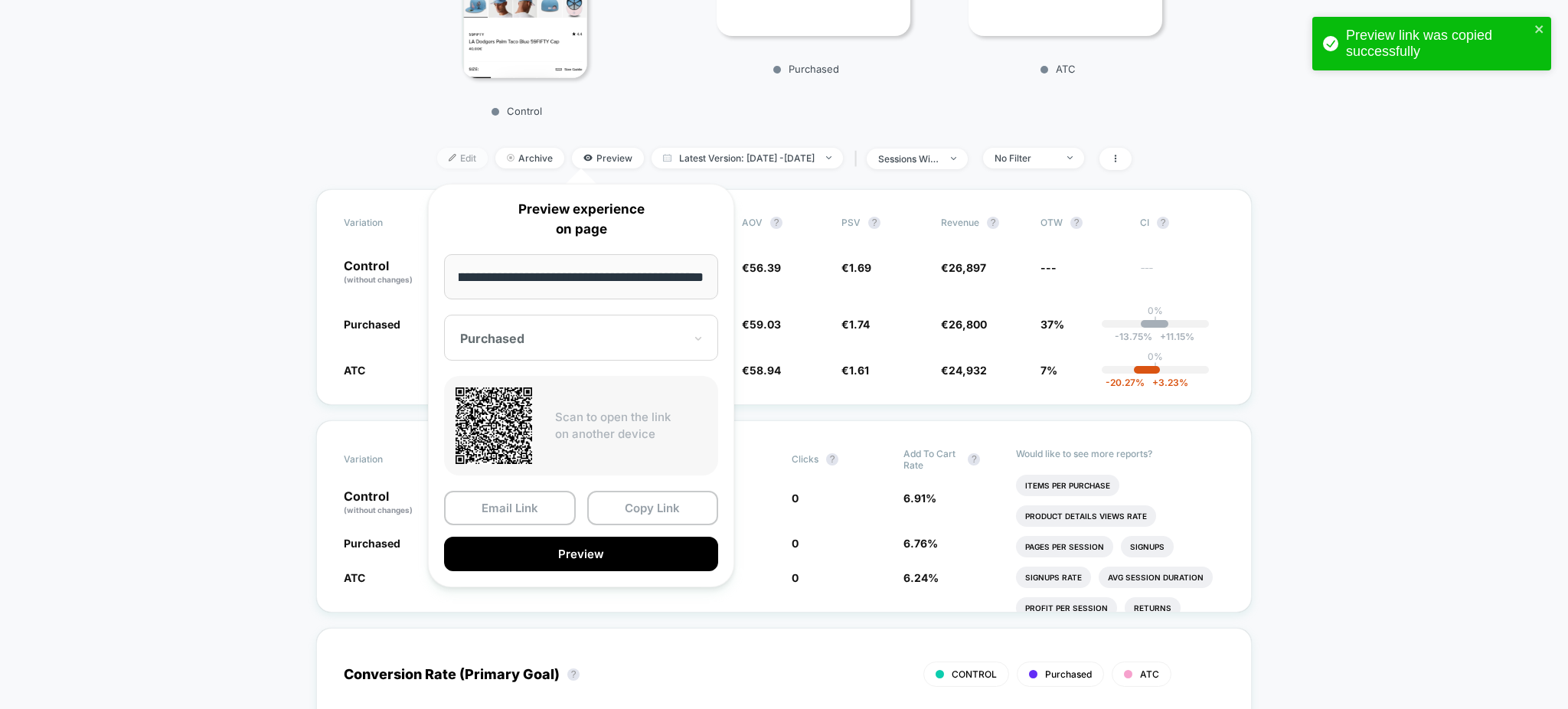
click at [437, 163] on span "Edit" at bounding box center [462, 158] width 50 height 20
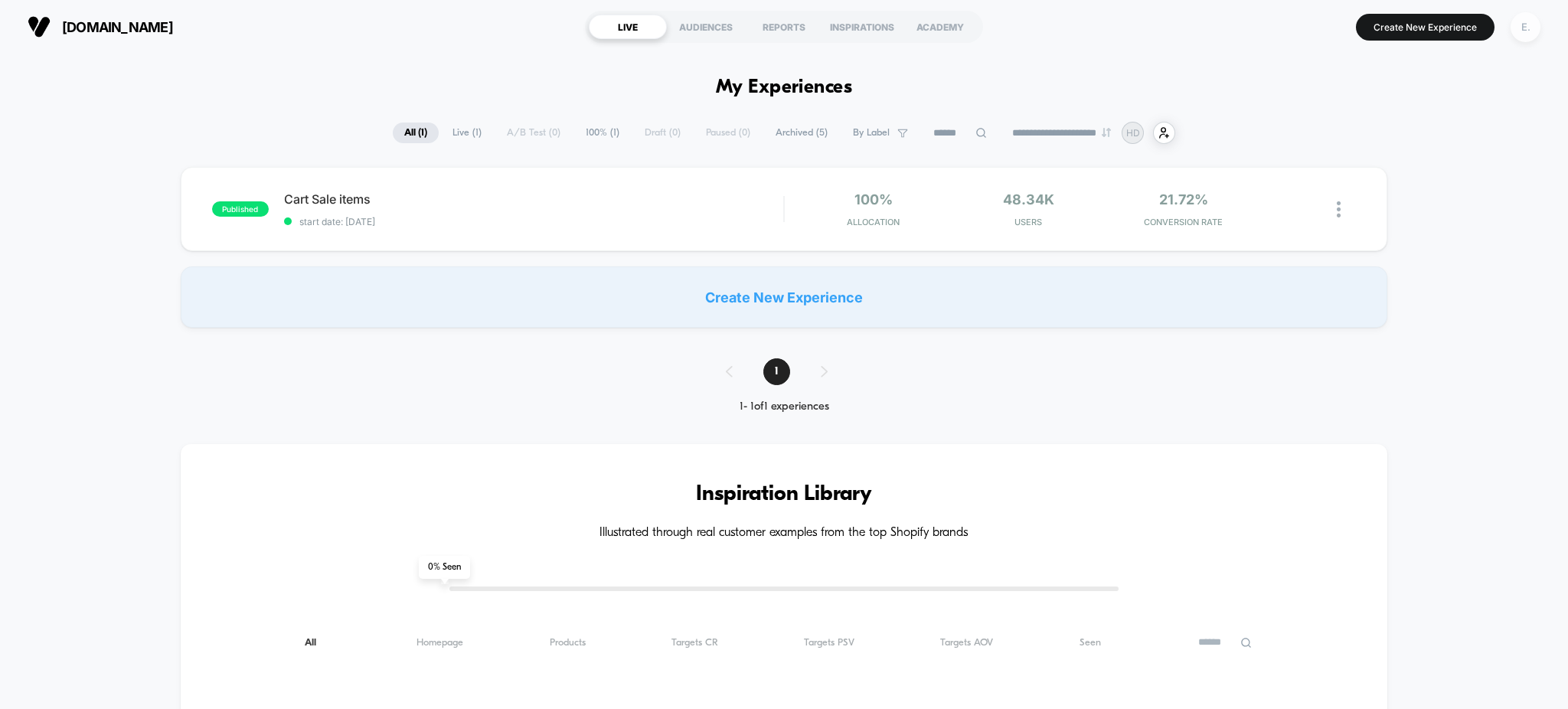
click at [1531, 26] on div "E." at bounding box center [1526, 28] width 30 height 30
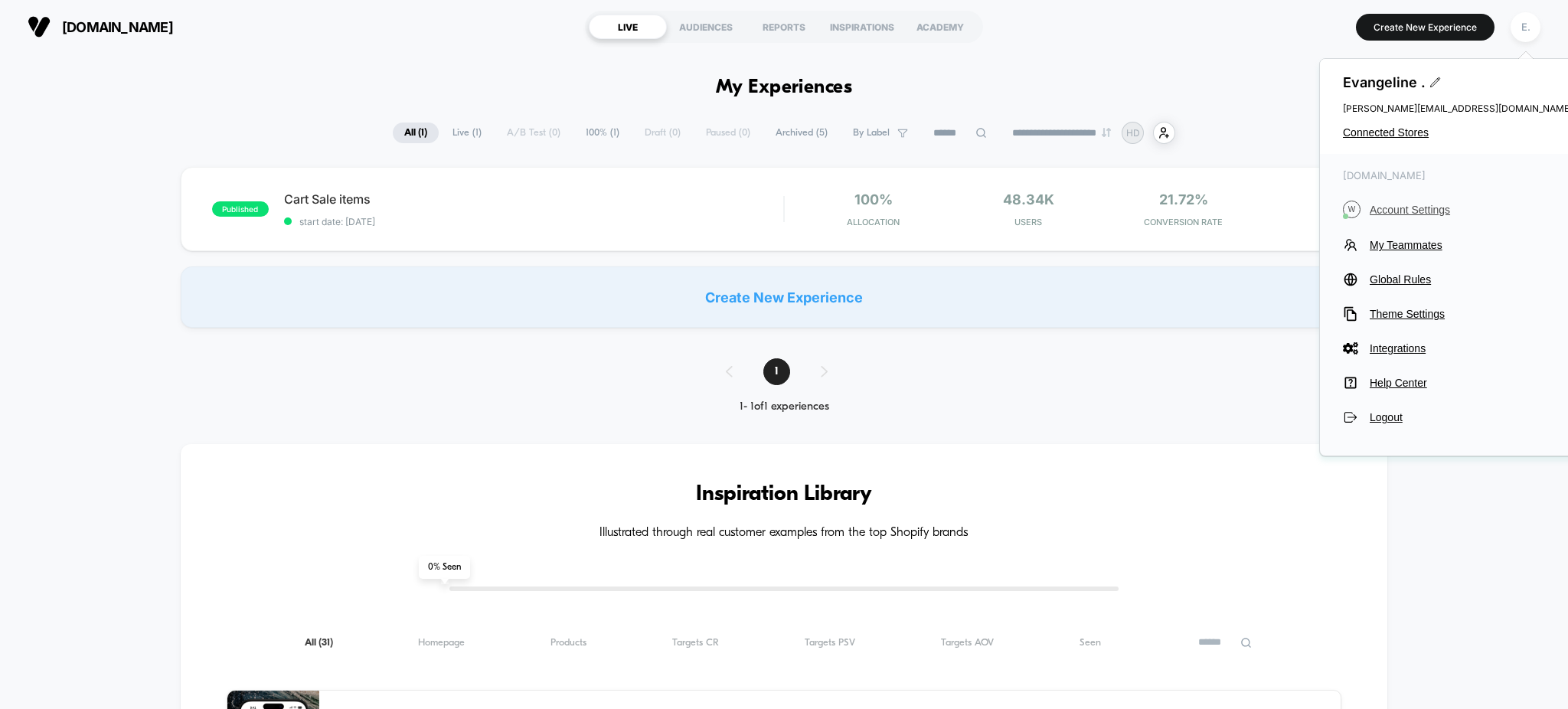
click at [1413, 204] on span "Account Settings" at bounding box center [1471, 210] width 203 height 13
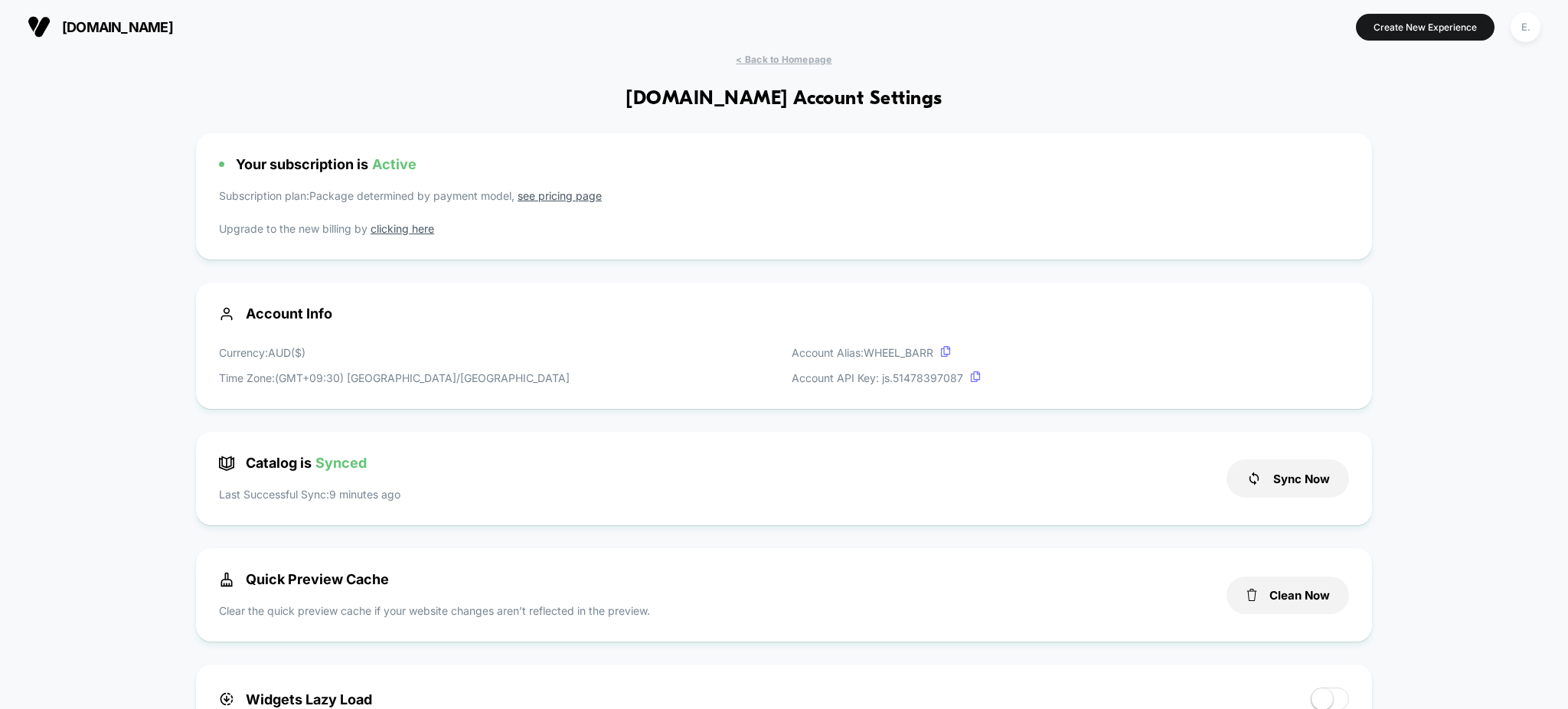
click at [547, 199] on link "see pricing page" at bounding box center [559, 195] width 84 height 13
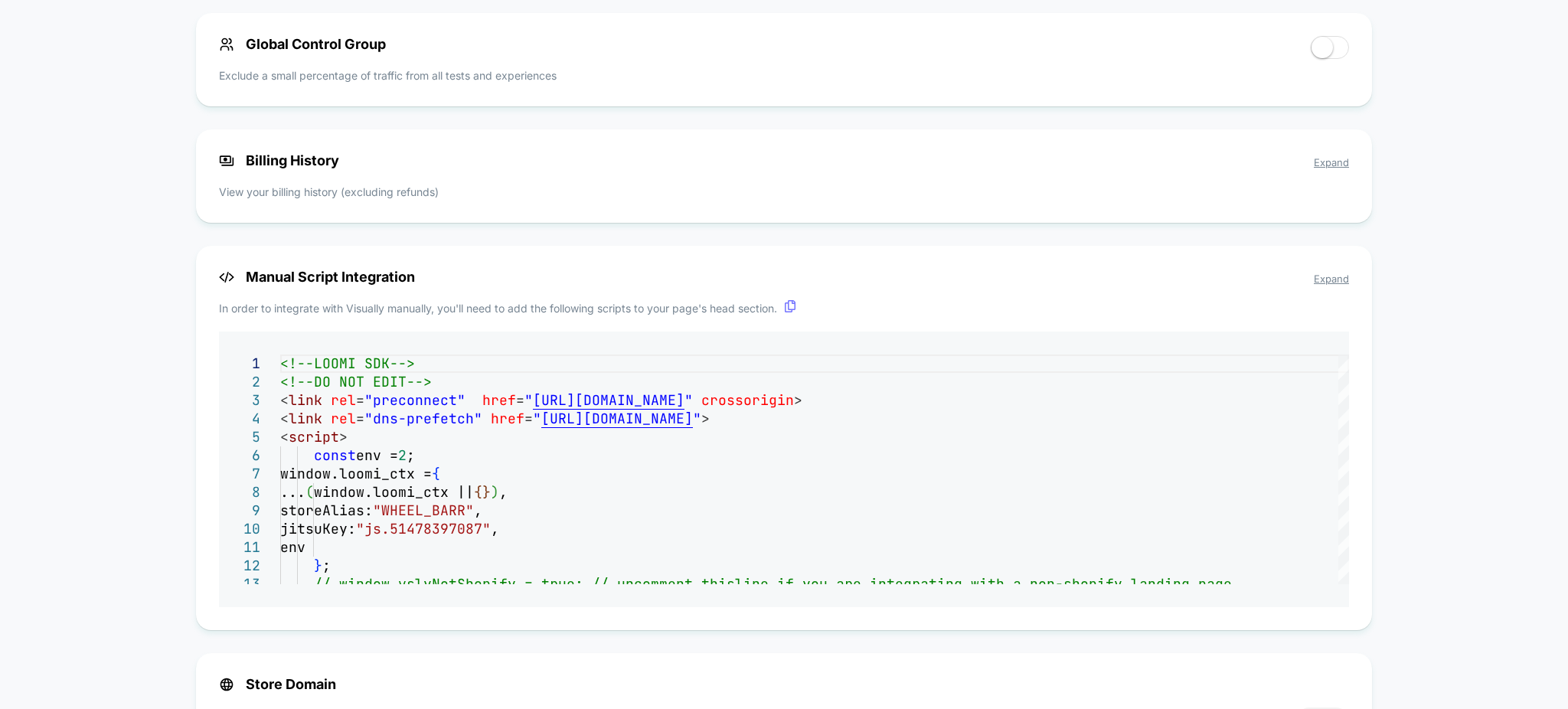
scroll to position [900, 0]
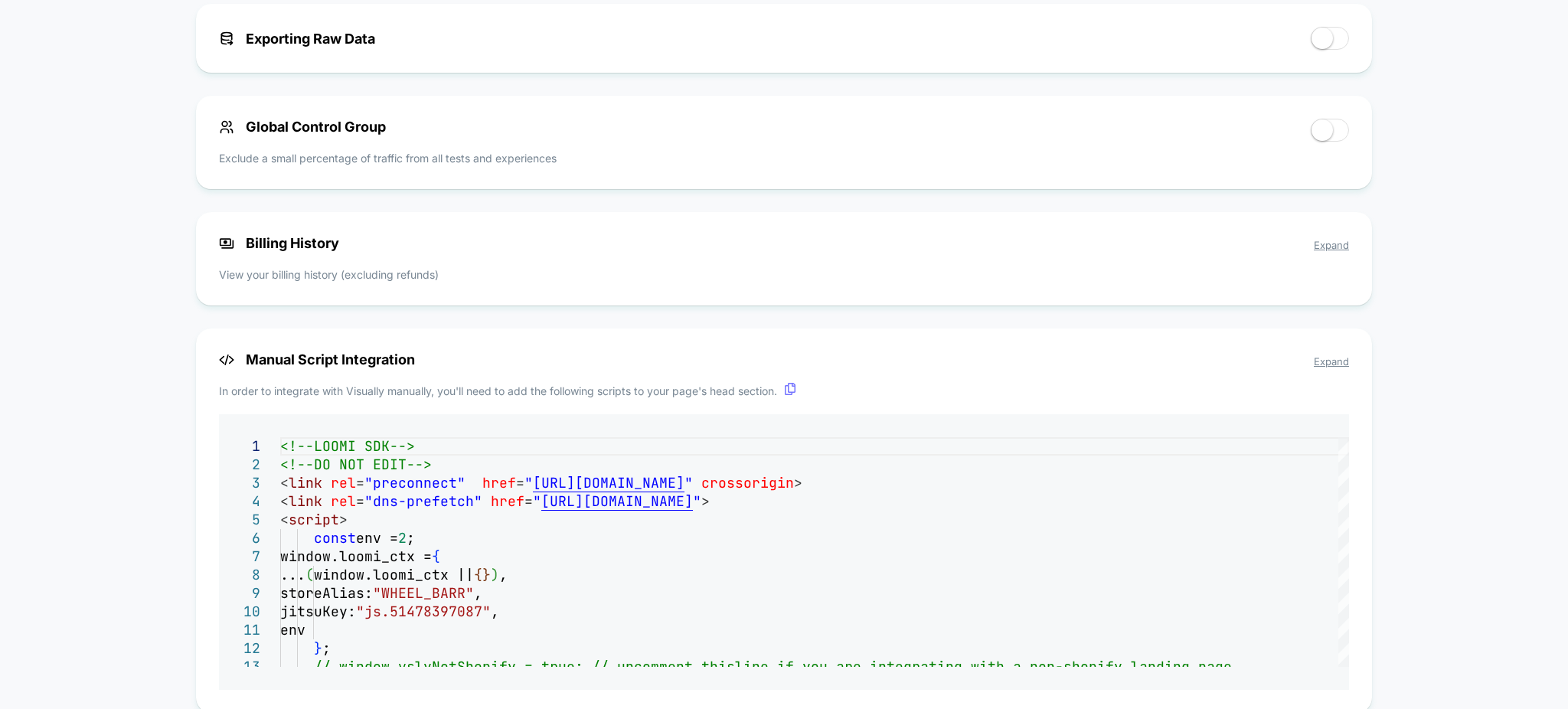
click at [1320, 249] on span "Expand" at bounding box center [1331, 245] width 35 height 13
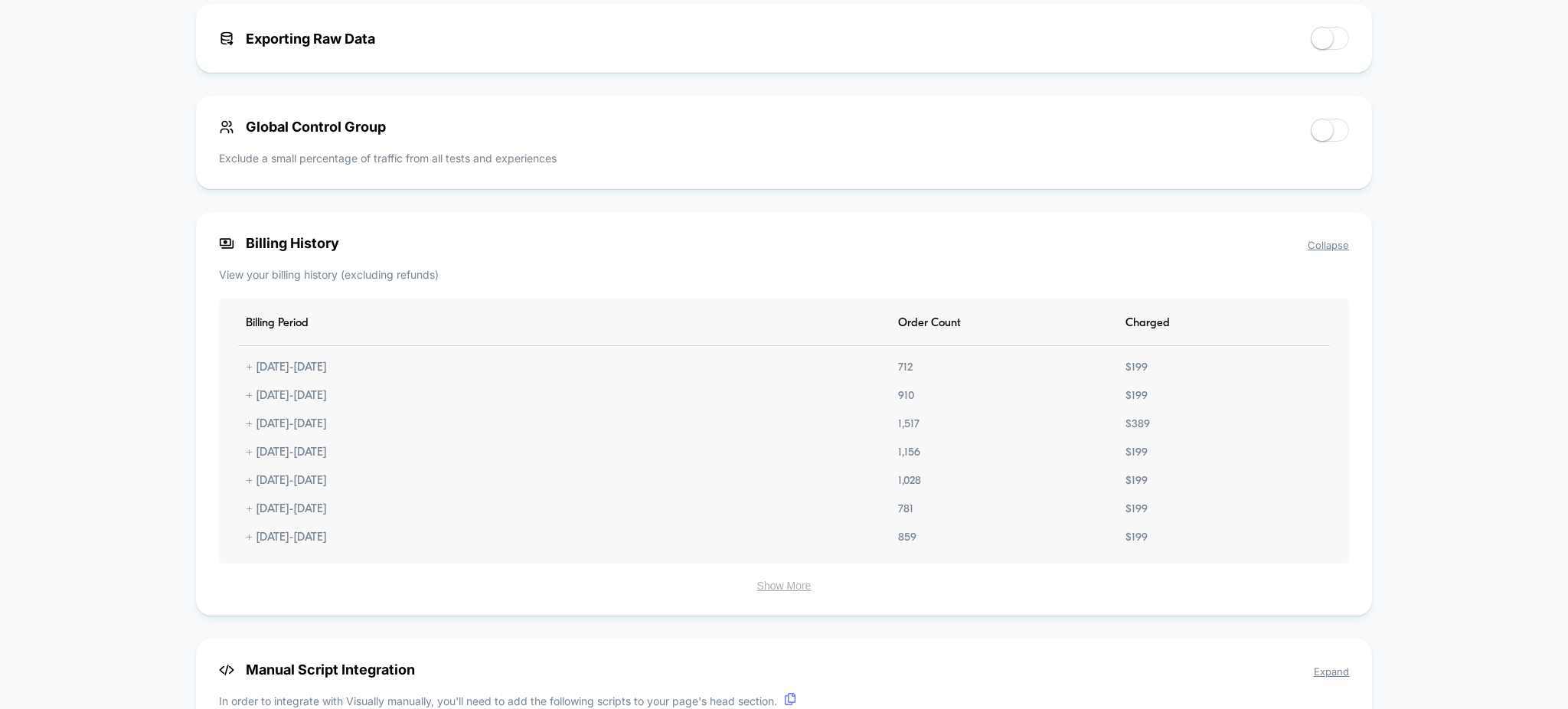
scroll to position [1001, 0]
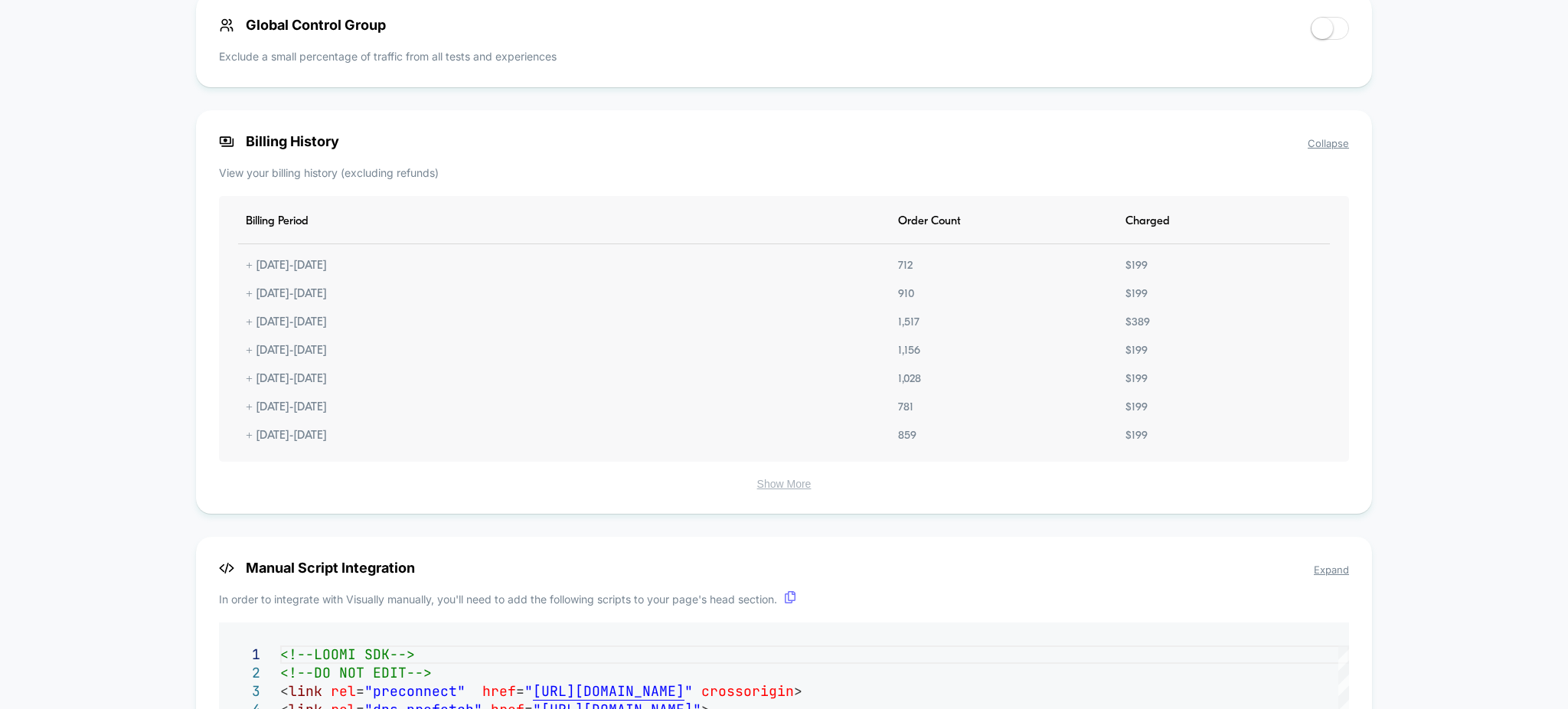
click at [789, 486] on button "Show More" at bounding box center [783, 484] width 1130 height 14
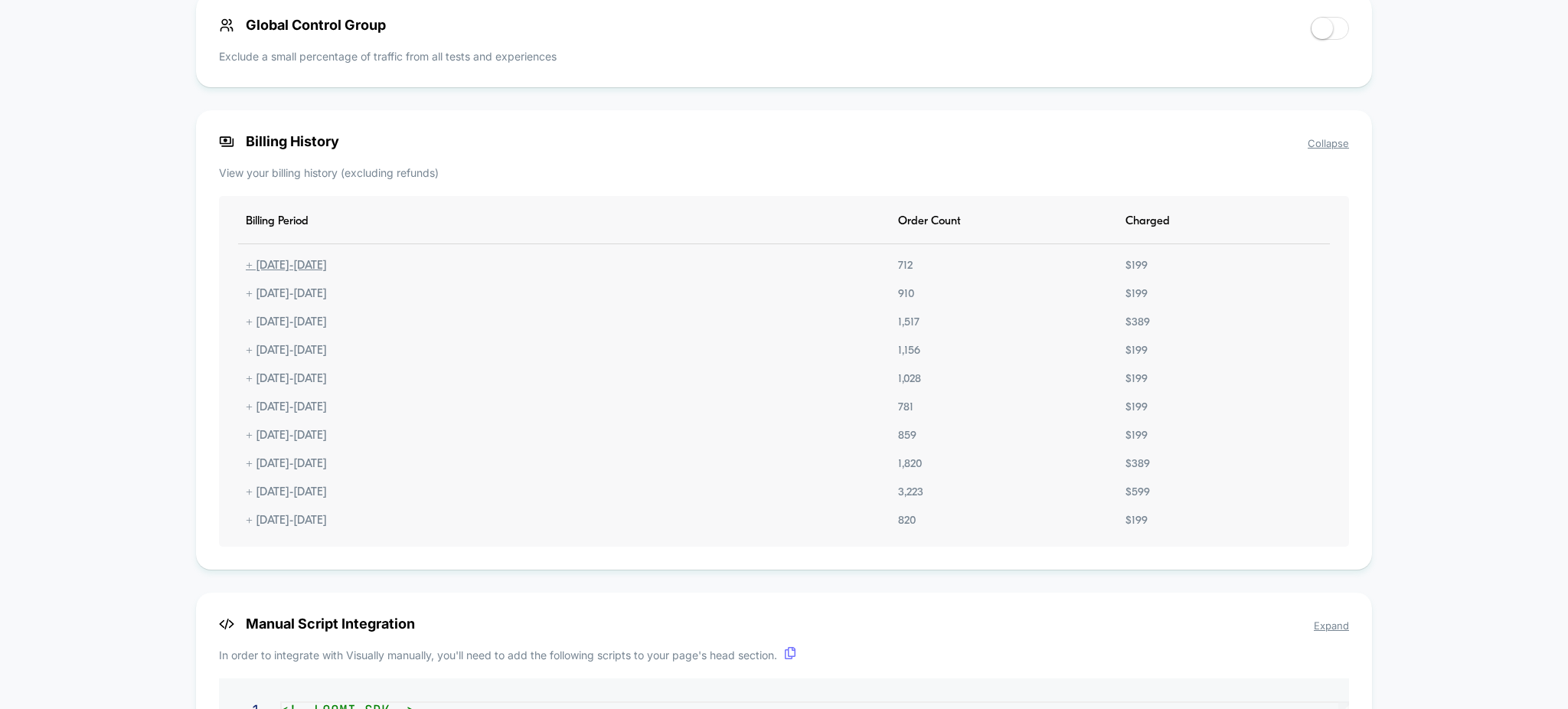
click at [250, 266] on div "+ [DATE] - [DATE]" at bounding box center [286, 266] width 97 height 13
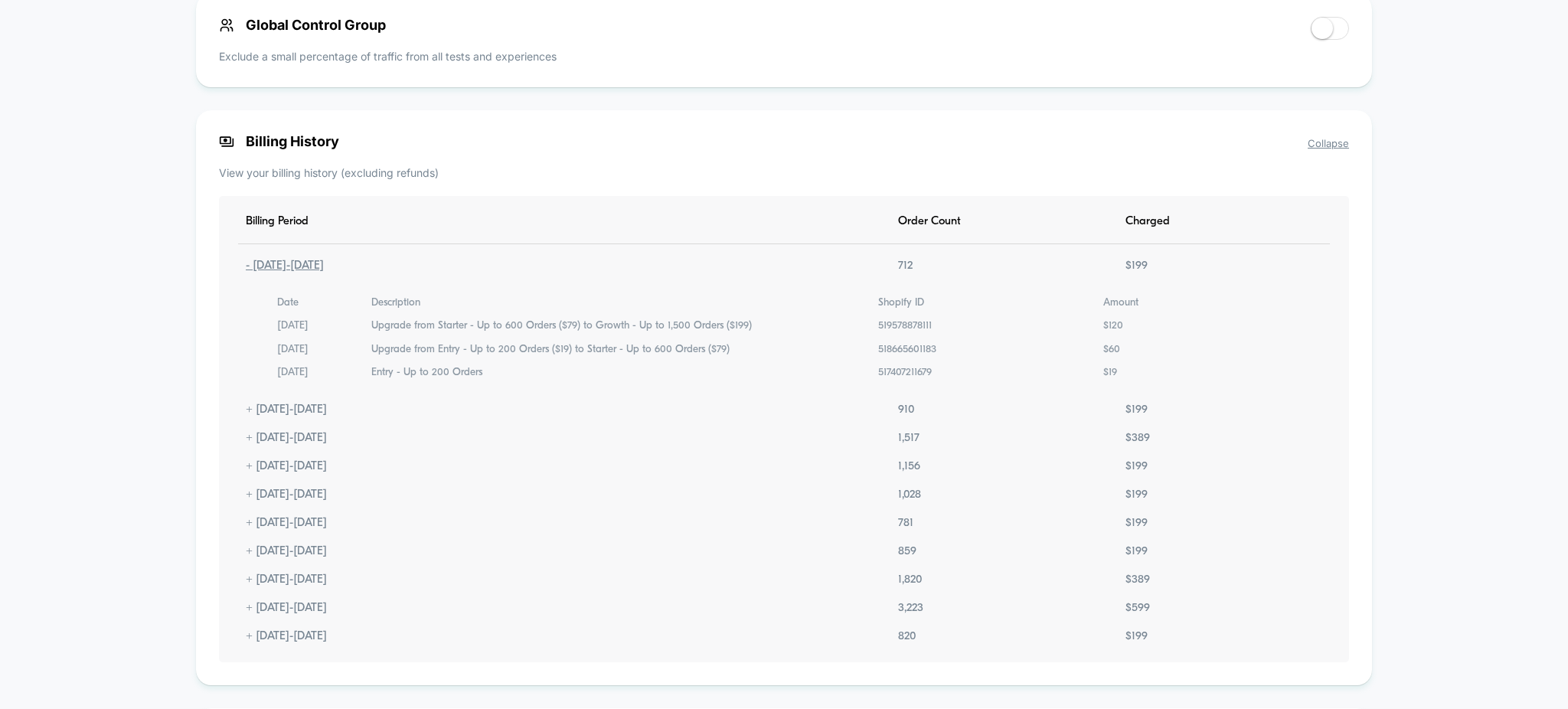
click at [250, 266] on div "- [DATE] - [DATE]" at bounding box center [285, 266] width 94 height 13
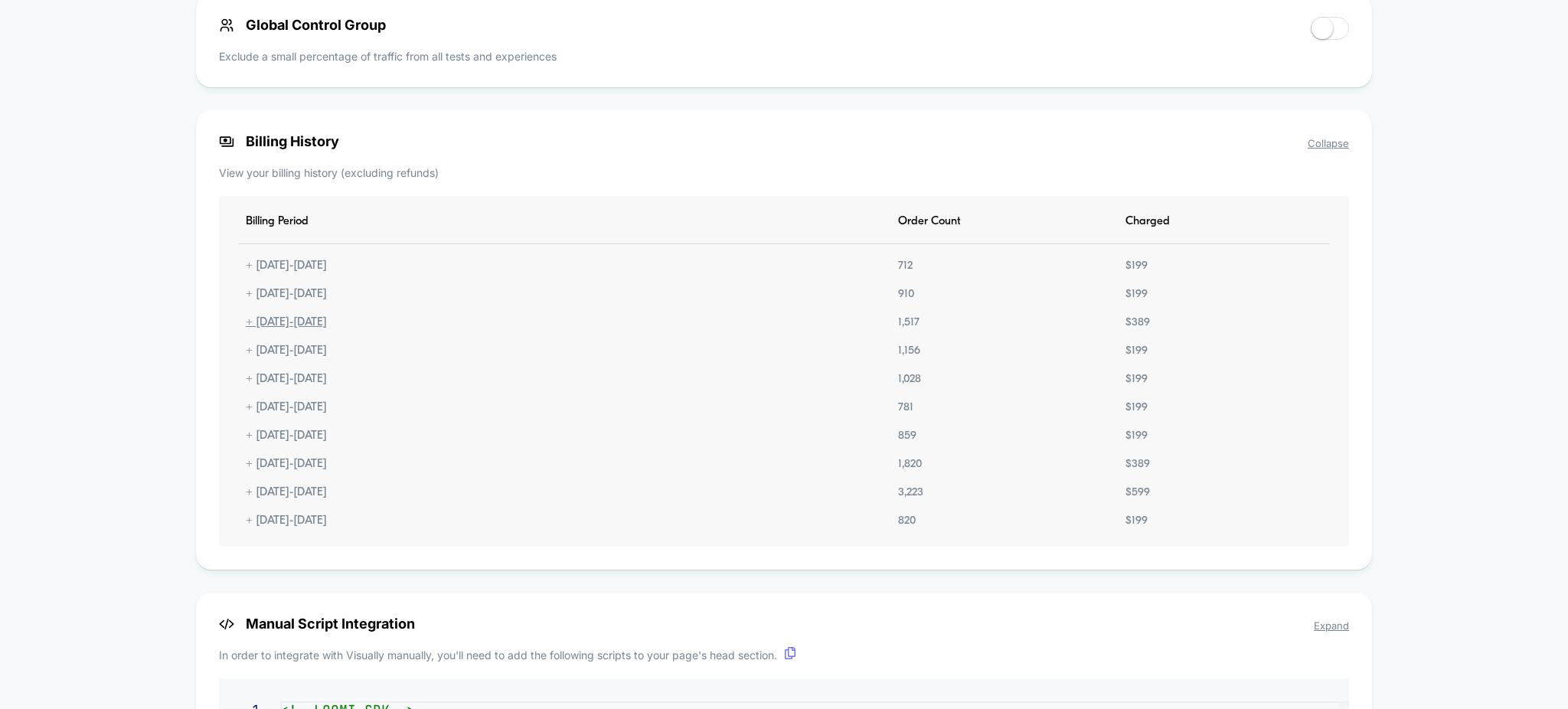
click at [250, 326] on div "+ [DATE] - [DATE]" at bounding box center [286, 322] width 97 height 13
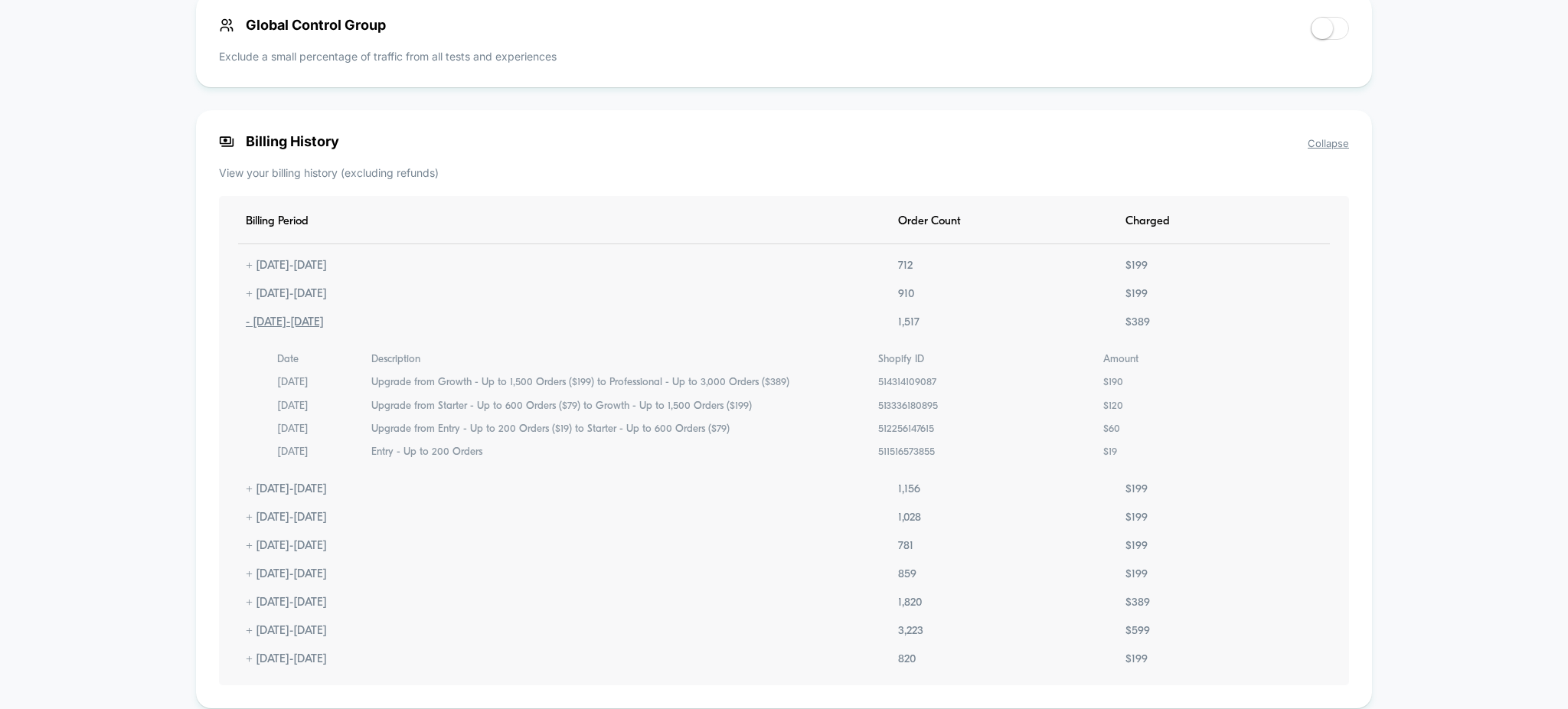
scroll to position [1104, 0]
